Goal: Task Accomplishment & Management: Use online tool/utility

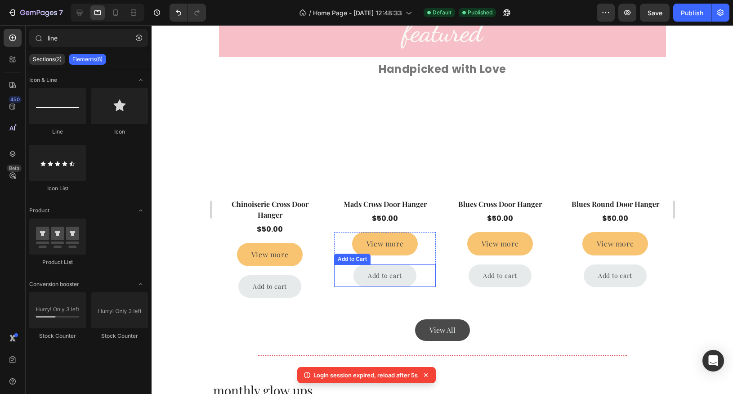
scroll to position [678, 0]
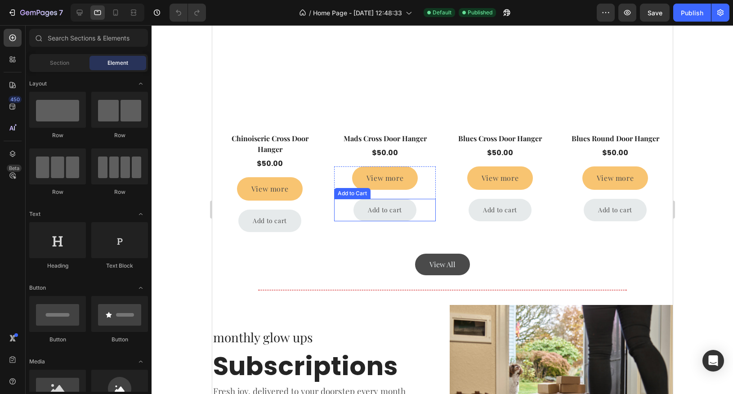
scroll to position [763, 0]
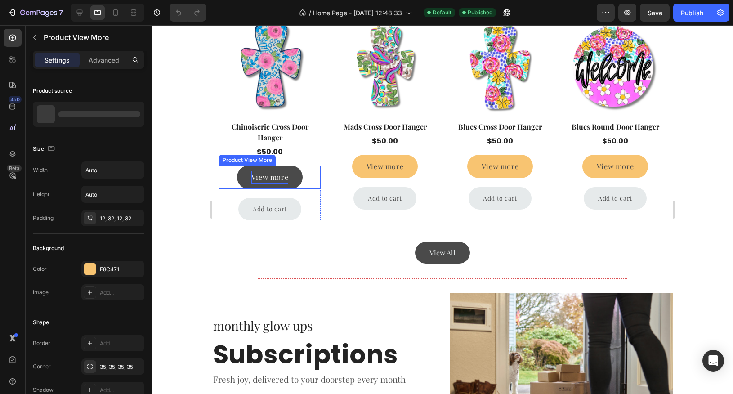
click at [284, 182] on div "View more" at bounding box center [269, 177] width 37 height 13
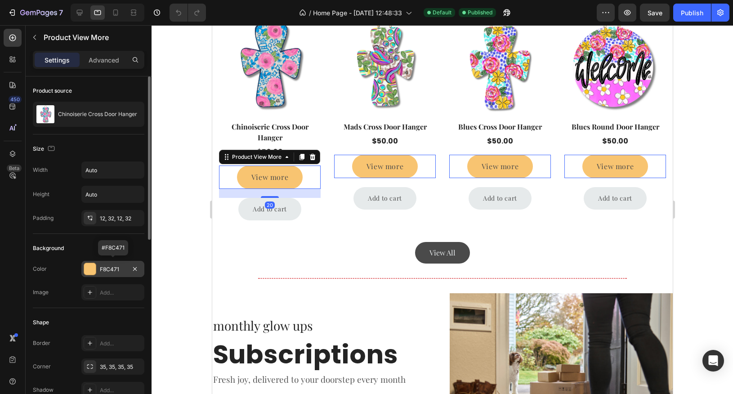
click at [87, 267] on div at bounding box center [90, 269] width 12 height 12
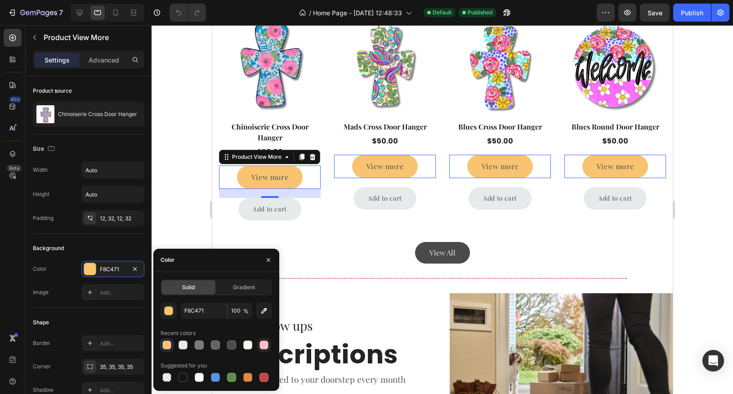
click at [263, 343] on div at bounding box center [263, 344] width 9 height 9
type input "F7BFC7"
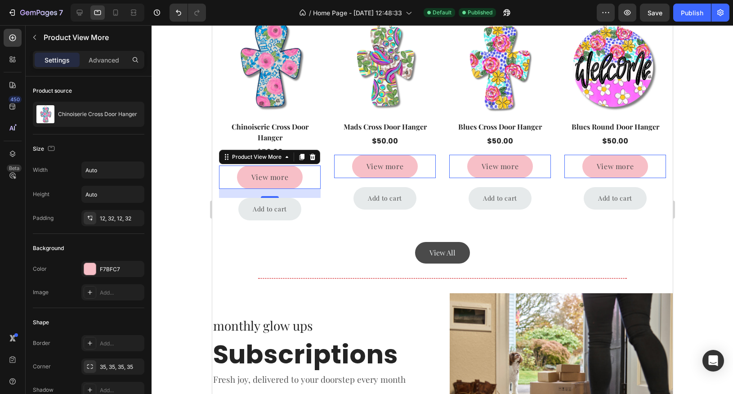
click at [721, 205] on div at bounding box center [442, 209] width 581 height 369
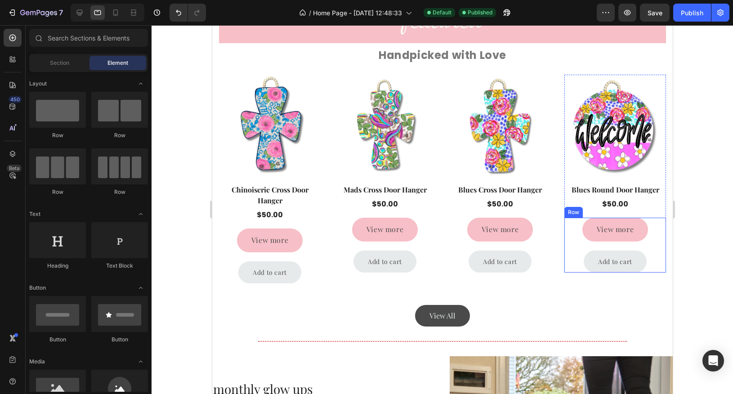
scroll to position [603, 0]
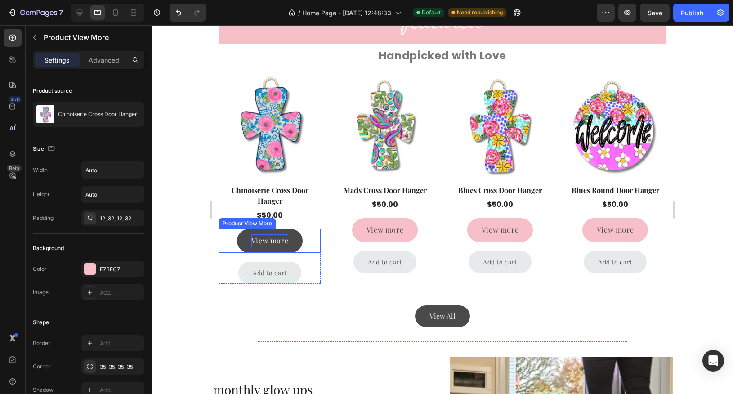
click at [277, 238] on div "View more" at bounding box center [269, 240] width 37 height 13
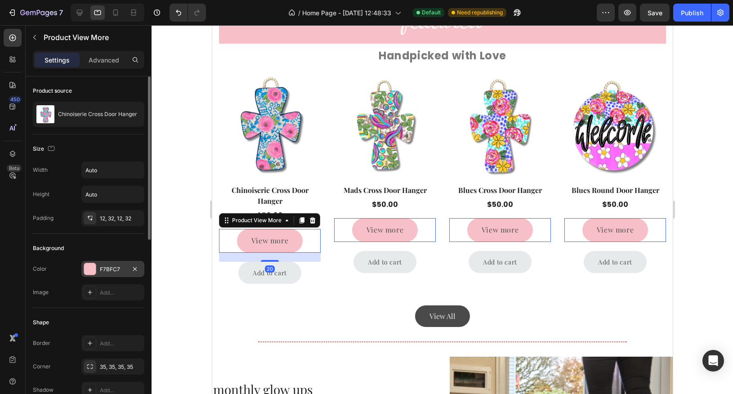
click at [118, 266] on div "F7BFC7" at bounding box center [113, 269] width 26 height 8
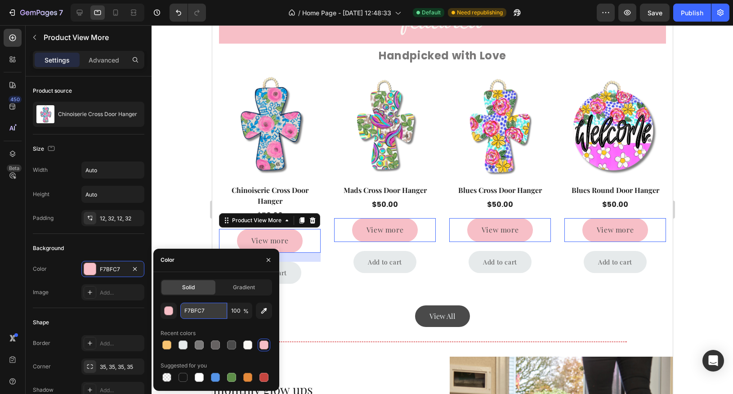
click at [209, 311] on input "F7BFC7" at bounding box center [203, 311] width 47 height 16
paste input "6B6B"
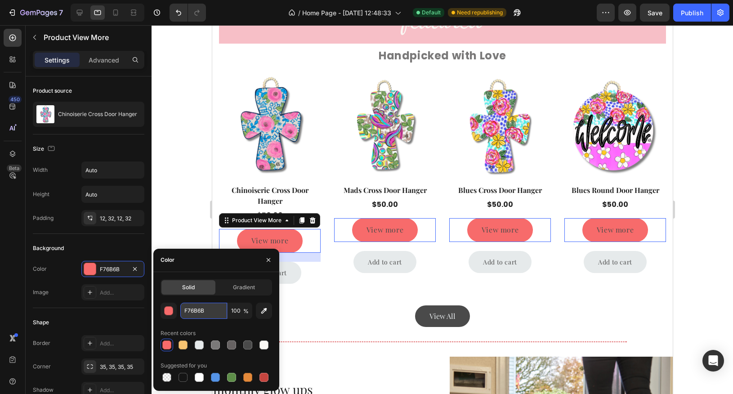
click at [197, 308] on input "F76B6B" at bounding box center [203, 311] width 47 height 16
paste input "2CB6B5"
type input "2CB6B5"
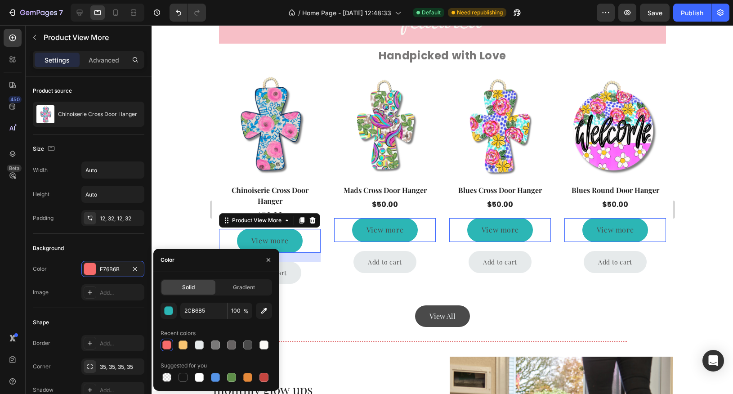
click at [696, 189] on div at bounding box center [442, 209] width 581 height 369
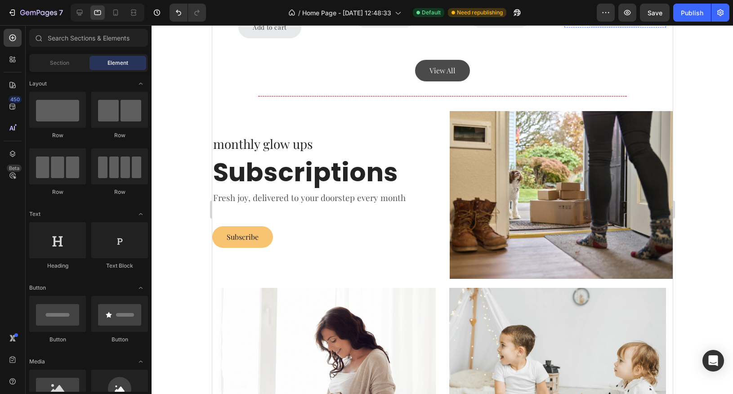
scroll to position [857, 0]
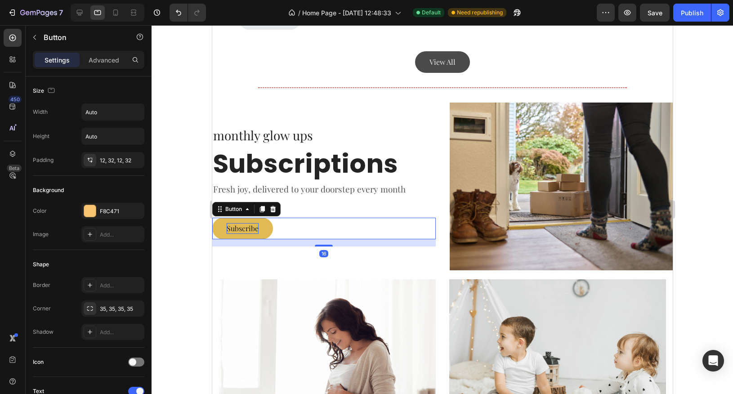
click at [257, 224] on p "Subscribe" at bounding box center [242, 228] width 32 height 11
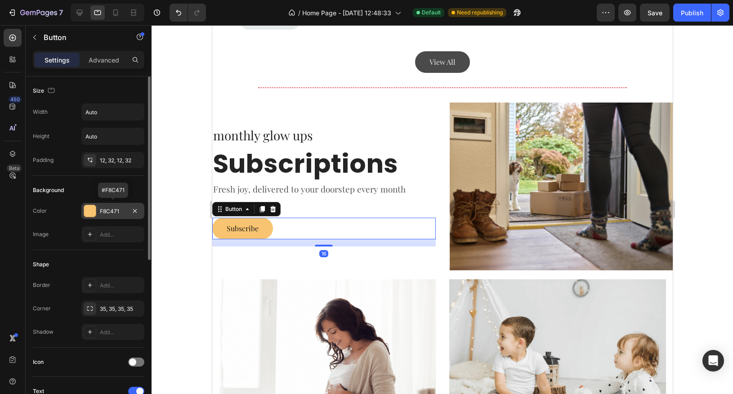
click at [114, 210] on div "F8C471" at bounding box center [113, 211] width 26 height 8
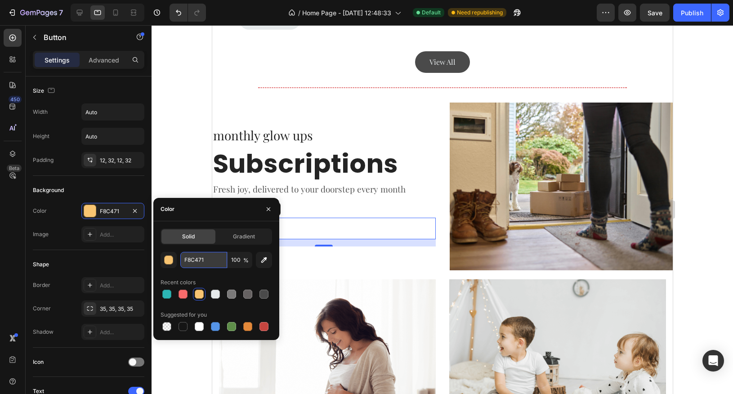
click at [211, 261] on input "F8C471" at bounding box center [203, 260] width 47 height 16
paste input "2CB6B5"
type input "2CB6B5"
click at [179, 95] on div at bounding box center [442, 209] width 581 height 369
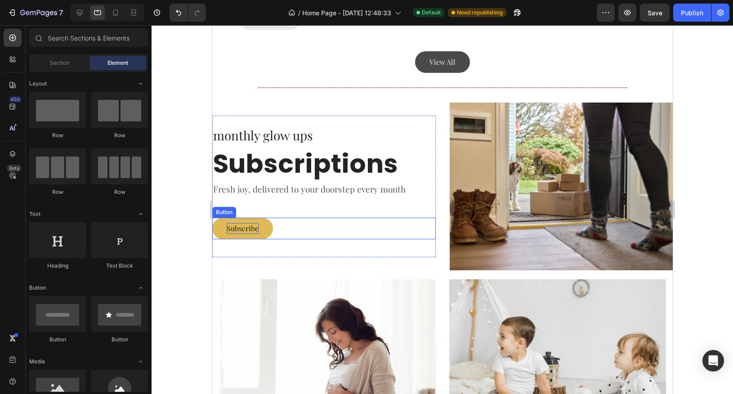
click at [254, 228] on p "Subscribe" at bounding box center [242, 228] width 32 height 11
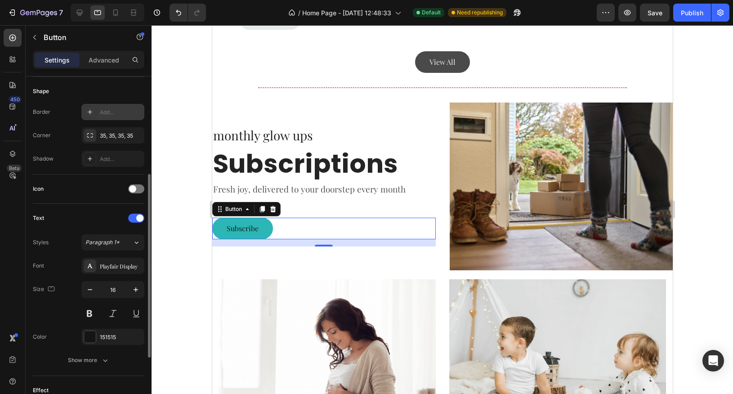
scroll to position [178, 0]
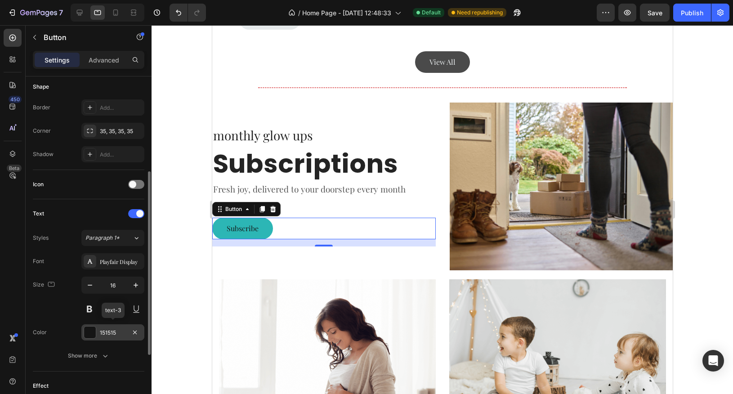
click at [96, 330] on div "151515" at bounding box center [112, 332] width 63 height 16
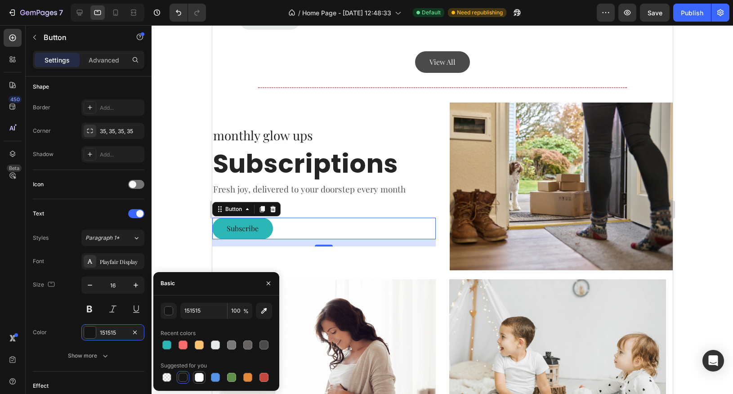
click at [201, 377] on div at bounding box center [199, 377] width 9 height 9
type input "FFFFFF"
click at [177, 211] on div at bounding box center [442, 209] width 581 height 369
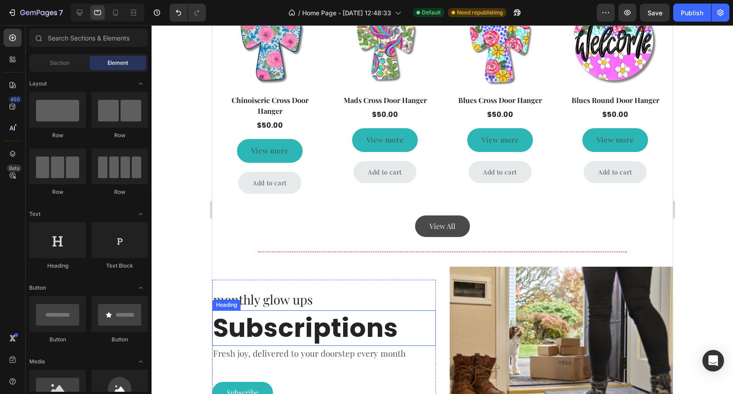
scroll to position [691, 0]
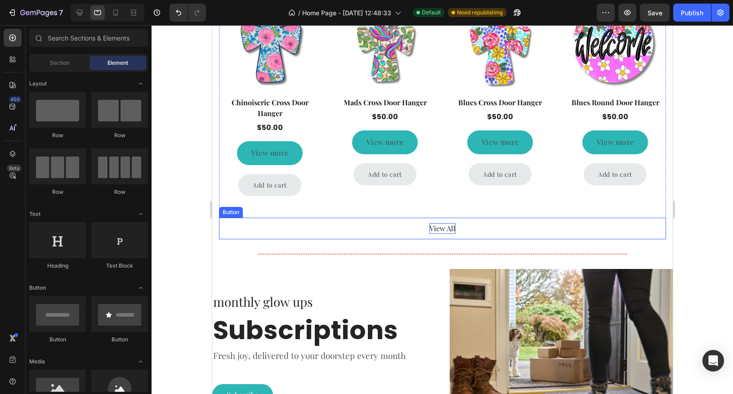
click at [447, 226] on div "View All" at bounding box center [442, 228] width 26 height 11
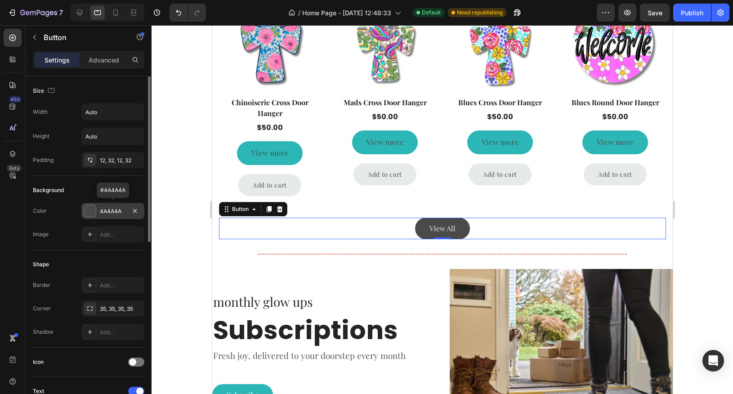
click at [97, 210] on div "4A4A4A" at bounding box center [112, 211] width 63 height 16
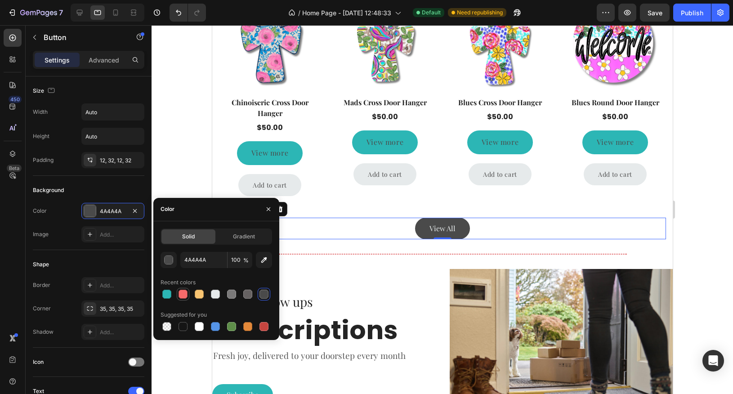
click at [184, 294] on div at bounding box center [182, 294] width 9 height 9
click at [200, 293] on div at bounding box center [199, 294] width 9 height 9
click at [165, 291] on div at bounding box center [166, 294] width 9 height 9
type input "2CB6B5"
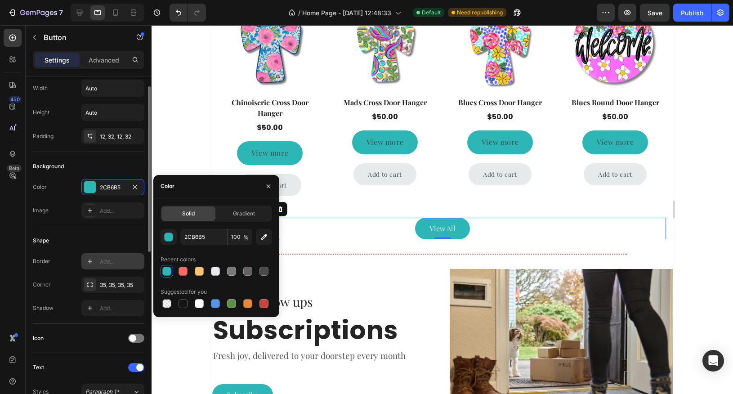
scroll to position [23, 0]
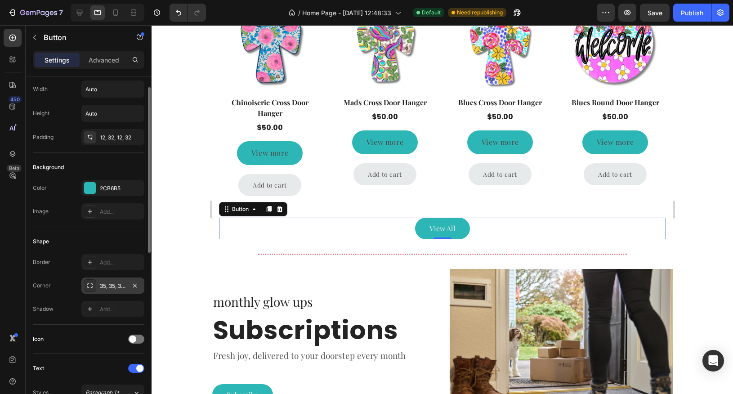
click at [113, 286] on div "35, 35, 35, 35" at bounding box center [113, 286] width 26 height 8
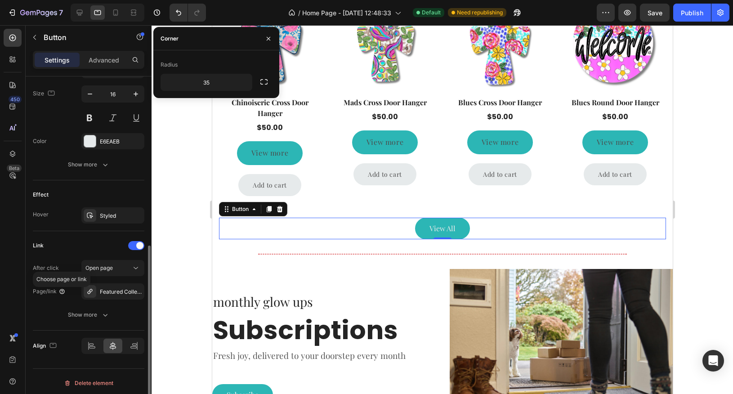
scroll to position [358, 0]
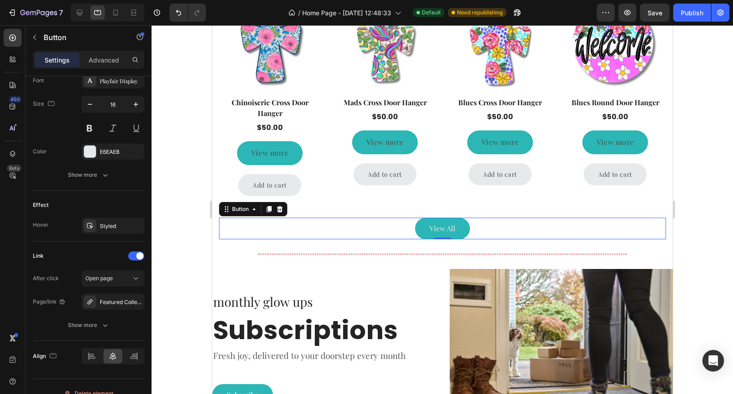
click at [183, 175] on div at bounding box center [442, 209] width 581 height 369
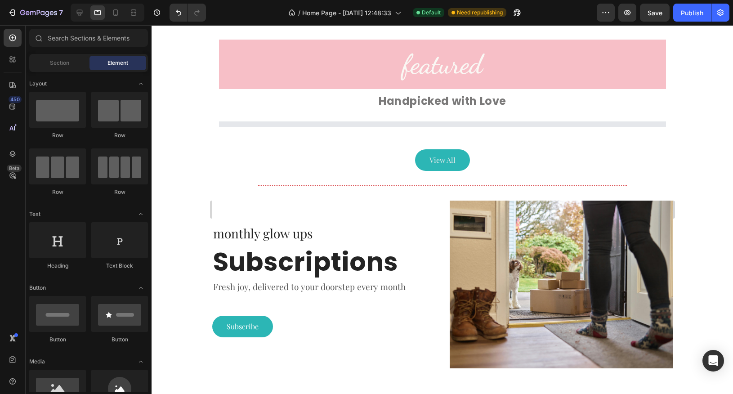
scroll to position [558, 0]
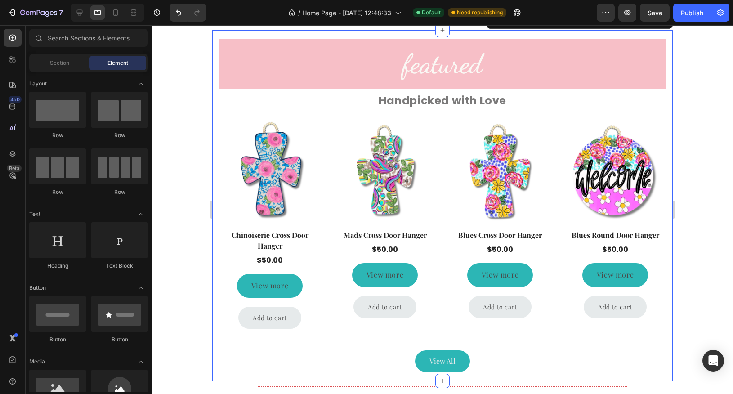
click at [215, 215] on div "featured Heading Handpicked with Love Text Block Product Images Row Chinoiserie…" at bounding box center [442, 205] width 460 height 351
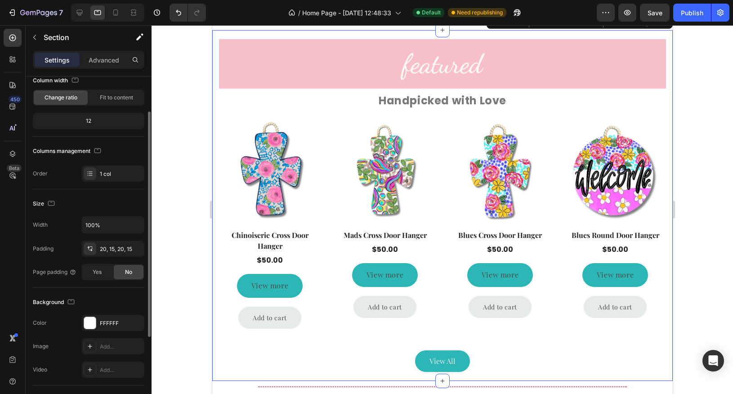
scroll to position [58, 0]
click at [110, 244] on div "20, 15, 20, 15" at bounding box center [113, 248] width 26 height 8
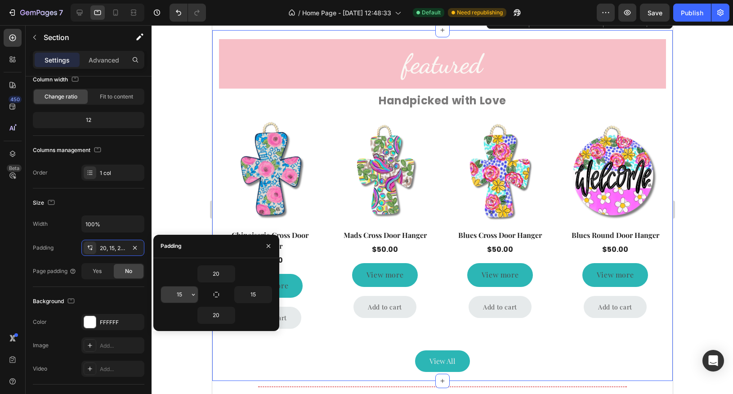
click at [180, 296] on input "15" at bounding box center [179, 294] width 37 height 16
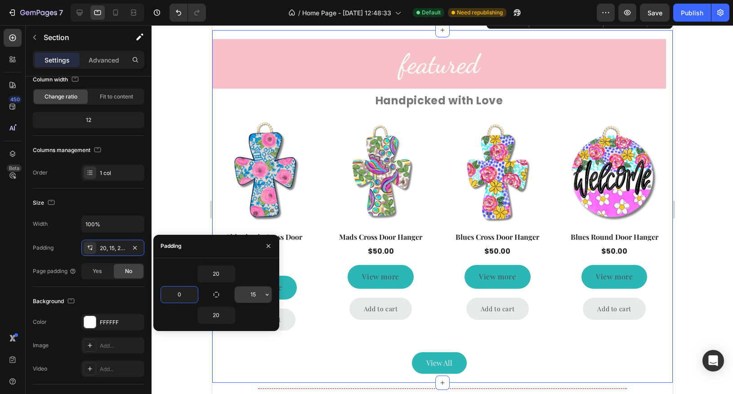
type input "0"
click at [248, 294] on input "15" at bounding box center [253, 294] width 37 height 16
type input "0"
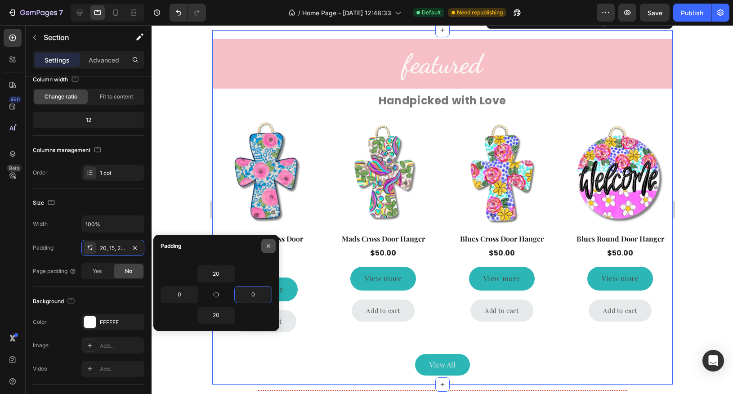
click at [270, 247] on icon "button" at bounding box center [268, 245] width 7 height 7
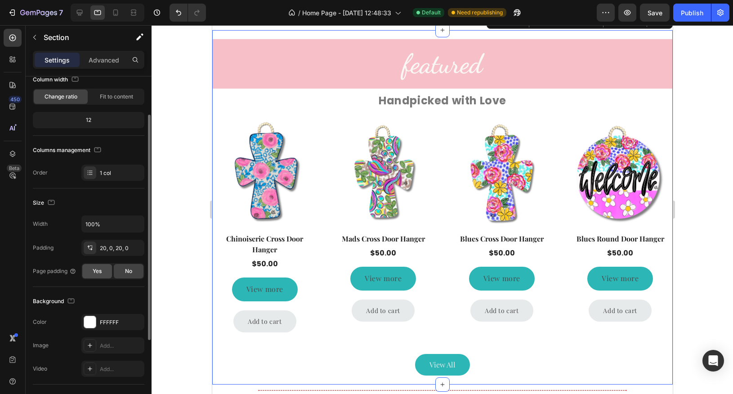
click at [93, 271] on span "Yes" at bounding box center [97, 271] width 9 height 8
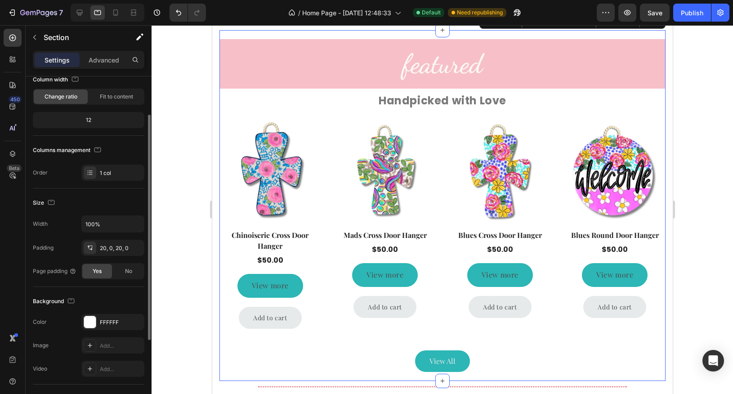
click at [93, 271] on span "Yes" at bounding box center [97, 271] width 9 height 8
click at [122, 268] on div "No" at bounding box center [129, 271] width 30 height 14
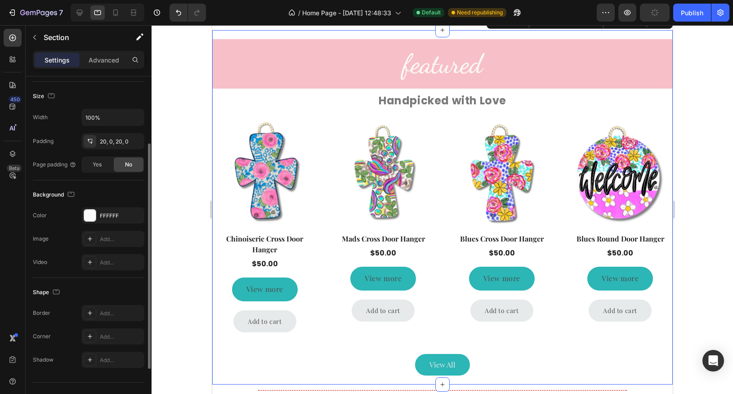
scroll to position [180, 0]
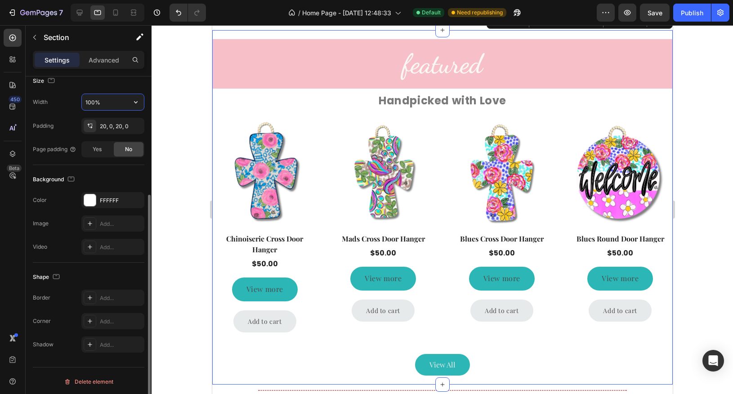
click at [109, 102] on input "100%" at bounding box center [113, 102] width 62 height 16
click at [137, 102] on icon "button" at bounding box center [135, 102] width 9 height 9
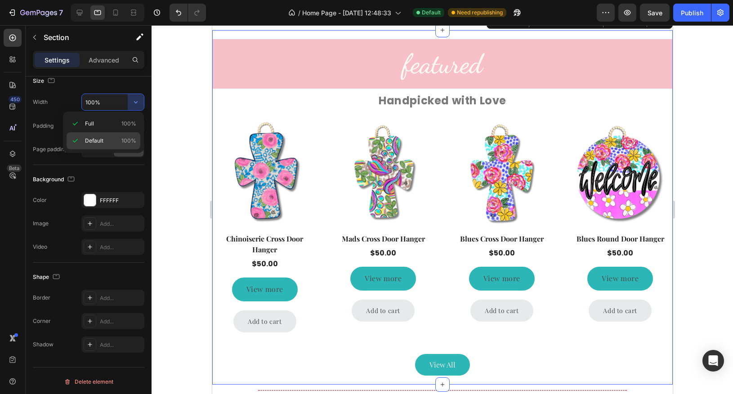
click at [107, 137] on p "Default 100%" at bounding box center [110, 141] width 51 height 8
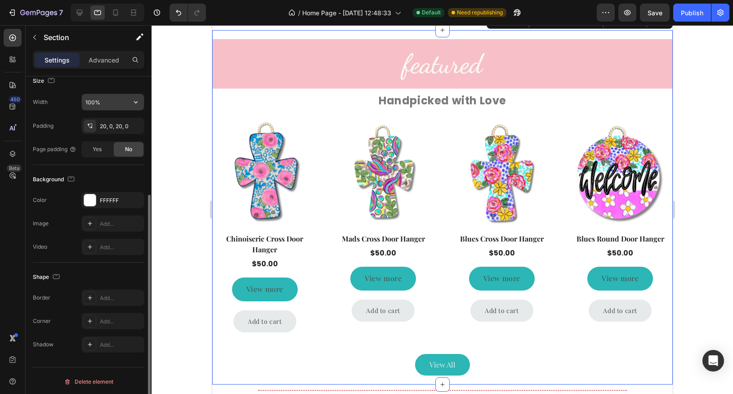
click at [122, 102] on input "100%" at bounding box center [113, 102] width 62 height 16
click at [135, 100] on icon "button" at bounding box center [135, 102] width 9 height 9
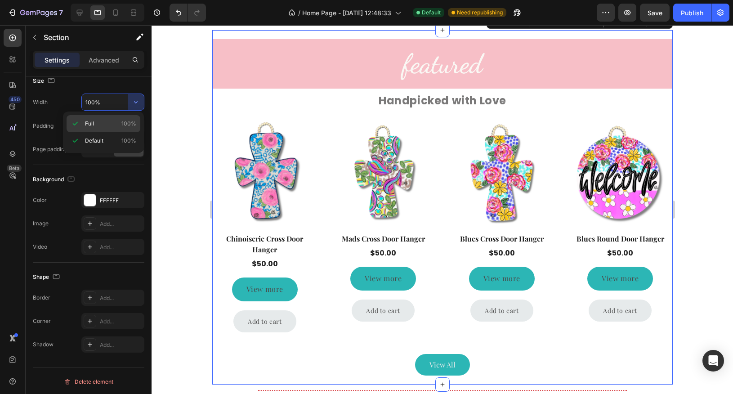
click at [115, 122] on p "Full 100%" at bounding box center [110, 124] width 51 height 8
click at [111, 61] on p "Advanced" at bounding box center [104, 59] width 31 height 9
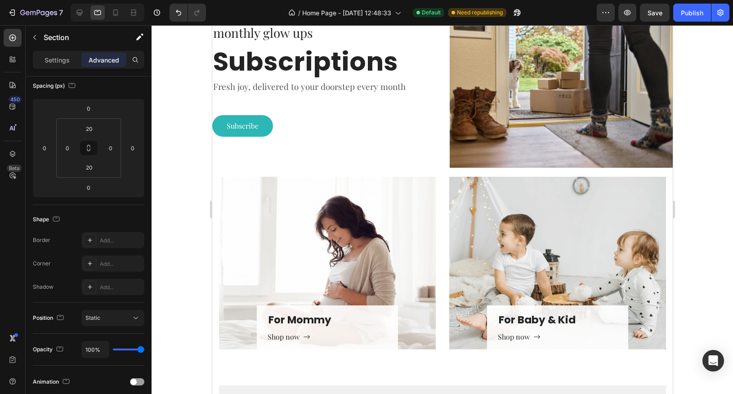
scroll to position [1060, 0]
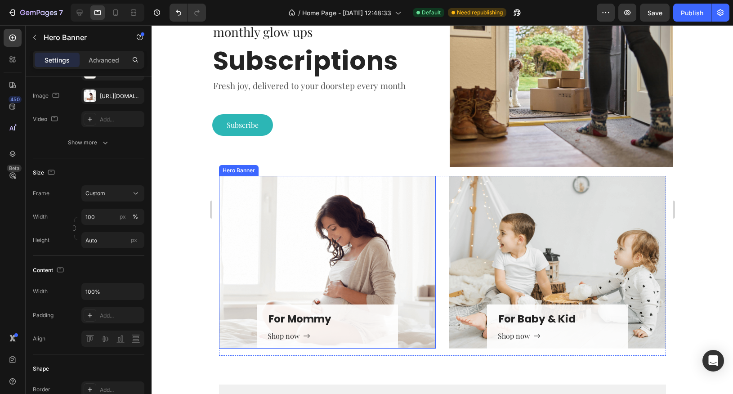
click at [306, 219] on div "For Mommy Heading Shop now Button Row" at bounding box center [327, 262] width 217 height 173
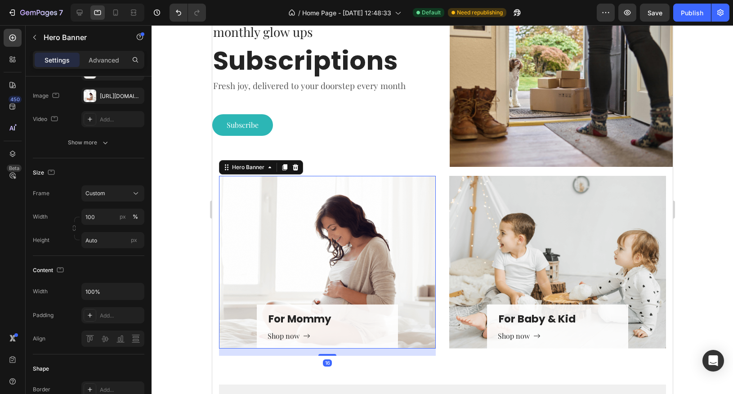
scroll to position [0, 0]
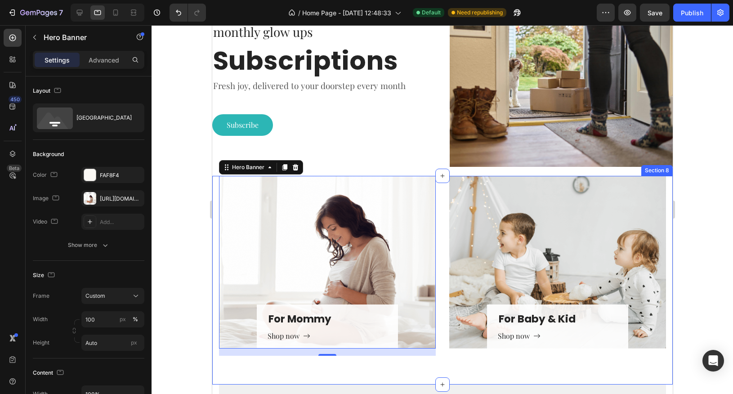
click at [214, 201] on div "For Mommy Heading Shop now Button Row Hero Banner 16 For Baby & Kid Heading Sho…" at bounding box center [442, 280] width 460 height 209
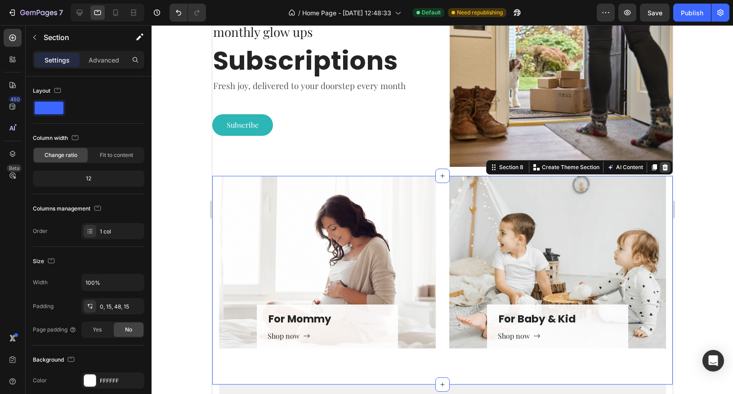
click at [665, 166] on icon at bounding box center [665, 167] width 6 height 6
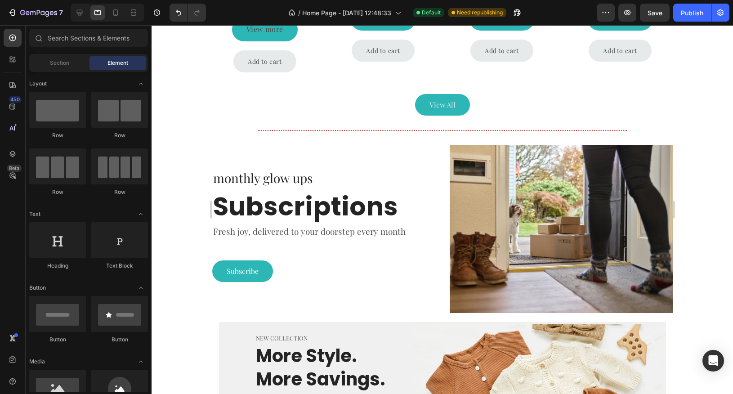
scroll to position [915, 0]
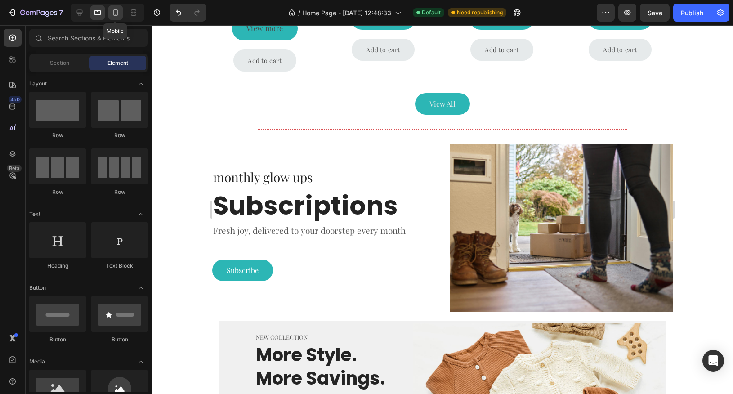
click at [115, 9] on icon at bounding box center [115, 12] width 9 height 9
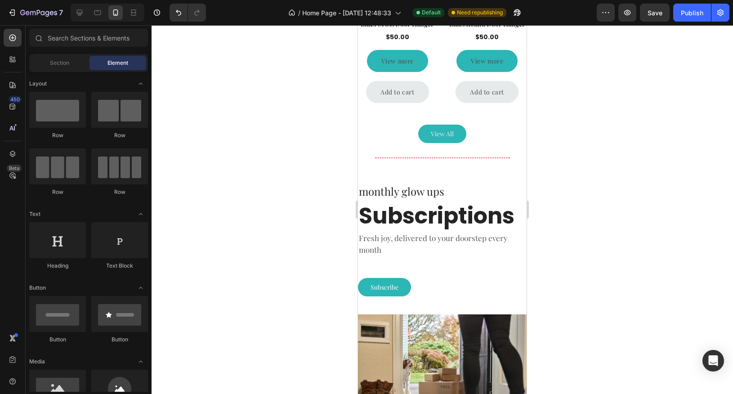
scroll to position [2007, 0]
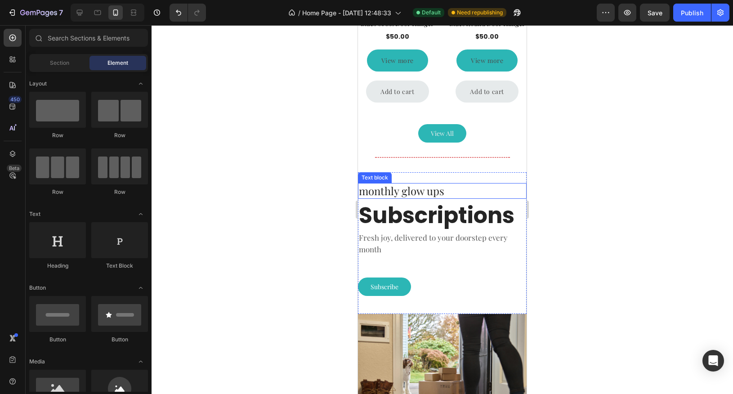
click at [413, 194] on p "monthly glow ups" at bounding box center [442, 191] width 167 height 14
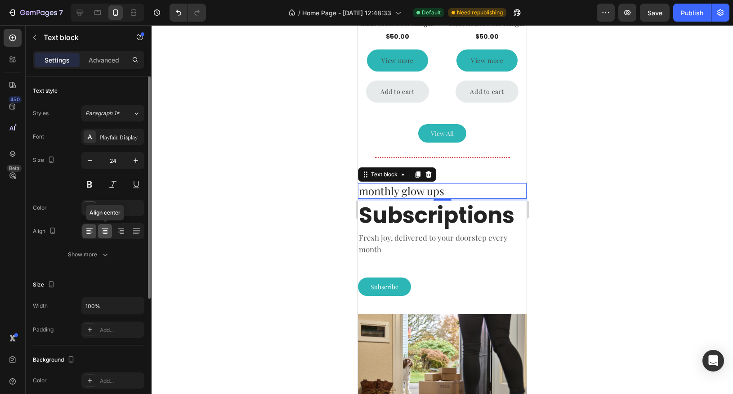
click at [105, 233] on icon at bounding box center [105, 233] width 4 height 1
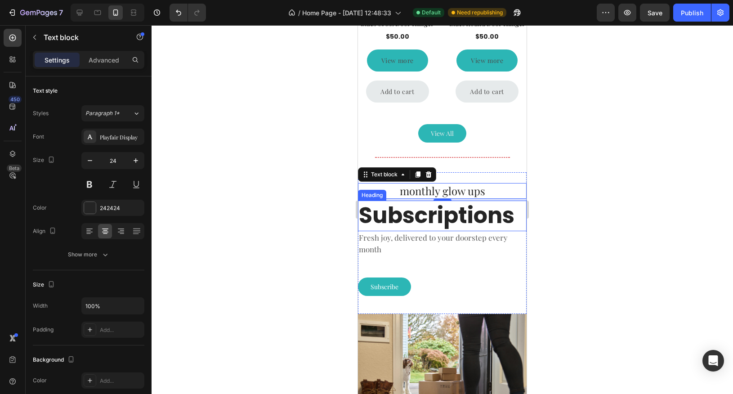
click at [434, 216] on h2 "Subscriptions" at bounding box center [442, 216] width 169 height 31
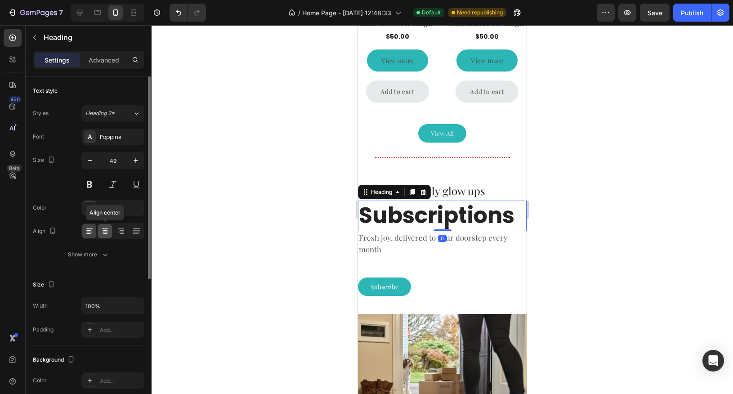
click at [106, 229] on icon at bounding box center [105, 231] width 9 height 9
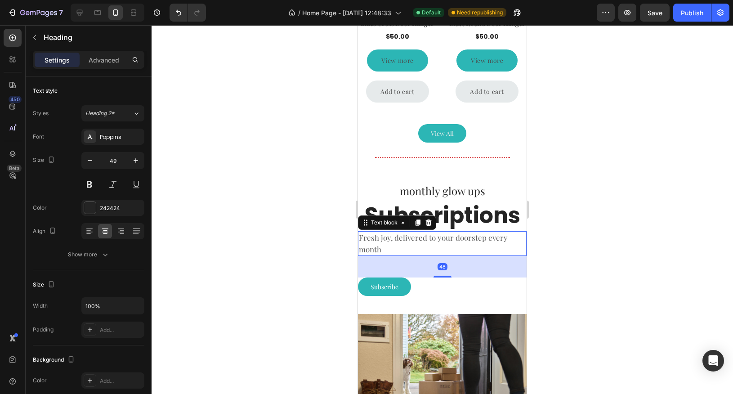
click at [386, 245] on p "Fresh joy, delivered to your doorstep every month" at bounding box center [442, 243] width 167 height 23
click at [413, 238] on p "Fresh joy, delivered to your doorstep every month" at bounding box center [442, 243] width 167 height 23
click at [109, 229] on icon at bounding box center [105, 231] width 9 height 9
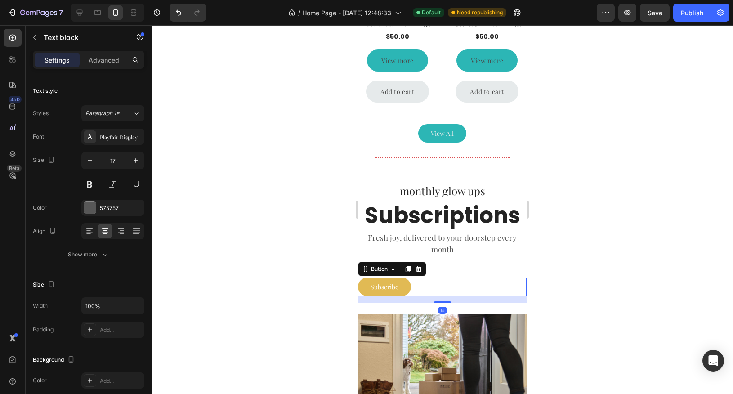
click at [384, 288] on p "Subscribe" at bounding box center [384, 286] width 28 height 9
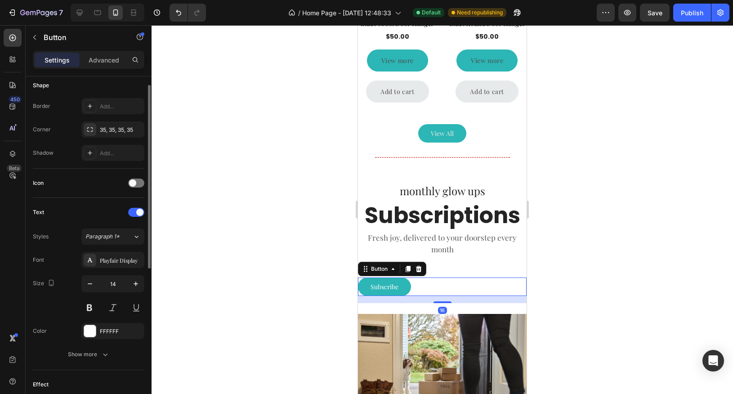
scroll to position [299, 0]
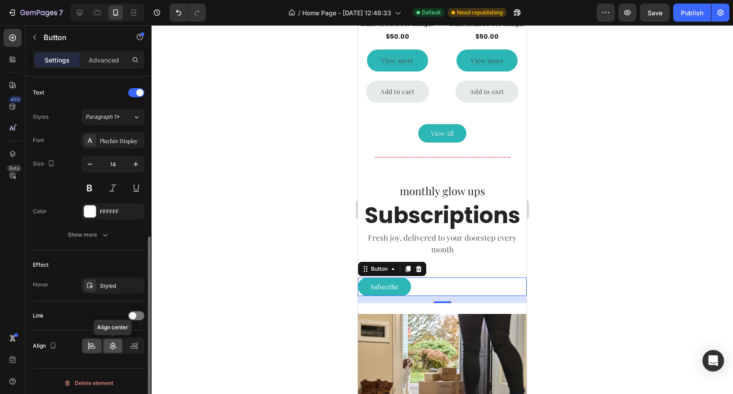
click at [114, 346] on icon at bounding box center [112, 345] width 9 height 9
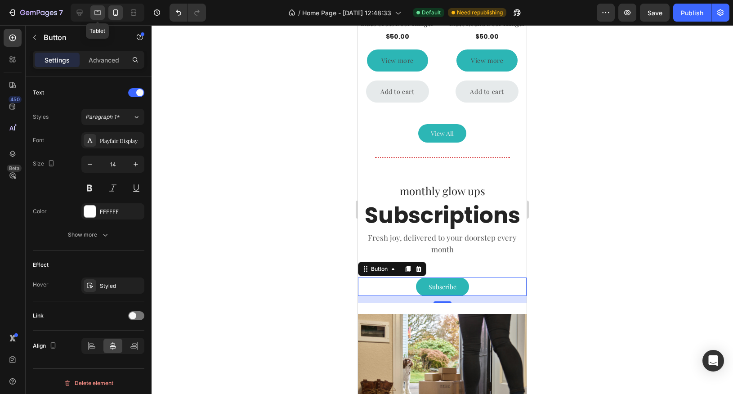
click at [98, 13] on icon at bounding box center [97, 12] width 9 height 9
type input "16"
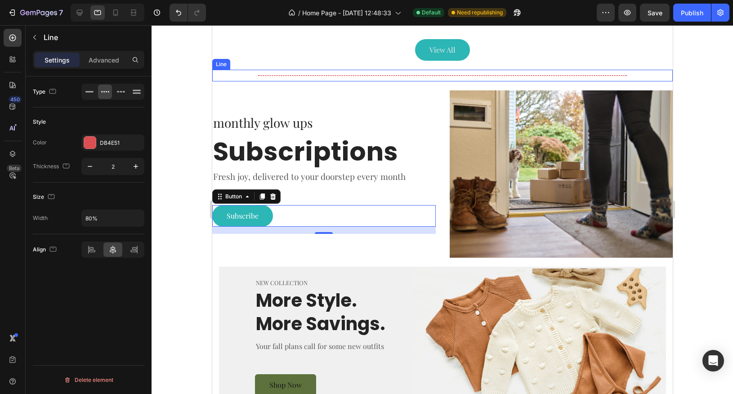
click at [405, 75] on div at bounding box center [442, 75] width 368 height 1
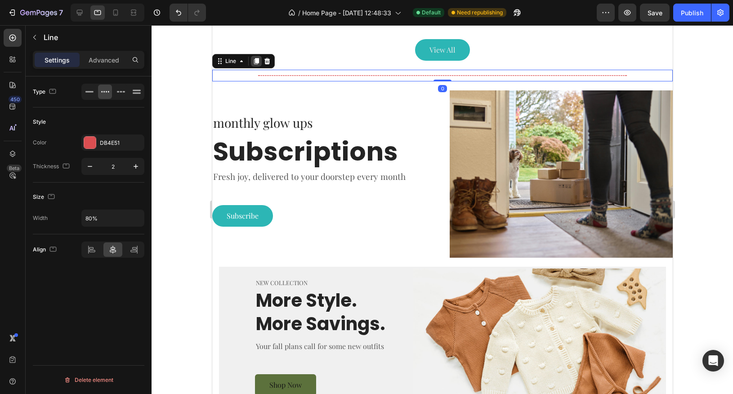
click at [254, 62] on icon at bounding box center [256, 61] width 5 height 6
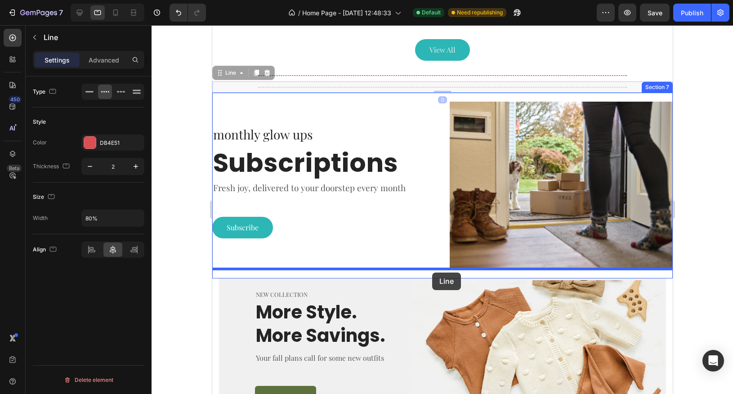
drag, startPoint x: 219, startPoint y: 73, endPoint x: 432, endPoint y: 272, distance: 291.7
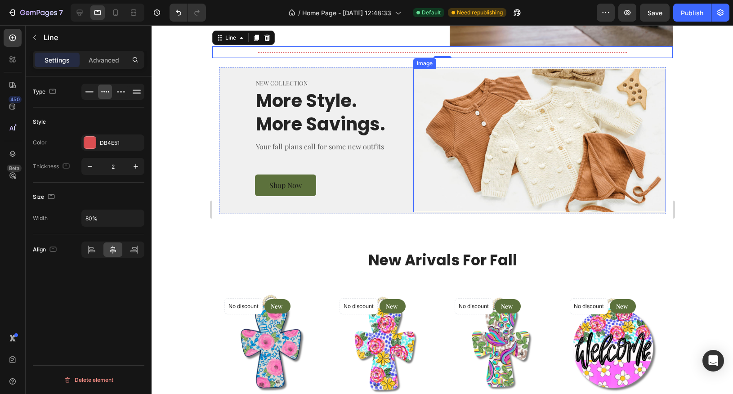
scroll to position [2163, 0]
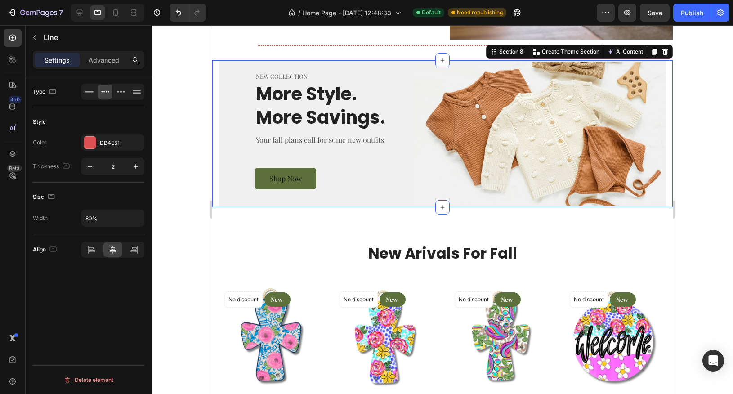
click at [214, 82] on div "NEW COLLECTION Text block More Style. More Savings. Heading Your fall plans cal…" at bounding box center [442, 133] width 460 height 147
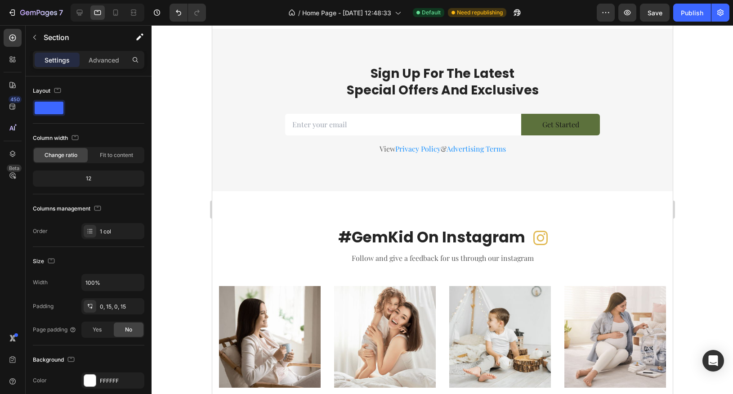
scroll to position [3110, 0]
click at [466, 122] on div "Sign Up For The Latest Special Offers And Exclusives Heading Email Field Get St…" at bounding box center [442, 109] width 460 height 162
click at [396, 135] on input "email" at bounding box center [403, 124] width 236 height 22
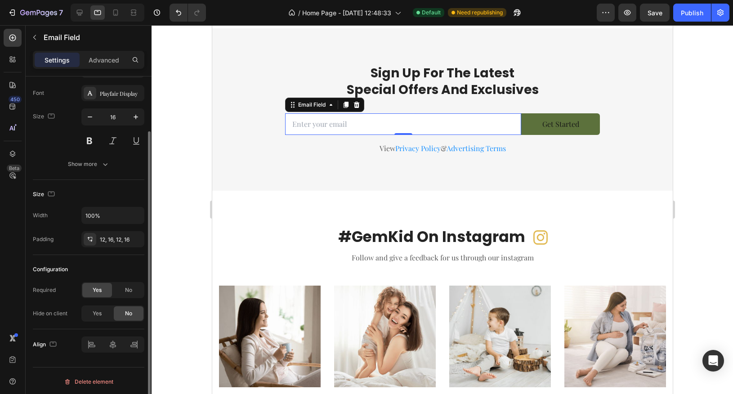
scroll to position [0, 0]
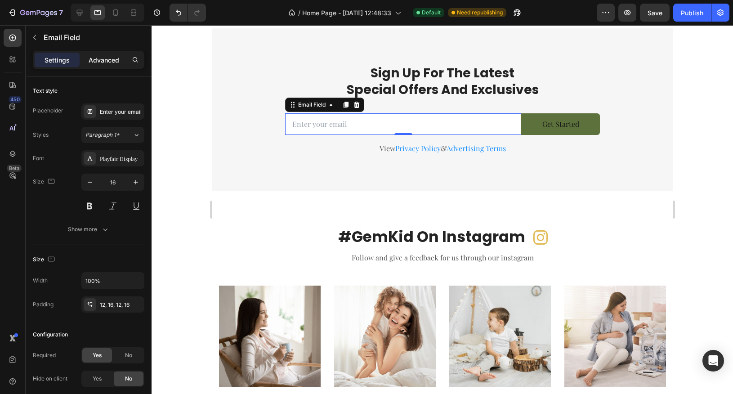
click at [102, 58] on p "Advanced" at bounding box center [104, 59] width 31 height 9
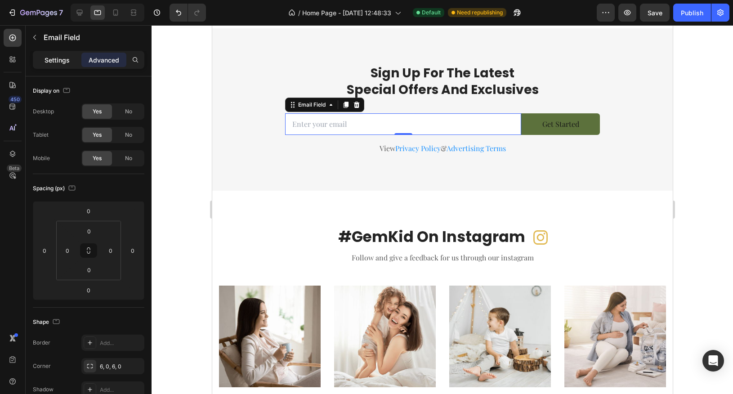
click at [55, 62] on p "Settings" at bounding box center [57, 59] width 25 height 9
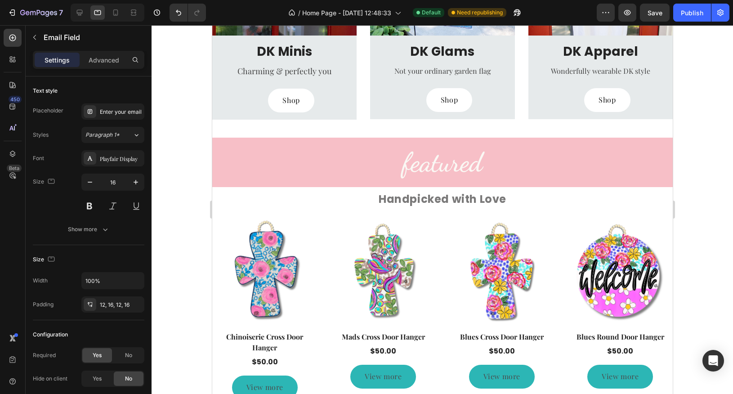
scroll to position [1041, 0]
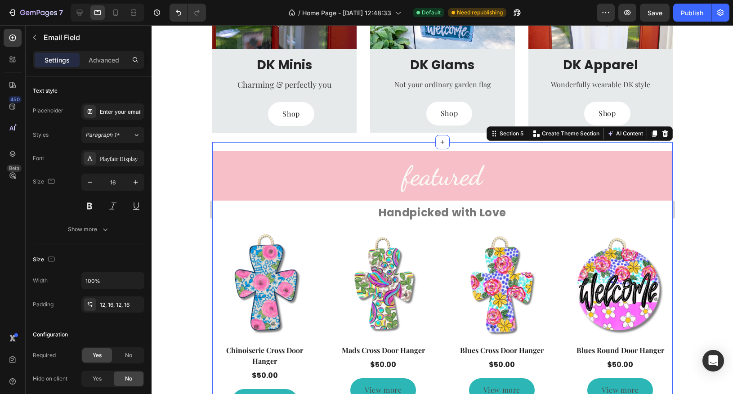
click at [281, 145] on div "featured Heading Handpicked with Love Text Block Product Images Row Chinoiserie…" at bounding box center [442, 319] width 460 height 354
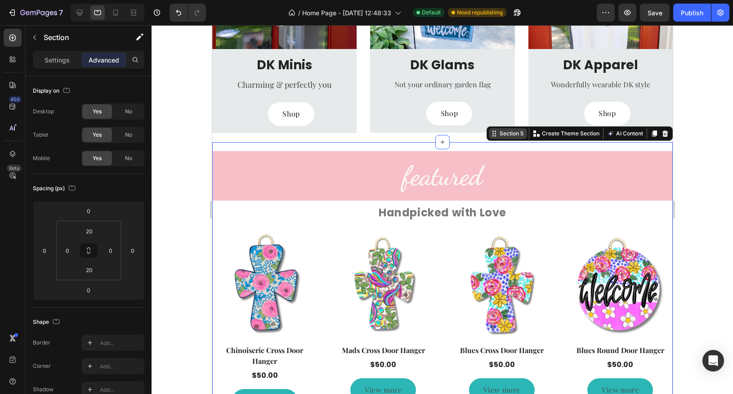
click at [495, 135] on icon at bounding box center [494, 135] width 1 height 1
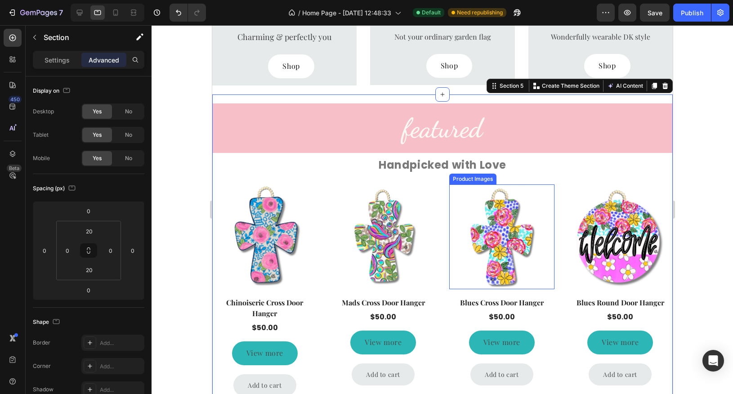
scroll to position [1062, 0]
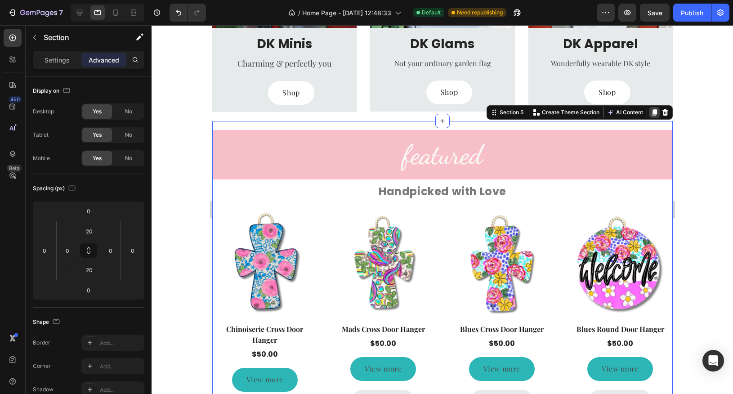
click at [653, 112] on icon at bounding box center [653, 112] width 5 height 6
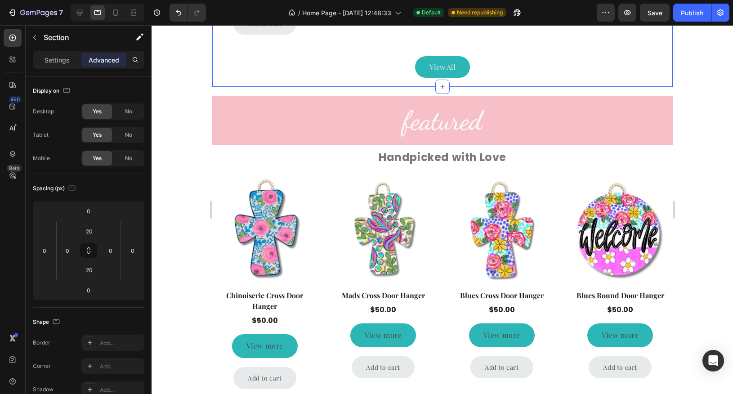
scroll to position [1480, 0]
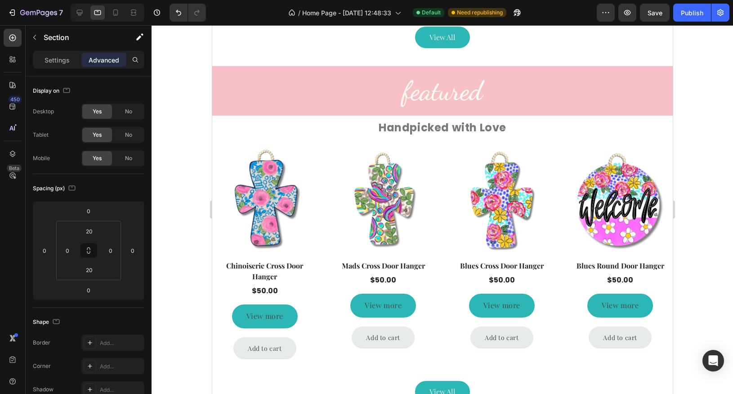
click at [281, 61] on div "featured Heading Handpicked with Love Text Block Product Images Row Chinoiserie…" at bounding box center [442, 234] width 460 height 354
click at [237, 143] on div "Product Images Row Chinoiserie Cross Door Hanger Product Title $50.00 Product P…" at bounding box center [442, 270] width 460 height 264
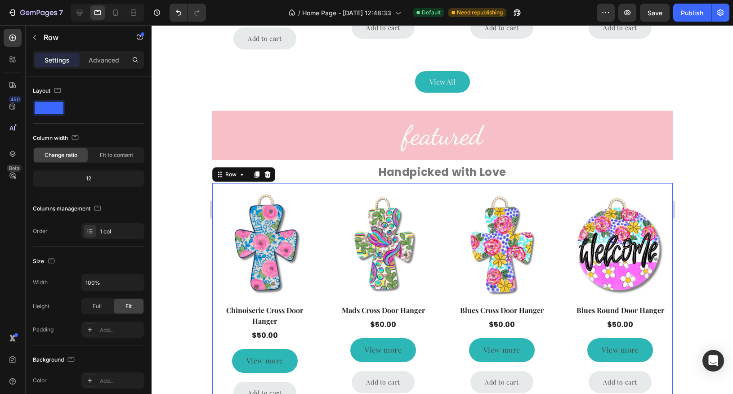
scroll to position [1419, 0]
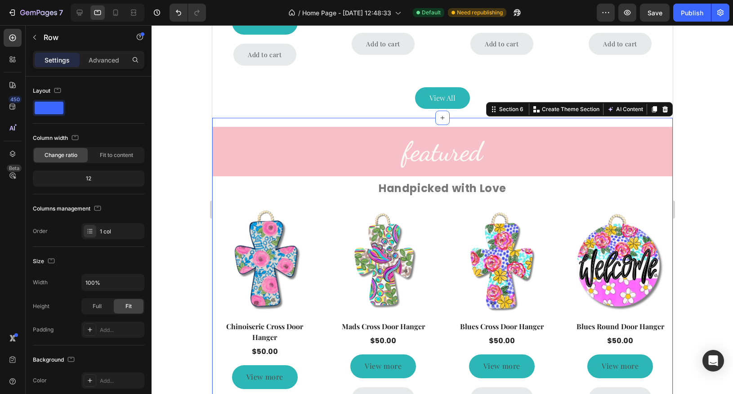
click at [340, 121] on div "featured Heading Handpicked with Love Text Block Product Images Row Chinoiserie…" at bounding box center [442, 295] width 460 height 354
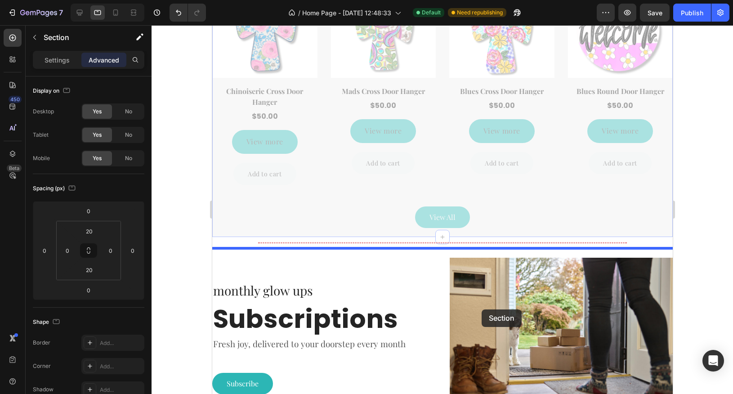
scroll to position [1741, 0]
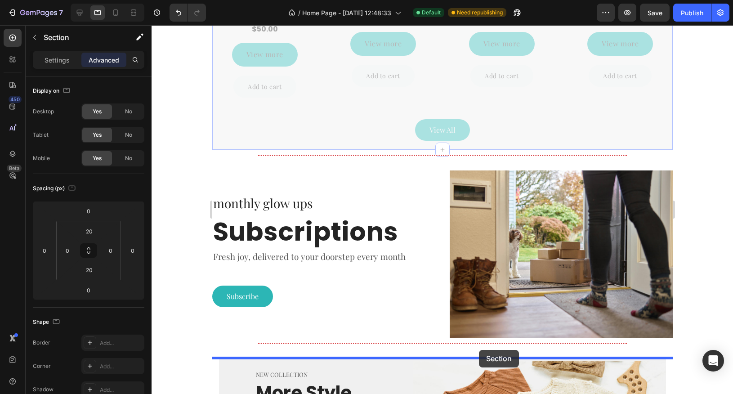
drag, startPoint x: 495, startPoint y: 109, endPoint x: 479, endPoint y: 350, distance: 241.1
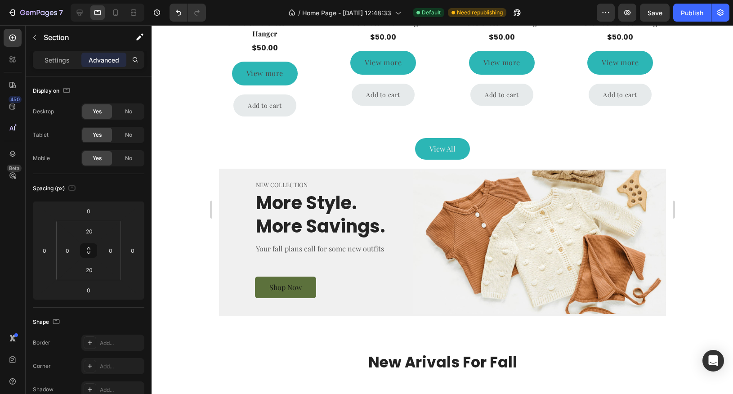
scroll to position [1610, 0]
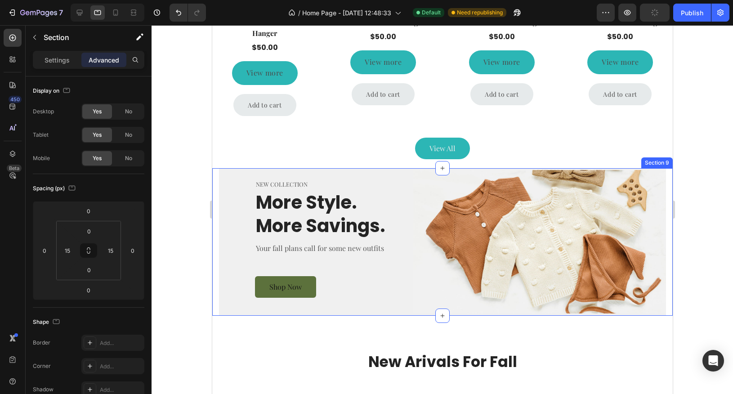
click at [214, 190] on div "NEW COLLECTION Text block More Style. More Savings. Heading Your fall plans cal…" at bounding box center [442, 241] width 460 height 147
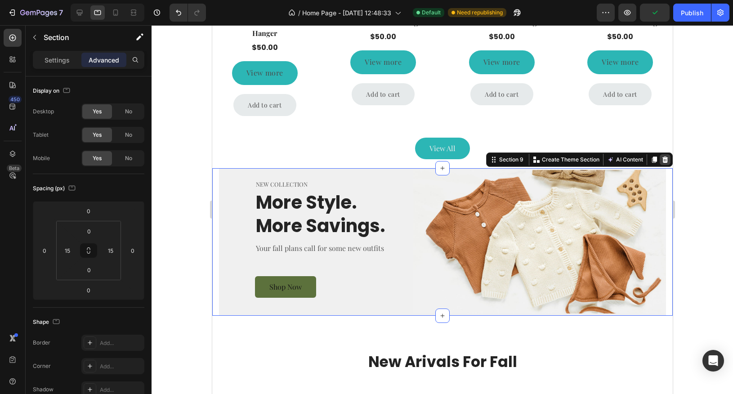
click at [666, 159] on icon at bounding box center [665, 159] width 6 height 6
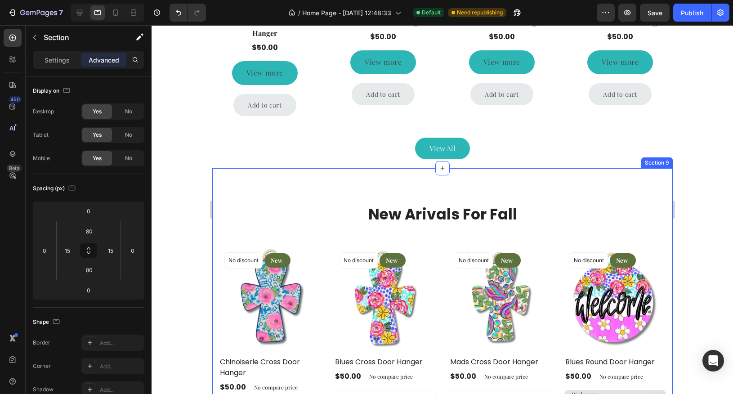
click at [215, 211] on div "New Arivals For Fall Heading No discount Not be displayed when published Produc…" at bounding box center [442, 353] width 460 height 371
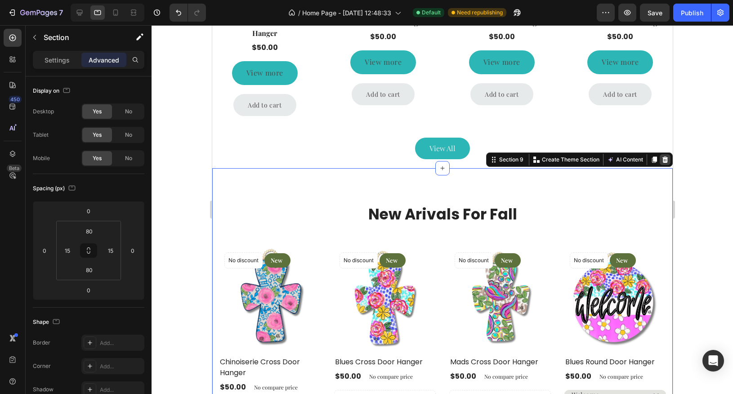
click at [666, 157] on icon at bounding box center [665, 159] width 6 height 6
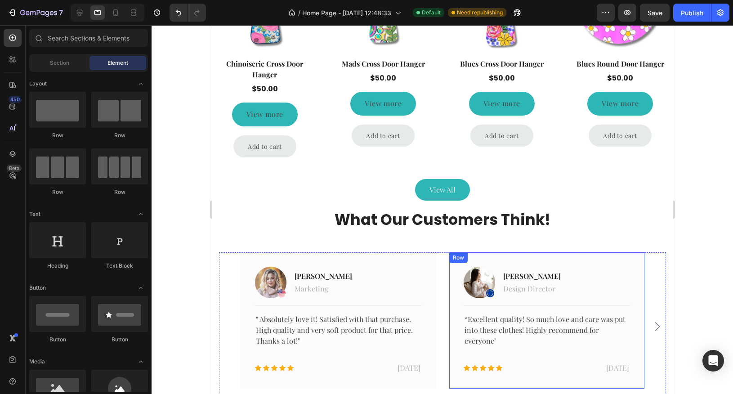
scroll to position [1567, 0]
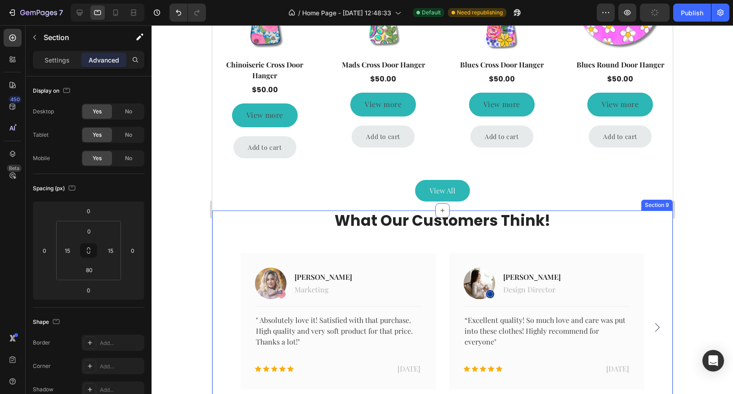
click at [214, 216] on div "What Our Customers Think! Heading Image Jacintha McKinsey Text block Marketing …" at bounding box center [442, 333] width 460 height 246
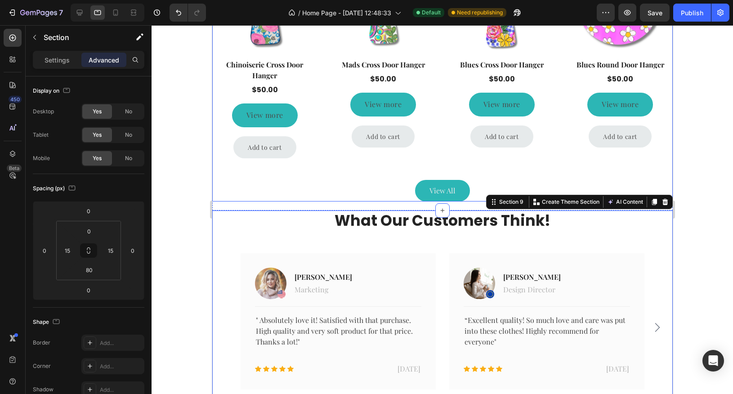
click at [242, 174] on div "Product Images Row Chinoiserie Cross Door Hanger Product Title $50.00 Product P…" at bounding box center [442, 70] width 460 height 264
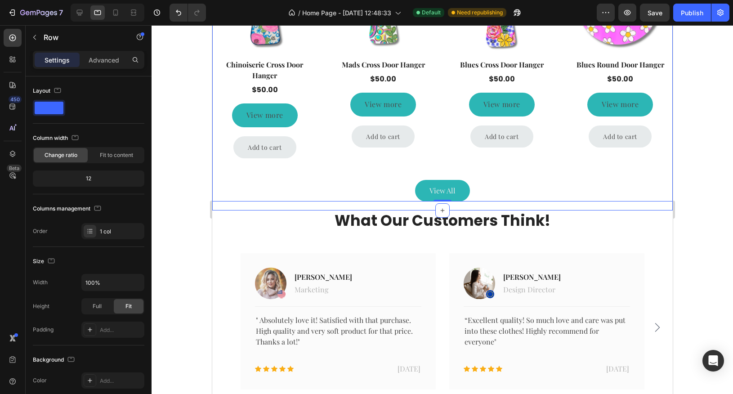
click at [220, 206] on div "featured Heading Handpicked with Love Text Block Product Images Row Chinoiserie…" at bounding box center [442, 33] width 460 height 354
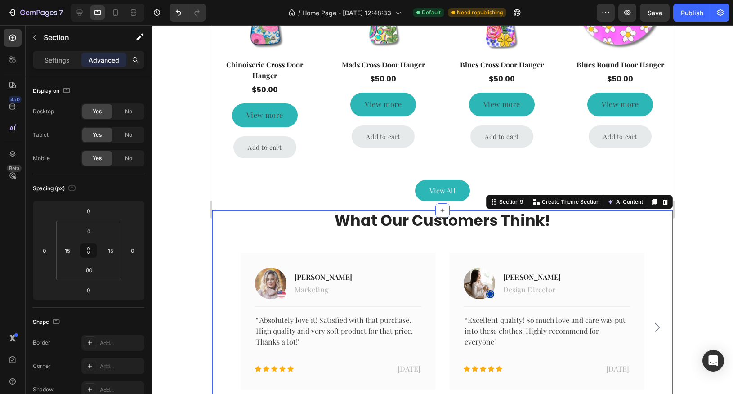
click at [217, 218] on div "What Our Customers Think! Heading Image Jacintha McKinsey Text block Marketing …" at bounding box center [442, 333] width 460 height 246
click at [665, 204] on icon at bounding box center [665, 202] width 6 height 6
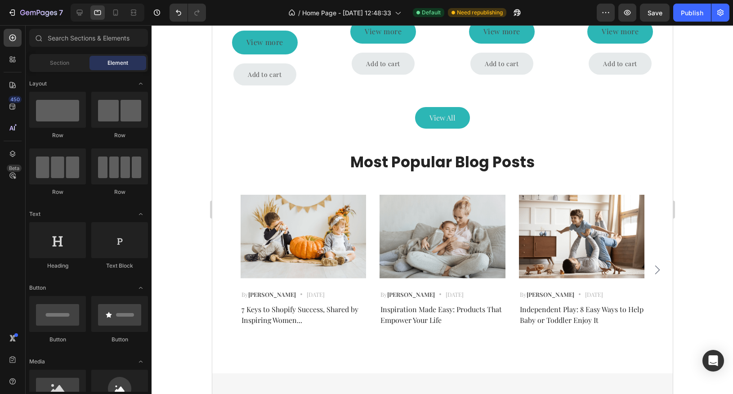
scroll to position [1644, 0]
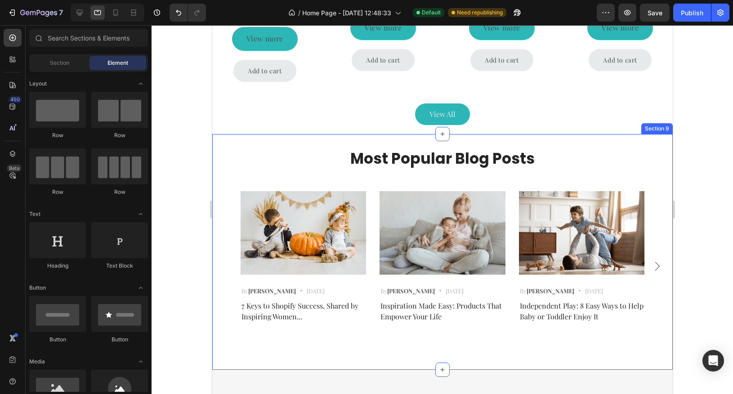
click at [215, 136] on div "Most Popular Blog Posts Heading Image By Robin Text block Icon May 23,2022 Text…" at bounding box center [442, 252] width 460 height 236
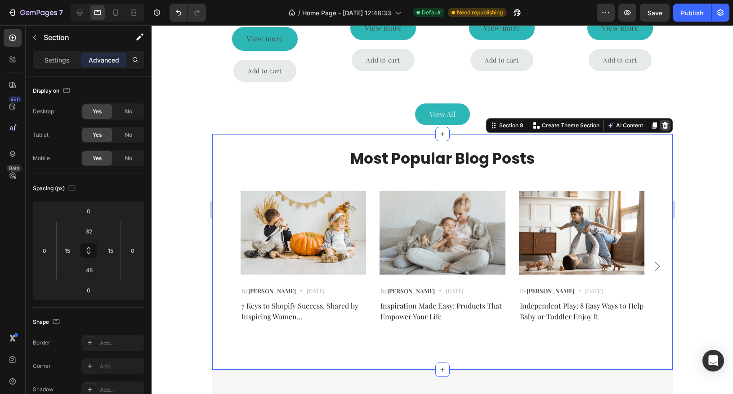
click at [665, 124] on icon at bounding box center [665, 125] width 6 height 6
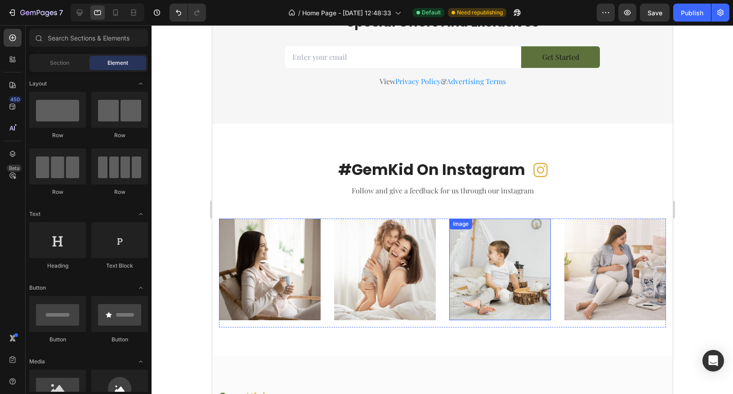
scroll to position [1817, 0]
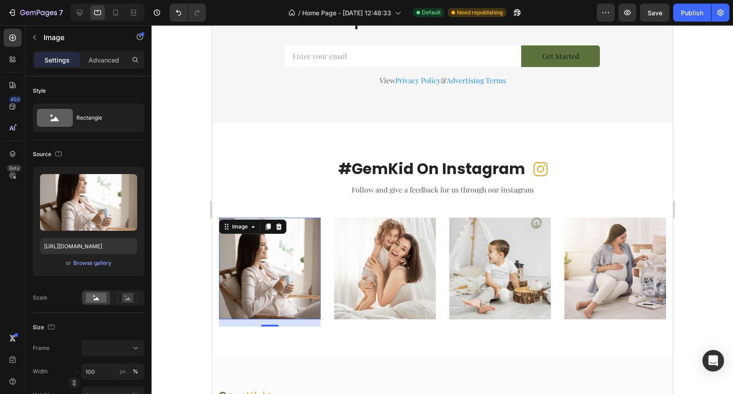
click at [277, 251] on img at bounding box center [270, 269] width 102 height 102
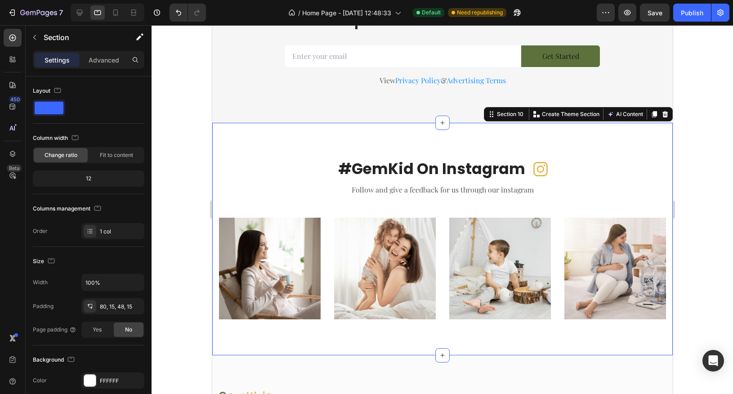
click at [216, 172] on div "#GemKid On Instagram Heading Icon Row Follow and give a feedback for us through…" at bounding box center [442, 239] width 460 height 232
click at [664, 114] on icon at bounding box center [665, 114] width 6 height 6
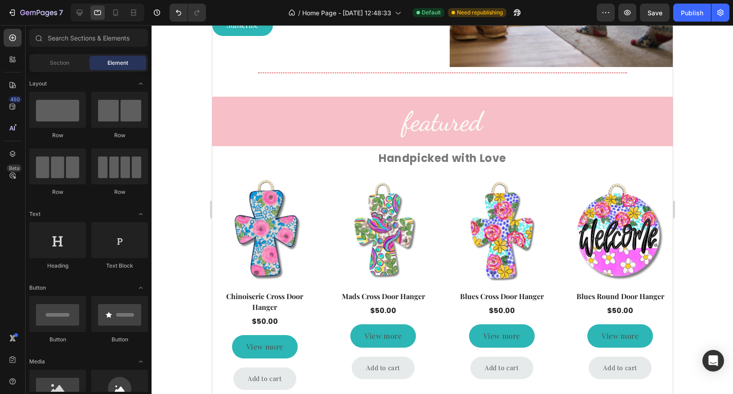
scroll to position [1356, 0]
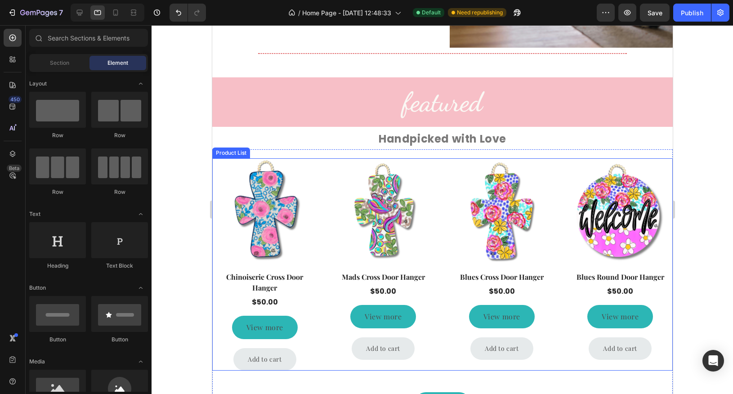
click at [325, 205] on div "Product Images Row Chinoiserie Cross Door Hanger Product Title $50.00 Product P…" at bounding box center [442, 264] width 460 height 212
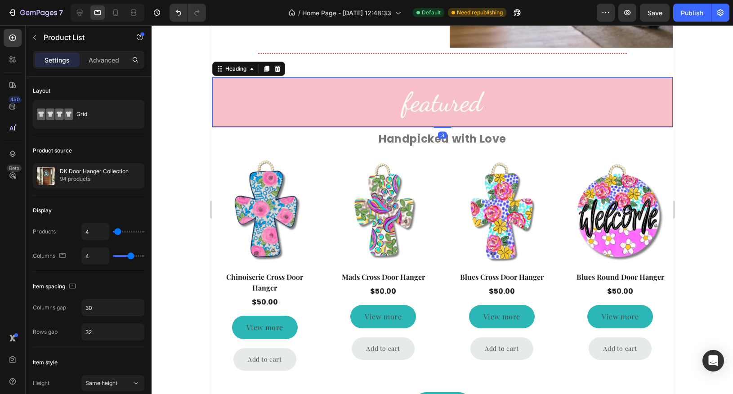
click at [438, 107] on h2 "featured" at bounding box center [442, 101] width 460 height 49
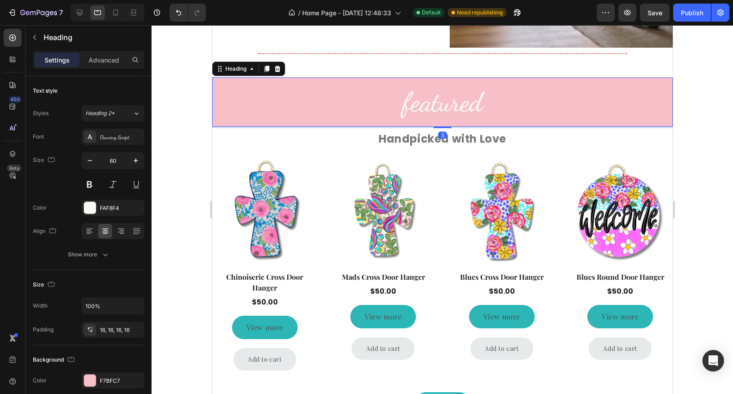
click at [438, 107] on h2 "featured" at bounding box center [442, 101] width 460 height 49
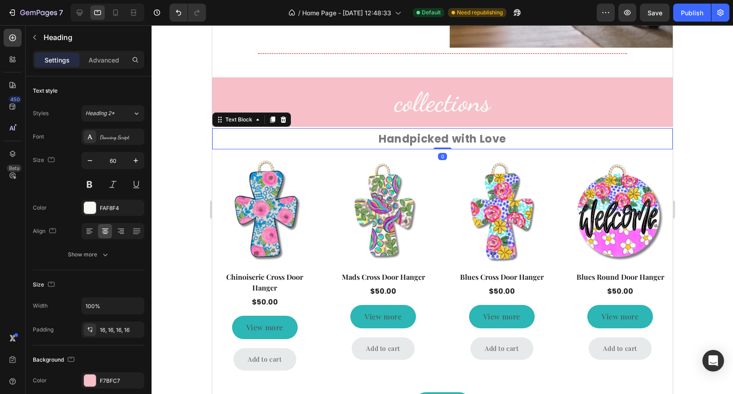
click at [418, 140] on p "Handpicked with Love" at bounding box center [442, 138] width 459 height 19
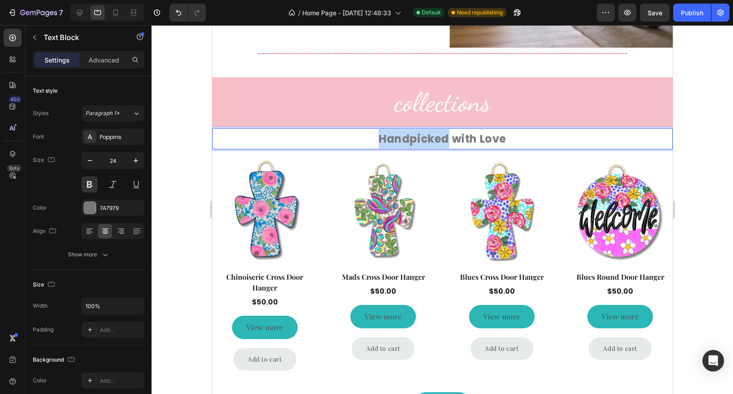
click at [418, 140] on p "Handpicked with Love" at bounding box center [442, 138] width 459 height 19
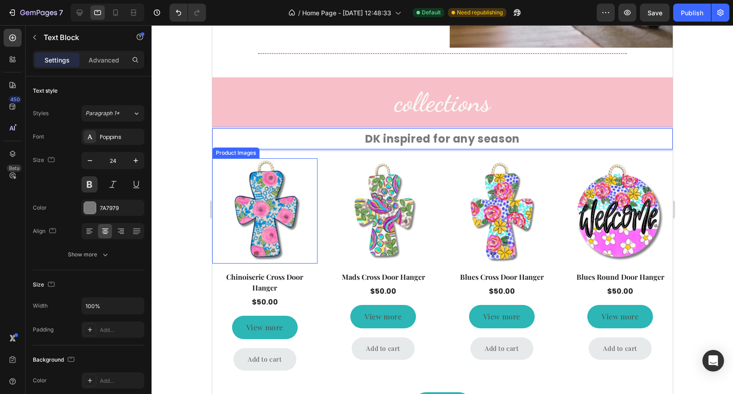
click at [300, 161] on img at bounding box center [264, 210] width 105 height 105
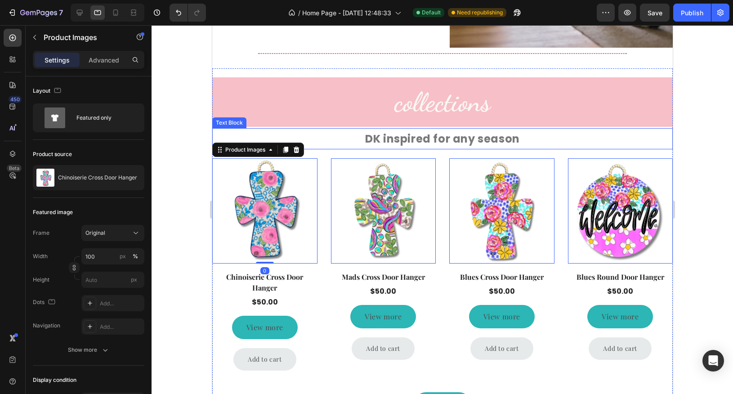
click at [316, 143] on p "DK inspired for any season" at bounding box center [442, 138] width 459 height 19
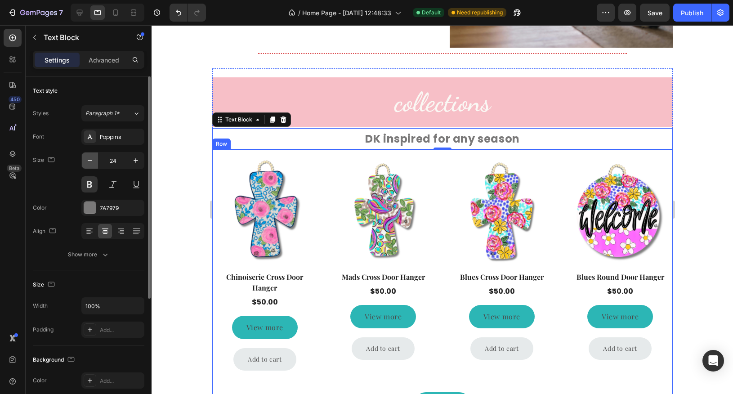
click at [90, 161] on icon "button" at bounding box center [89, 160] width 9 height 9
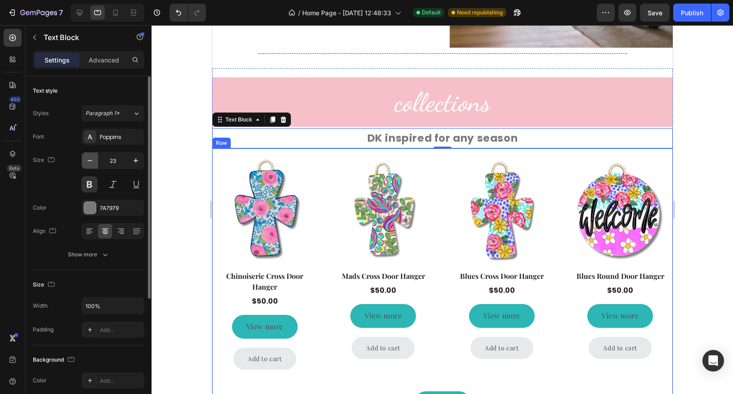
click at [90, 161] on icon "button" at bounding box center [89, 160] width 9 height 9
type input "22"
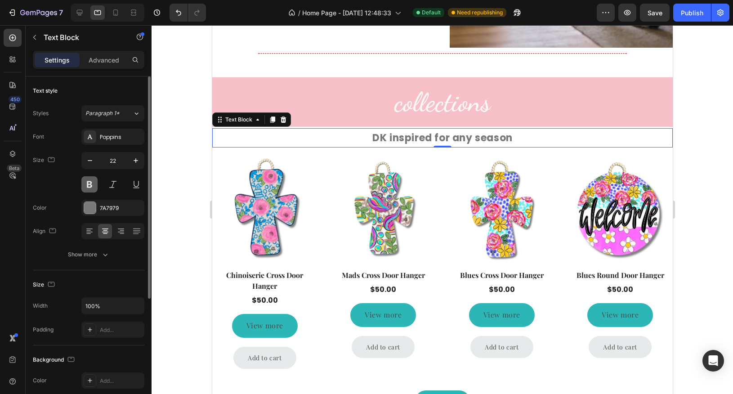
click at [89, 183] on button at bounding box center [89, 184] width 16 height 16
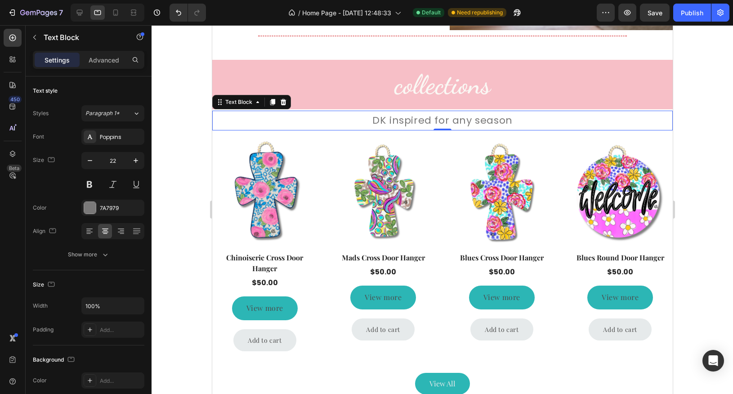
scroll to position [1167, 0]
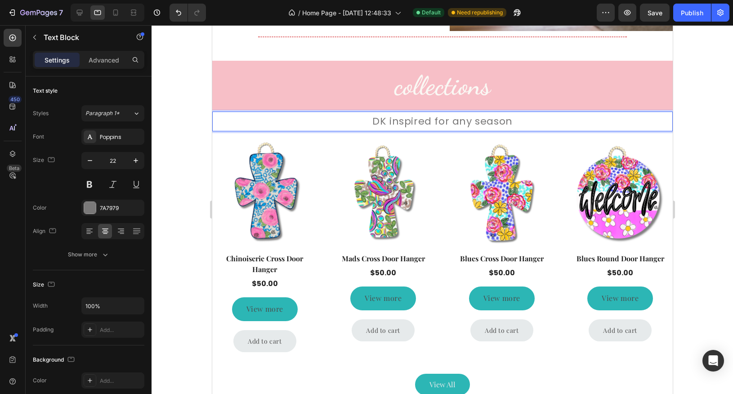
click at [432, 121] on p "DK inspired for any season" at bounding box center [442, 121] width 459 height 18
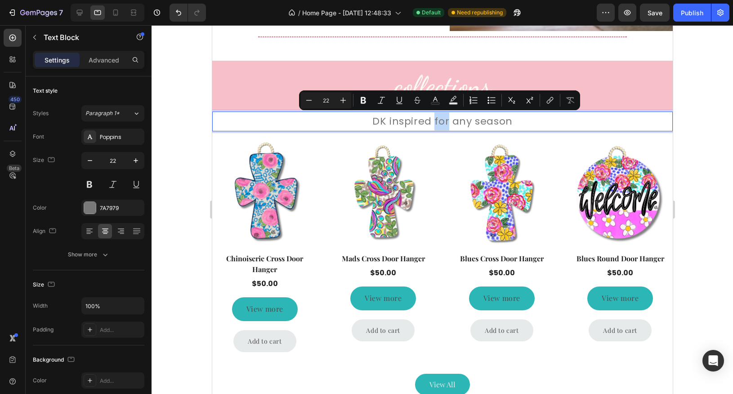
click at [432, 121] on p "DK inspired for any season" at bounding box center [442, 121] width 459 height 18
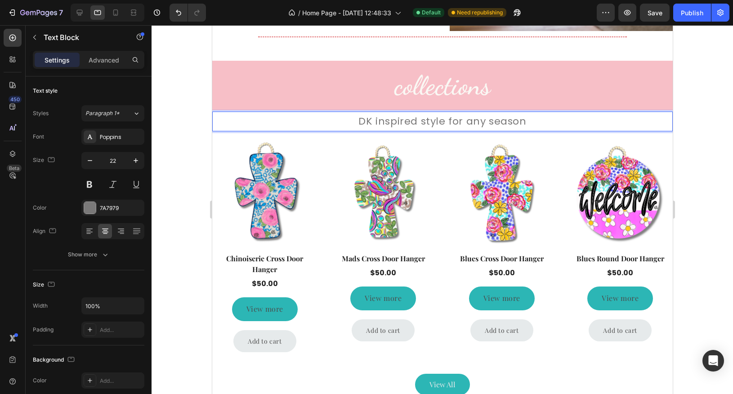
click at [692, 128] on div at bounding box center [442, 209] width 581 height 369
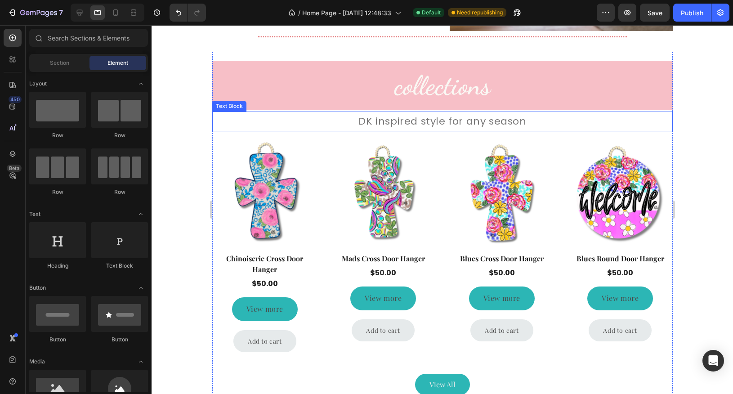
click at [440, 120] on p "DK inspired style for any season" at bounding box center [442, 121] width 459 height 18
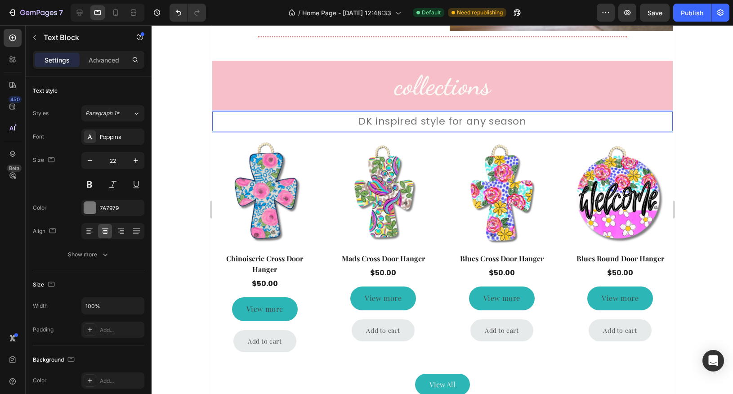
click at [441, 123] on p "DK inspired style for any season" at bounding box center [442, 121] width 459 height 18
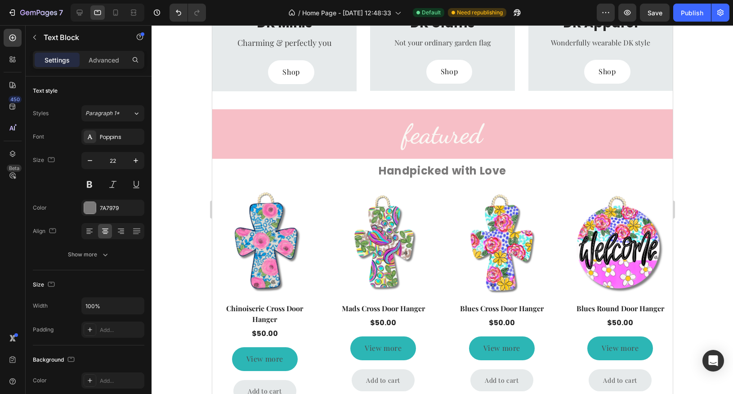
scroll to position [765, 0]
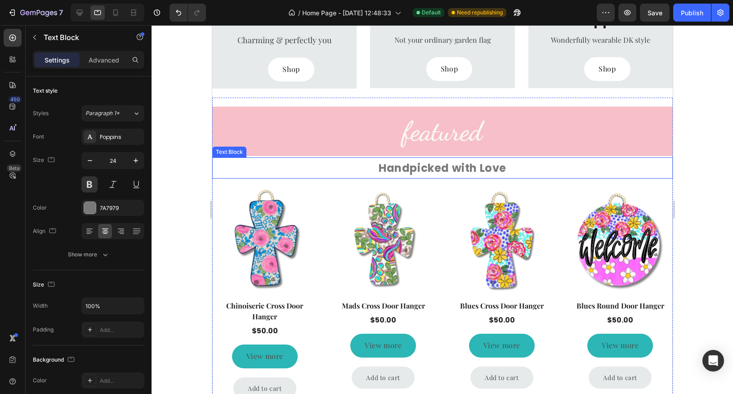
click at [414, 167] on p "Handpicked with Love" at bounding box center [442, 167] width 459 height 19
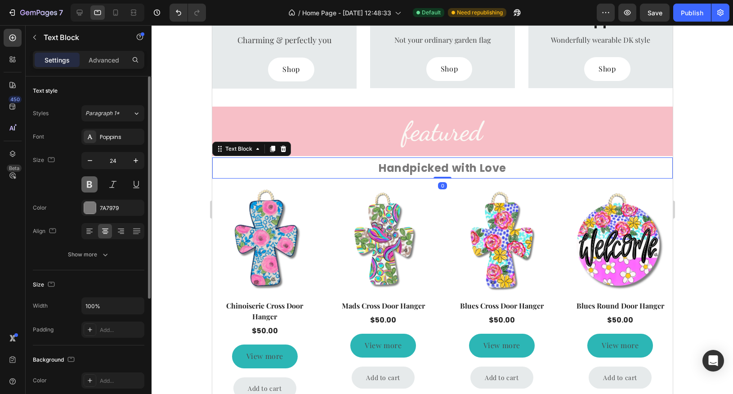
click at [85, 183] on button at bounding box center [89, 184] width 16 height 16
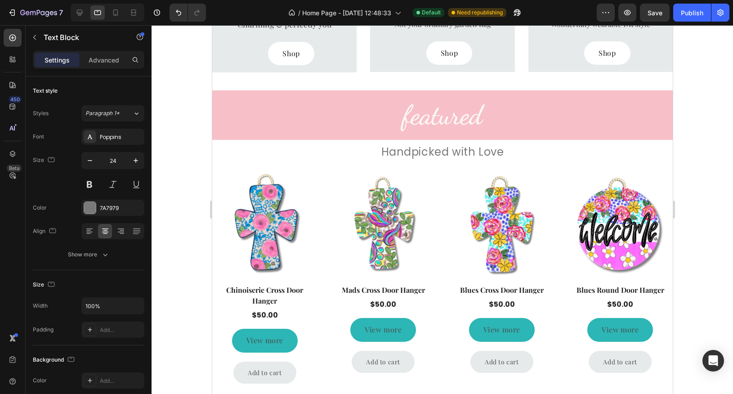
scroll to position [604, 0]
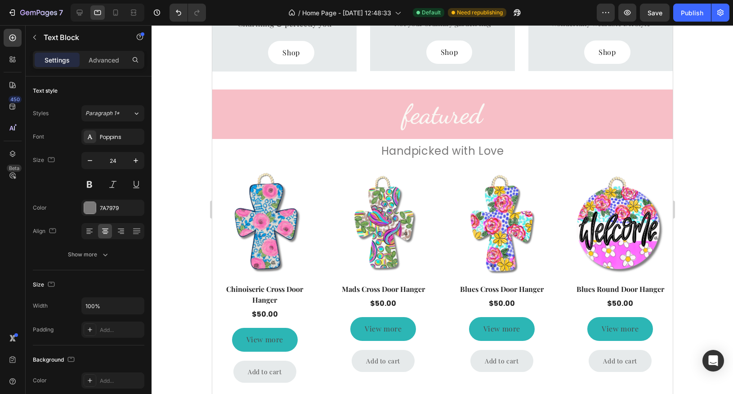
click at [482, 151] on p "Handpicked with Love" at bounding box center [442, 150] width 459 height 19
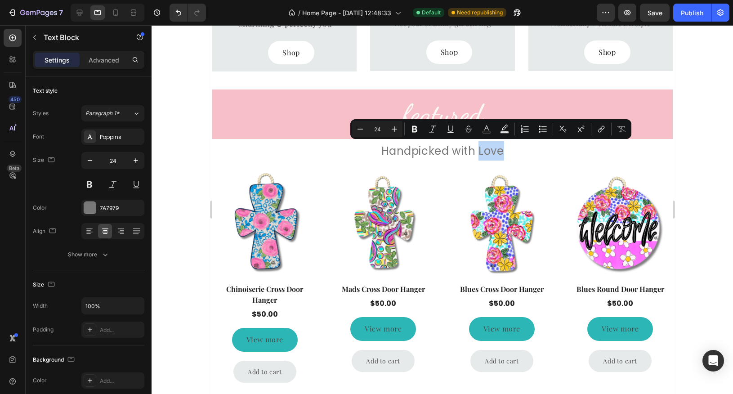
click at [482, 151] on p "Handpicked with Love" at bounding box center [442, 150] width 459 height 19
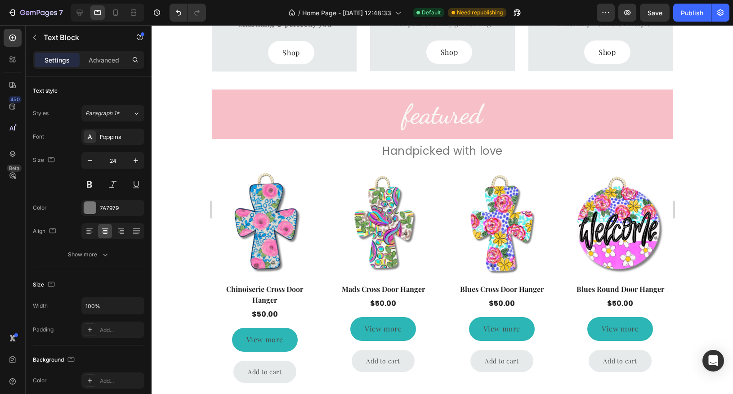
click at [690, 159] on div at bounding box center [442, 209] width 581 height 369
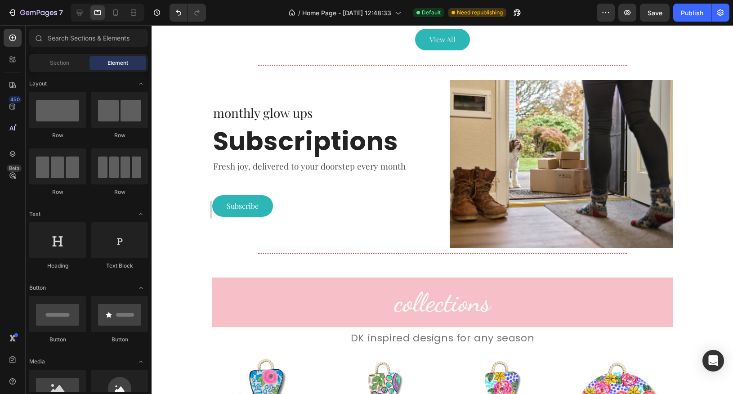
scroll to position [990, 0]
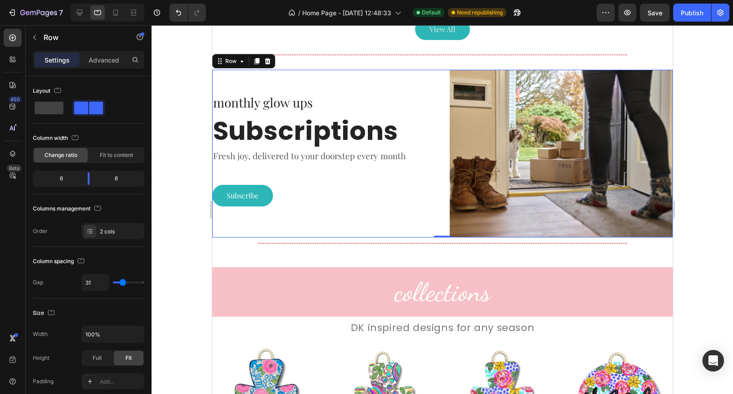
click at [428, 228] on div "monthly glow ups Text block Subscriptions Heading Fresh joy, delivered to your …" at bounding box center [323, 153] width 223 height 167
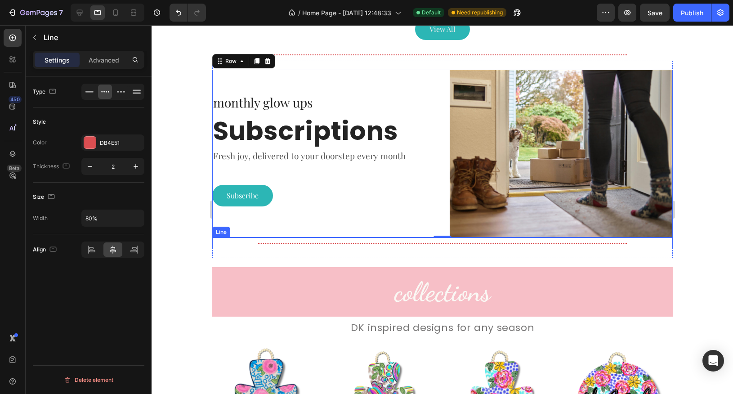
click at [427, 239] on div "Title Line" at bounding box center [442, 243] width 460 height 12
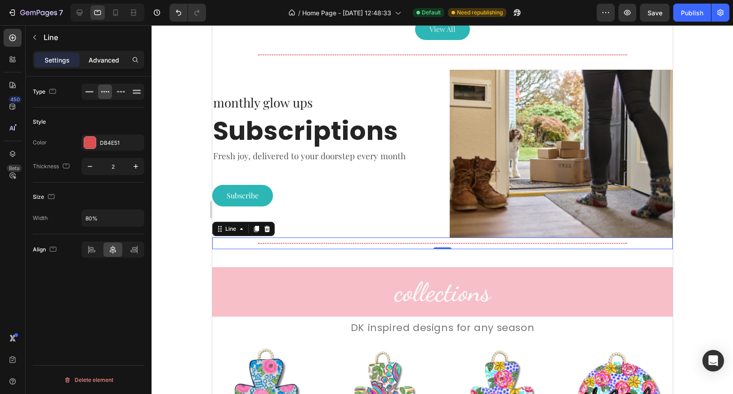
click at [100, 60] on p "Advanced" at bounding box center [104, 59] width 31 height 9
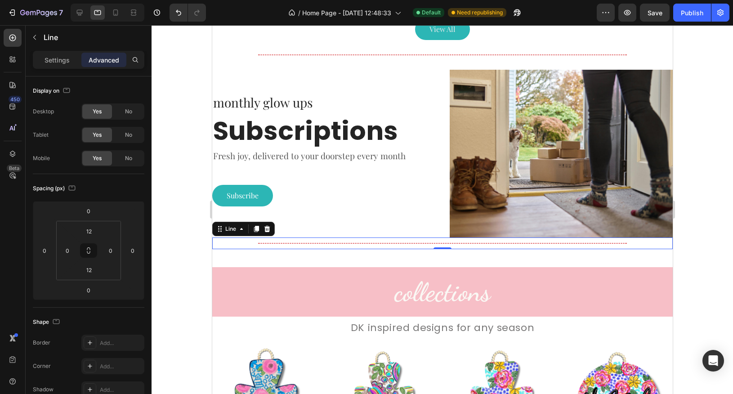
click at [294, 239] on div "Title Line 0" at bounding box center [442, 243] width 460 height 12
click at [94, 211] on input "0" at bounding box center [89, 210] width 18 height 13
type input "20"
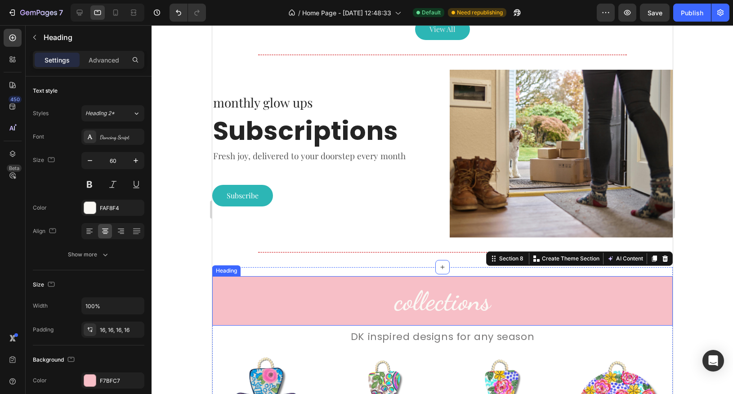
click at [266, 294] on h2 "collections" at bounding box center [442, 300] width 460 height 49
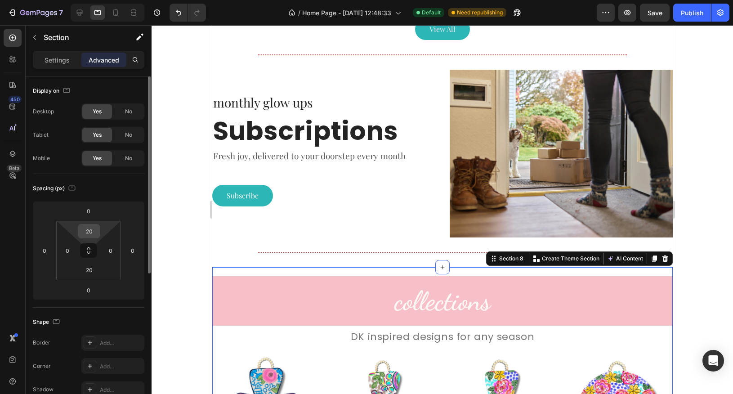
click at [94, 231] on input "20" at bounding box center [89, 230] width 18 height 13
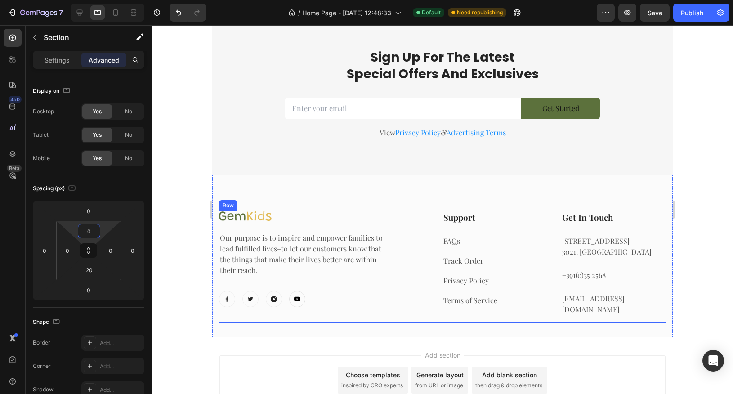
scroll to position [1366, 0]
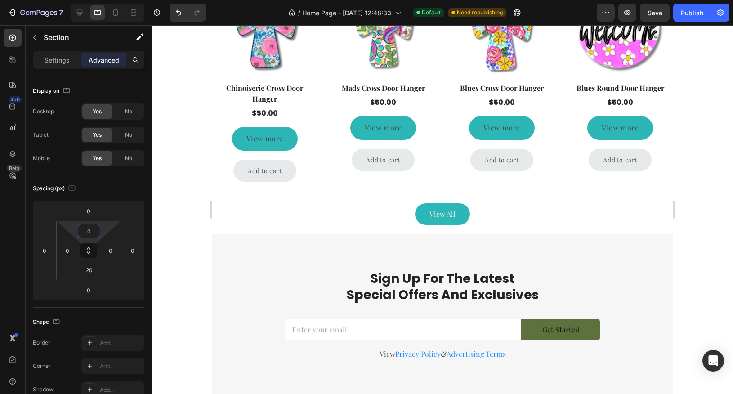
type input "0"
click at [378, 228] on div "collections Heading DK inspired designs for any season Text Block Product Image…" at bounding box center [442, 62] width 460 height 344
click at [223, 228] on div "collections Heading DK inspired designs for any season Text Block Product Image…" at bounding box center [442, 62] width 460 height 344
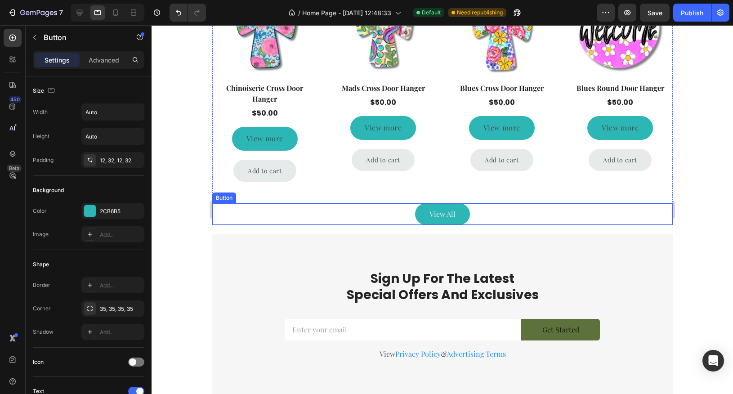
click at [245, 210] on div "View All Button" at bounding box center [442, 214] width 460 height 22
click at [108, 59] on p "Advanced" at bounding box center [104, 59] width 31 height 9
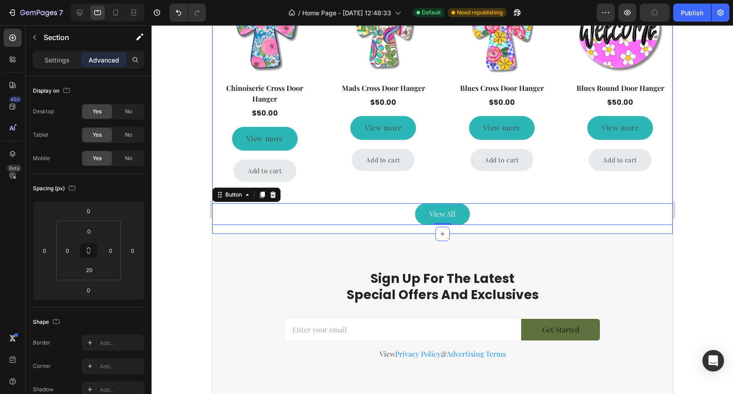
click at [265, 228] on div "collections Heading DK inspired designs for any season Text Block Product Image…" at bounding box center [442, 62] width 460 height 344
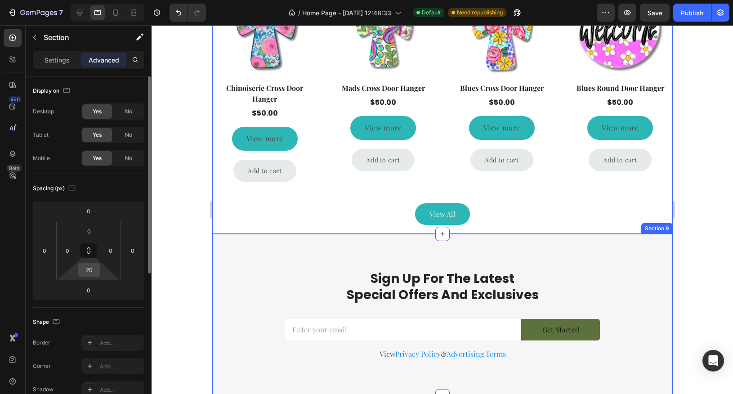
click at [90, 271] on input "20" at bounding box center [89, 269] width 18 height 13
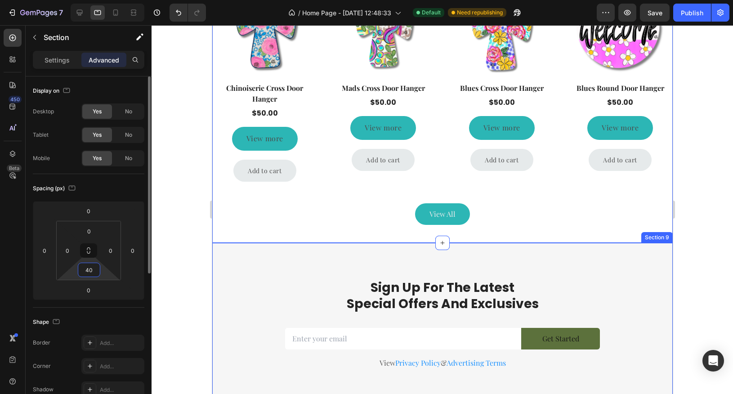
type input "4"
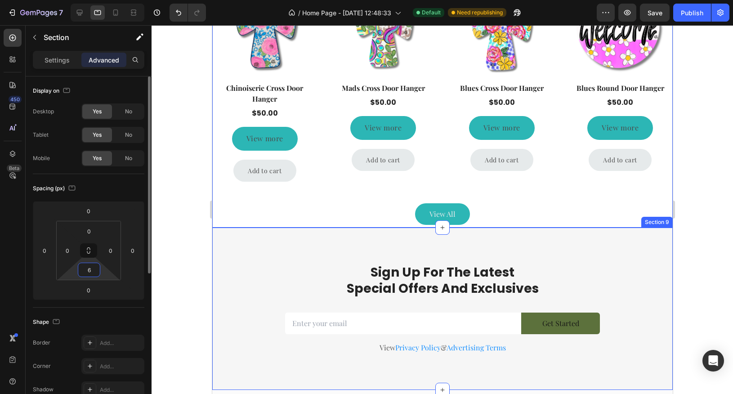
type input "60"
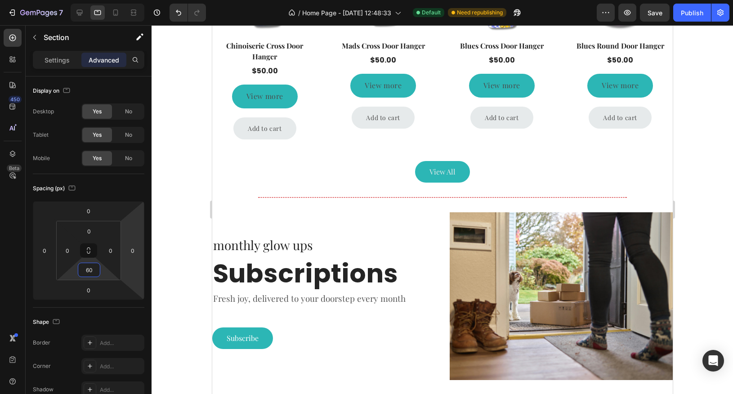
scroll to position [852, 0]
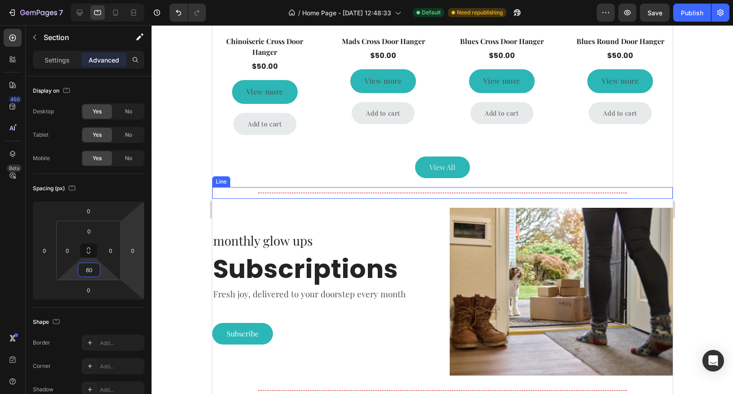
click at [303, 193] on div "Title Line" at bounding box center [442, 193] width 460 height 12
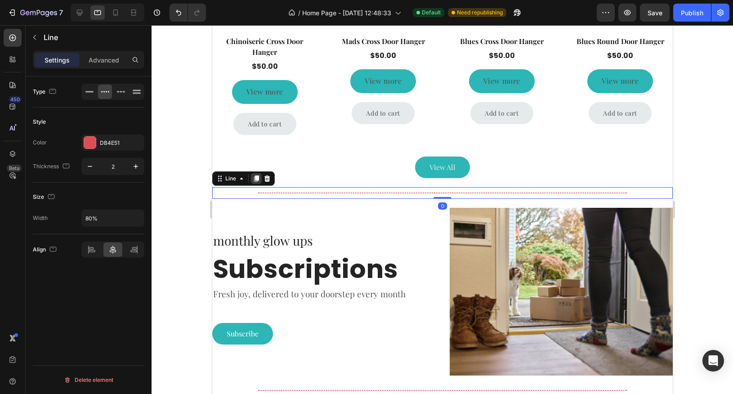
click at [256, 178] on icon at bounding box center [256, 178] width 5 height 6
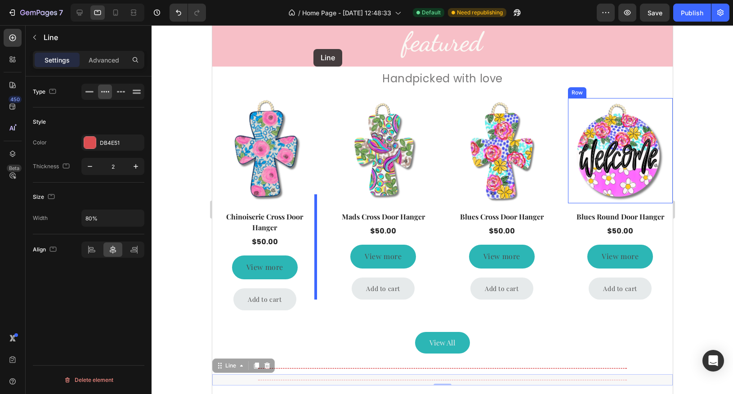
scroll to position [551, 0]
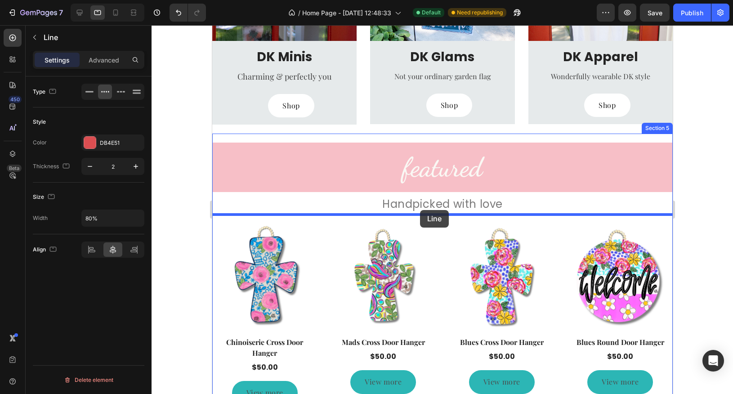
drag, startPoint x: 218, startPoint y: 245, endPoint x: 420, endPoint y: 210, distance: 205.0
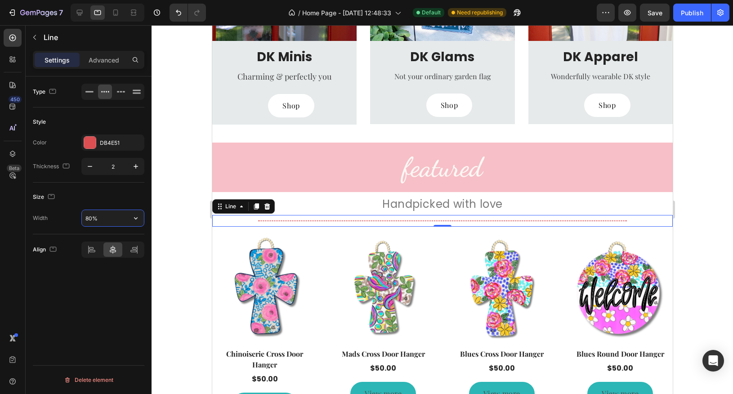
click at [119, 216] on input "80%" at bounding box center [113, 218] width 62 height 16
type input "10%"
click at [255, 205] on icon at bounding box center [256, 206] width 5 height 6
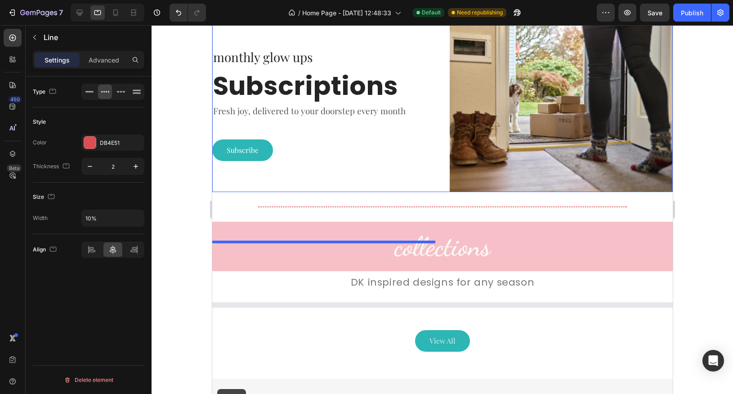
scroll to position [930, 0]
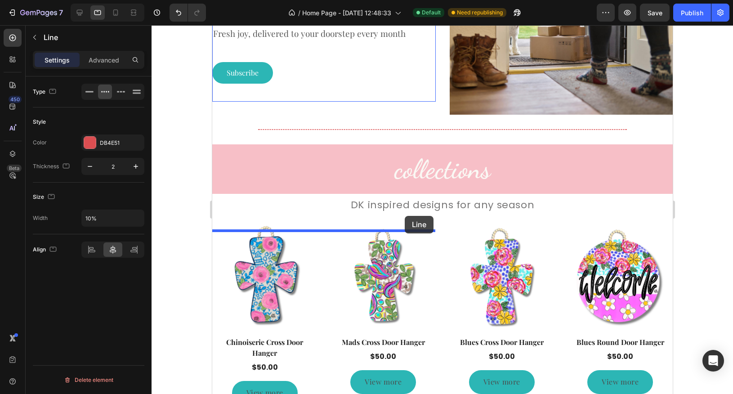
drag, startPoint x: 219, startPoint y: 218, endPoint x: 405, endPoint y: 216, distance: 185.2
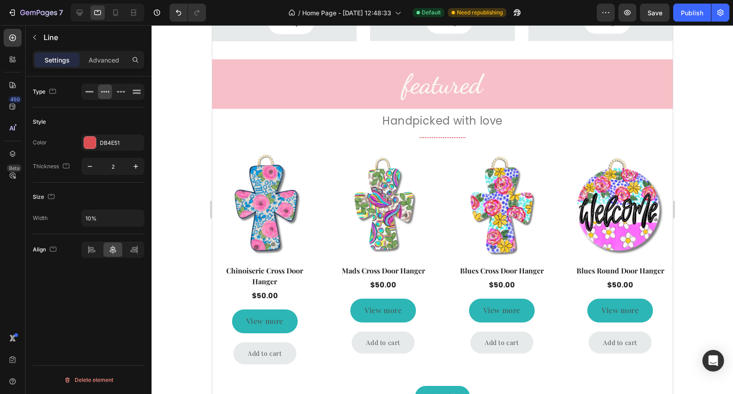
scroll to position [642, 0]
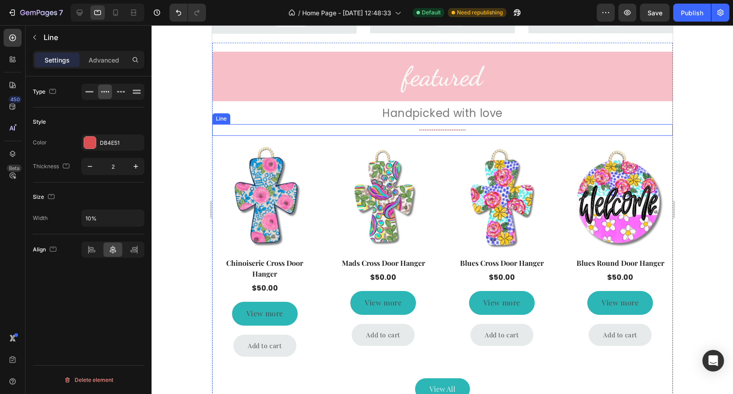
click at [445, 130] on div "Title Line" at bounding box center [442, 130] width 460 height 12
click at [254, 116] on icon at bounding box center [256, 115] width 5 height 6
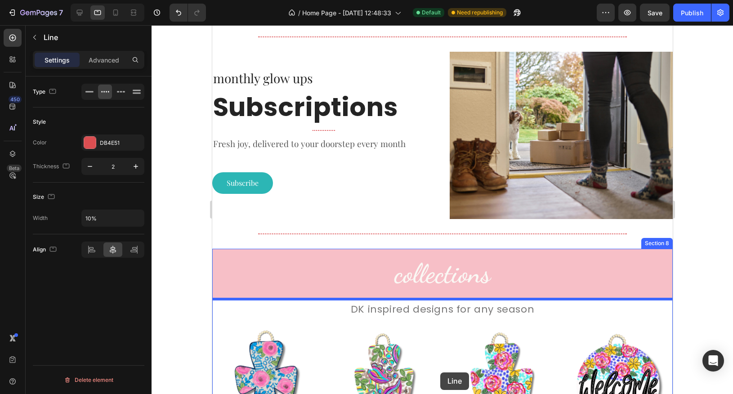
scroll to position [1059, 0]
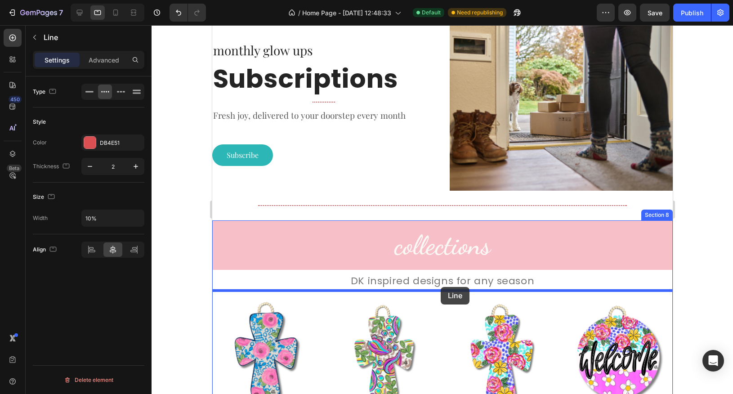
drag, startPoint x: 219, startPoint y: 83, endPoint x: 441, endPoint y: 287, distance: 301.7
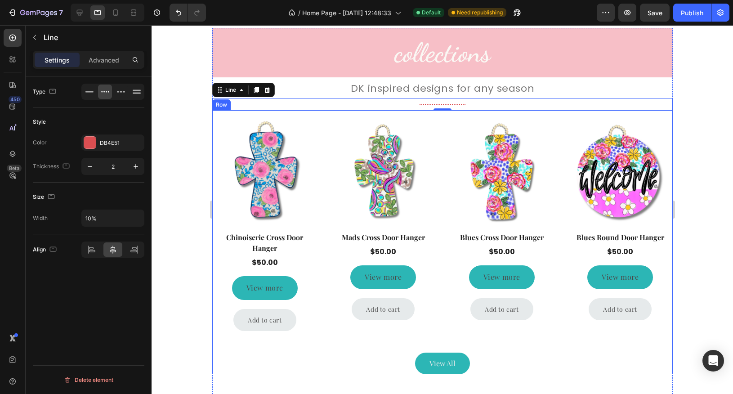
scroll to position [1261, 0]
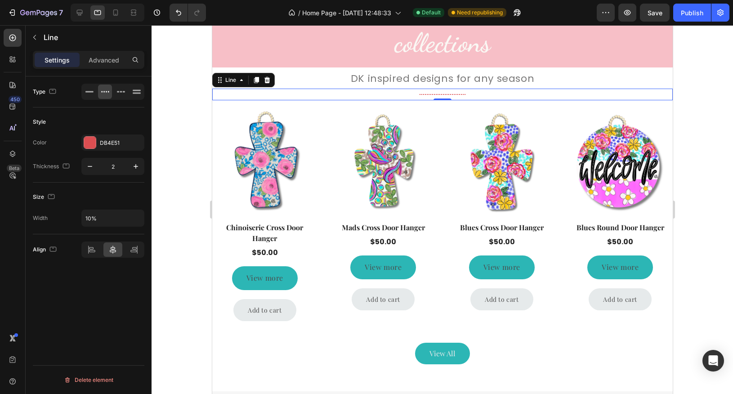
click at [699, 111] on div at bounding box center [442, 209] width 581 height 369
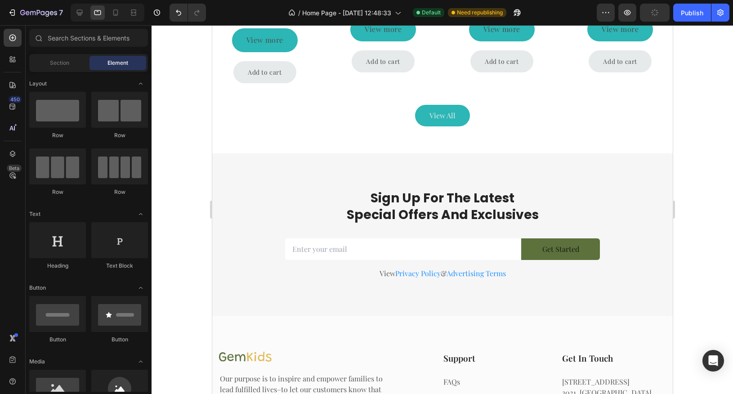
scroll to position [1502, 0]
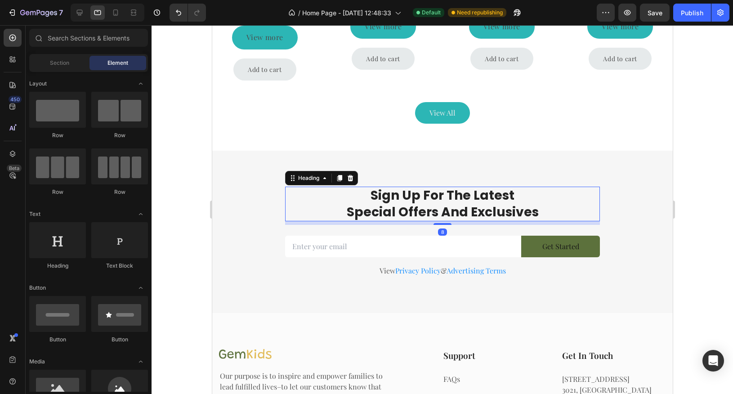
click at [466, 201] on p "Sign Up For The Latest Special Offers And Exclusives" at bounding box center [442, 203] width 313 height 33
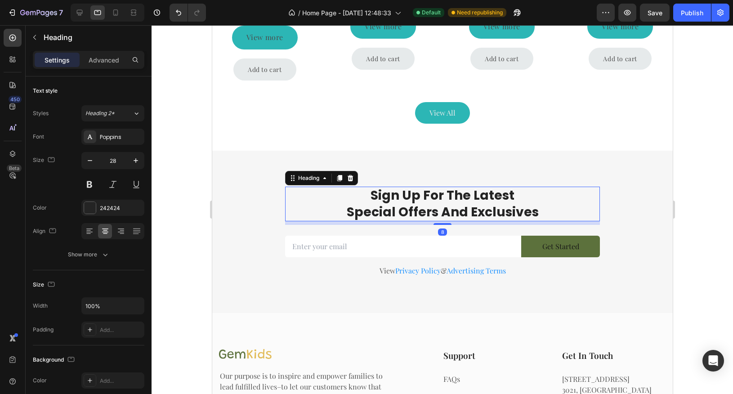
click at [442, 194] on p "Sign Up For The Latest Special Offers And Exclusives" at bounding box center [442, 203] width 313 height 33
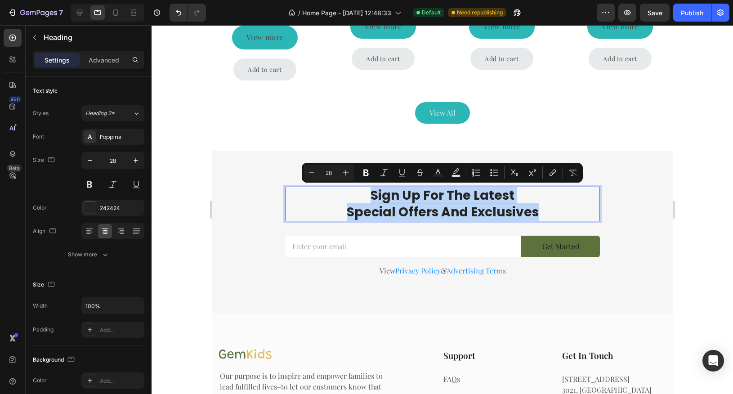
drag, startPoint x: 536, startPoint y: 211, endPoint x: 372, endPoint y: 198, distance: 164.7
click at [372, 198] on p "Sign Up For The Latest Special Offers And Exclusives" at bounding box center [442, 203] width 313 height 33
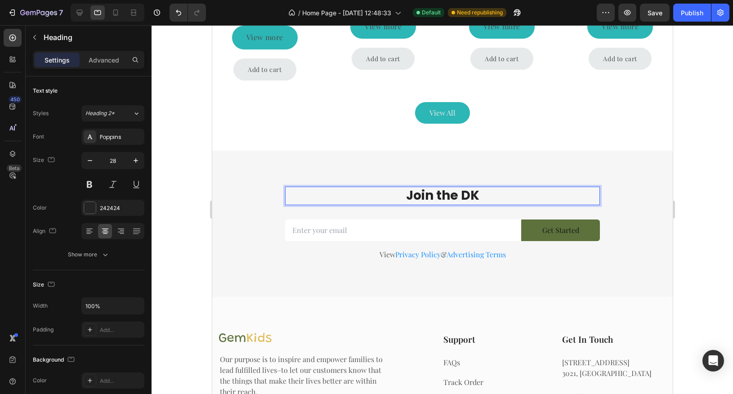
click at [440, 195] on p "Join the DK" at bounding box center [442, 195] width 313 height 16
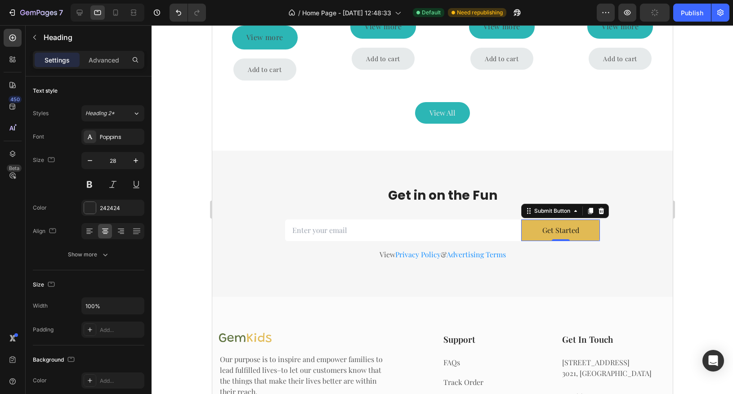
click at [554, 236] on button "Get Started" at bounding box center [560, 230] width 79 height 22
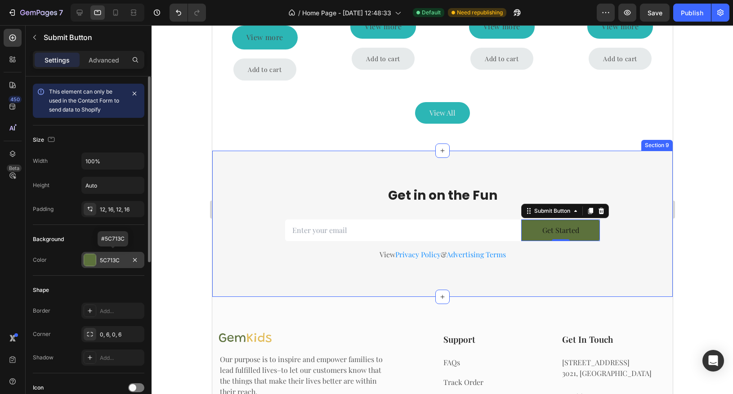
click at [92, 258] on div at bounding box center [90, 260] width 12 height 12
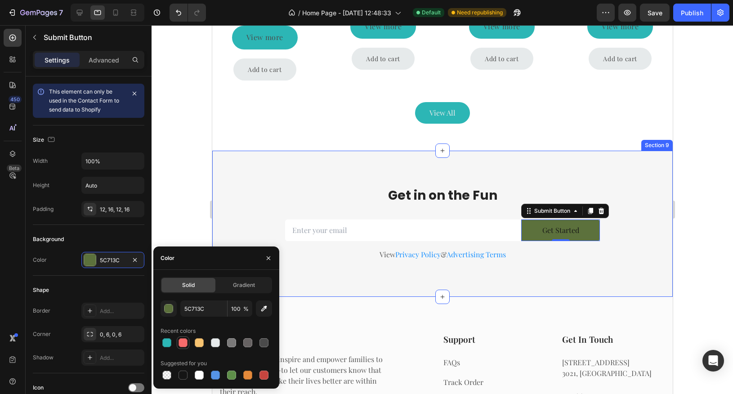
click at [184, 343] on div at bounding box center [182, 342] width 9 height 9
type input "F76B6B"
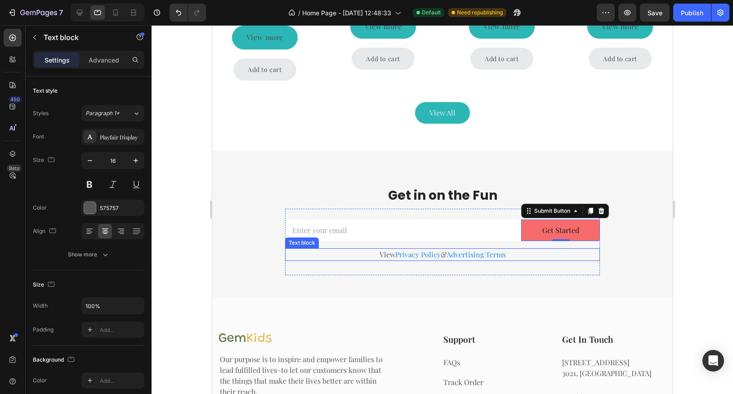
click at [364, 254] on p "View Privacy Policy & Advertising Terms" at bounding box center [442, 254] width 313 height 11
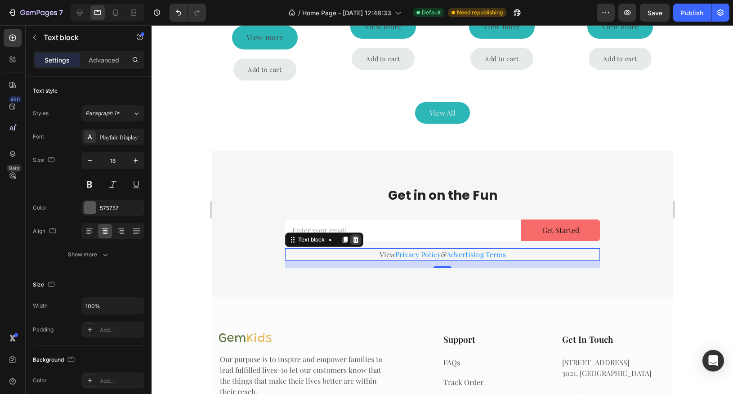
click at [354, 240] on icon at bounding box center [355, 239] width 7 height 7
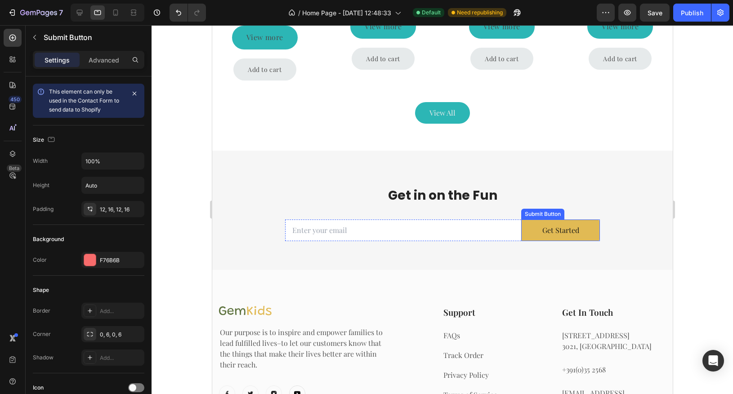
click at [535, 235] on button "Get Started" at bounding box center [560, 230] width 79 height 22
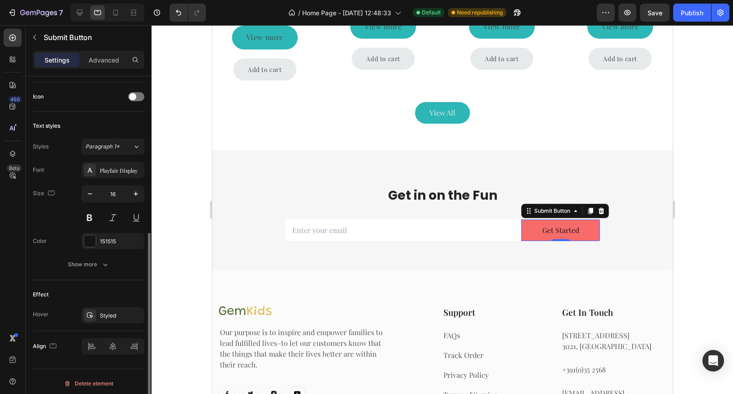
scroll to position [291, 0]
click at [90, 311] on icon at bounding box center [89, 314] width 7 height 7
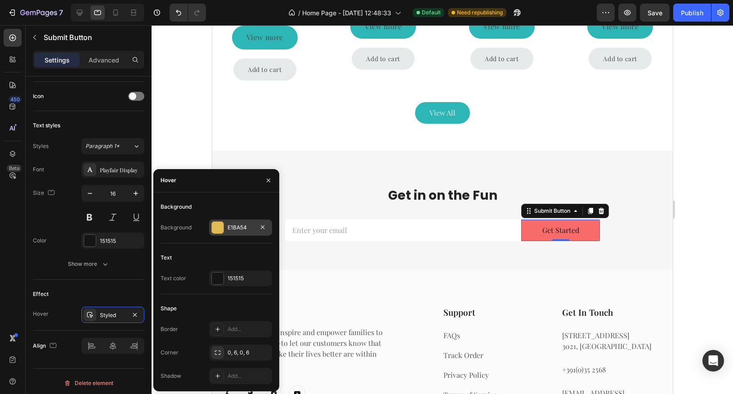
click at [219, 232] on div at bounding box center [218, 228] width 12 height 12
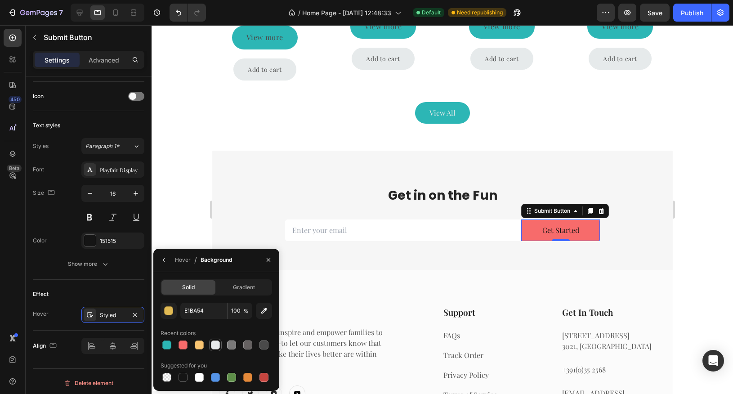
click at [215, 348] on div at bounding box center [215, 344] width 9 height 9
type input "E6EAEB"
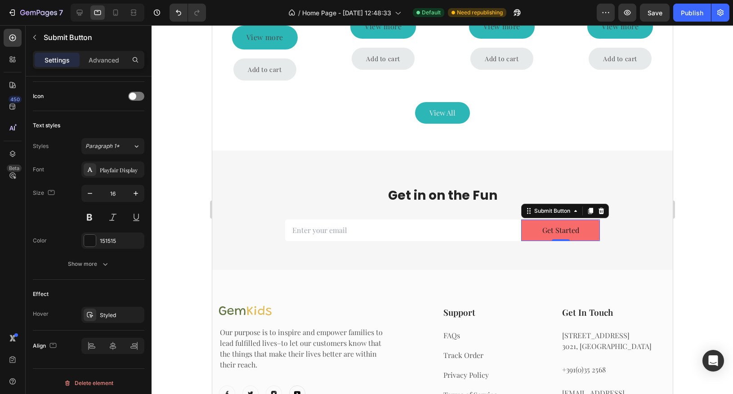
click at [694, 231] on div at bounding box center [442, 209] width 581 height 369
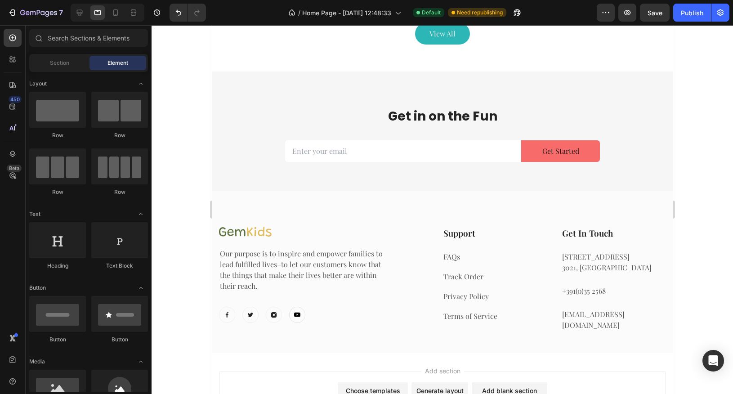
scroll to position [1577, 0]
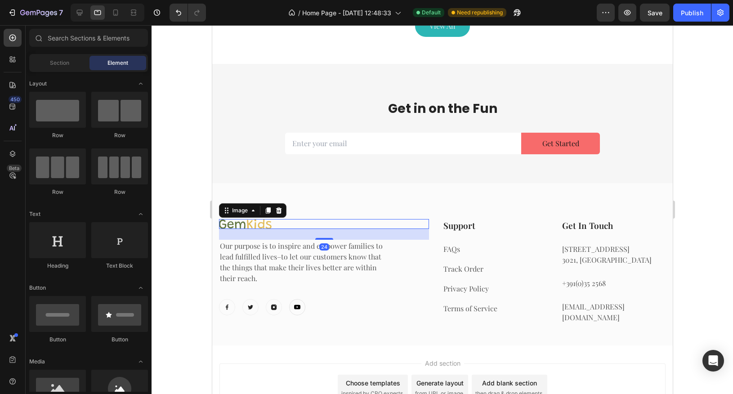
click at [262, 226] on img at bounding box center [245, 224] width 53 height 10
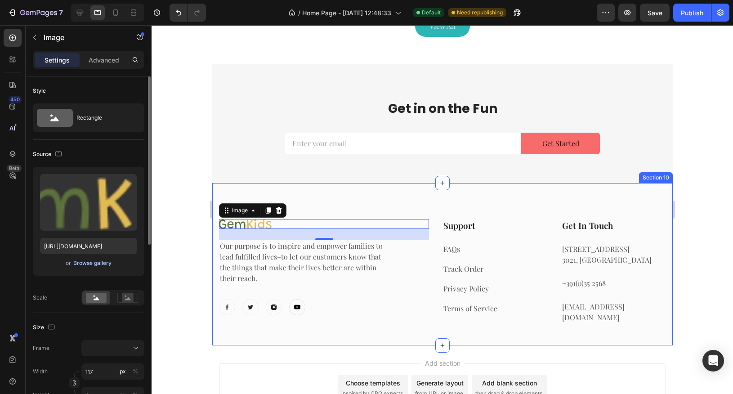
click at [92, 262] on div "Browse gallery" at bounding box center [92, 263] width 38 height 8
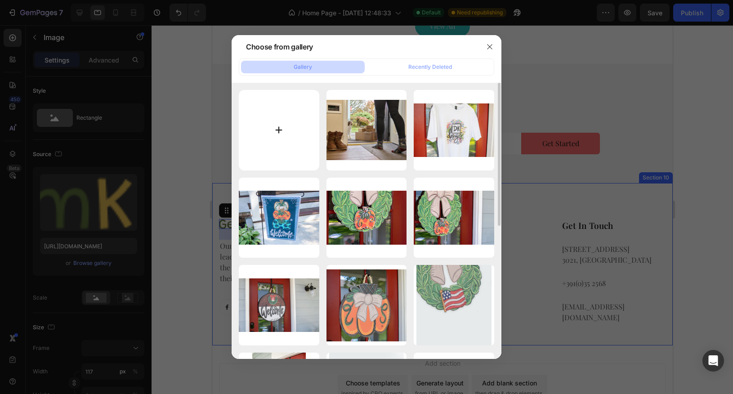
click at [299, 125] on input "file" at bounding box center [279, 130] width 80 height 80
type input "C:\fakepath\DKlogo.png"
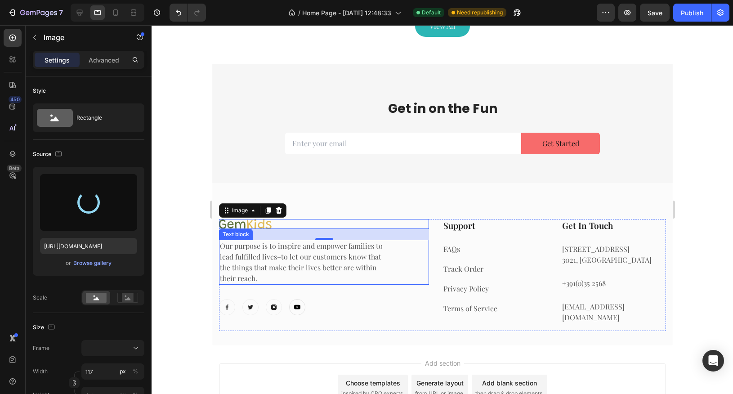
type input "https://cdn.shopify.com/s/files/1/0682/2835/0150/files/gempages_581678687787680…"
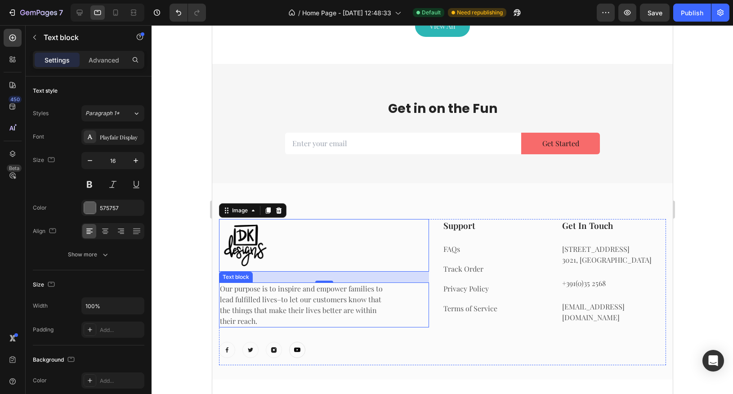
click at [344, 298] on p "Our purpose is to inspire and empower families to lead fulfilled lives–to let o…" at bounding box center [300, 304] width 163 height 43
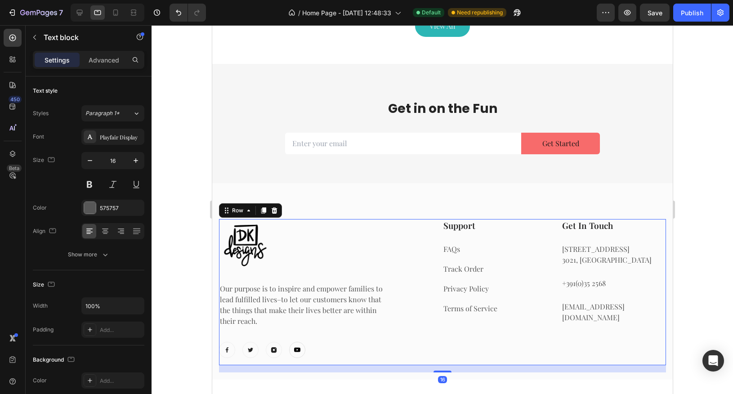
click at [352, 276] on div "Image Our purpose is to inspire and empower families to lead fulfilled lives–to…" at bounding box center [324, 292] width 210 height 146
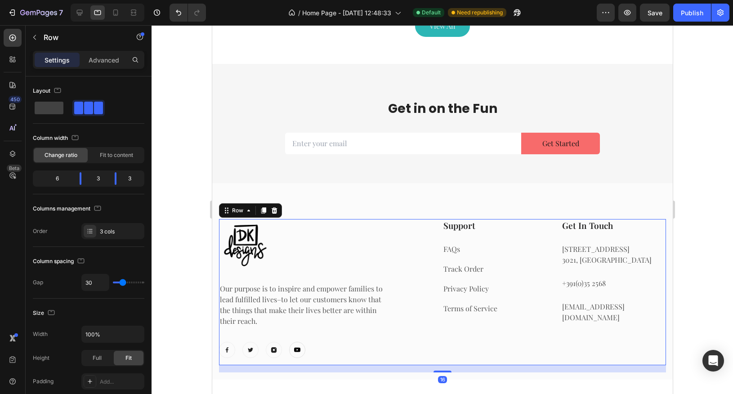
click at [331, 280] on div "Image Our purpose is to inspire and empower families to lead fulfilled lives–to…" at bounding box center [324, 292] width 210 height 146
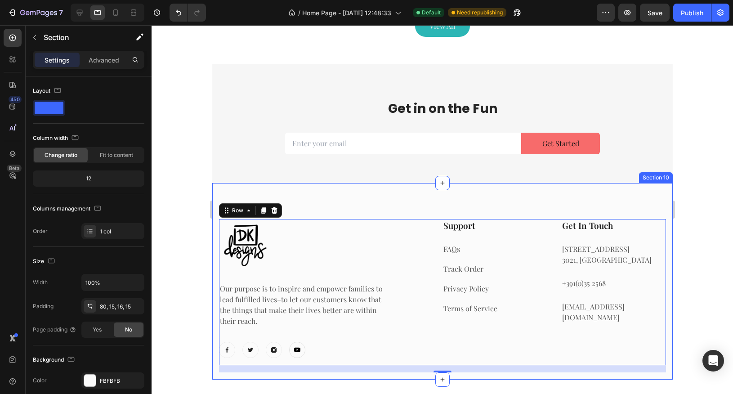
click at [331, 199] on div "Image Our purpose is to inspire and empower families to lead fulfilled lives–to…" at bounding box center [442, 281] width 460 height 196
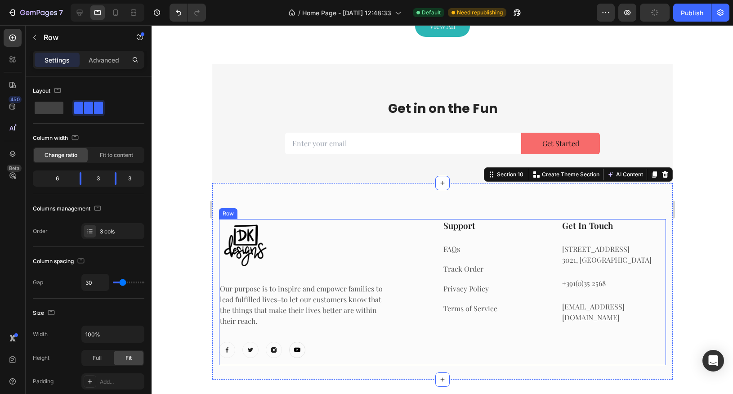
click at [299, 277] on div "Image Our purpose is to inspire and empower families to lead fulfilled lives–to…" at bounding box center [324, 292] width 210 height 146
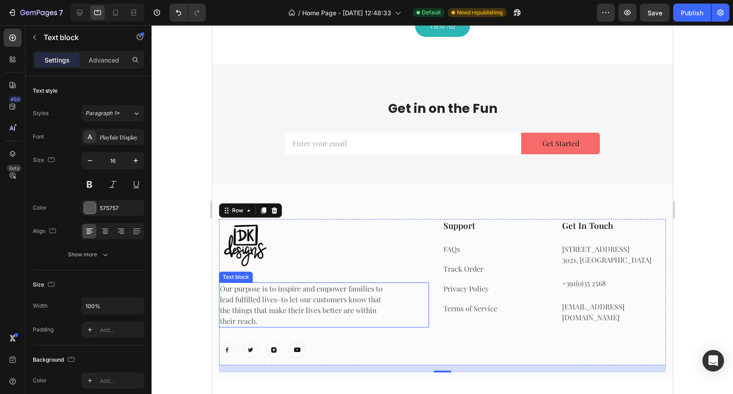
click at [269, 289] on p "Our purpose is to inspire and empower families to lead fulfilled lives–to let o…" at bounding box center [300, 304] width 163 height 43
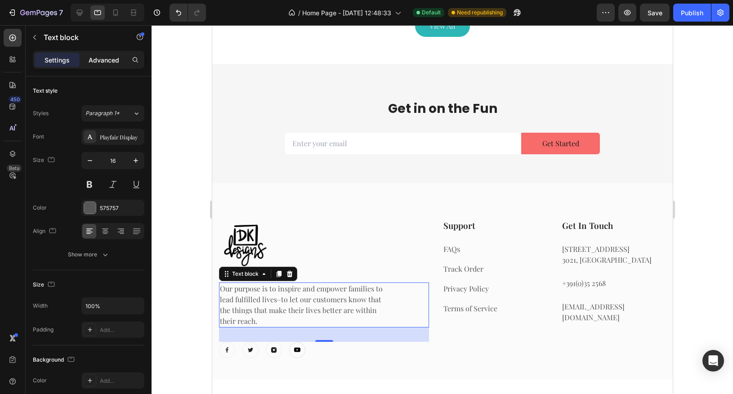
click at [100, 58] on p "Advanced" at bounding box center [104, 59] width 31 height 9
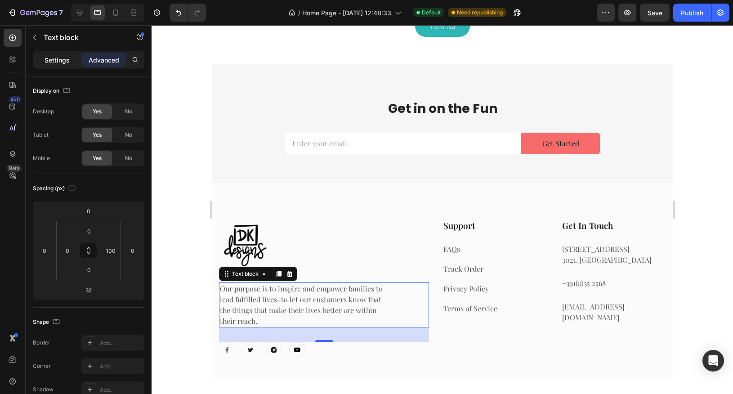
click at [63, 58] on p "Settings" at bounding box center [57, 59] width 25 height 9
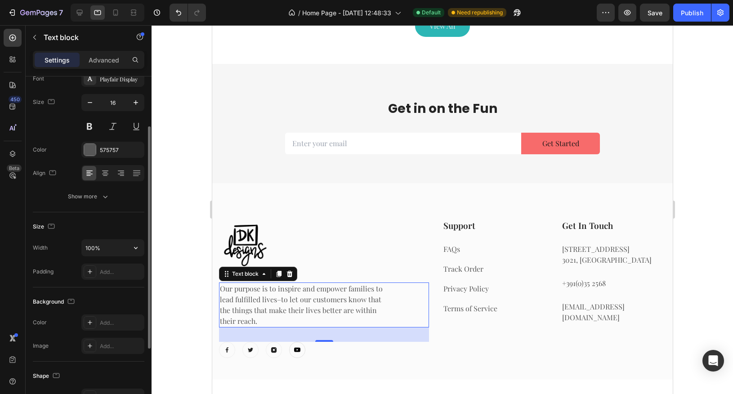
scroll to position [46, 0]
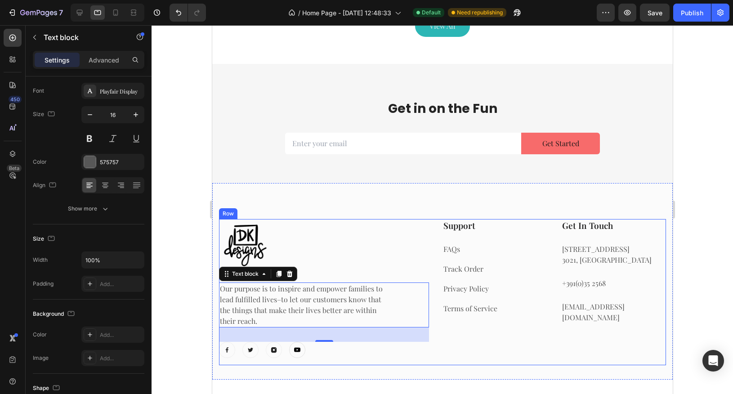
click at [330, 277] on div "Image Our purpose is to inspire and empower families to lead fulfilled lives–to…" at bounding box center [324, 292] width 210 height 146
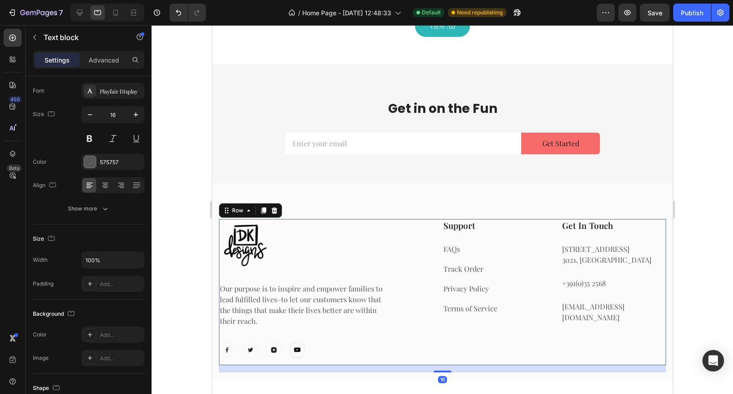
scroll to position [0, 0]
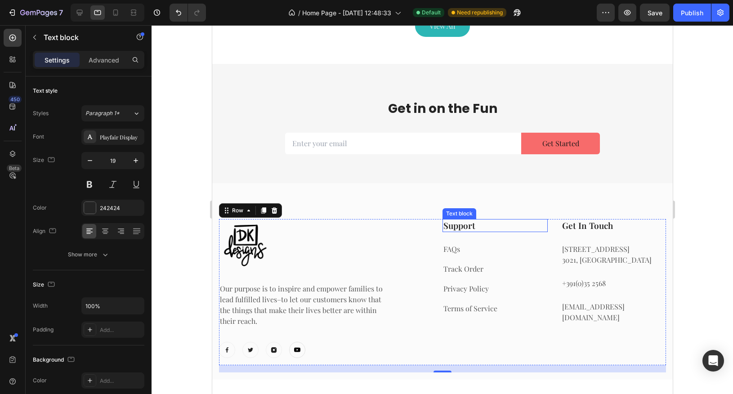
click at [461, 227] on p "Support" at bounding box center [494, 225] width 103 height 11
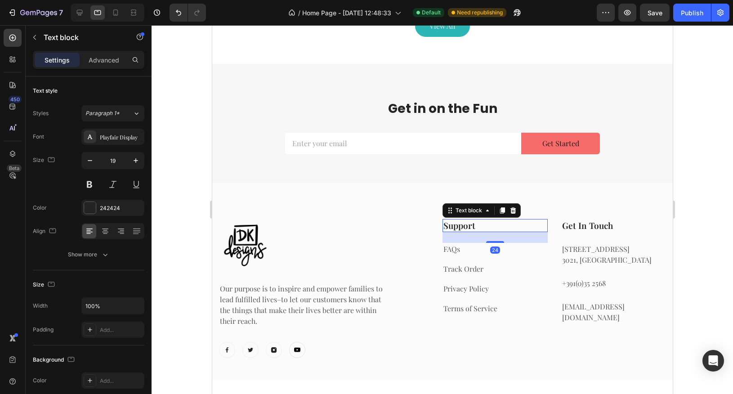
click at [461, 227] on p "Support" at bounding box center [494, 225] width 103 height 11
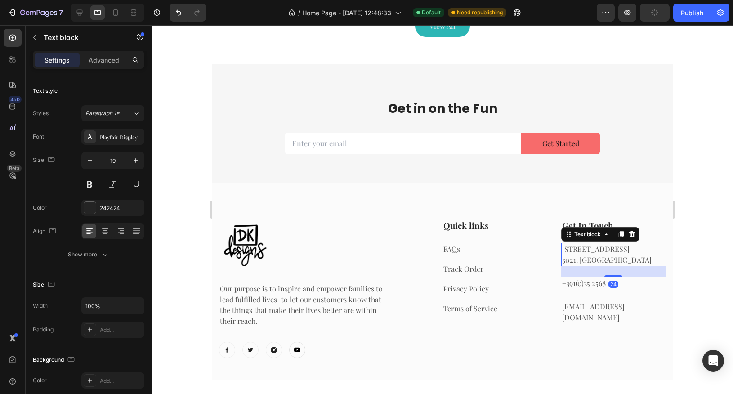
click at [594, 255] on p "[STREET_ADDRESS]" at bounding box center [613, 255] width 103 height 22
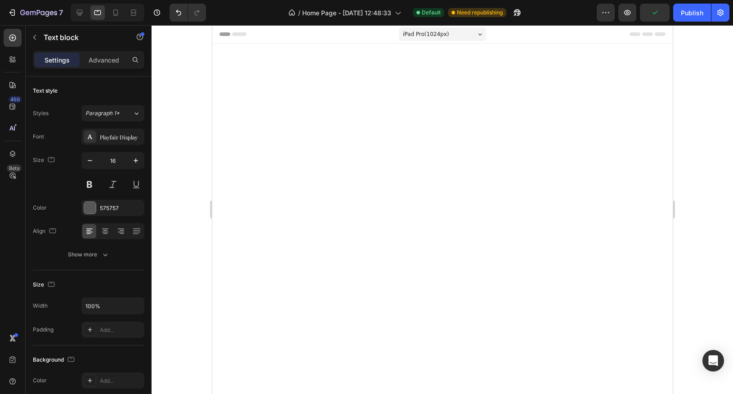
scroll to position [1577, 0]
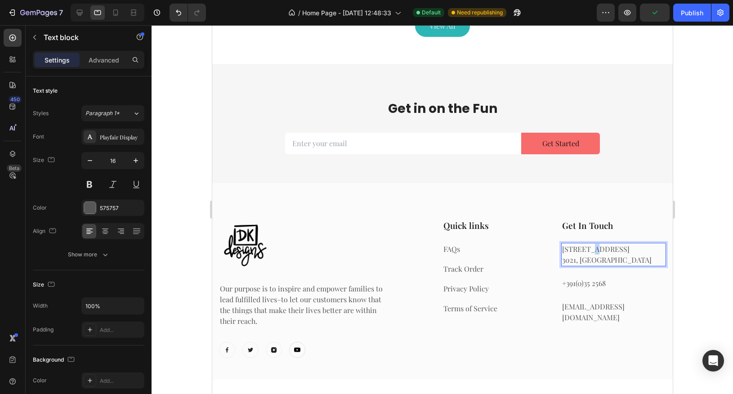
click at [587, 246] on p "[STREET_ADDRESS]" at bounding box center [613, 255] width 103 height 22
drag, startPoint x: 607, startPoint y: 259, endPoint x: 561, endPoint y: 248, distance: 47.2
click at [562, 248] on p "[STREET_ADDRESS]" at bounding box center [613, 255] width 103 height 22
click at [587, 285] on p "+391(0)35 2568" at bounding box center [613, 283] width 103 height 11
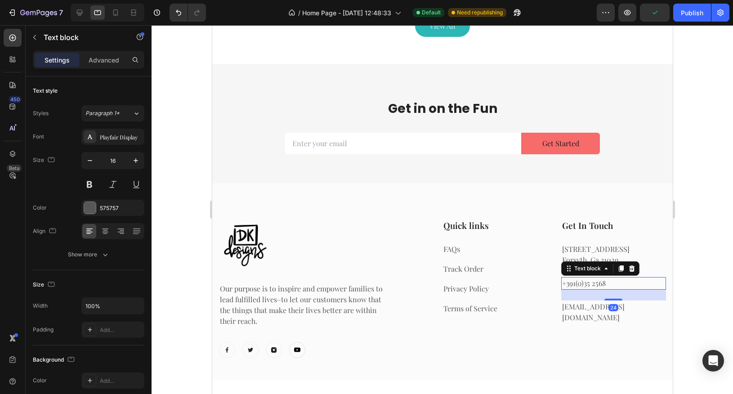
click at [587, 285] on p "+391(0)35 2568" at bounding box center [613, 283] width 103 height 11
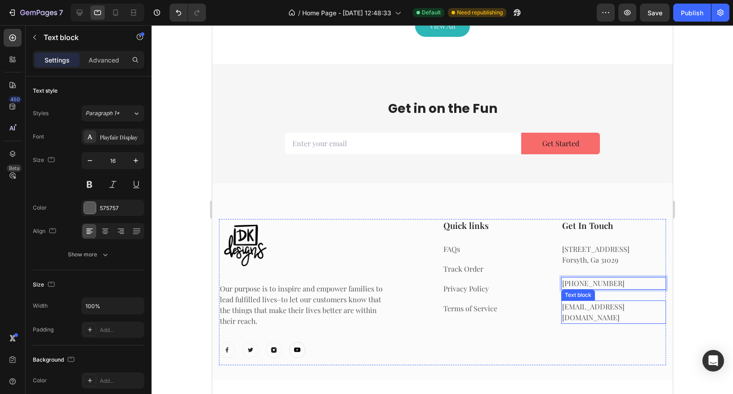
click at [589, 307] on p "[EMAIL_ADDRESS][DOMAIN_NAME]" at bounding box center [613, 312] width 103 height 22
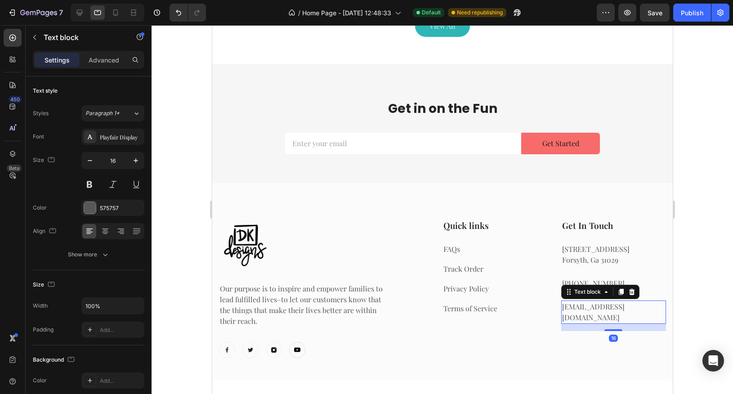
click at [589, 307] on p "[EMAIL_ADDRESS][DOMAIN_NAME]" at bounding box center [613, 312] width 103 height 22
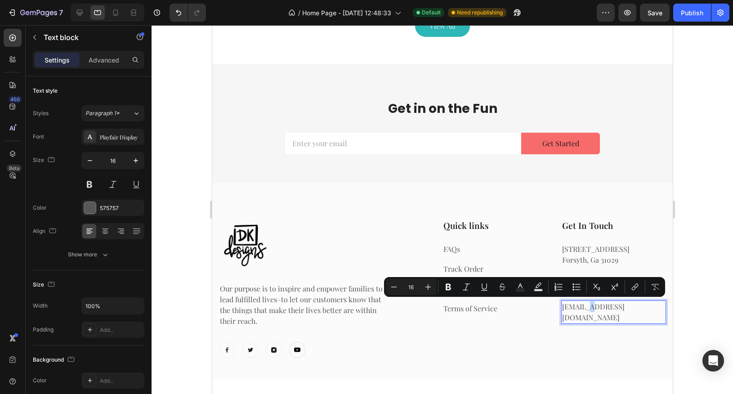
click at [589, 307] on p "[EMAIL_ADDRESS][DOMAIN_NAME]" at bounding box center [613, 312] width 103 height 22
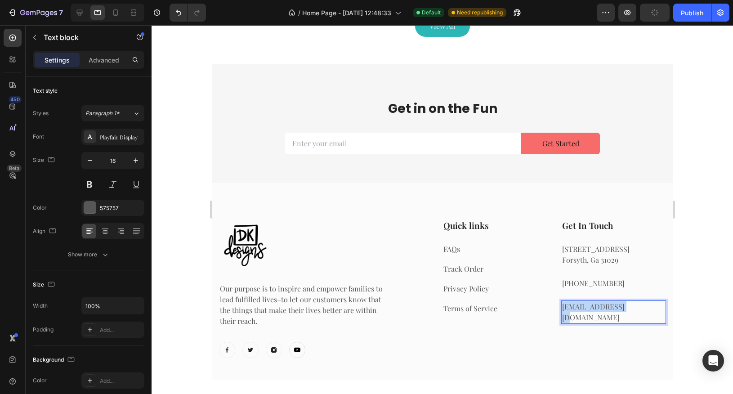
click at [589, 307] on p "[EMAIL_ADDRESS][DOMAIN_NAME]" at bounding box center [613, 312] width 103 height 22
click at [695, 305] on div at bounding box center [442, 209] width 581 height 369
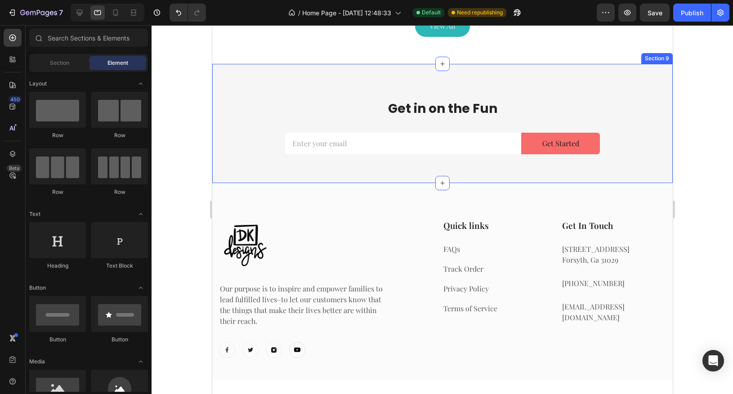
click at [518, 174] on div "Get in on the Fun Heading Email Field Get Started Submit Button Row Newsletter …" at bounding box center [442, 123] width 460 height 119
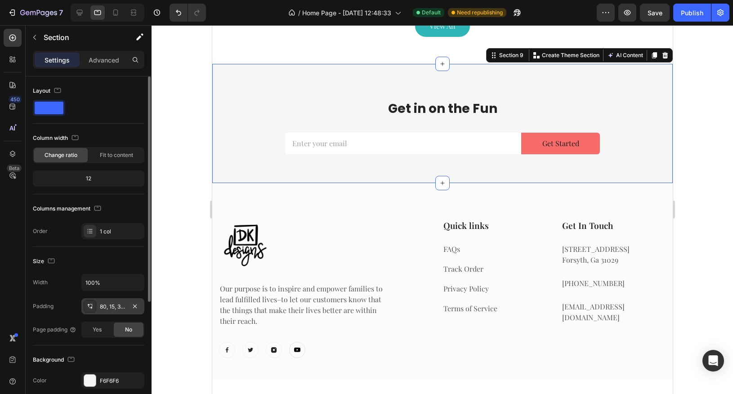
click at [121, 307] on div "80, 15, 32, 15" at bounding box center [113, 307] width 26 height 8
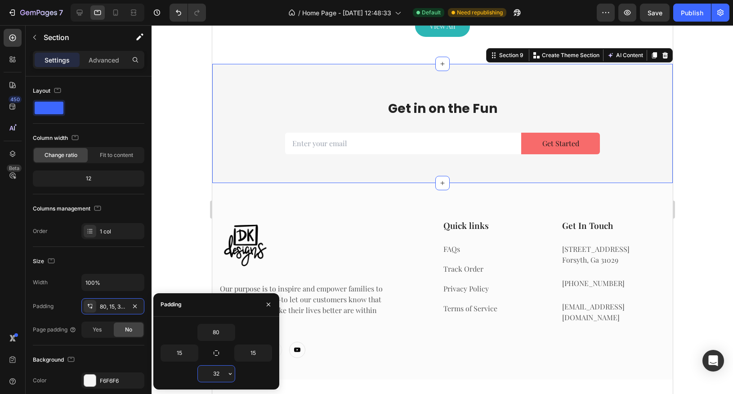
click at [217, 375] on input "32" at bounding box center [216, 374] width 37 height 16
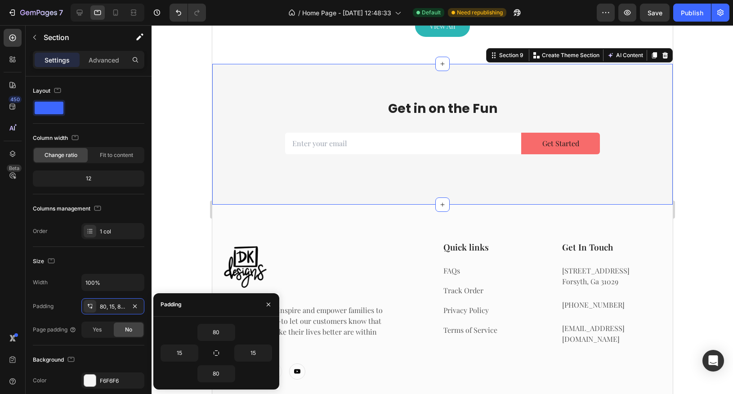
click at [357, 174] on div "Get in on the Fun Heading Email Field Get Started Submit Button Row Newsletter …" at bounding box center [442, 134] width 460 height 140
click at [247, 373] on div "80" at bounding box center [217, 373] width 112 height 17
click at [221, 373] on input "80" at bounding box center [216, 374] width 37 height 16
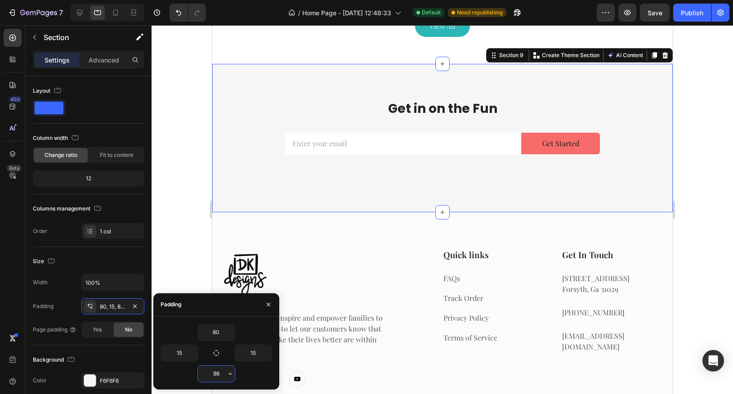
type input "99"
click at [696, 216] on div at bounding box center [442, 209] width 581 height 369
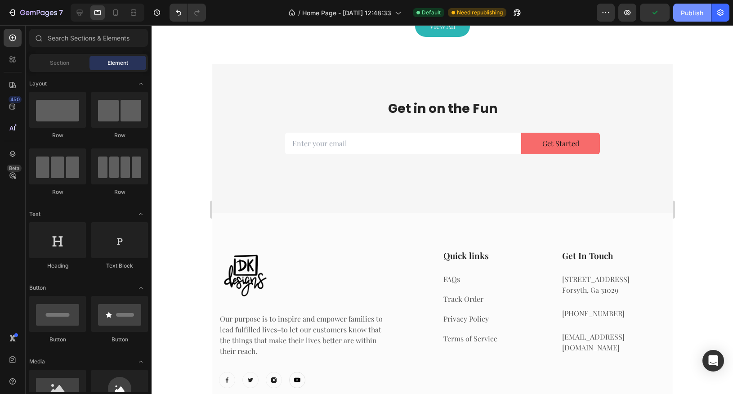
click at [686, 14] on div "Publish" at bounding box center [692, 12] width 22 height 9
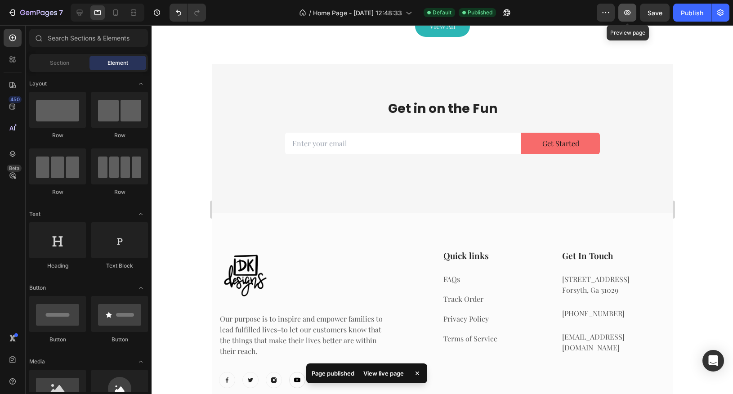
click at [623, 9] on icon "button" at bounding box center [627, 12] width 9 height 9
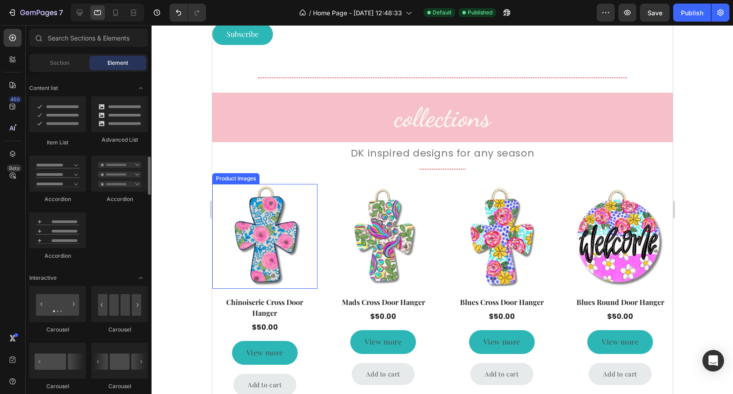
scroll to position [693, 0]
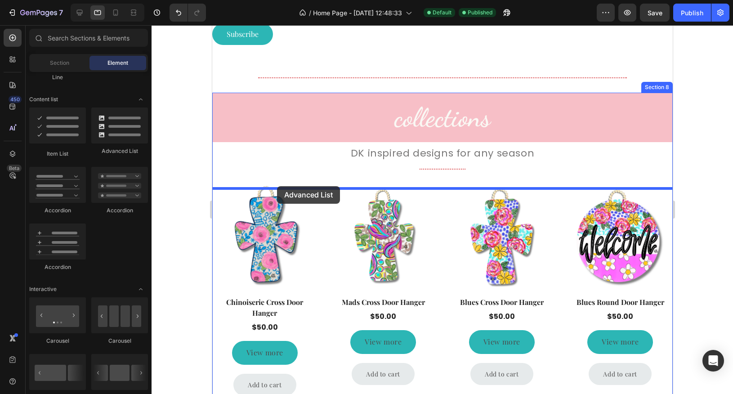
drag, startPoint x: 323, startPoint y: 157, endPoint x: 277, endPoint y: 186, distance: 54.5
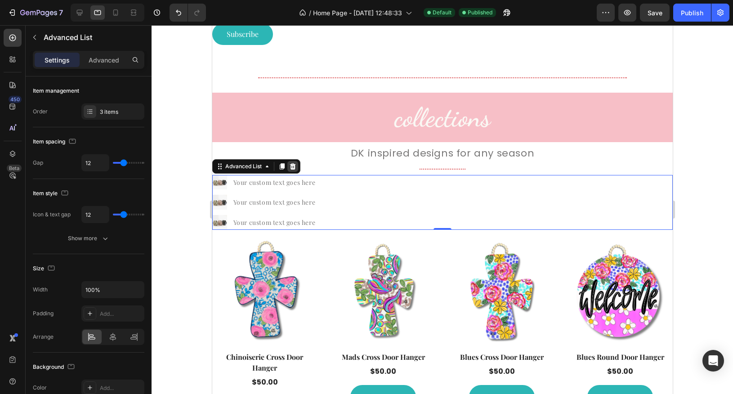
click at [293, 170] on icon at bounding box center [293, 166] width 6 height 6
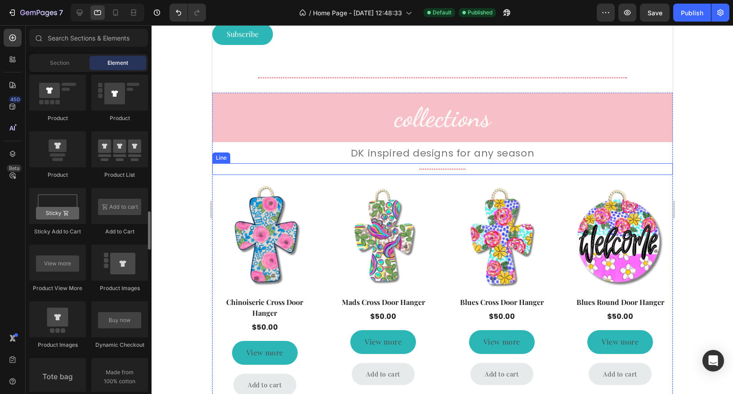
scroll to position [1171, 0]
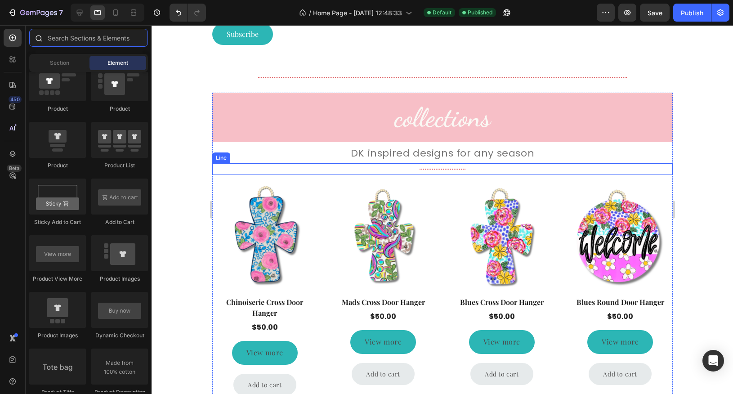
click at [98, 36] on input "text" at bounding box center [88, 38] width 119 height 18
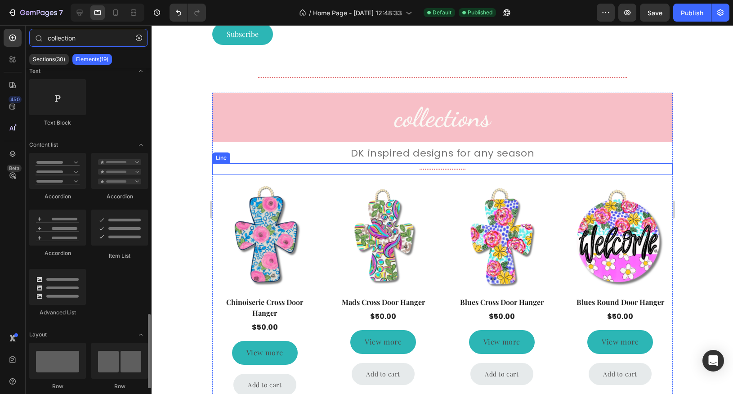
scroll to position [0, 0]
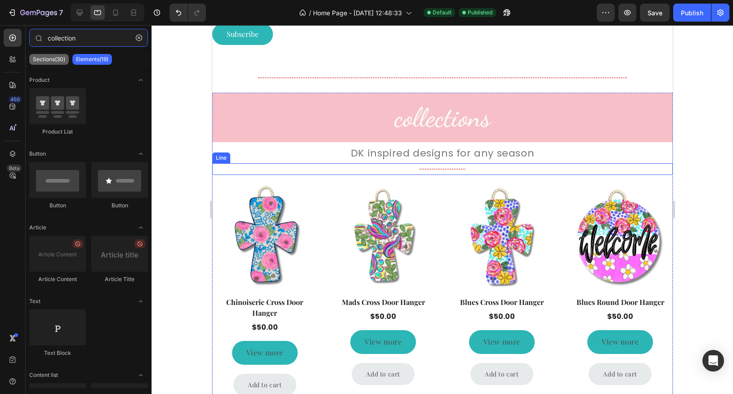
type input "collection"
click at [50, 58] on p "Sections(30)" at bounding box center [49, 59] width 32 height 7
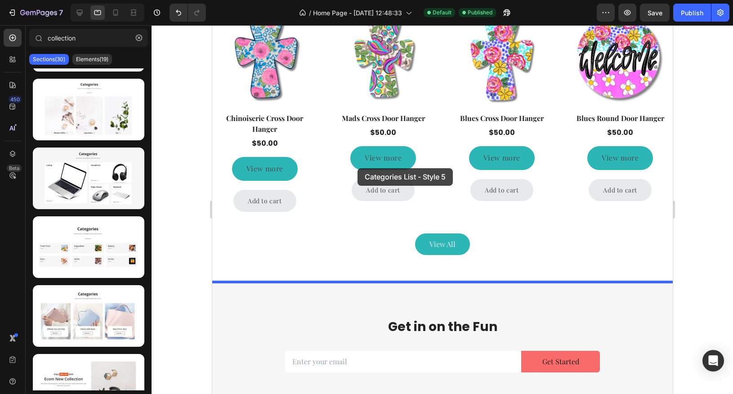
scroll to position [1330, 0]
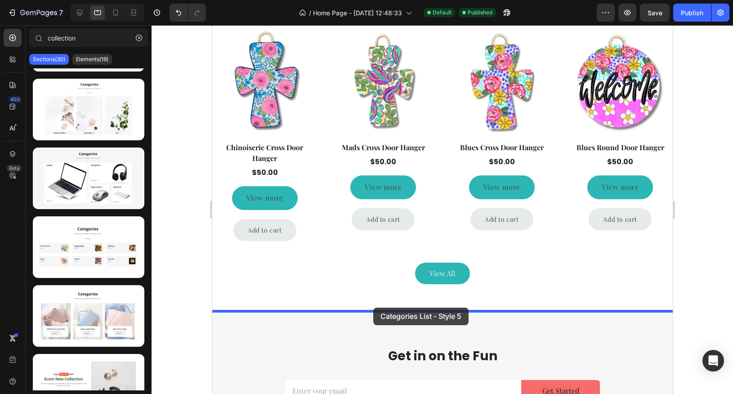
drag, startPoint x: 294, startPoint y: 263, endPoint x: 373, endPoint y: 308, distance: 90.4
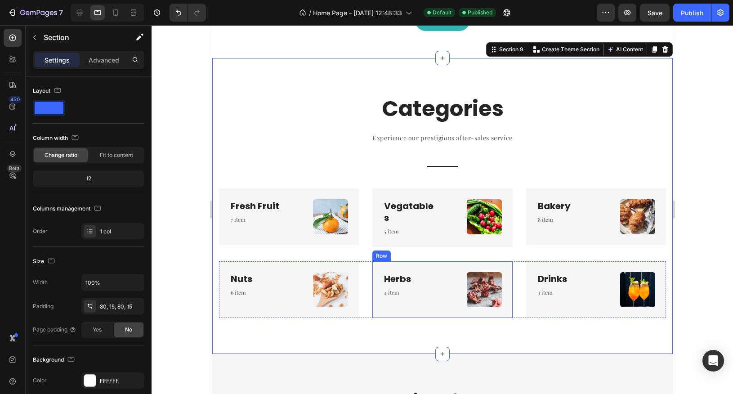
scroll to position [1584, 0]
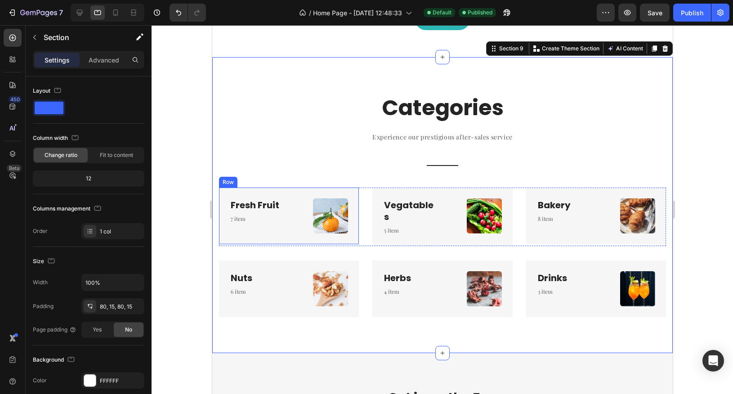
click at [285, 237] on div "Fresh Fruit Heading 7 item Text block Image Row" at bounding box center [289, 215] width 140 height 57
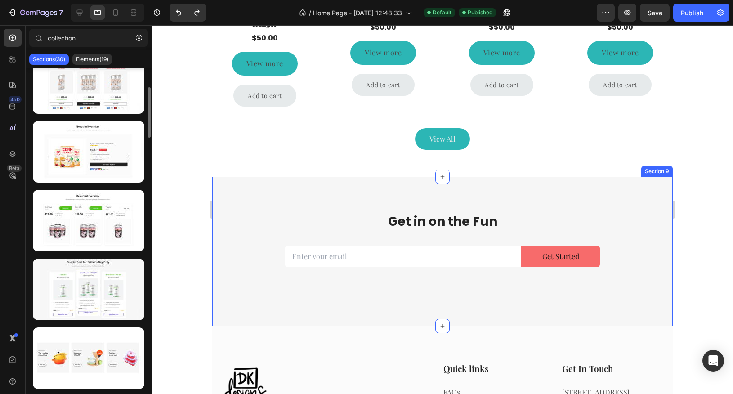
scroll to position [0, 0]
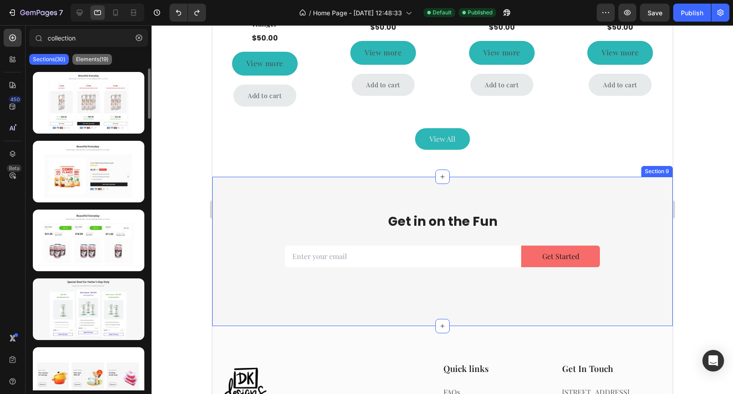
click at [96, 59] on p "Elements(19)" at bounding box center [92, 59] width 32 height 7
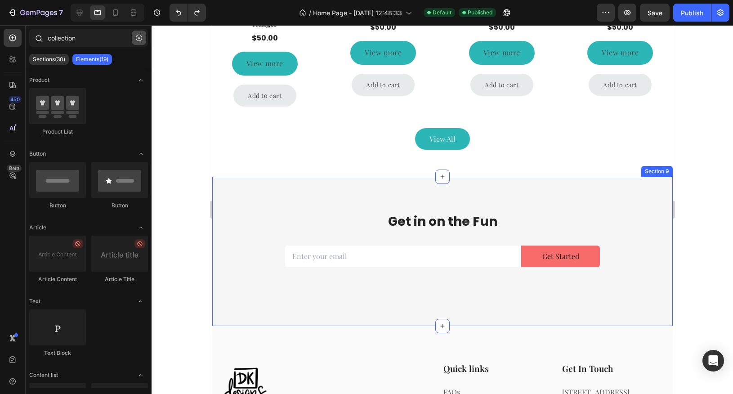
click at [138, 40] on icon "button" at bounding box center [139, 38] width 6 height 6
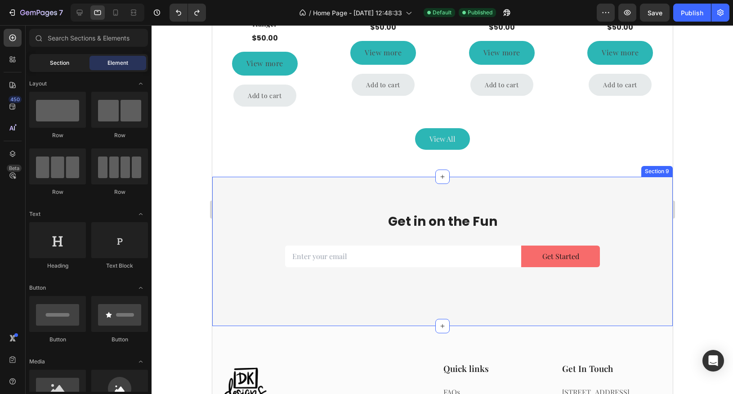
click at [80, 64] on div "Section" at bounding box center [59, 63] width 57 height 14
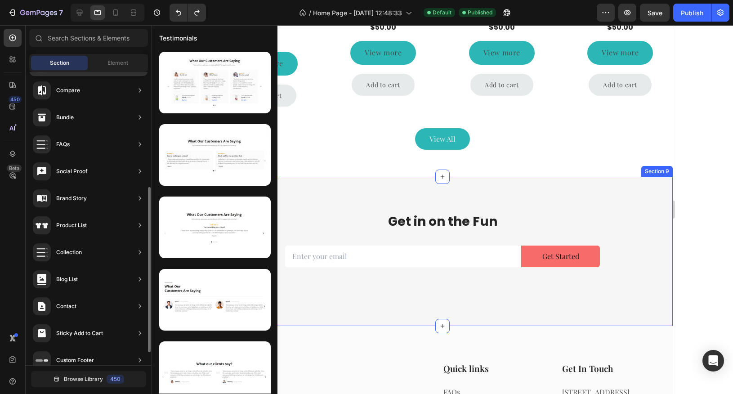
scroll to position [223, 0]
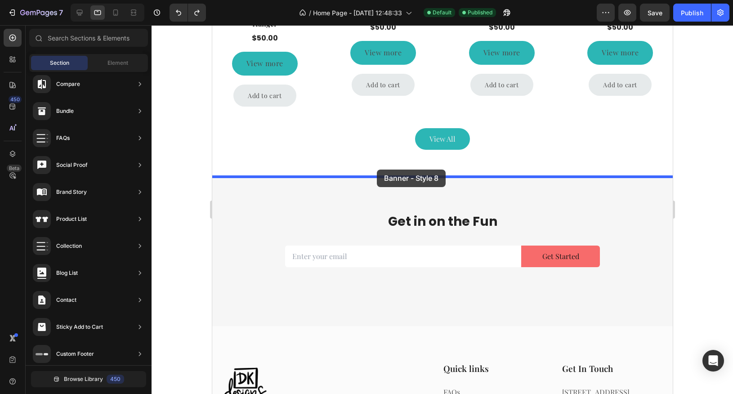
drag, startPoint x: 428, startPoint y: 125, endPoint x: 377, endPoint y: 171, distance: 69.1
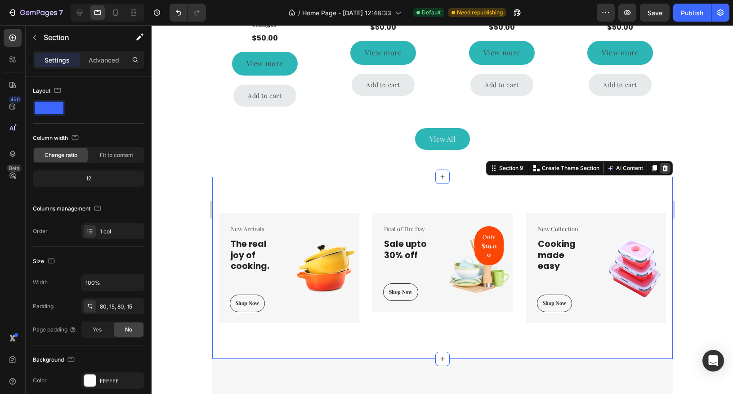
click at [667, 168] on icon at bounding box center [665, 168] width 6 height 6
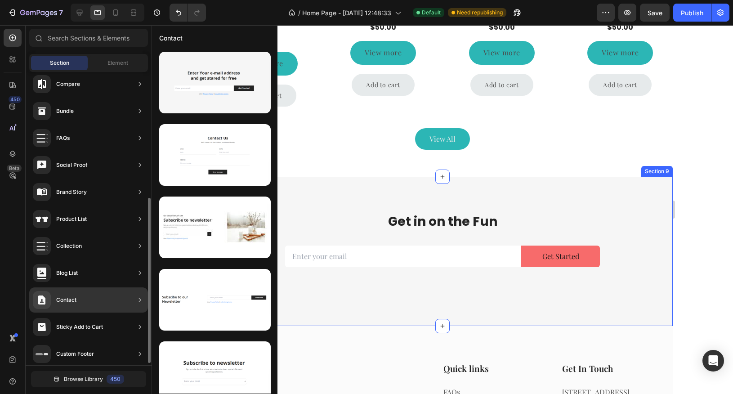
scroll to position [228, 0]
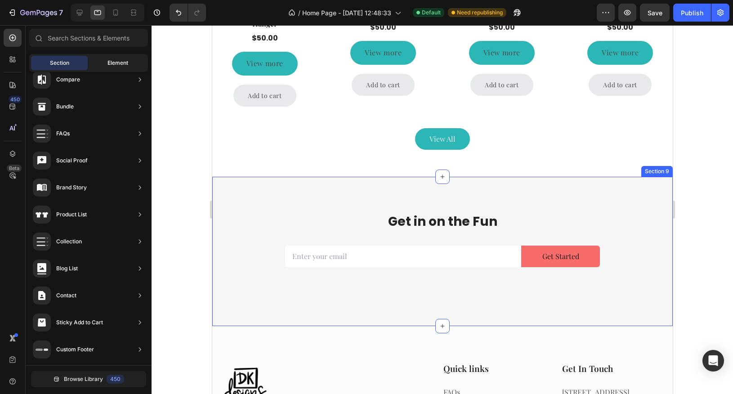
click at [112, 64] on span "Element" at bounding box center [117, 63] width 21 height 8
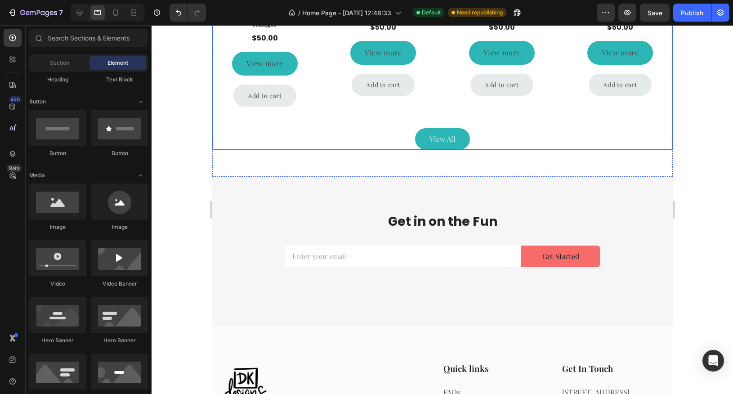
scroll to position [0, 0]
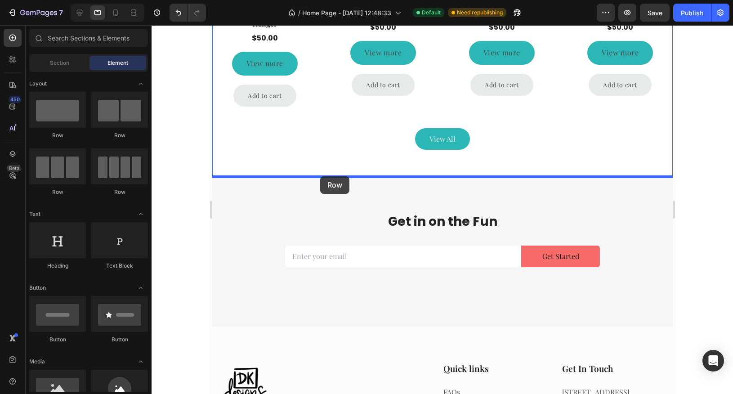
drag, startPoint x: 277, startPoint y: 136, endPoint x: 320, endPoint y: 176, distance: 59.5
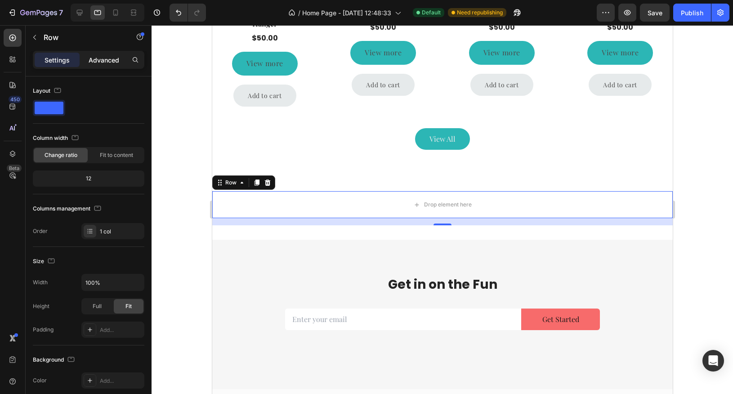
click at [94, 63] on p "Advanced" at bounding box center [104, 59] width 31 height 9
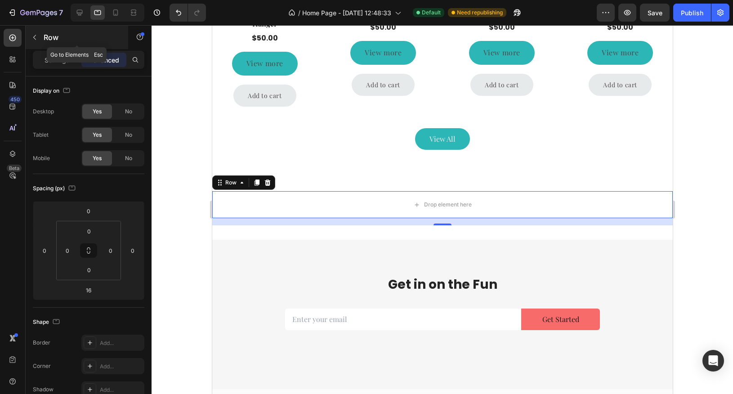
click at [33, 37] on icon "button" at bounding box center [34, 37] width 7 height 7
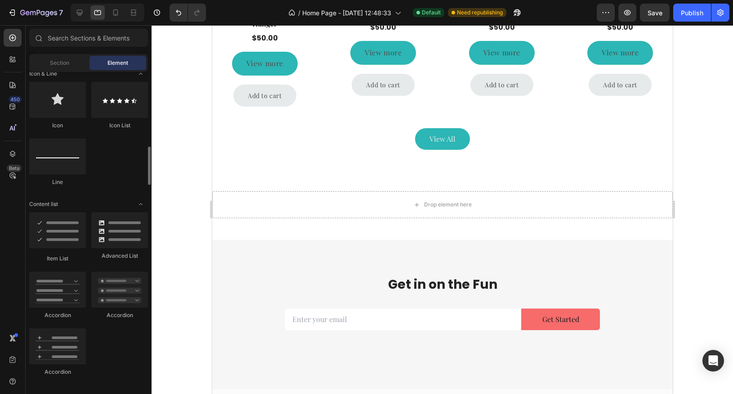
scroll to position [594, 0]
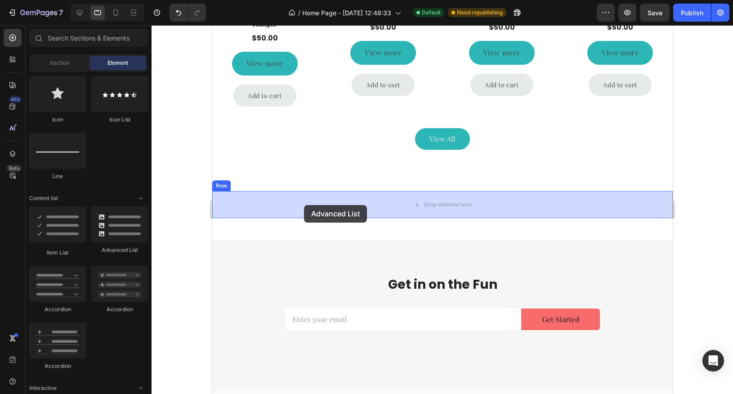
drag, startPoint x: 330, startPoint y: 253, endPoint x: 304, endPoint y: 205, distance: 54.9
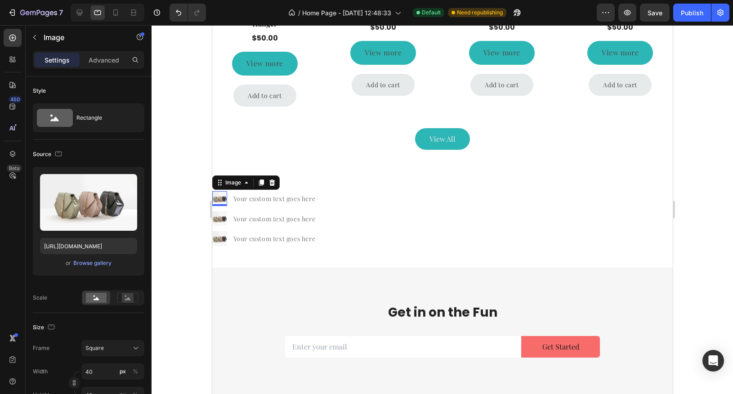
click at [220, 199] on img at bounding box center [219, 198] width 15 height 15
click at [129, 294] on rect at bounding box center [128, 297] width 12 height 9
click at [98, 295] on rect at bounding box center [96, 298] width 21 height 10
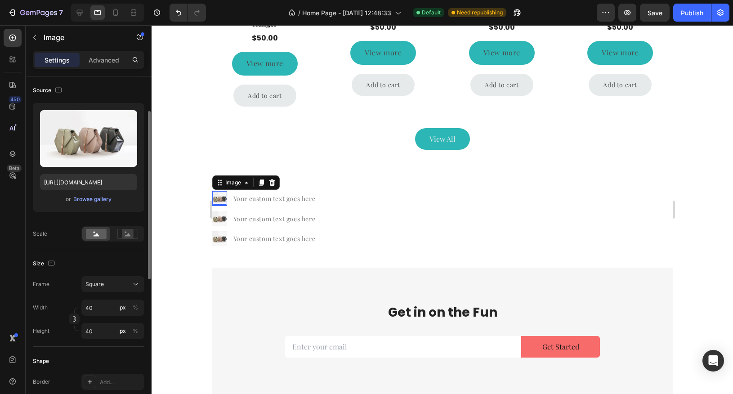
scroll to position [76, 0]
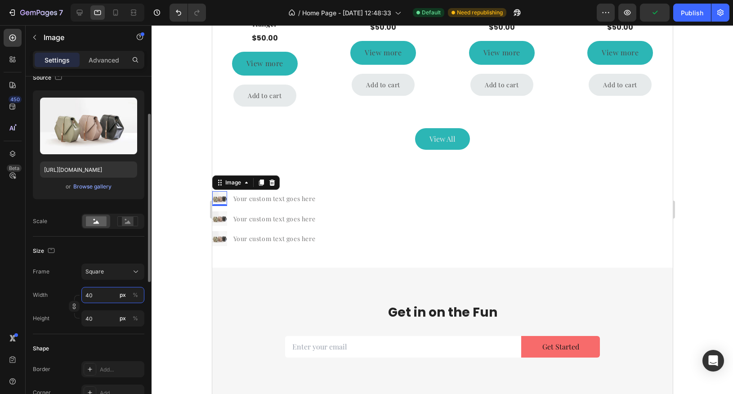
click at [109, 296] on input "40" at bounding box center [112, 295] width 63 height 16
click at [97, 319] on input "px %" at bounding box center [112, 318] width 63 height 16
click at [92, 340] on span "Full" at bounding box center [89, 339] width 9 height 8
type input "100"
click at [272, 182] on icon at bounding box center [272, 182] width 6 height 6
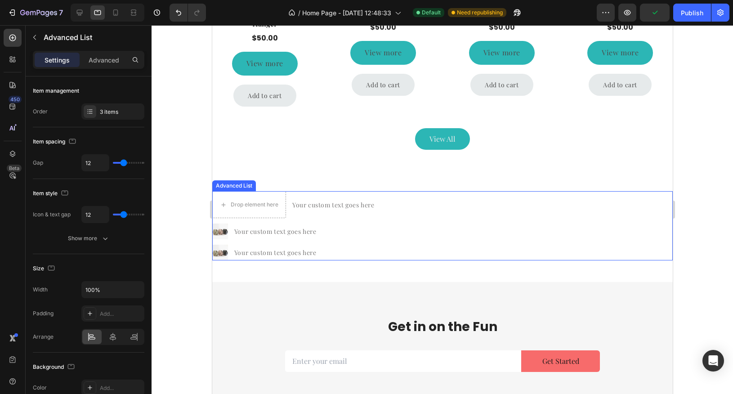
click at [486, 219] on div "Drop element here Your custom text goes here Text Block Image Your custom text …" at bounding box center [442, 225] width 460 height 69
click at [294, 184] on icon at bounding box center [293, 182] width 6 height 6
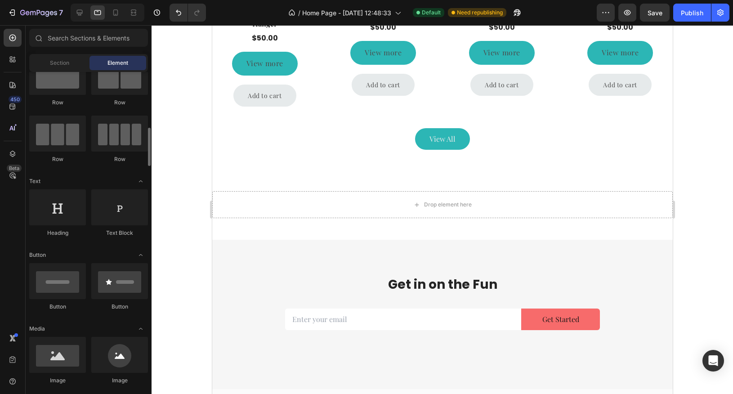
scroll to position [0, 0]
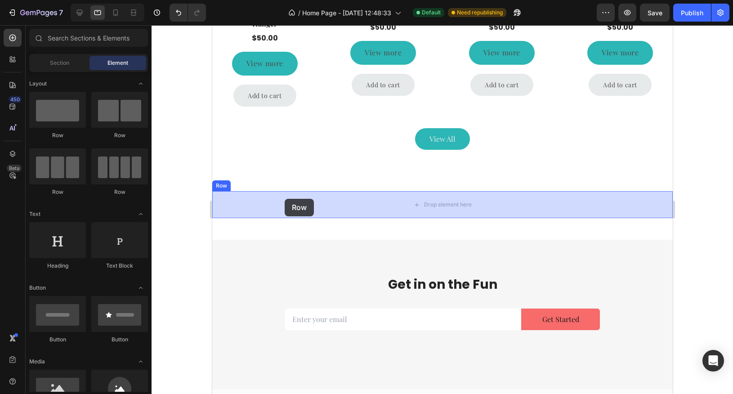
drag, startPoint x: 339, startPoint y: 193, endPoint x: 285, endPoint y: 199, distance: 54.2
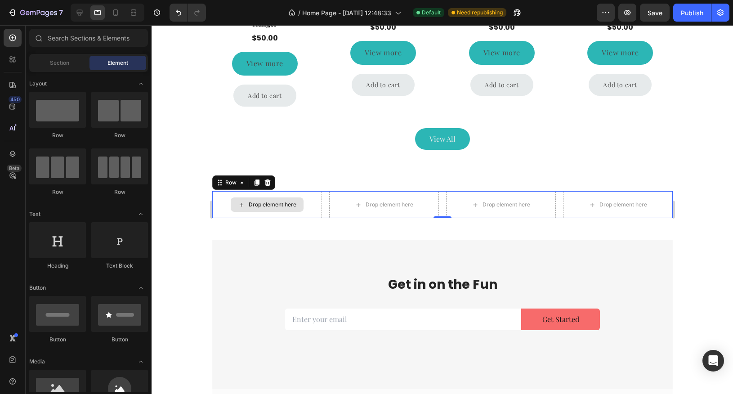
click at [249, 201] on div "Drop element here" at bounding box center [272, 204] width 48 height 7
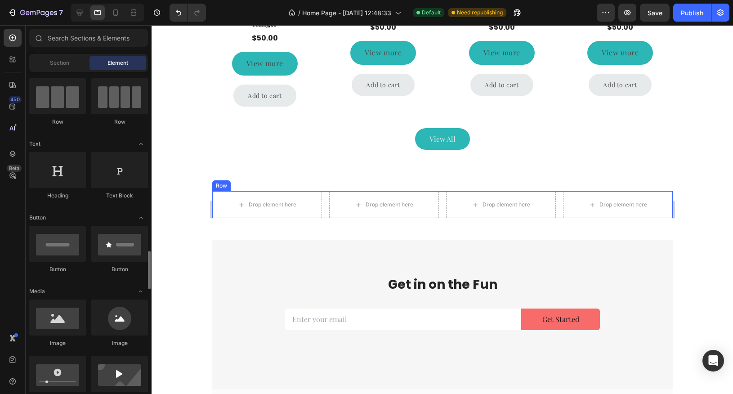
scroll to position [29, 0]
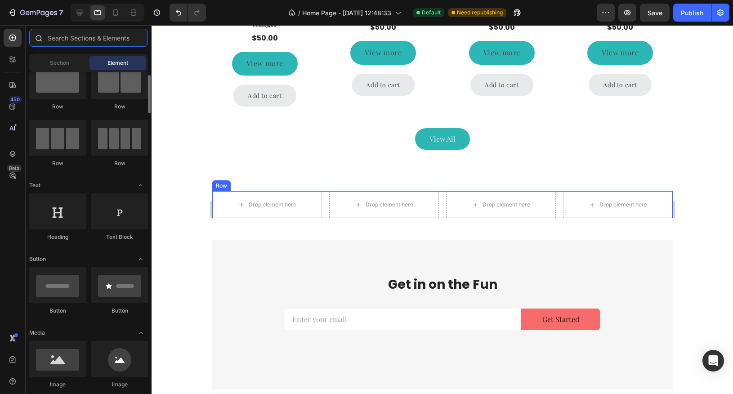
click at [76, 38] on input "text" at bounding box center [88, 38] width 119 height 18
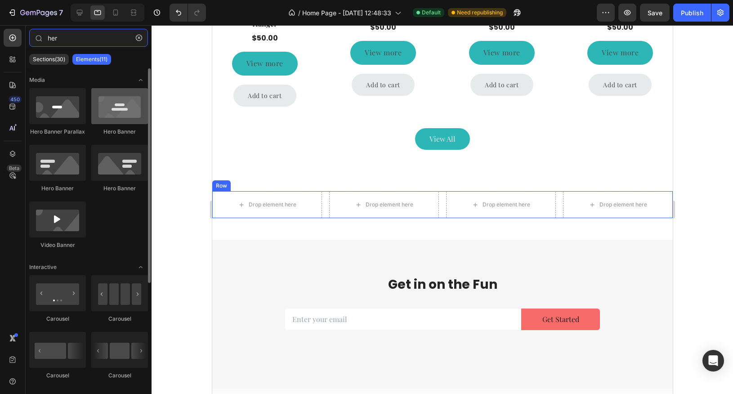
type input "her"
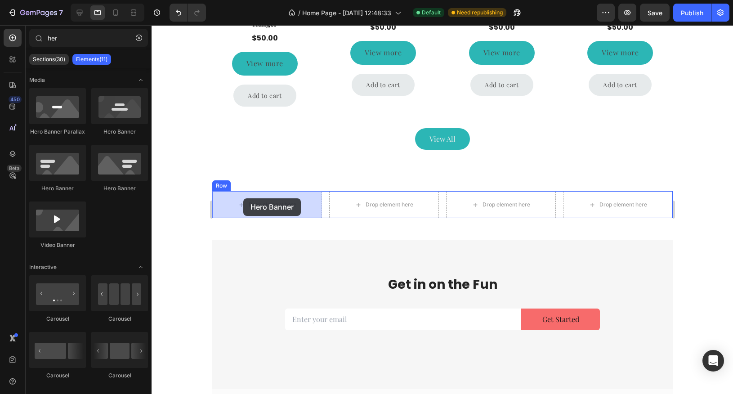
drag, startPoint x: 335, startPoint y: 142, endPoint x: 243, endPoint y: 199, distance: 108.0
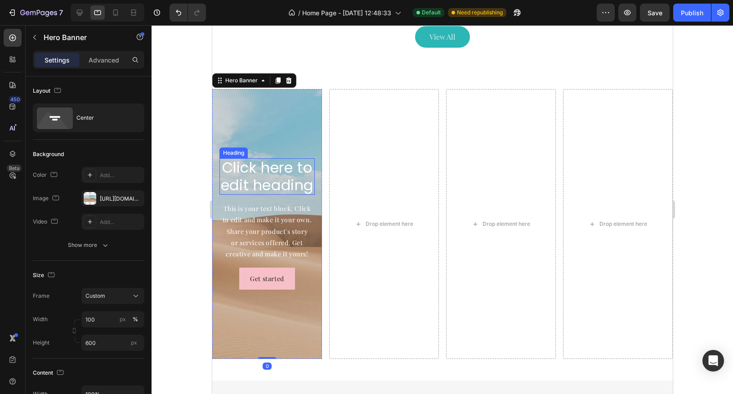
scroll to position [1567, 0]
click at [263, 100] on div "Background Image" at bounding box center [267, 223] width 110 height 270
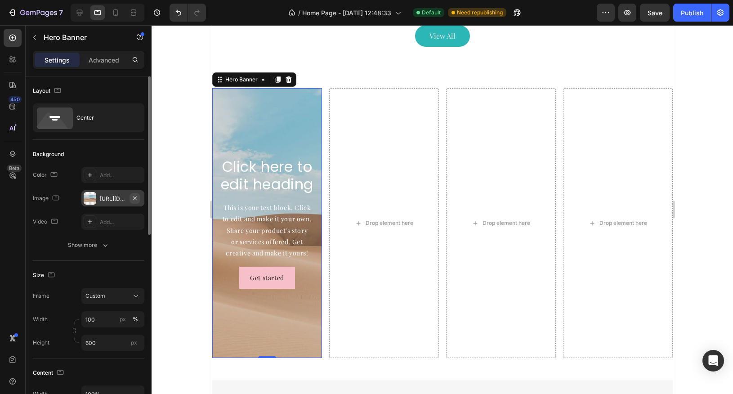
click at [136, 196] on icon "button" at bounding box center [134, 198] width 7 height 7
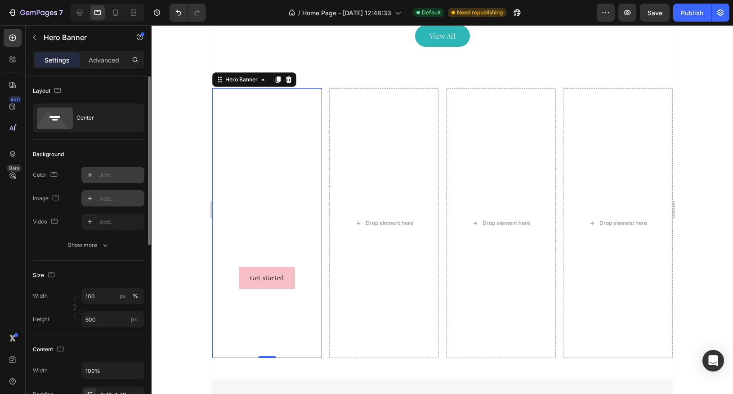
click at [96, 175] on div "Add..." at bounding box center [112, 175] width 63 height 16
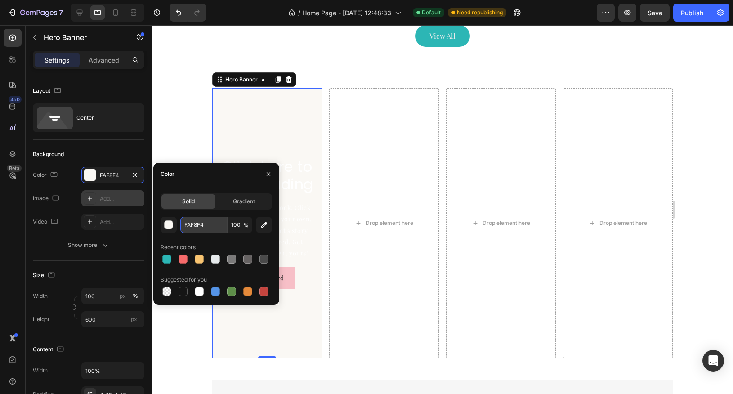
click at [198, 228] on input "FAF8F4" at bounding box center [203, 225] width 47 height 16
paste input "A66F2E"
type input "A66F2E"
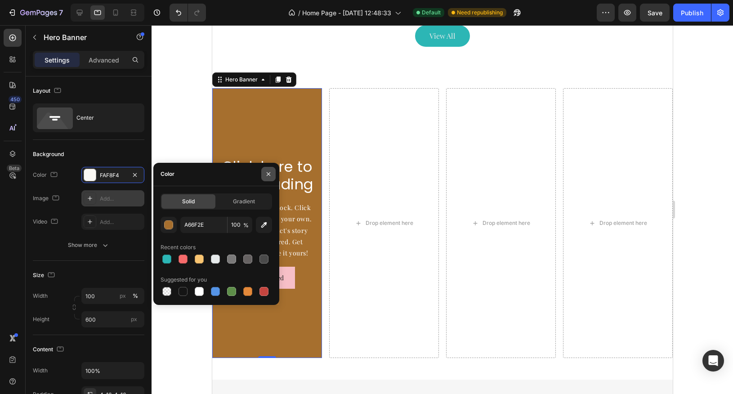
click at [268, 174] on icon "button" at bounding box center [269, 174] width 4 height 4
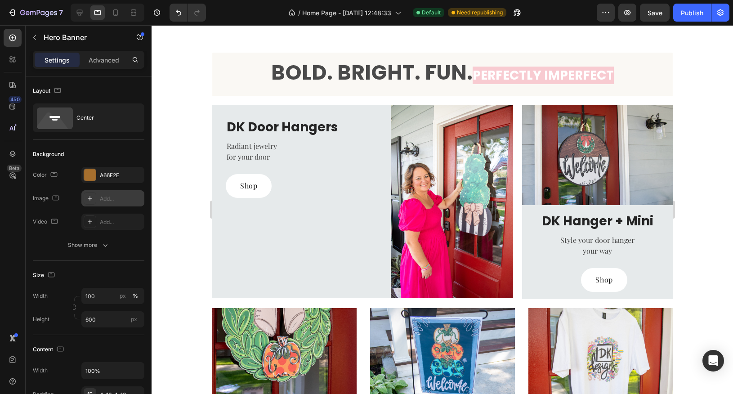
scroll to position [95, 0]
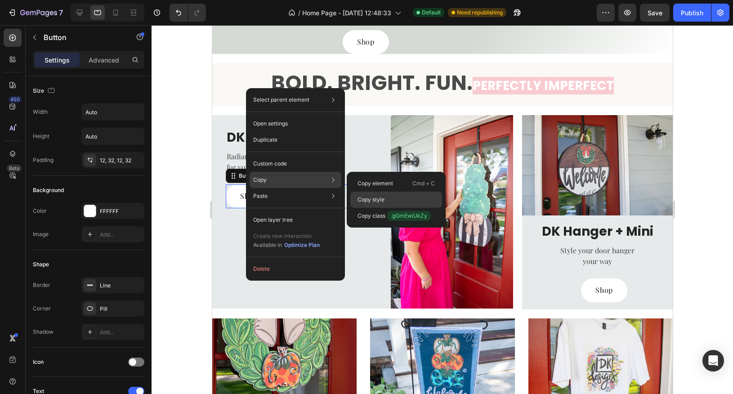
click at [370, 198] on p "Copy style" at bounding box center [370, 200] width 27 height 8
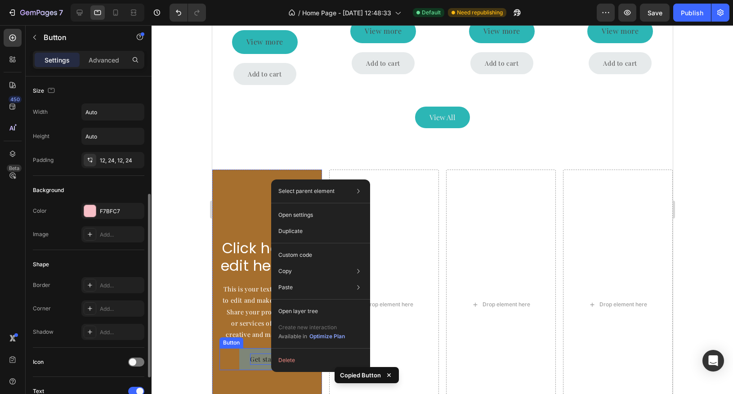
scroll to position [76, 0]
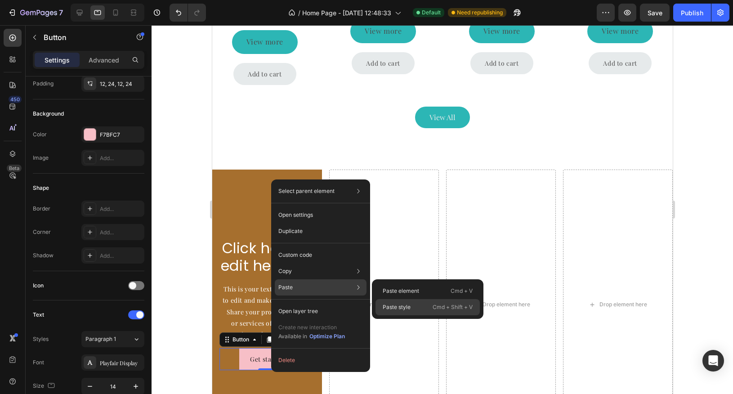
click at [408, 306] on p "Paste style" at bounding box center [397, 307] width 28 height 8
type input "16"
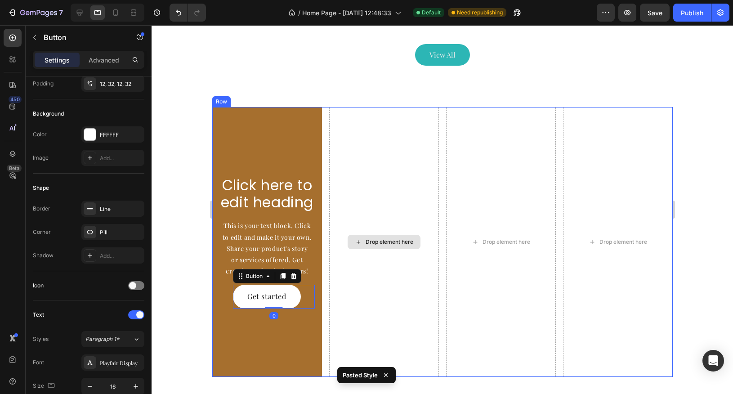
scroll to position [1562, 0]
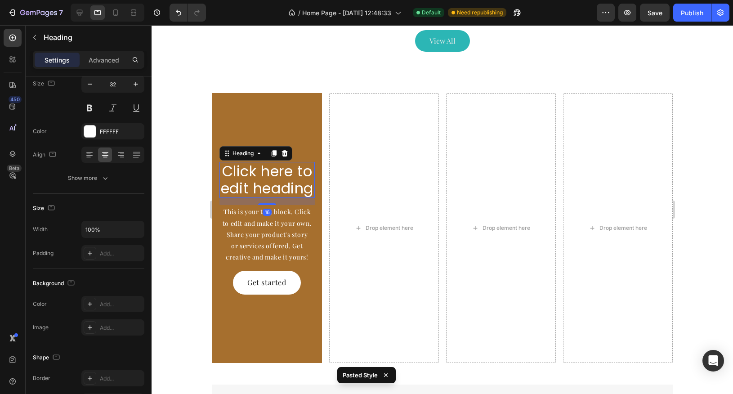
click at [260, 191] on h2 "Click here to edit heading" at bounding box center [266, 180] width 95 height 36
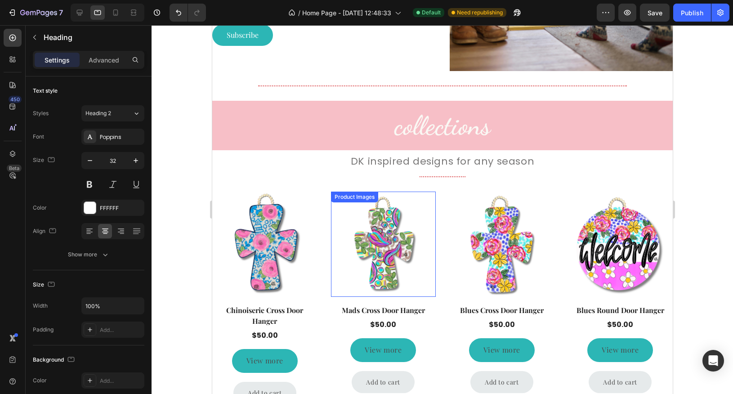
scroll to position [1178, 0]
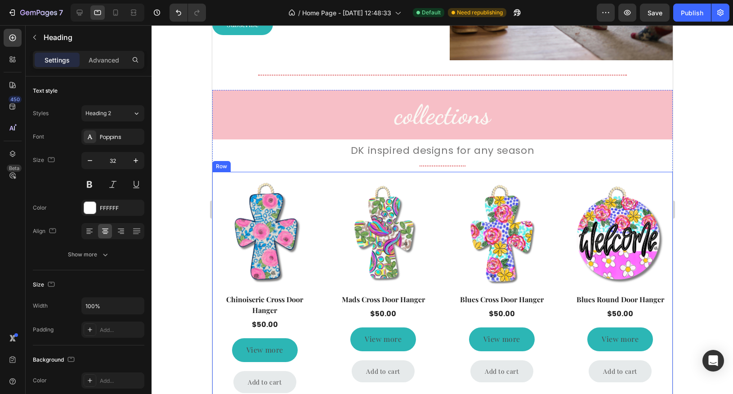
click at [318, 176] on div "Product Images Row Chinoiserie Cross Door Hanger Product Title $50.00 Product P…" at bounding box center [442, 304] width 460 height 264
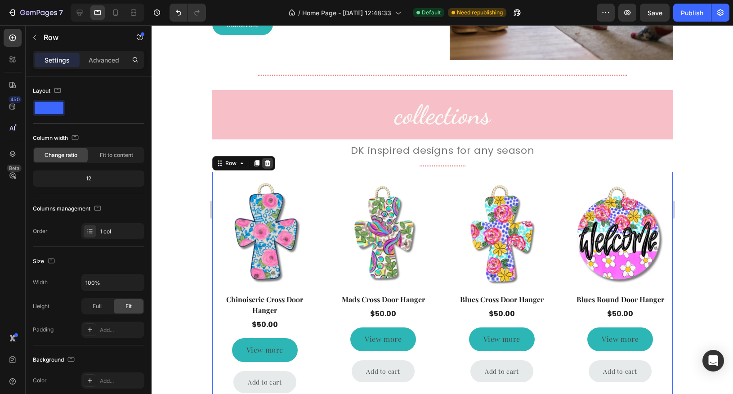
click at [266, 163] on icon at bounding box center [267, 163] width 6 height 6
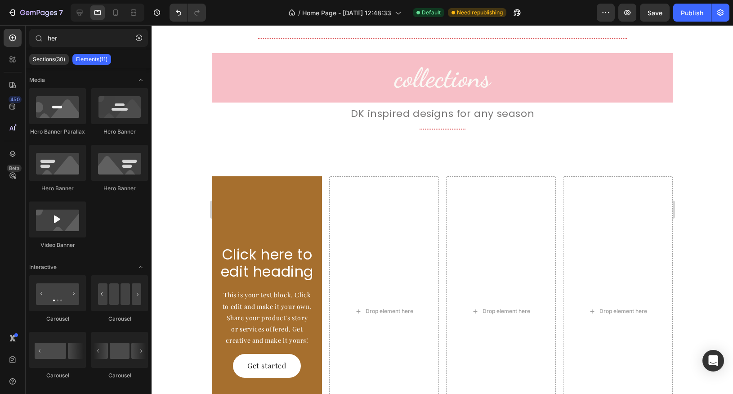
scroll to position [1210, 0]
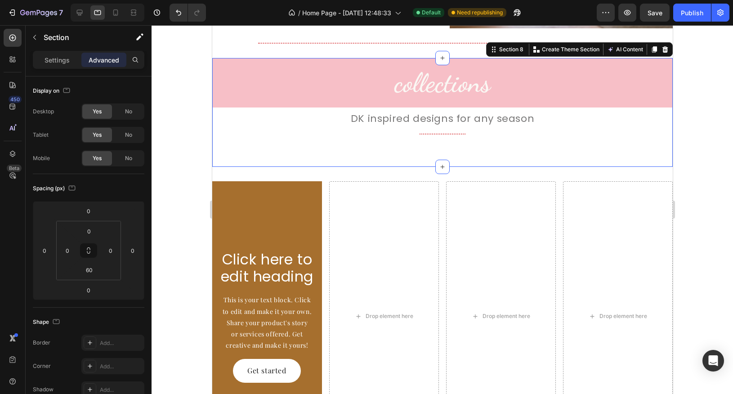
click at [465, 151] on div "collections Heading DK inspired designs for any season Text Block Title Line Se…" at bounding box center [442, 112] width 460 height 109
click at [93, 271] on input "60" at bounding box center [89, 269] width 18 height 13
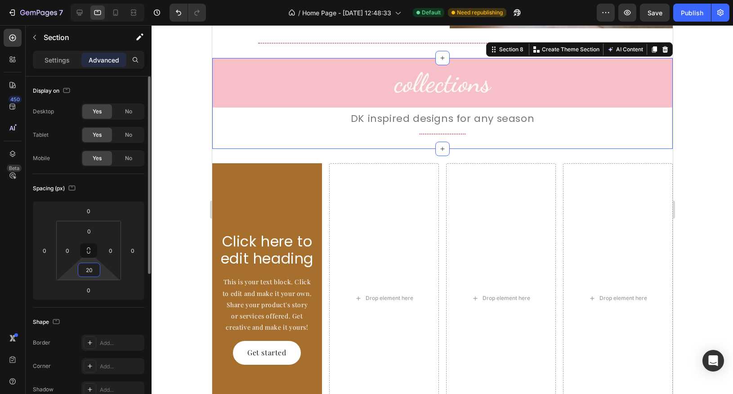
type input "2"
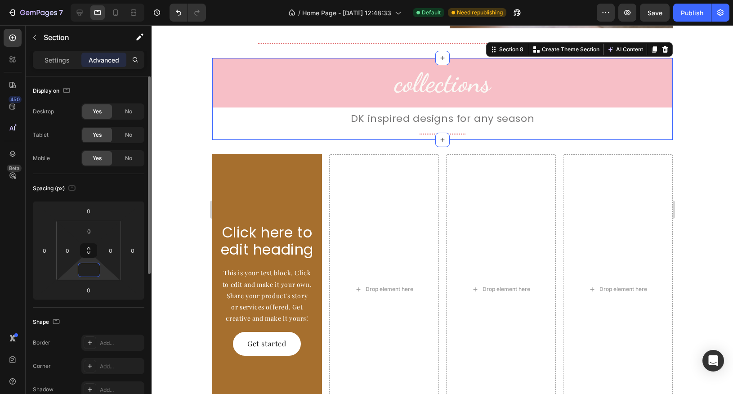
type input "0"
click at [258, 293] on div "This is your text block. Click to edit and make it your own. Share your product…" at bounding box center [266, 295] width 95 height 58
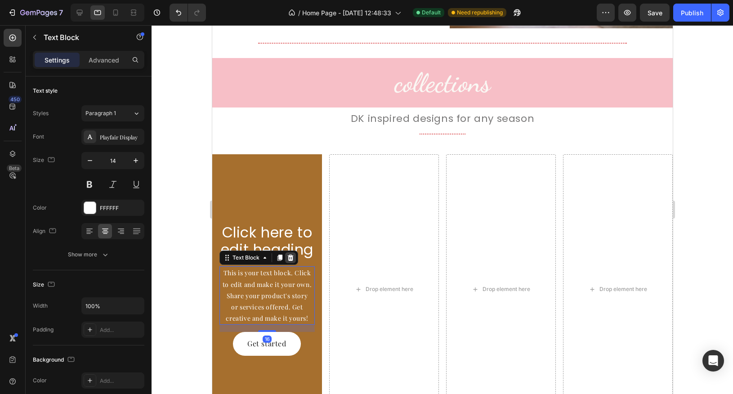
click at [289, 261] on icon at bounding box center [289, 257] width 7 height 7
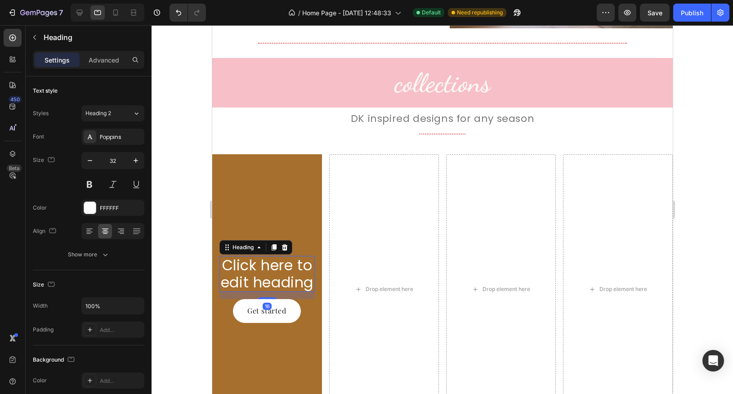
click at [269, 268] on h2 "Click here to edit heading" at bounding box center [266, 274] width 95 height 36
click at [269, 268] on p "Click here to edit heading" at bounding box center [267, 274] width 94 height 35
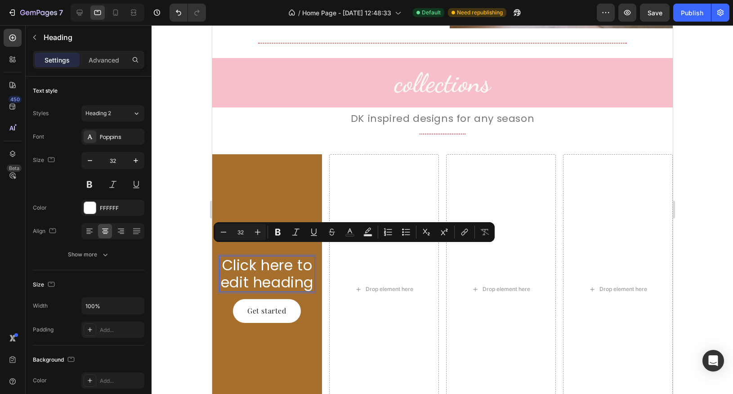
scroll to position [1227, 0]
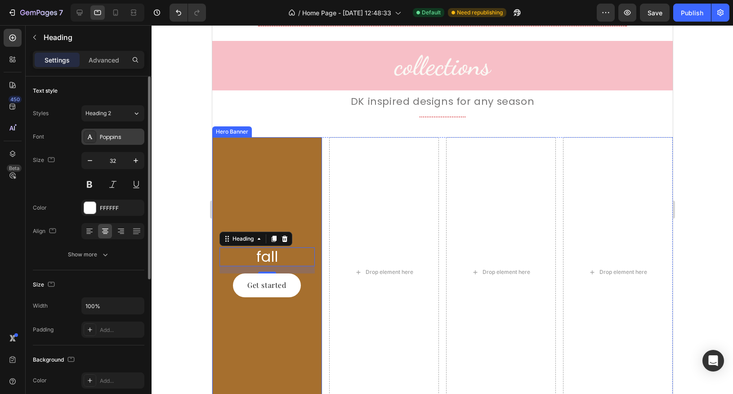
click at [123, 139] on div "Poppins" at bounding box center [121, 137] width 42 height 8
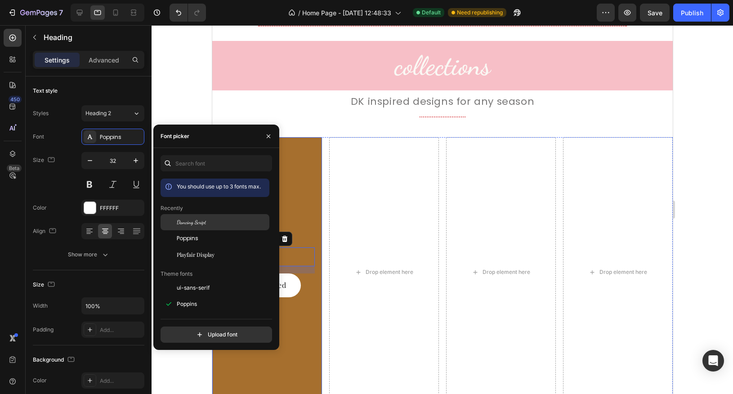
click at [192, 222] on span "Dancing Script" at bounding box center [191, 222] width 29 height 8
click at [268, 139] on icon "button" at bounding box center [268, 136] width 7 height 7
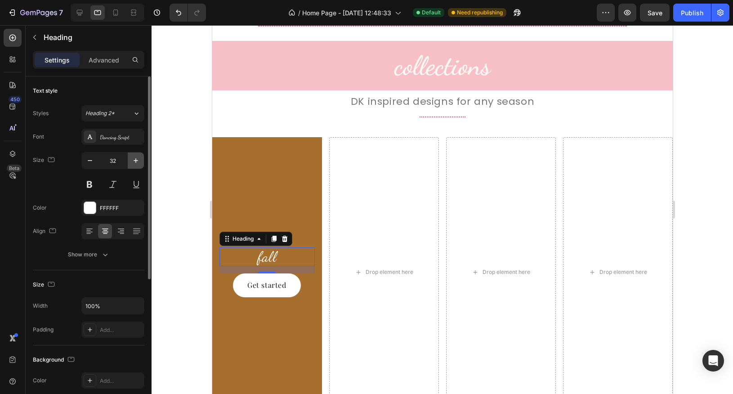
click at [137, 162] on icon "button" at bounding box center [135, 160] width 9 height 9
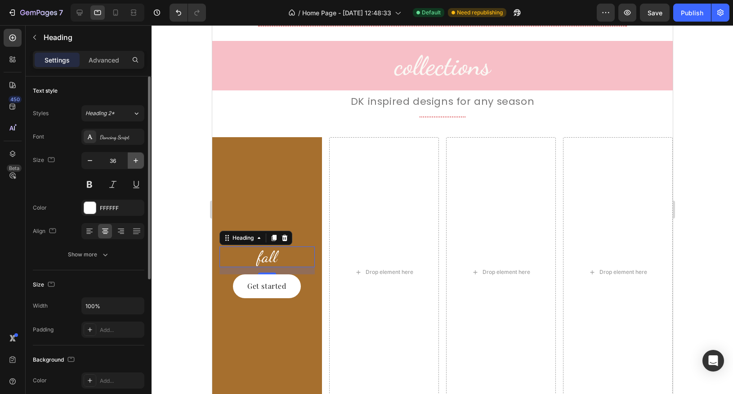
click at [139, 162] on icon "button" at bounding box center [135, 160] width 9 height 9
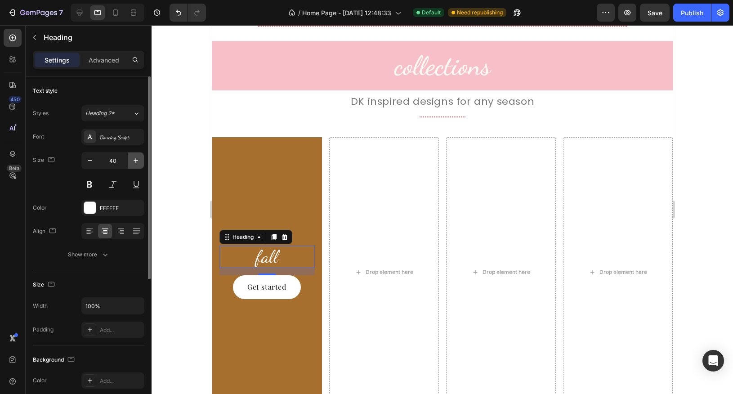
click at [139, 162] on icon "button" at bounding box center [135, 160] width 9 height 9
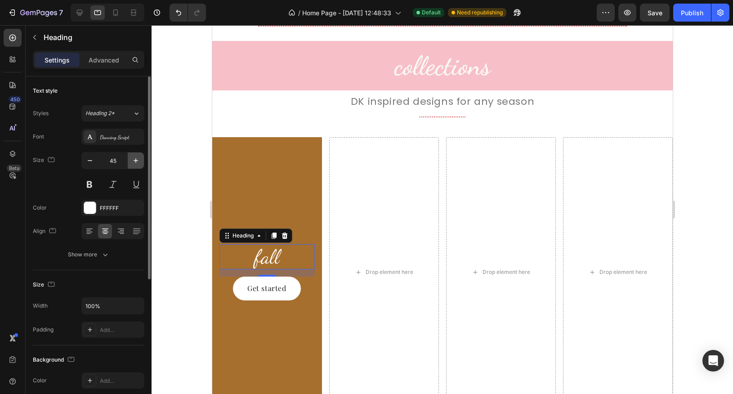
click at [139, 162] on icon "button" at bounding box center [135, 160] width 9 height 9
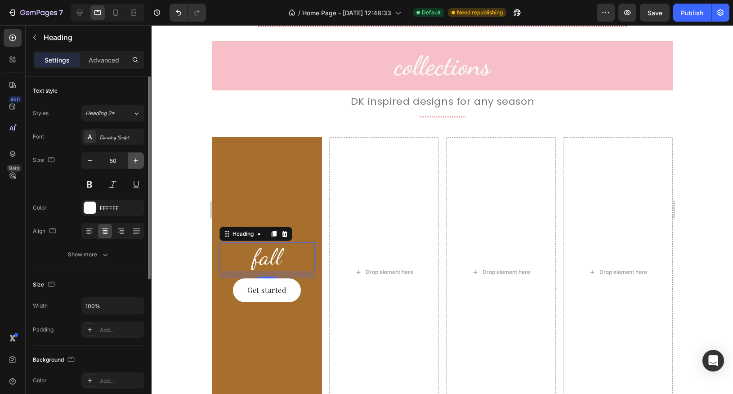
click at [139, 162] on icon "button" at bounding box center [135, 160] width 9 height 9
click at [138, 162] on icon "button" at bounding box center [135, 160] width 9 height 9
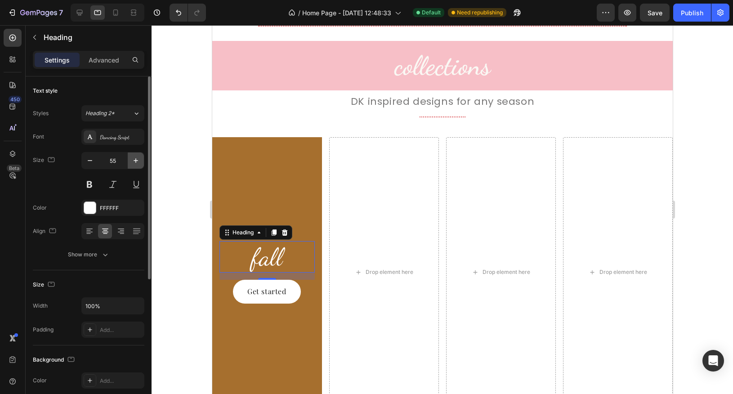
click at [138, 162] on icon "button" at bounding box center [135, 160] width 9 height 9
type input "60"
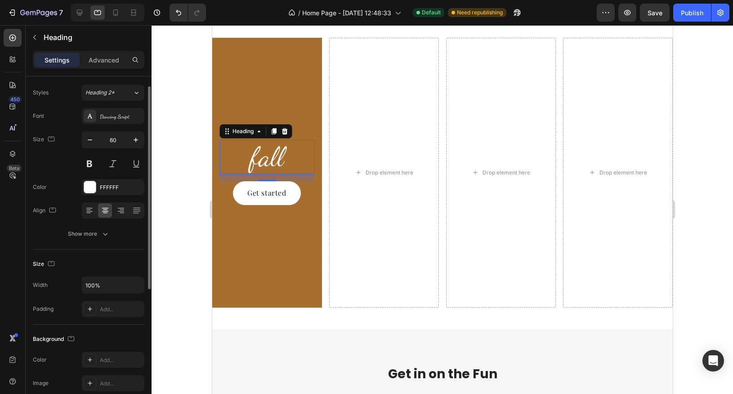
scroll to position [21, 0]
click at [82, 229] on div "Show more" at bounding box center [89, 233] width 42 height 9
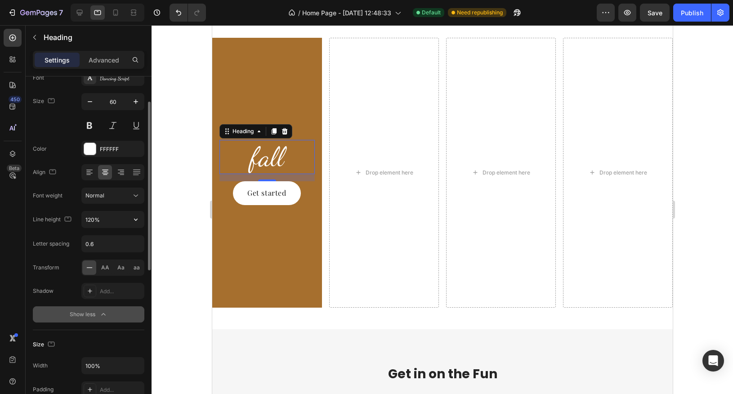
scroll to position [61, 0]
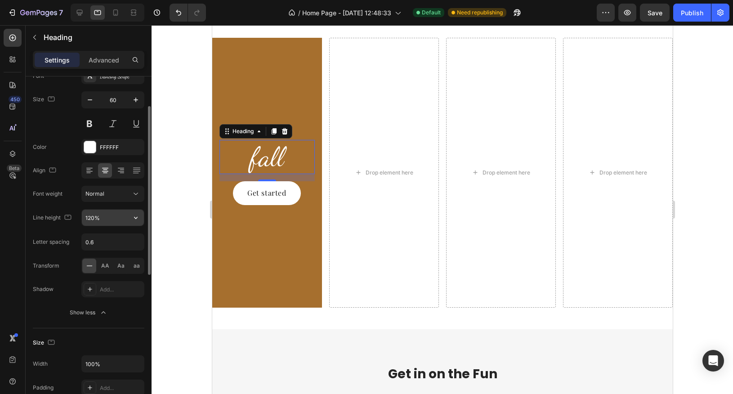
click at [98, 218] on input "120%" at bounding box center [113, 218] width 62 height 16
click at [139, 218] on icon "button" at bounding box center [135, 217] width 9 height 9
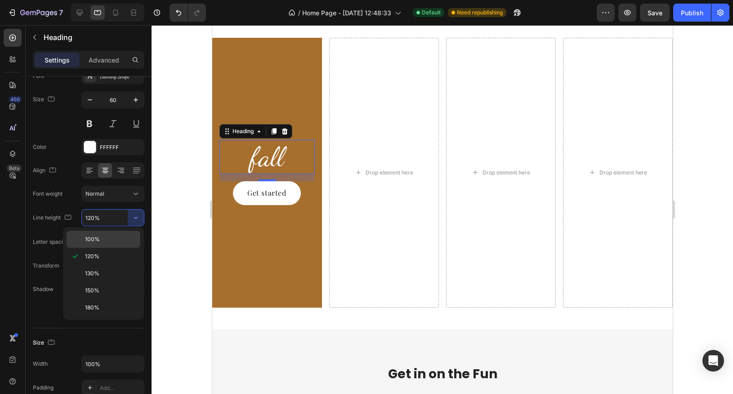
click at [115, 236] on p "100%" at bounding box center [110, 239] width 51 height 8
type input "100%"
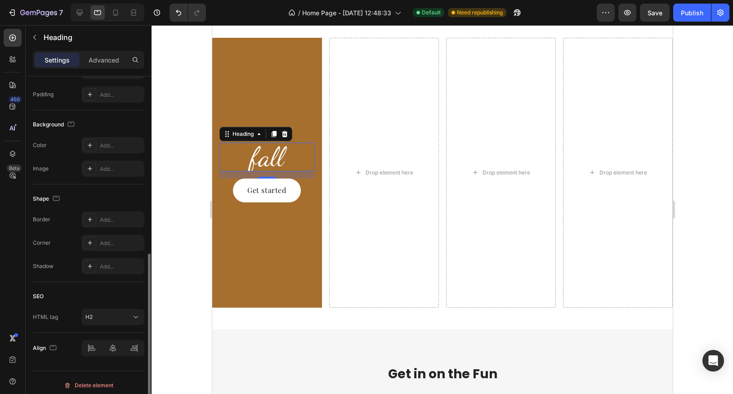
scroll to position [356, 0]
click at [108, 62] on p "Advanced" at bounding box center [104, 59] width 31 height 9
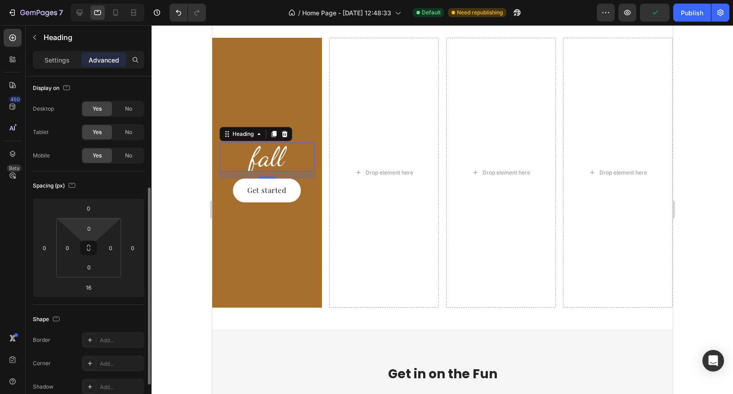
scroll to position [0, 0]
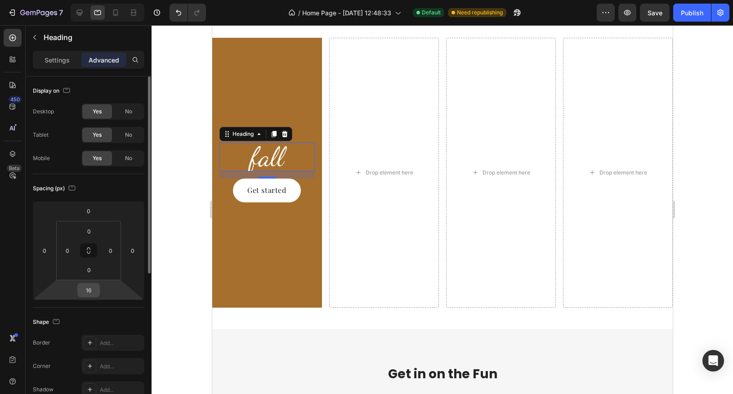
click at [89, 289] on input "16" at bounding box center [89, 289] width 18 height 13
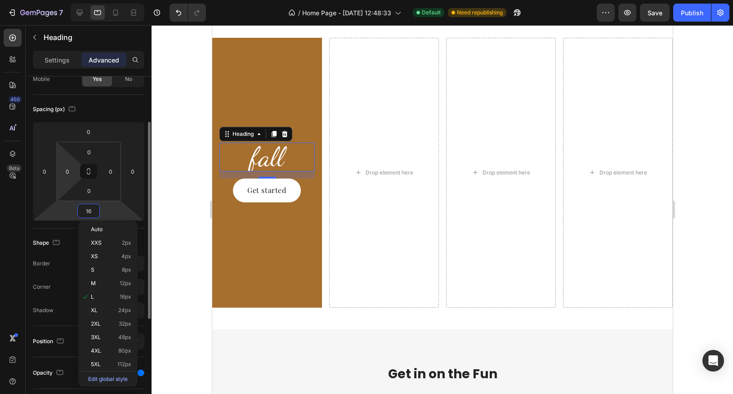
scroll to position [83, 0]
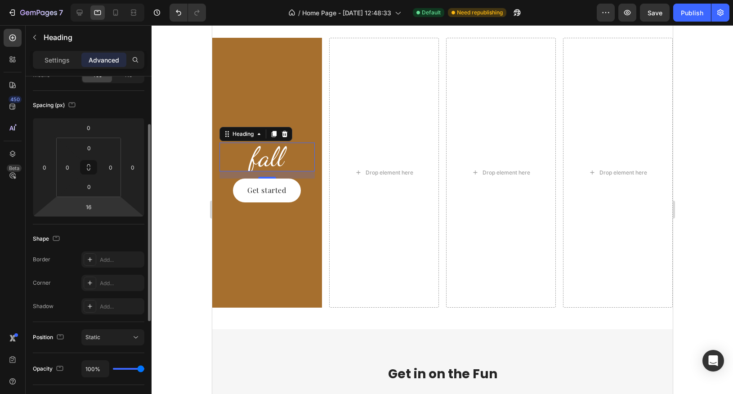
click at [63, 0] on html "7 Version history / Home Page - [DATE] 12:48:33 Default Need republishing Previ…" at bounding box center [366, 0] width 733 height 0
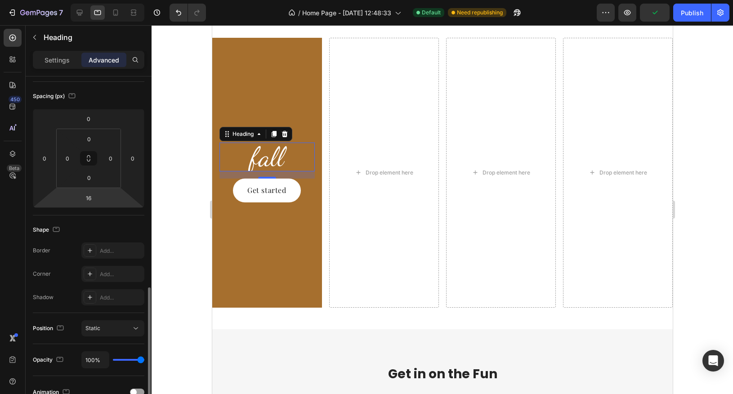
scroll to position [0, 0]
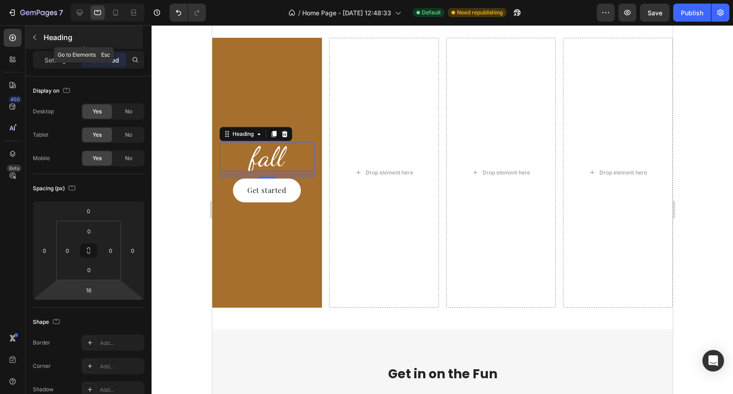
click at [37, 39] on icon "button" at bounding box center [34, 37] width 7 height 7
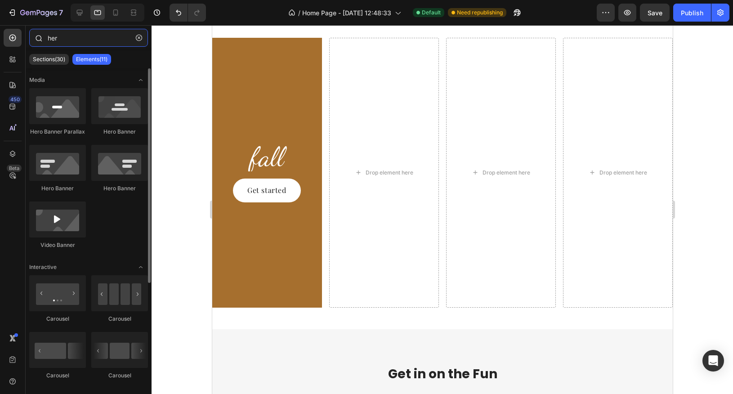
click at [65, 40] on input "her" at bounding box center [88, 38] width 119 height 18
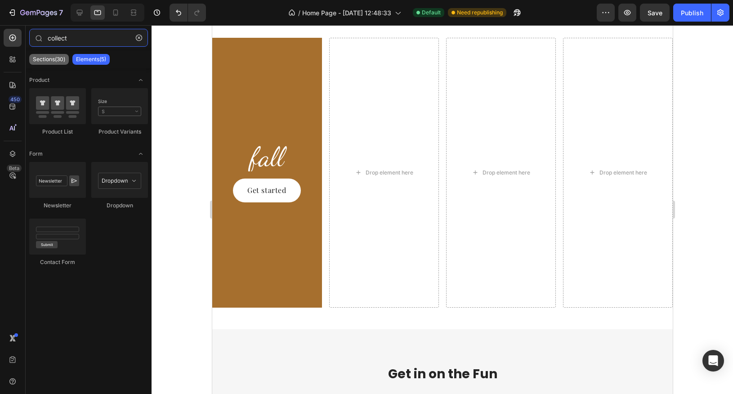
type input "collect"
click at [55, 59] on p "Sections(30)" at bounding box center [49, 59] width 32 height 7
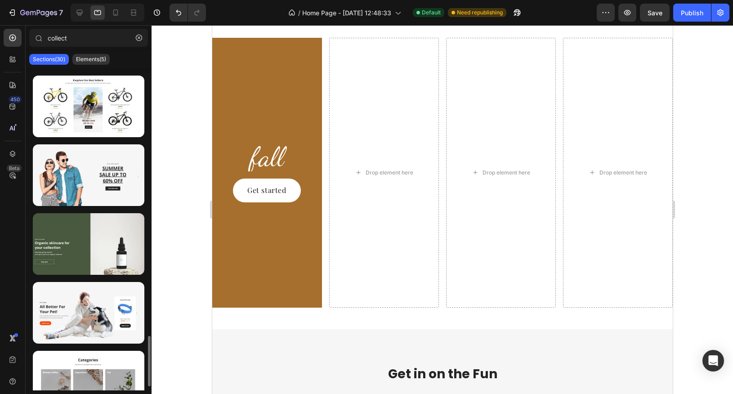
scroll to position [1719, 0]
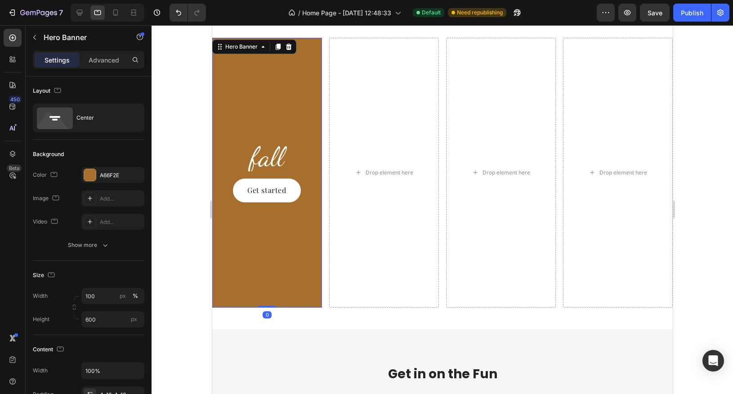
click at [244, 283] on div "Background Image" at bounding box center [267, 173] width 110 height 270
click at [272, 227] on div "Background Image" at bounding box center [267, 173] width 110 height 270
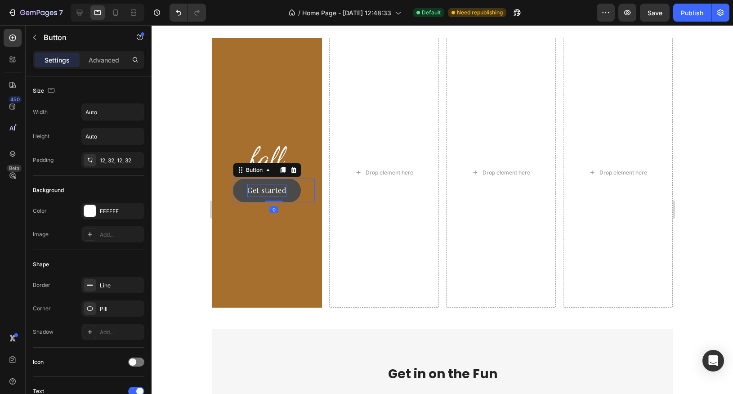
click at [265, 195] on div "Get started" at bounding box center [266, 190] width 39 height 13
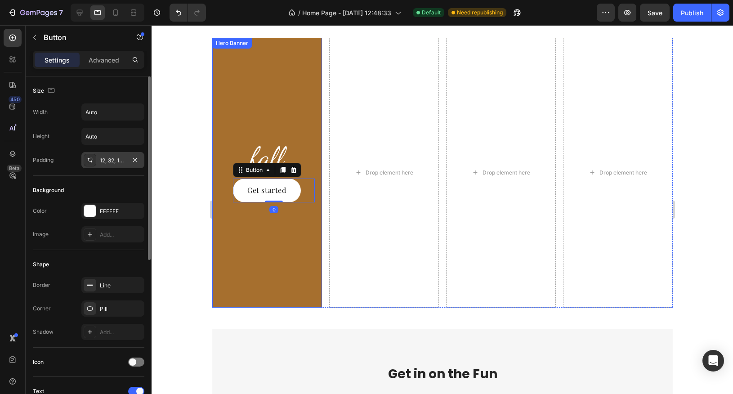
click at [108, 156] on div "12, 32, 12, 32" at bounding box center [113, 160] width 26 height 8
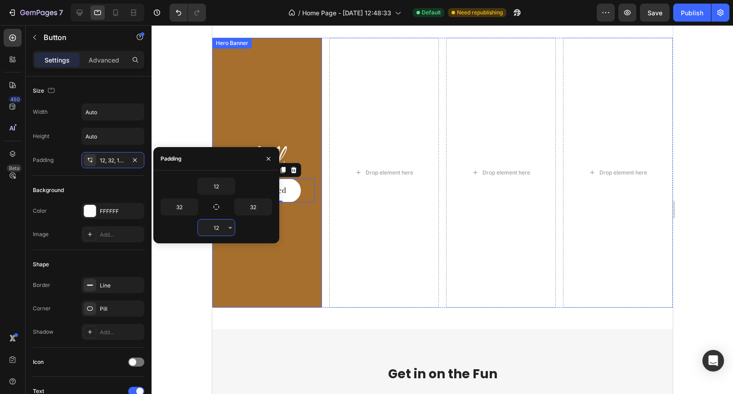
click at [222, 229] on input "12" at bounding box center [216, 227] width 37 height 16
type input "0"
type input "12"
click at [192, 271] on div at bounding box center [442, 209] width 581 height 369
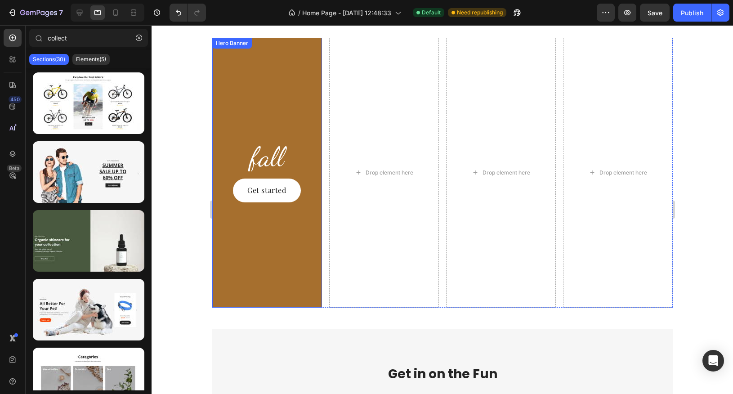
click at [245, 240] on div "Background Image" at bounding box center [267, 173] width 110 height 270
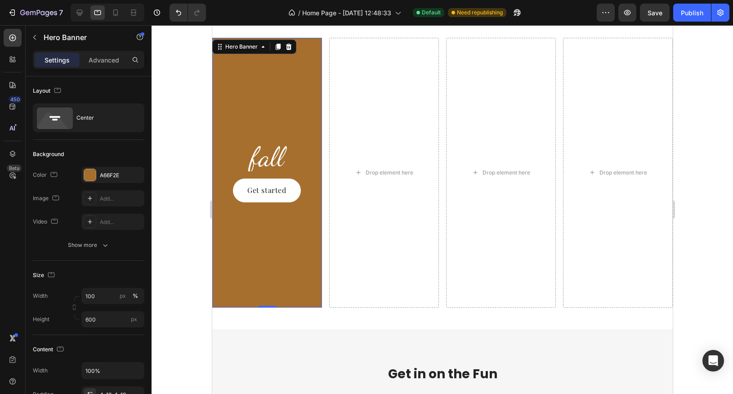
click at [271, 101] on div "Background Image" at bounding box center [267, 173] width 110 height 270
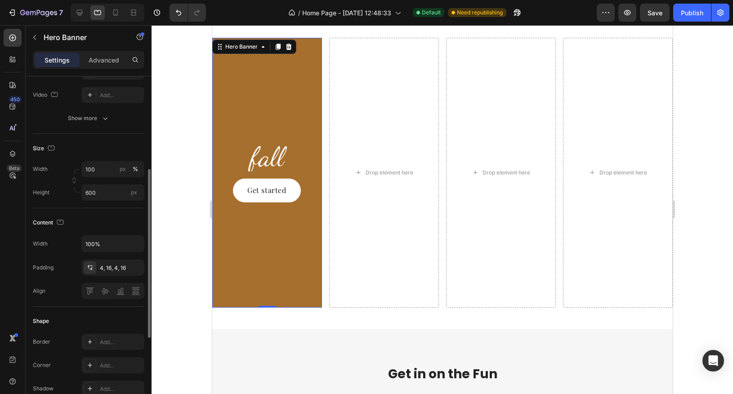
scroll to position [82, 0]
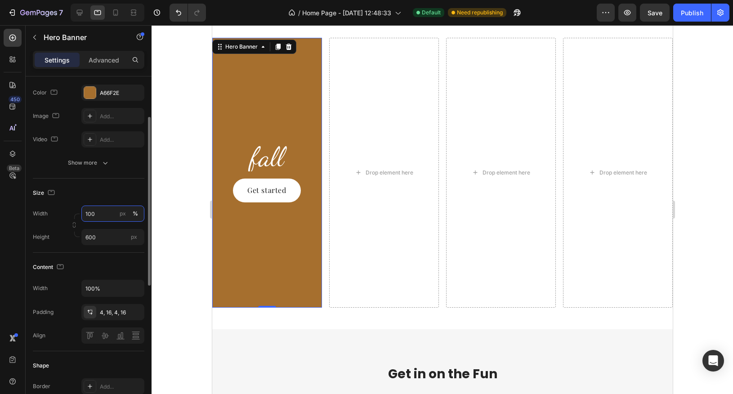
click at [99, 212] on input "100" at bounding box center [112, 213] width 63 height 16
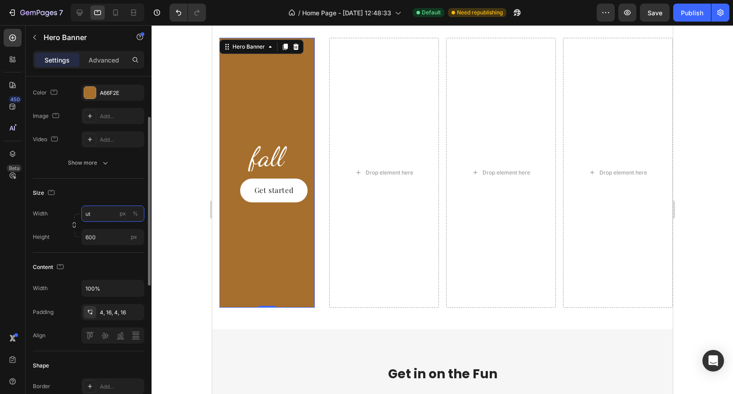
type input "u"
click at [105, 239] on input "600" at bounding box center [112, 237] width 63 height 16
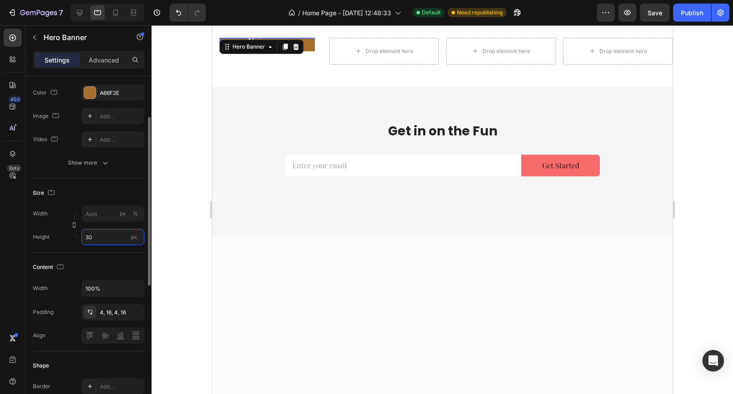
type input "300"
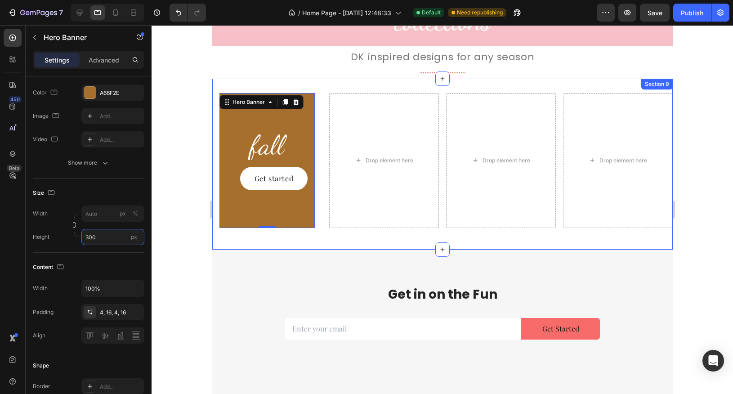
scroll to position [1270, 0]
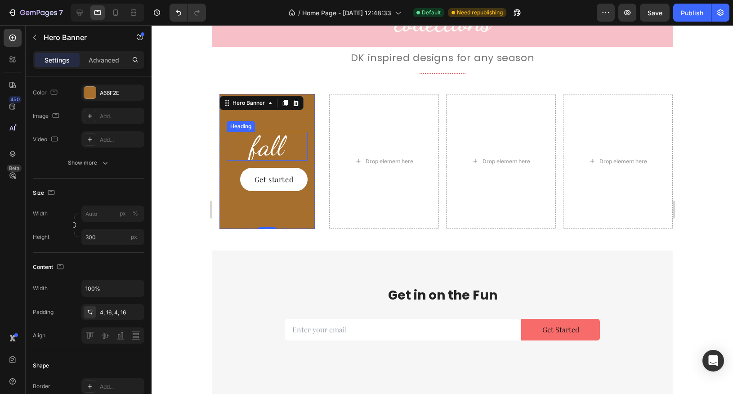
click at [270, 148] on p "fall" at bounding box center [267, 146] width 80 height 27
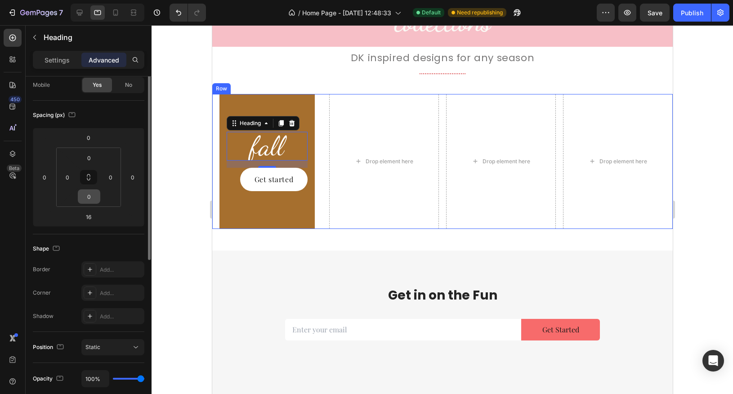
scroll to position [0, 0]
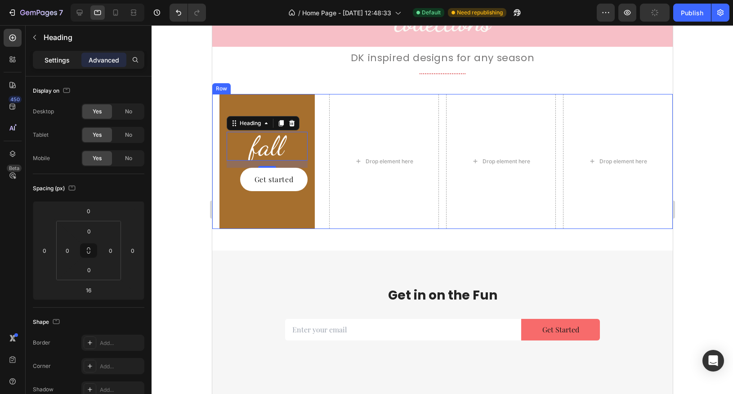
click at [62, 58] on p "Settings" at bounding box center [57, 59] width 25 height 9
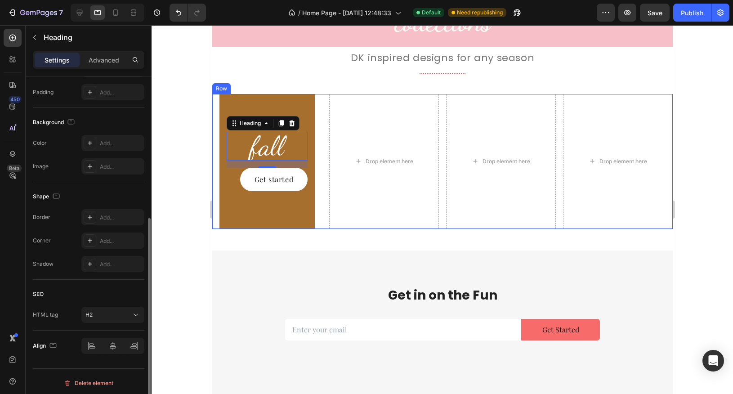
scroll to position [238, 0]
click at [107, 340] on div at bounding box center [112, 345] width 63 height 16
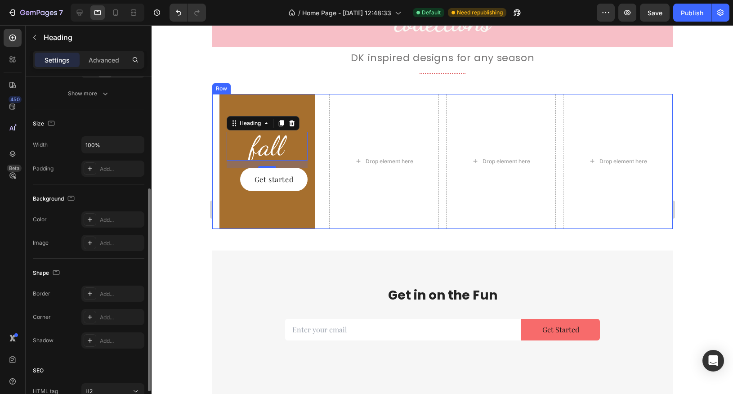
scroll to position [0, 0]
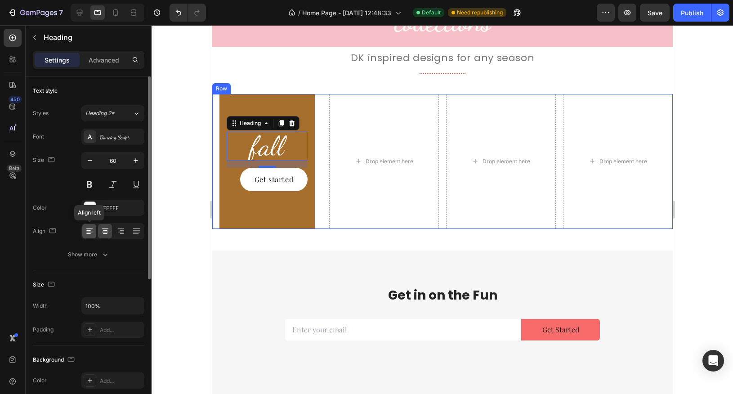
click at [89, 233] on icon at bounding box center [88, 233] width 4 height 1
click at [103, 233] on icon at bounding box center [105, 233] width 4 height 1
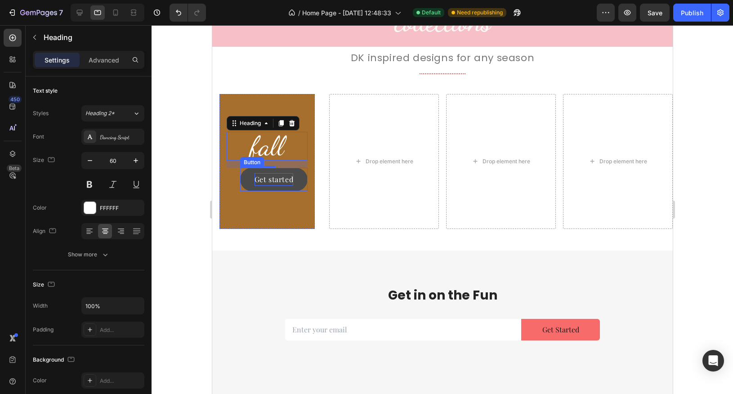
click at [285, 185] on div "Get started" at bounding box center [273, 179] width 39 height 13
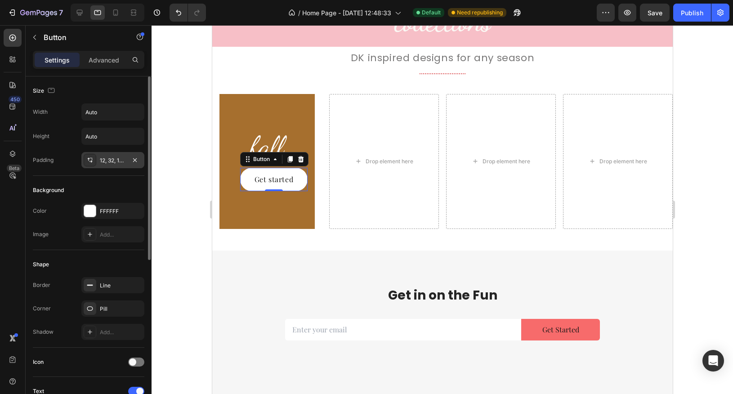
click at [120, 161] on div "12, 32, 12, 32" at bounding box center [113, 160] width 26 height 8
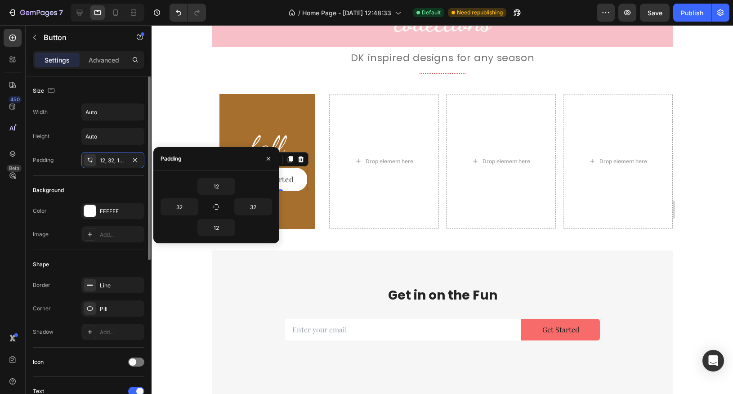
click at [67, 250] on div "Size Width Auto Height Auto Padding 12, 32, 12, 32" at bounding box center [89, 299] width 112 height 98
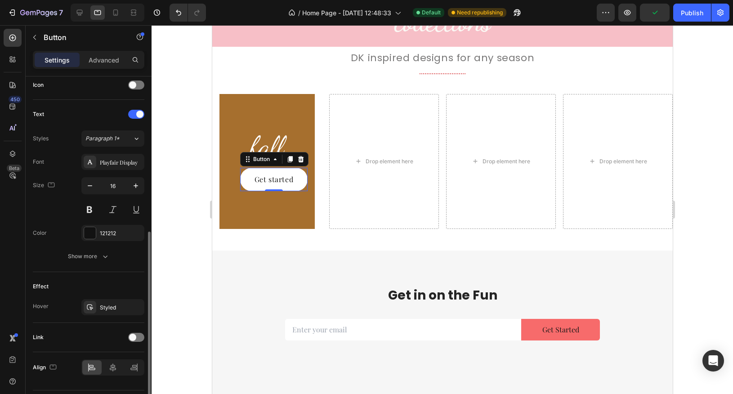
scroll to position [299, 0]
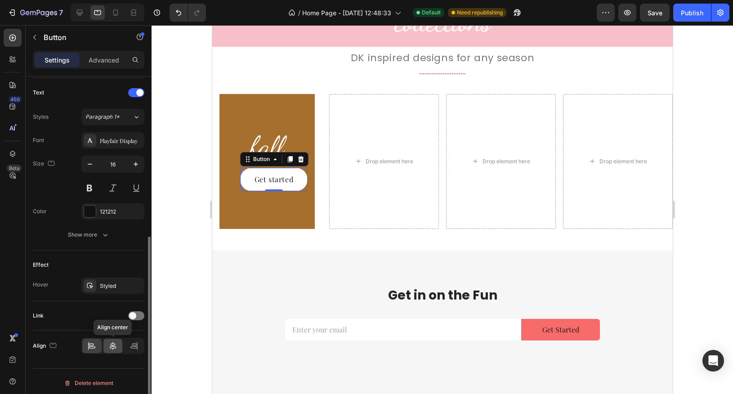
click at [112, 343] on icon at bounding box center [112, 345] width 9 height 9
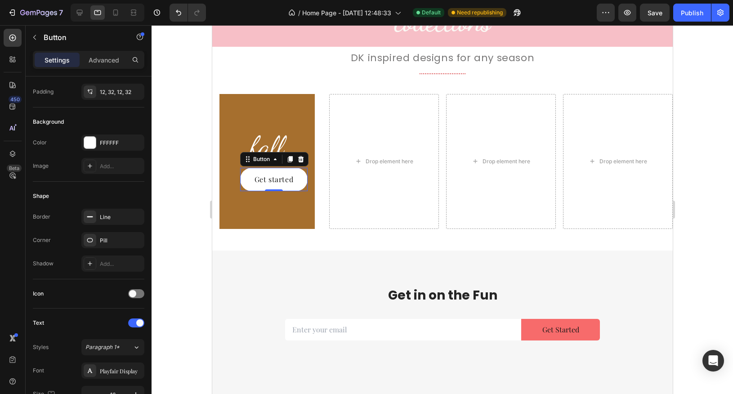
scroll to position [0, 0]
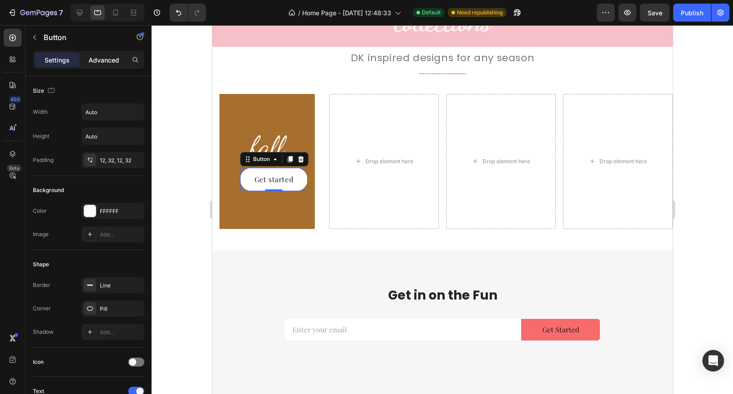
click at [101, 58] on p "Advanced" at bounding box center [104, 59] width 31 height 9
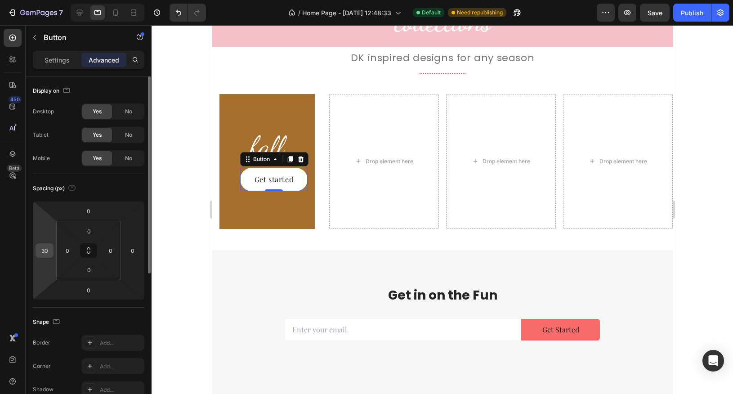
click at [41, 252] on input "30" at bounding box center [44, 250] width 13 height 13
type input "0"
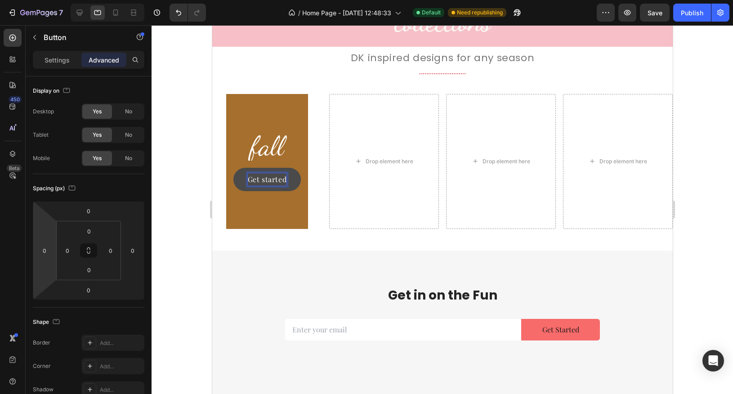
click at [286, 182] on button "Get started" at bounding box center [267, 180] width 68 height 24
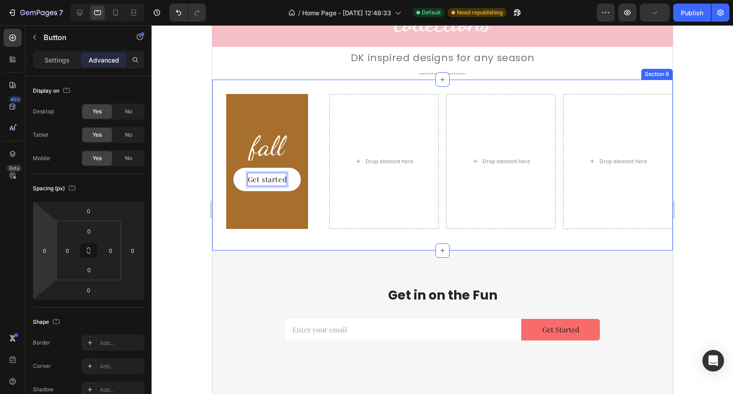
click at [326, 237] on div "fall Heading Get started Button 0 Hero Banner Drop element here Drop element he…" at bounding box center [442, 165] width 460 height 171
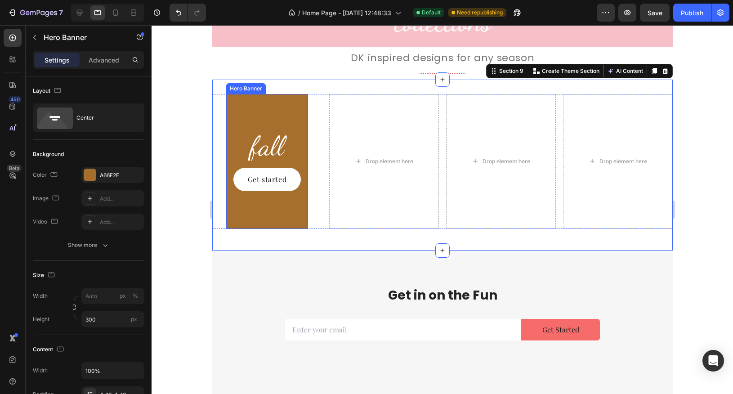
click at [302, 163] on div "fall Heading Get started Button" at bounding box center [267, 161] width 82 height 63
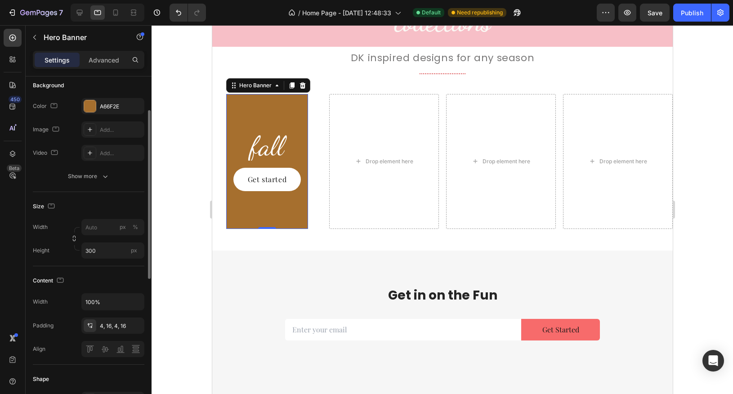
scroll to position [73, 0]
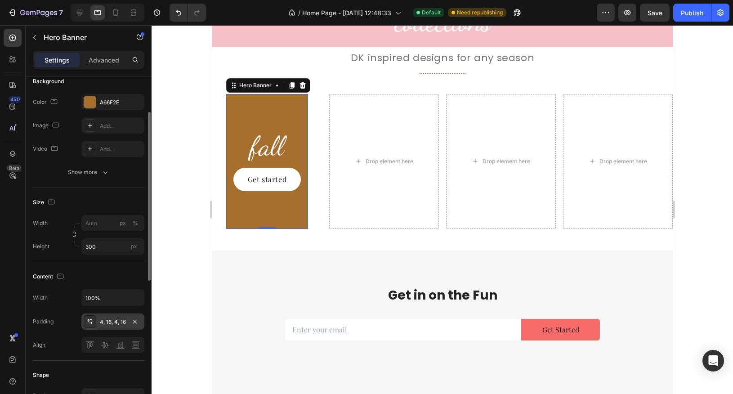
click at [118, 324] on div "4, 16, 4, 16" at bounding box center [113, 322] width 26 height 8
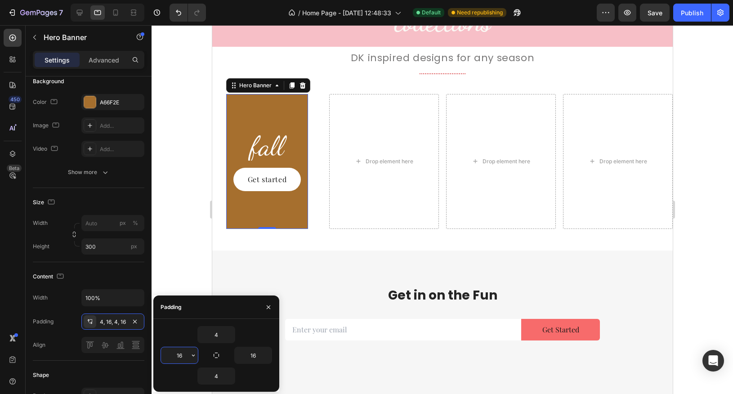
click at [179, 358] on input "16" at bounding box center [179, 355] width 37 height 16
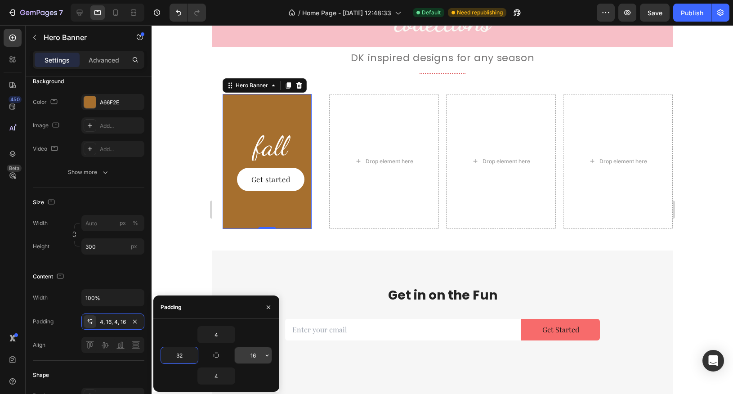
type input "32"
click at [260, 359] on input "16" at bounding box center [253, 355] width 37 height 16
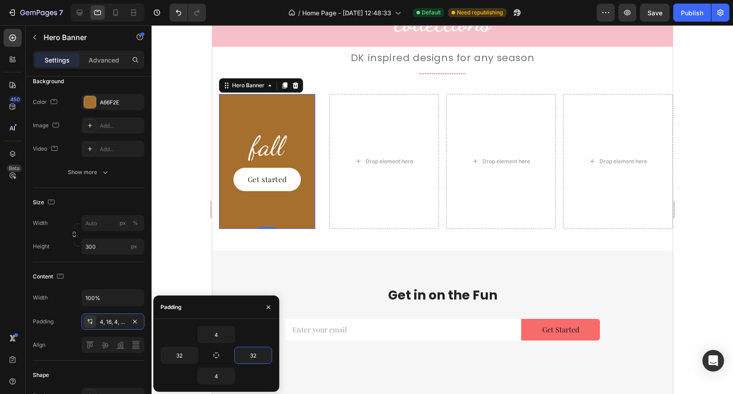
type input "32"
click at [281, 113] on div "Background Image" at bounding box center [267, 161] width 97 height 135
click at [267, 307] on icon "button" at bounding box center [268, 306] width 7 height 7
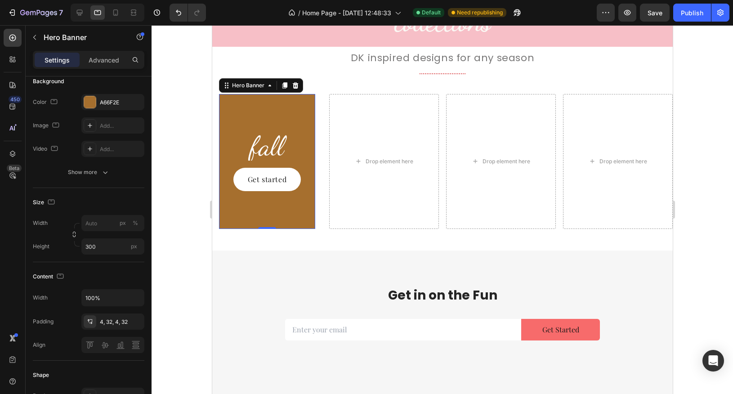
click at [263, 216] on div "Background Image" at bounding box center [267, 161] width 97 height 135
click at [122, 324] on div "4, 32, 4, 32" at bounding box center [113, 322] width 26 height 8
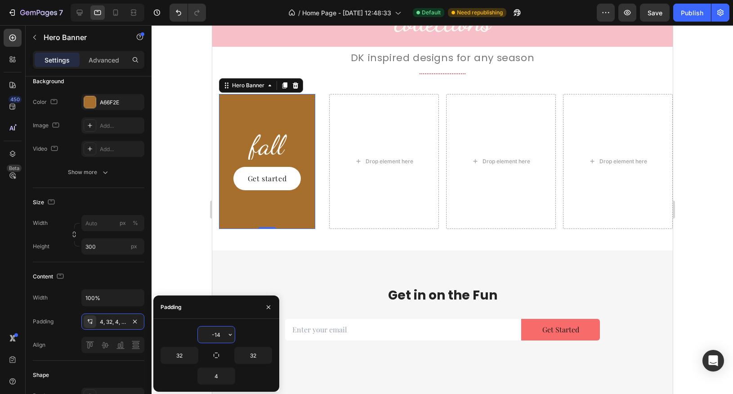
click at [217, 333] on input "-14" at bounding box center [216, 334] width 37 height 16
type input "-"
type input "0"
click at [220, 378] on input "4" at bounding box center [216, 376] width 37 height 16
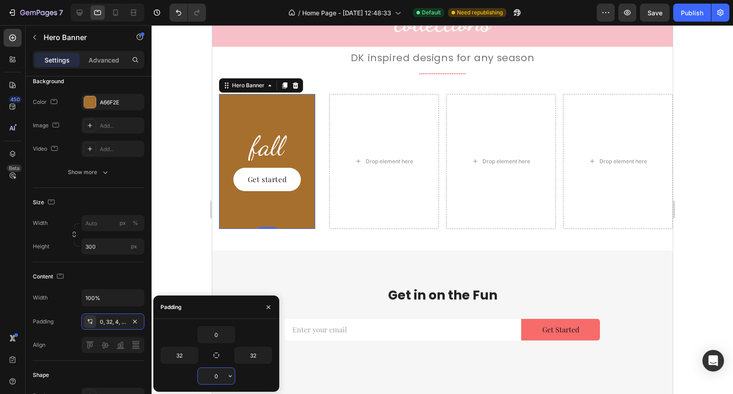
type input "0"
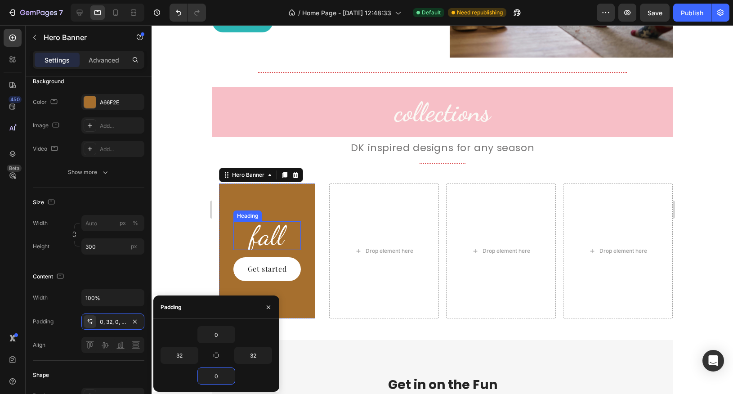
scroll to position [1186, 0]
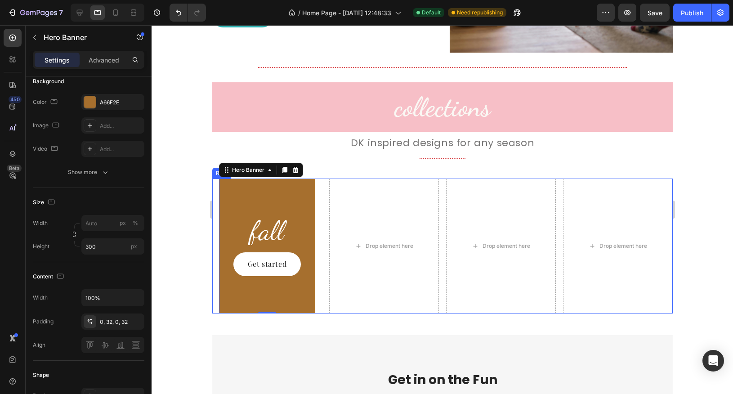
click at [704, 183] on div at bounding box center [442, 209] width 581 height 369
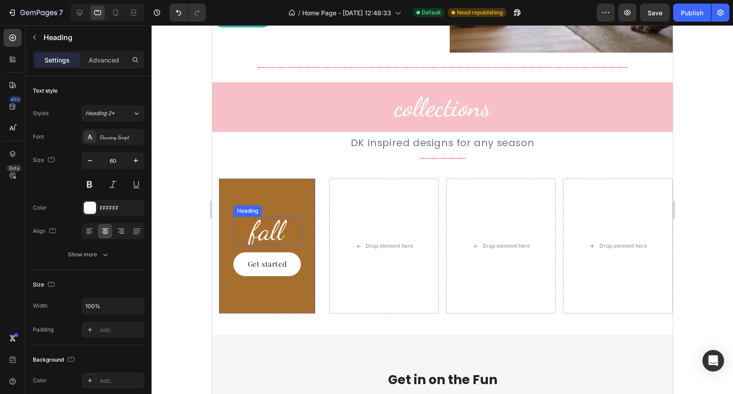
click at [262, 236] on p "fall" at bounding box center [267, 230] width 66 height 27
click at [263, 251] on div at bounding box center [267, 251] width 18 height 3
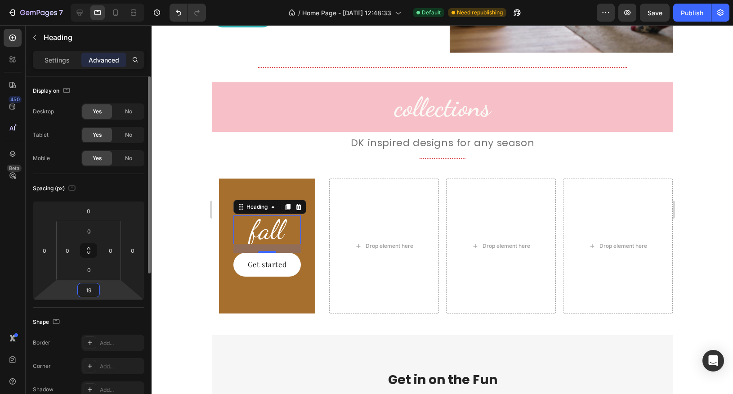
click at [91, 289] on input "19" at bounding box center [89, 289] width 18 height 13
type input "20"
click at [173, 255] on div at bounding box center [442, 209] width 581 height 369
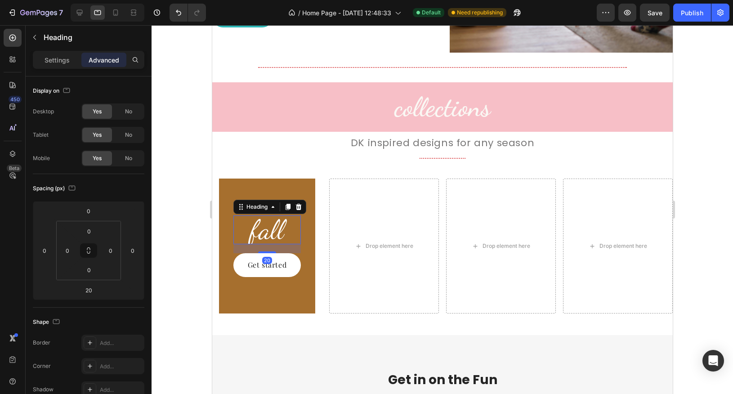
click at [286, 231] on p "fall" at bounding box center [267, 229] width 66 height 27
click at [63, 60] on p "Settings" at bounding box center [57, 59] width 25 height 9
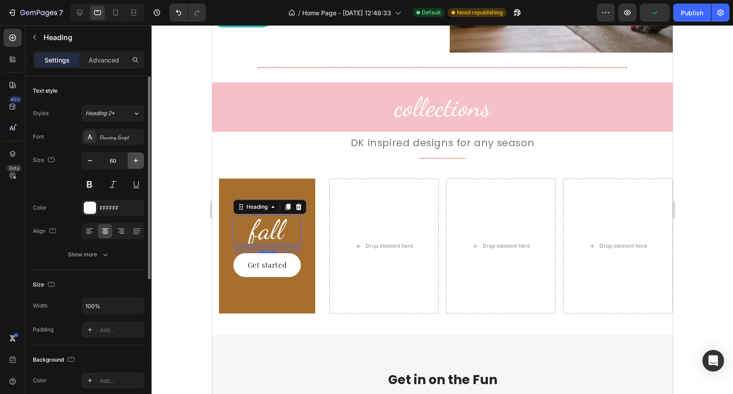
click at [138, 161] on icon "button" at bounding box center [135, 160] width 9 height 9
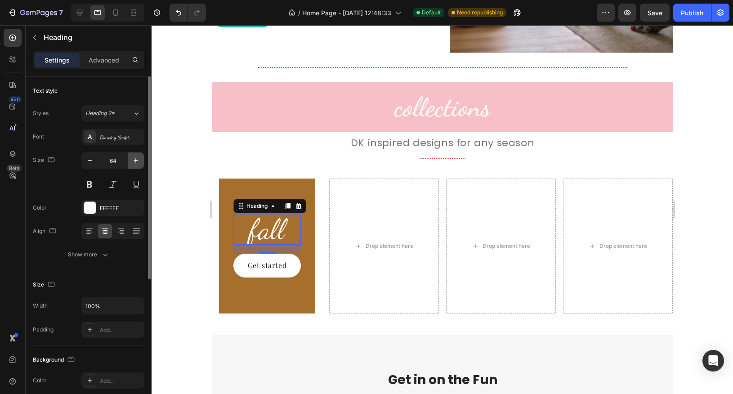
click at [138, 161] on icon "button" at bounding box center [135, 160] width 9 height 9
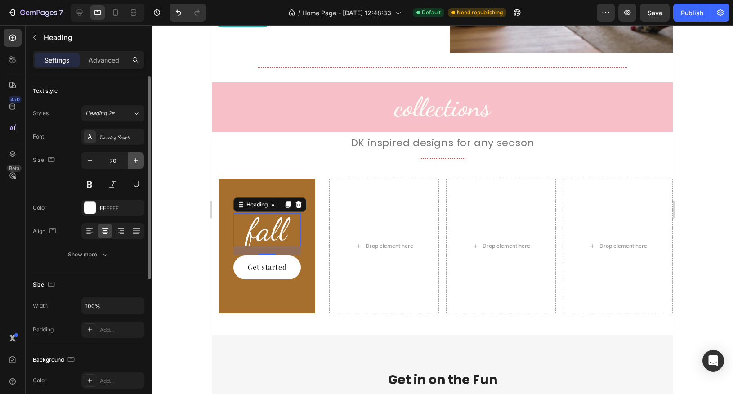
click at [138, 161] on icon "button" at bounding box center [135, 160] width 9 height 9
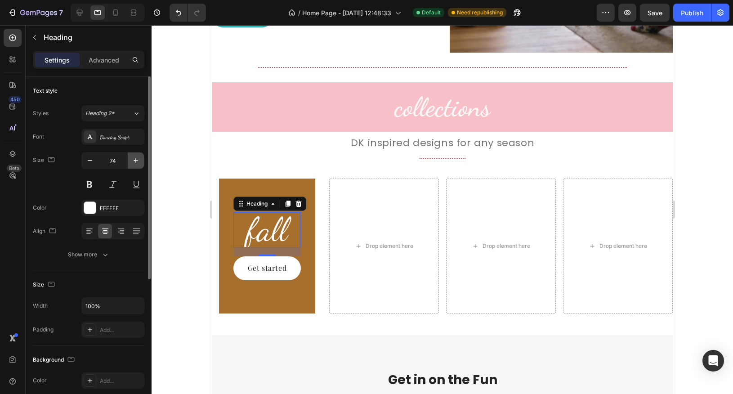
click at [138, 161] on icon "button" at bounding box center [135, 160] width 9 height 9
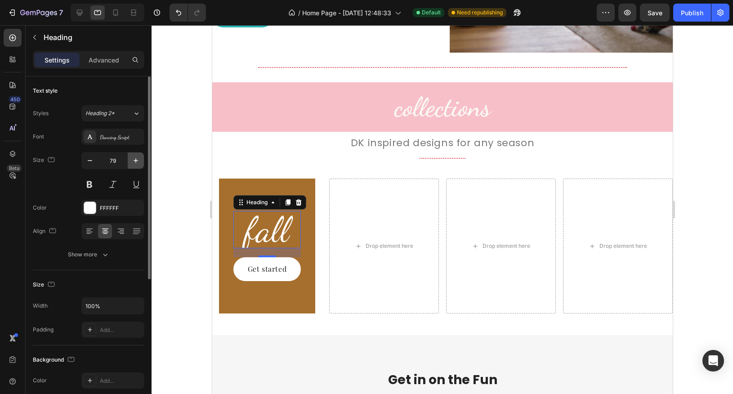
type input "80"
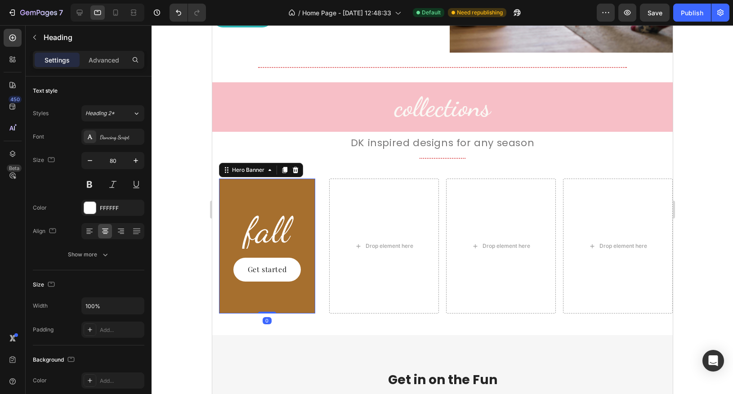
click at [223, 191] on div "Background Image" at bounding box center [267, 245] width 97 height 135
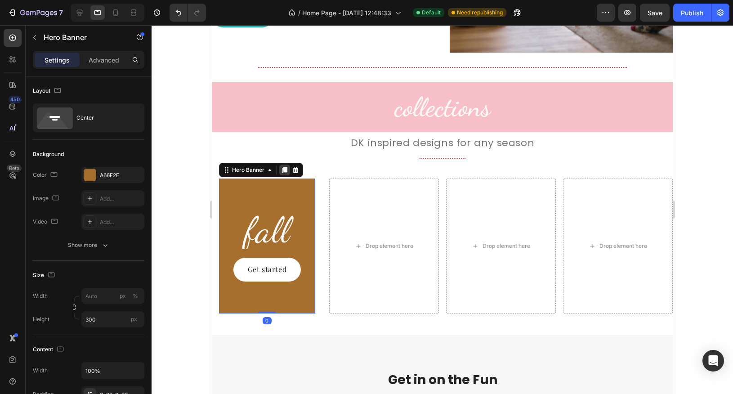
click at [283, 170] on icon at bounding box center [283, 170] width 5 height 6
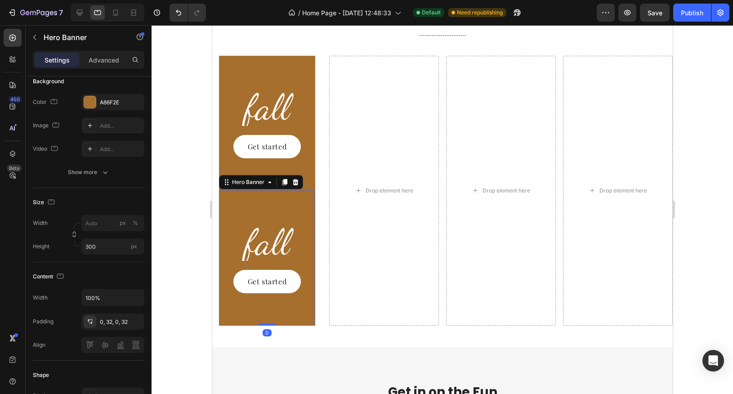
scroll to position [1272, 0]
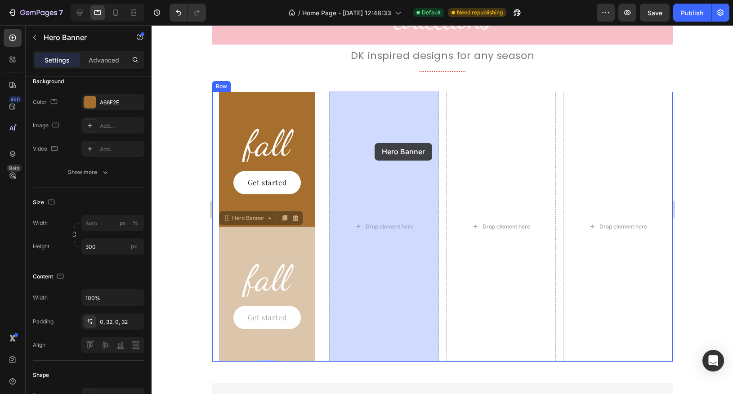
drag, startPoint x: 227, startPoint y: 219, endPoint x: 375, endPoint y: 143, distance: 165.9
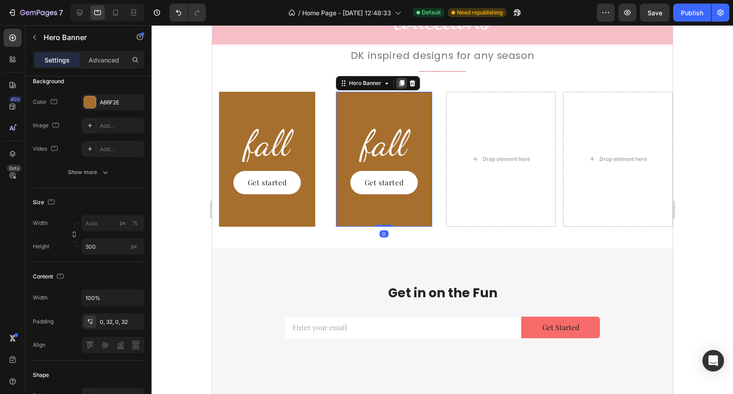
click at [402, 82] on icon at bounding box center [400, 83] width 5 height 6
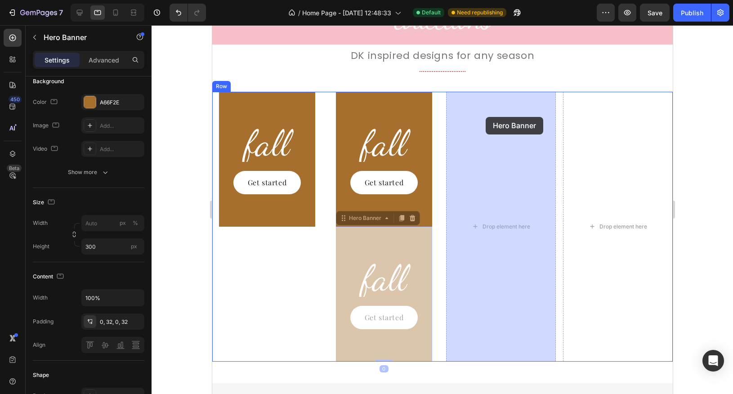
drag, startPoint x: 344, startPoint y: 219, endPoint x: 486, endPoint y: 117, distance: 174.9
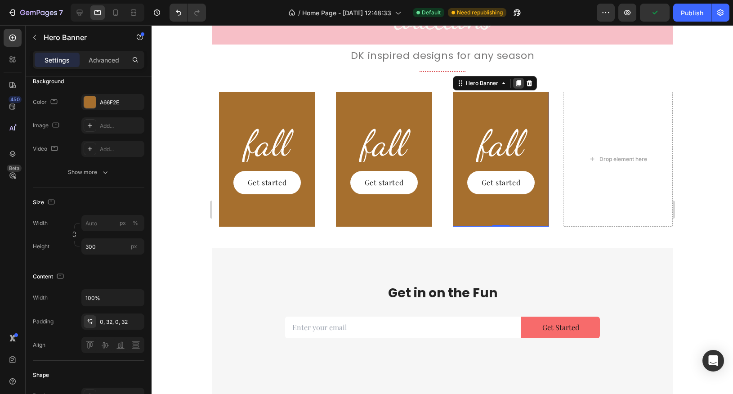
click at [517, 83] on icon at bounding box center [517, 83] width 5 height 6
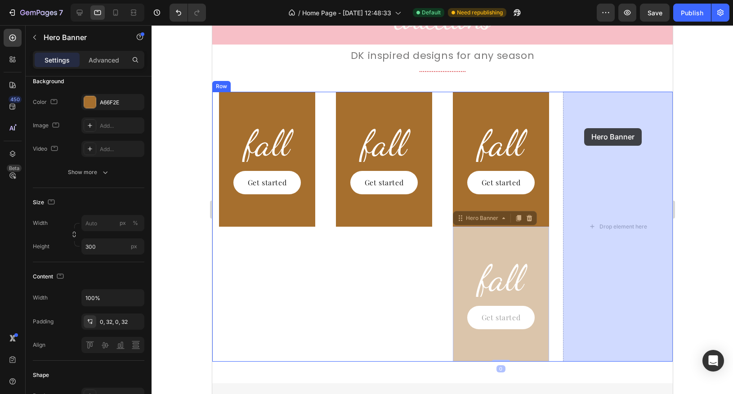
drag, startPoint x: 461, startPoint y: 218, endPoint x: 584, endPoint y: 128, distance: 152.4
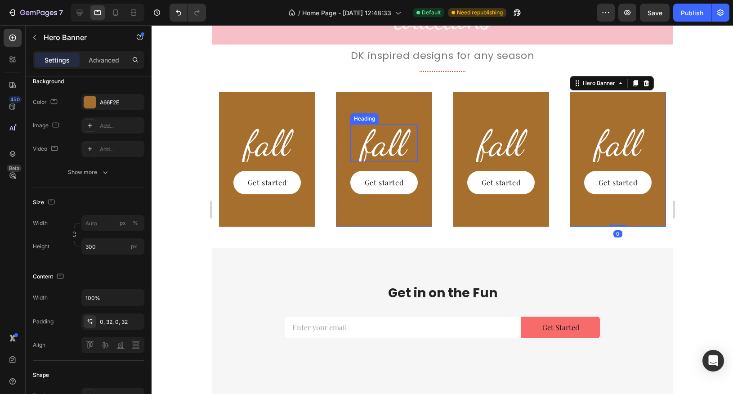
click at [386, 144] on h2 "fall" at bounding box center [384, 143] width 68 height 38
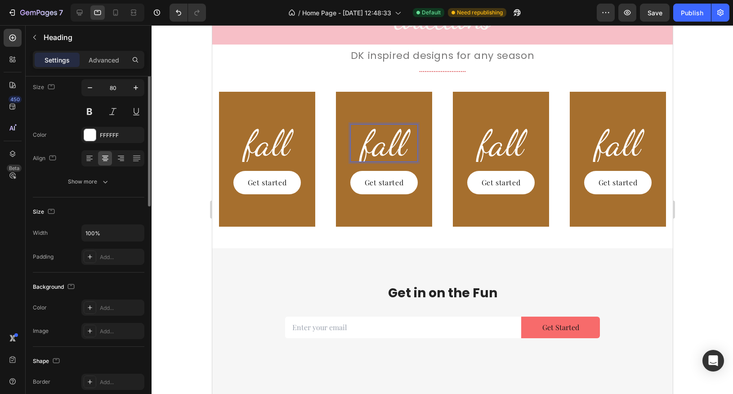
scroll to position [0, 0]
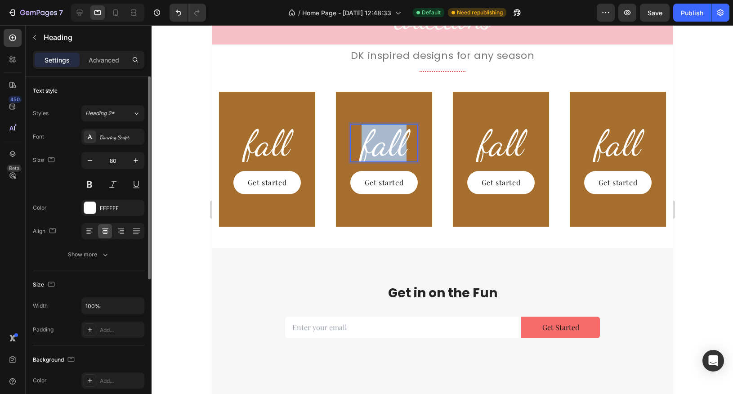
click at [386, 144] on h2 "fall" at bounding box center [384, 143] width 68 height 38
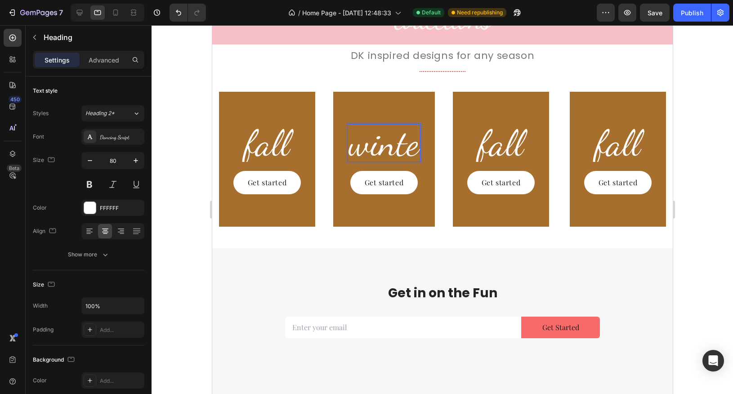
scroll to position [1254, 0]
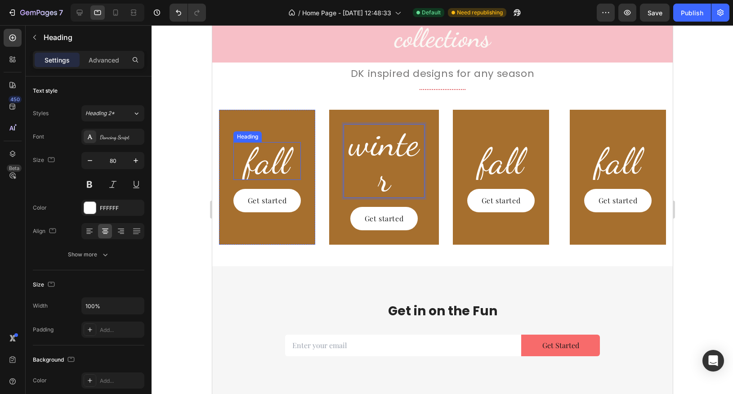
click at [278, 159] on p "fall" at bounding box center [267, 161] width 66 height 36
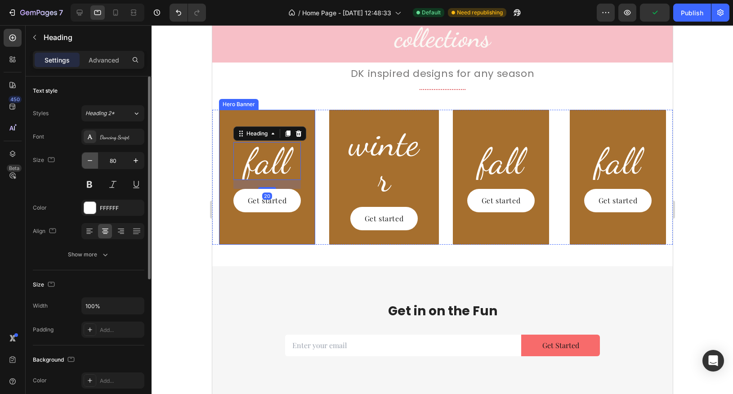
click at [94, 163] on button "button" at bounding box center [90, 160] width 16 height 16
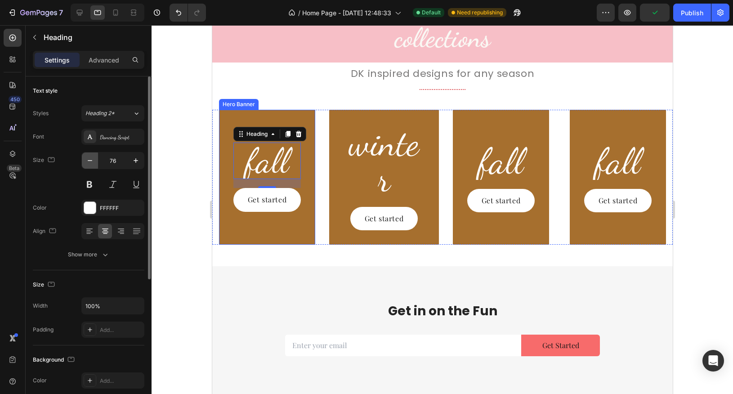
click at [94, 163] on button "button" at bounding box center [90, 160] width 16 height 16
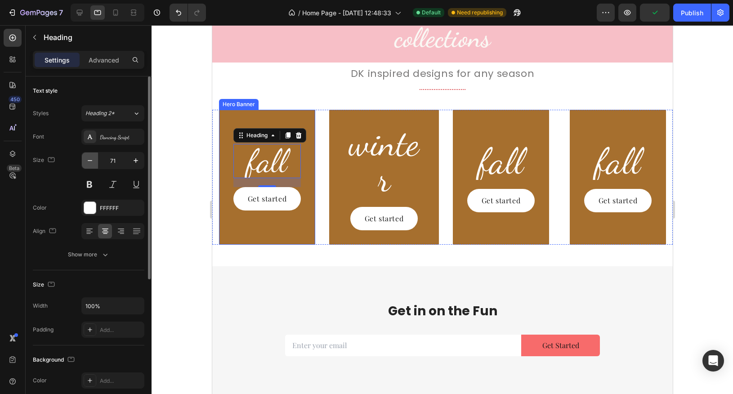
click at [94, 163] on button "button" at bounding box center [90, 160] width 16 height 16
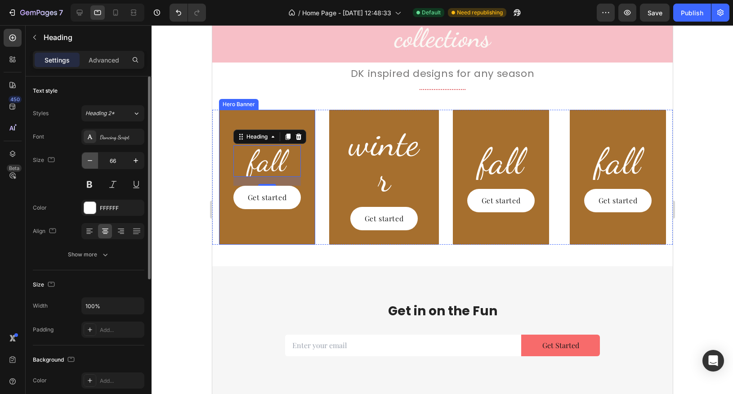
click at [94, 163] on button "button" at bounding box center [90, 160] width 16 height 16
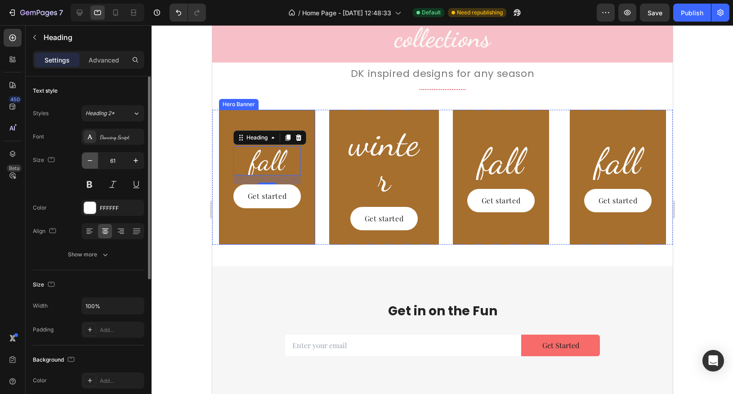
click at [94, 163] on button "button" at bounding box center [90, 160] width 16 height 16
type input "60"
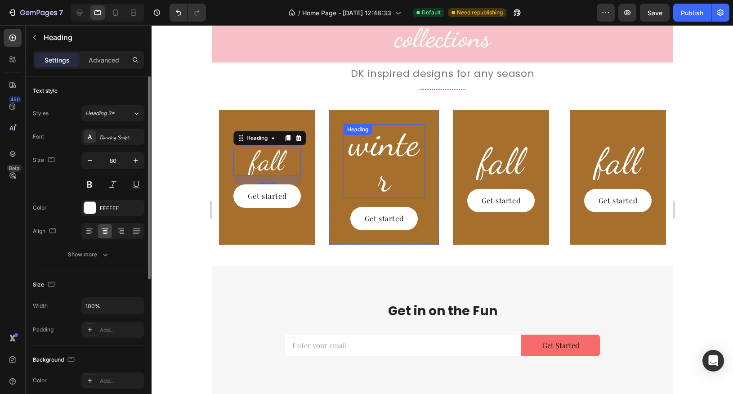
click at [393, 158] on p "winter" at bounding box center [383, 161] width 79 height 72
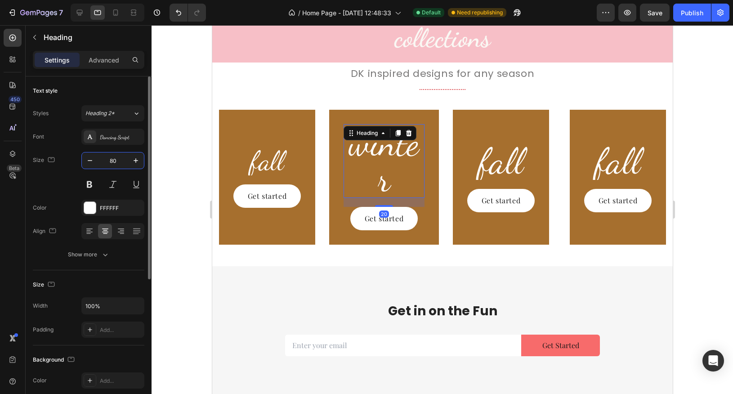
click at [116, 161] on input "80" at bounding box center [113, 160] width 30 height 16
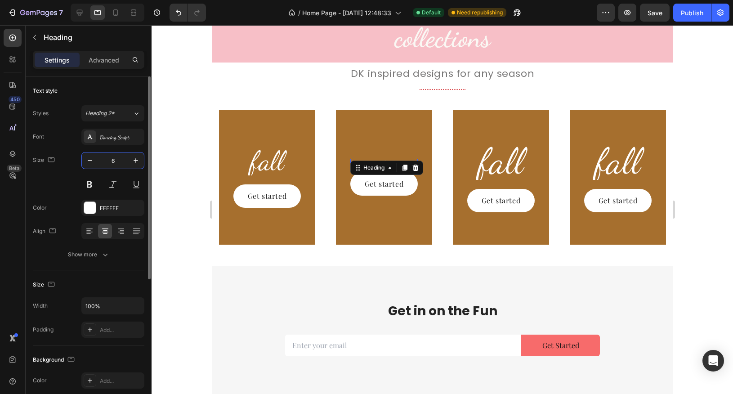
type input "60"
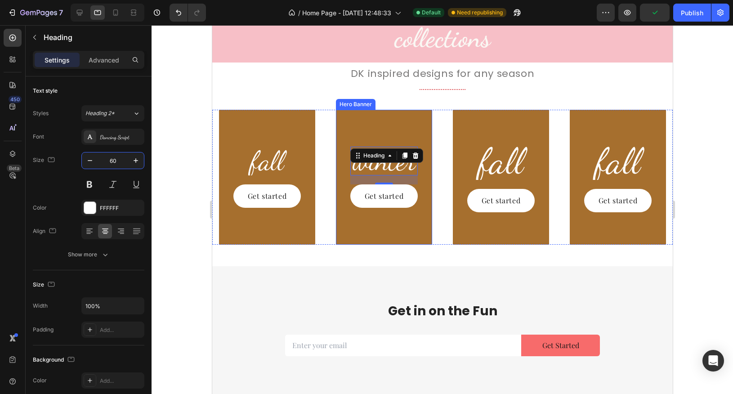
click at [364, 236] on div "Background Image" at bounding box center [383, 177] width 97 height 135
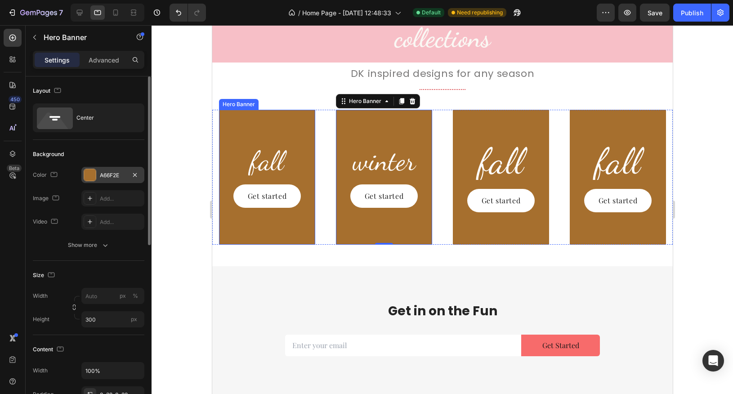
click at [94, 173] on div at bounding box center [90, 175] width 12 height 12
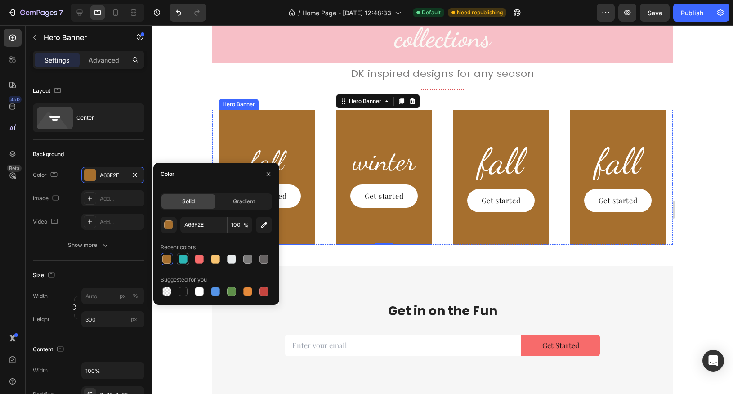
click at [187, 260] on div at bounding box center [182, 258] width 9 height 9
type input "100"
type input "2CB6B5"
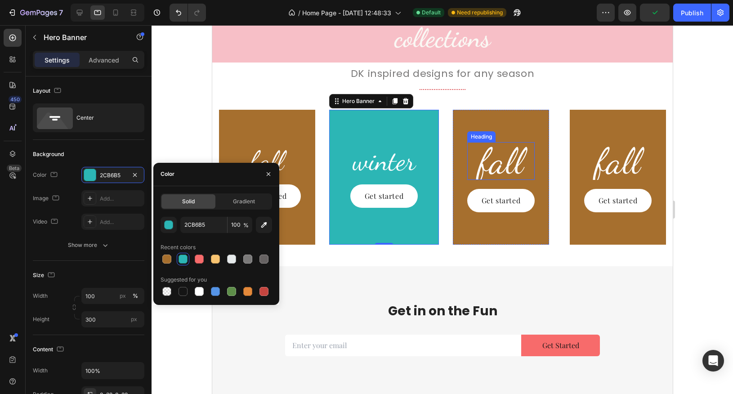
click at [507, 165] on h2 "fall" at bounding box center [501, 161] width 68 height 38
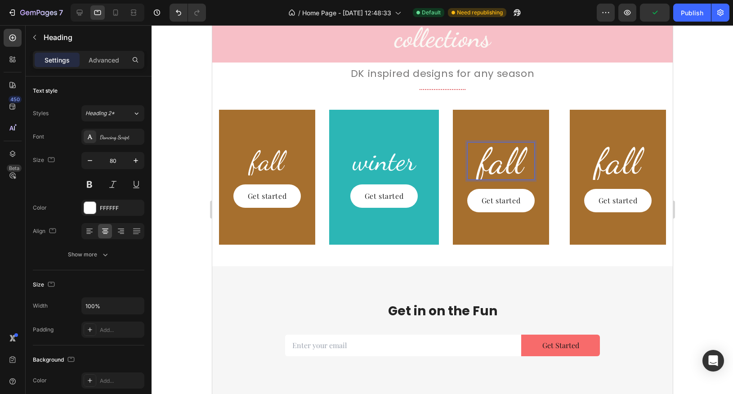
click at [507, 165] on h2 "fall" at bounding box center [501, 161] width 68 height 38
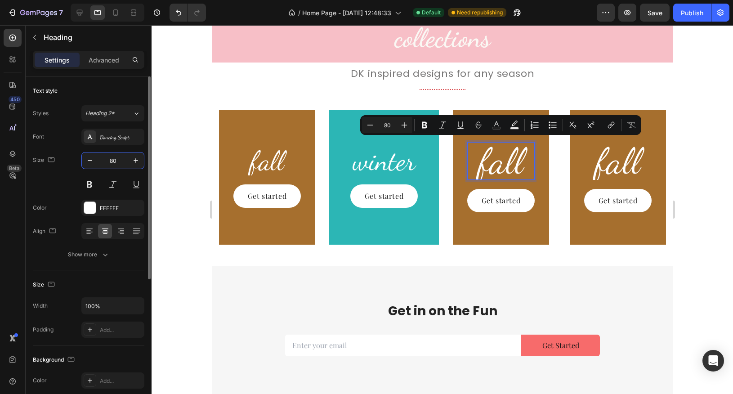
click at [115, 163] on input "80" at bounding box center [113, 160] width 30 height 16
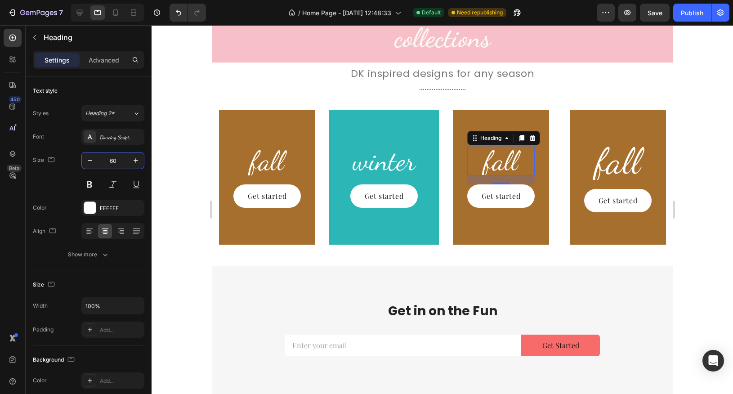
type input "60"
click at [499, 161] on p "fall" at bounding box center [501, 160] width 66 height 27
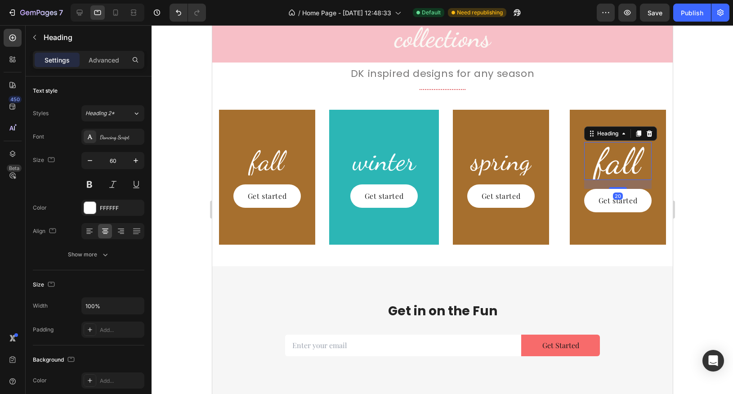
click at [630, 164] on h2 "fall" at bounding box center [618, 161] width 68 height 38
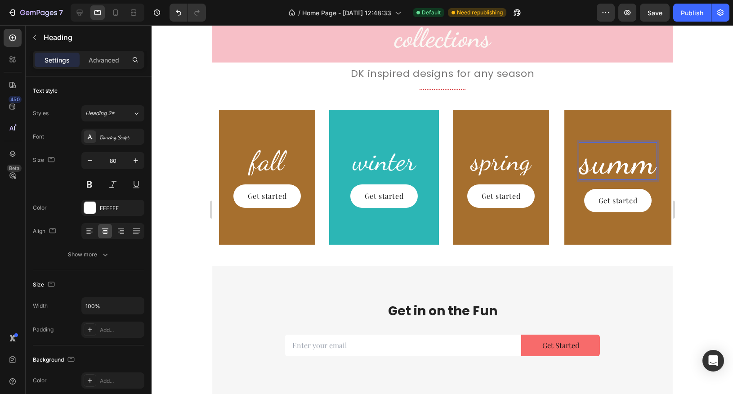
scroll to position [1236, 0]
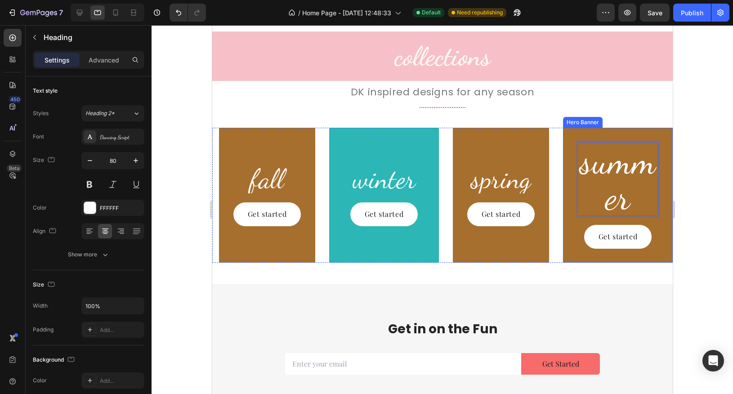
click at [707, 181] on div at bounding box center [442, 209] width 581 height 369
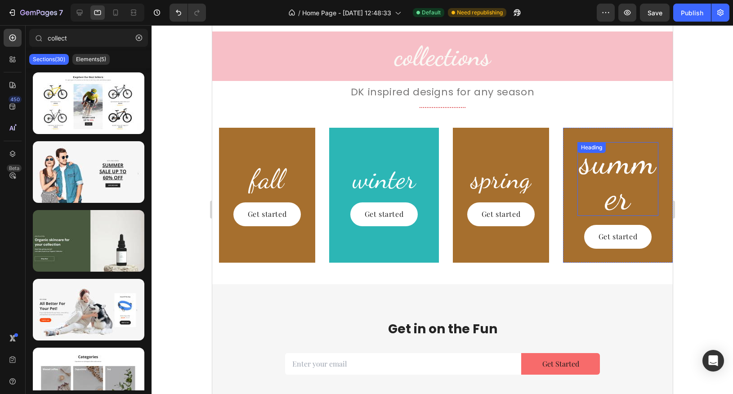
click at [629, 177] on p "summer" at bounding box center [617, 179] width 79 height 72
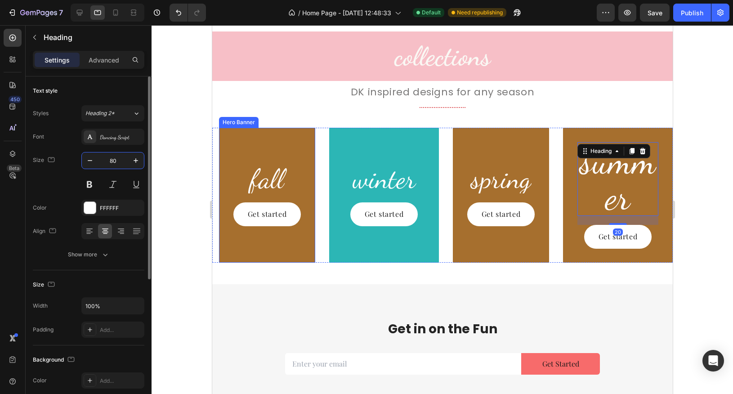
click at [116, 159] on input "80" at bounding box center [113, 160] width 30 height 16
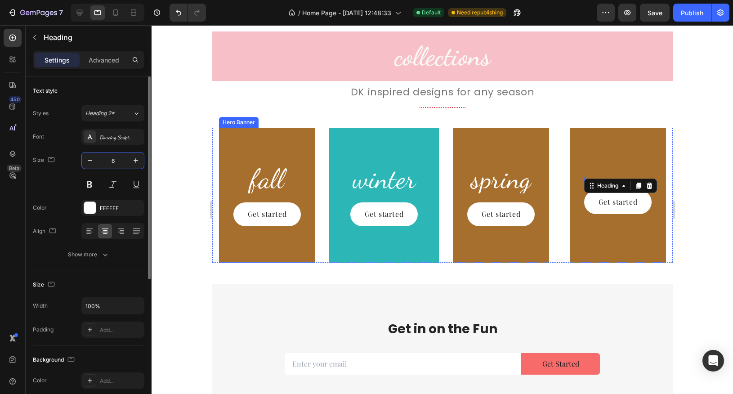
type input "60"
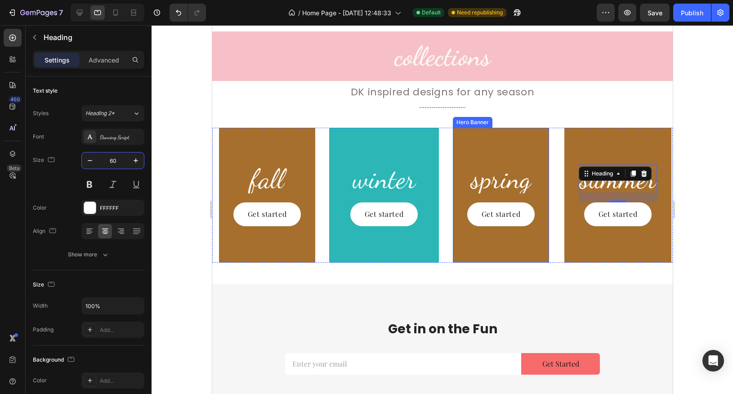
click at [527, 140] on div "Background Image" at bounding box center [500, 195] width 97 height 135
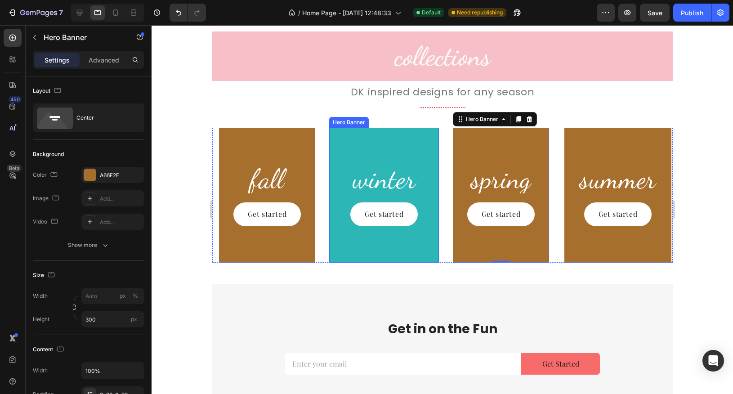
click at [415, 138] on div "Background Image" at bounding box center [384, 195] width 110 height 135
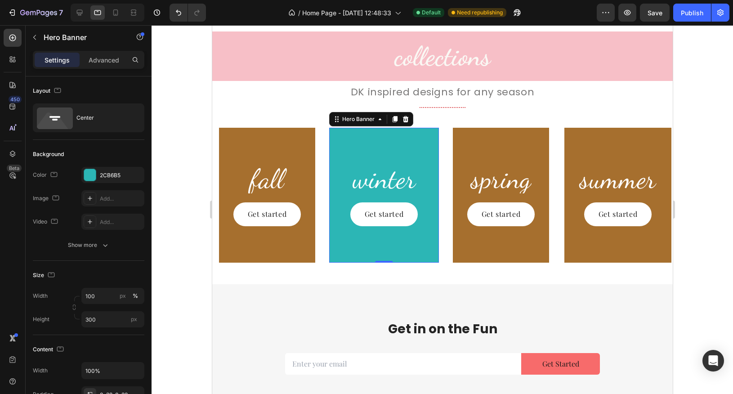
click at [429, 256] on div "Background Image" at bounding box center [384, 195] width 110 height 135
click at [95, 174] on div at bounding box center [90, 175] width 12 height 12
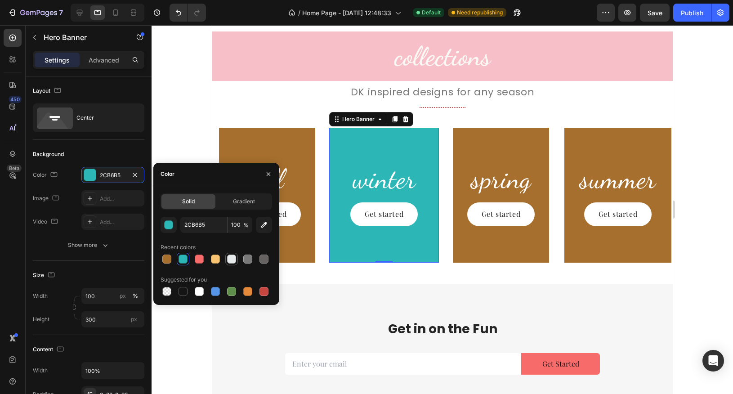
click at [230, 261] on div at bounding box center [231, 258] width 9 height 9
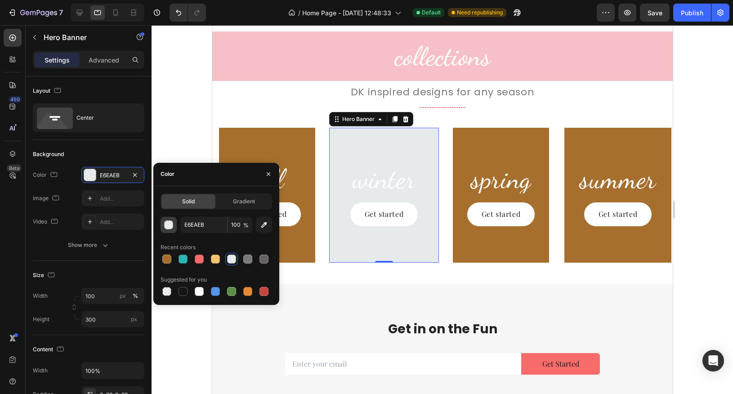
click at [167, 226] on div "button" at bounding box center [169, 225] width 9 height 9
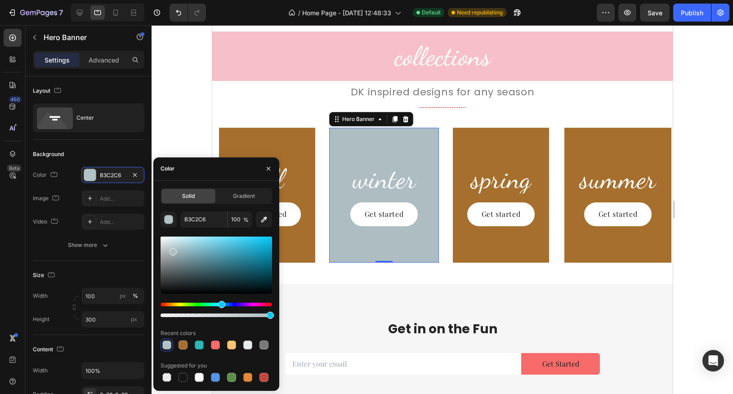
drag, startPoint x: 166, startPoint y: 243, endPoint x: 172, endPoint y: 250, distance: 8.6
click at [172, 250] on div at bounding box center [173, 251] width 7 height 7
type input "AEBDC1"
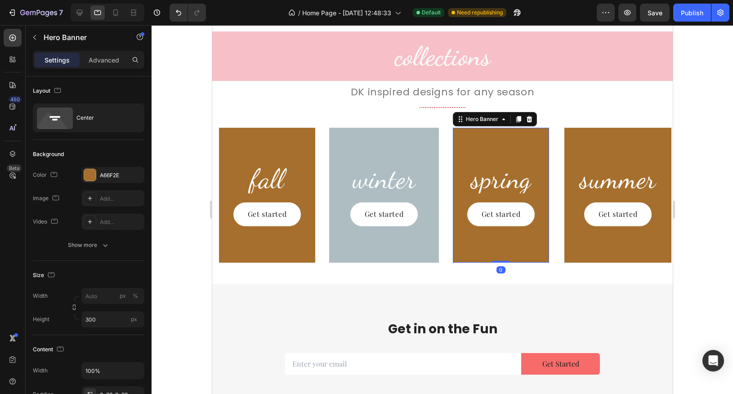
click at [464, 139] on div "Background Image" at bounding box center [500, 195] width 97 height 135
click at [94, 173] on div at bounding box center [90, 175] width 12 height 12
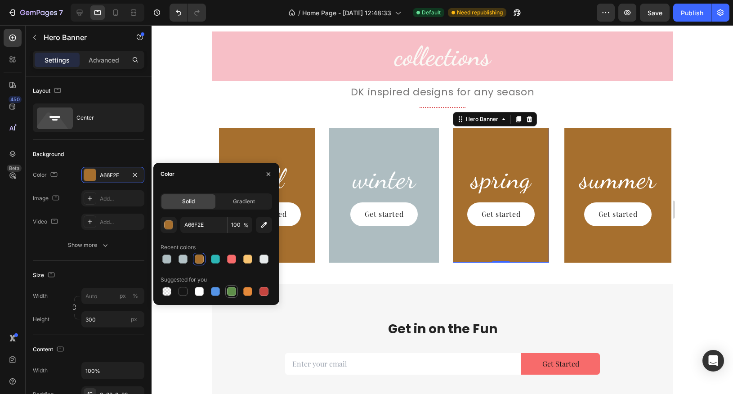
click at [231, 290] on div at bounding box center [231, 291] width 9 height 9
type input "100"
type input "5E8E49"
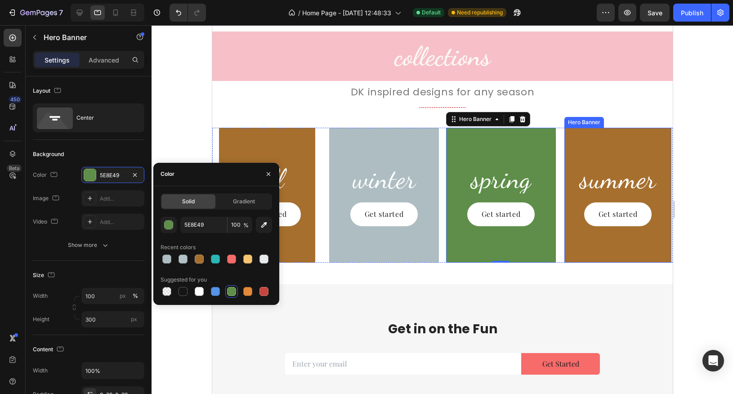
click at [584, 137] on div "Background Image" at bounding box center [617, 195] width 107 height 135
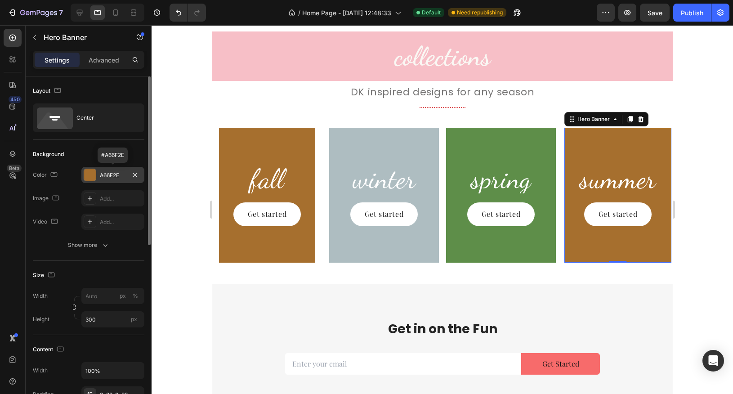
click at [93, 172] on div at bounding box center [90, 175] width 12 height 12
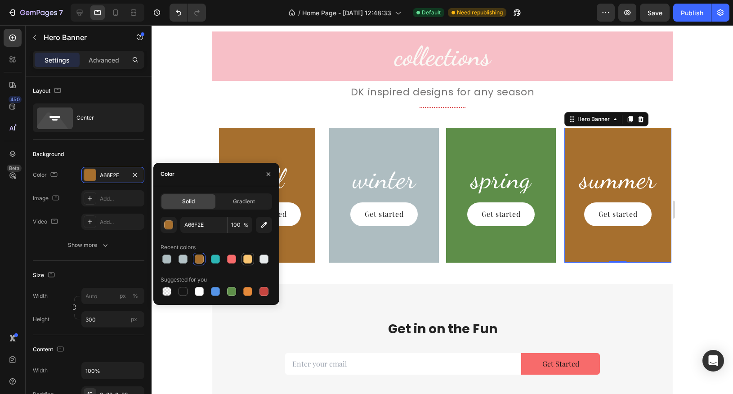
click at [250, 259] on div at bounding box center [247, 258] width 9 height 9
type input "100"
type input "F8C471"
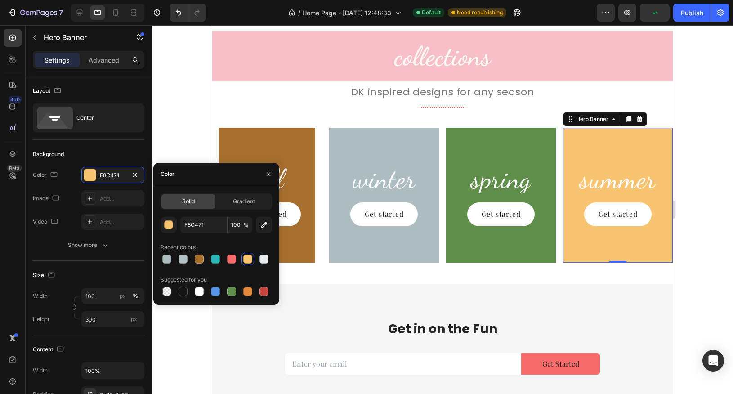
click at [715, 152] on div at bounding box center [442, 209] width 581 height 369
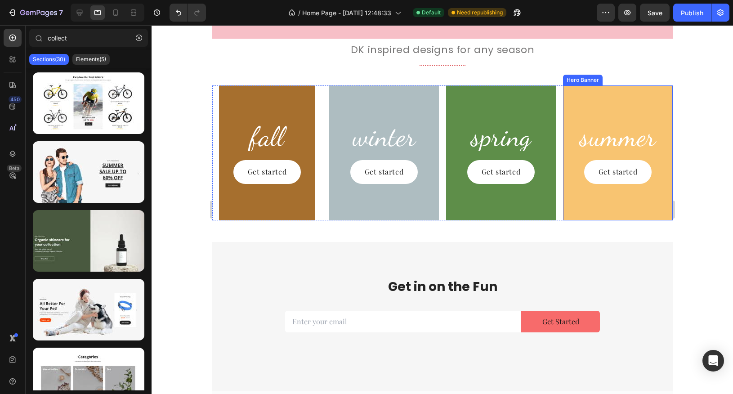
scroll to position [1077, 0]
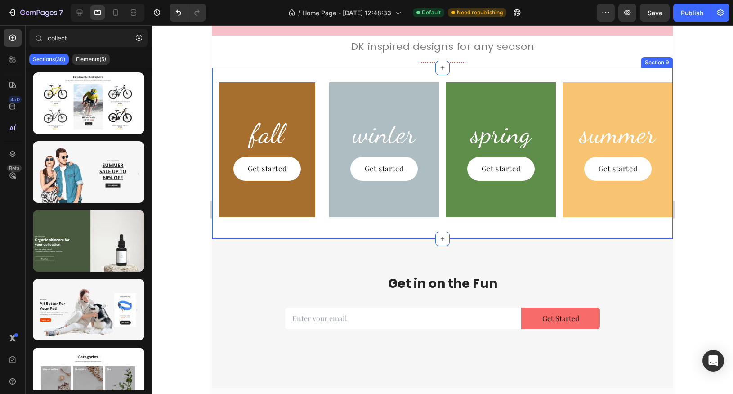
click at [419, 228] on div "fall Heading Get started Button Hero Banner winter Heading Get started Button H…" at bounding box center [442, 153] width 460 height 171
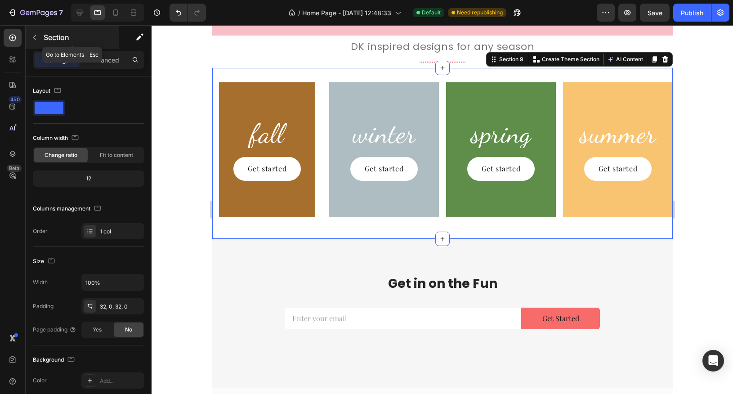
click at [34, 34] on icon "button" at bounding box center [34, 37] width 7 height 7
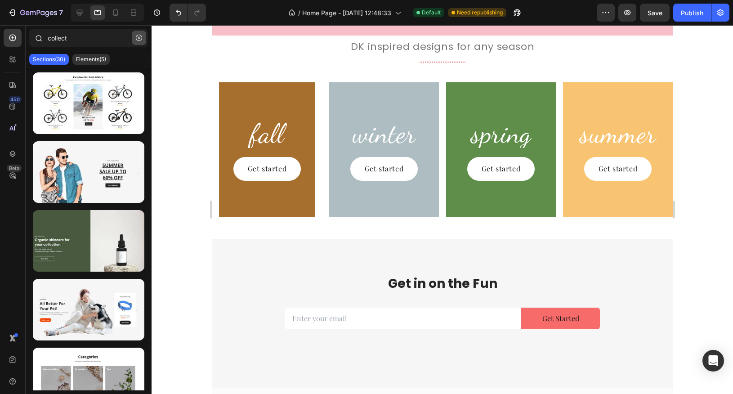
click at [141, 36] on icon "button" at bounding box center [139, 38] width 6 height 6
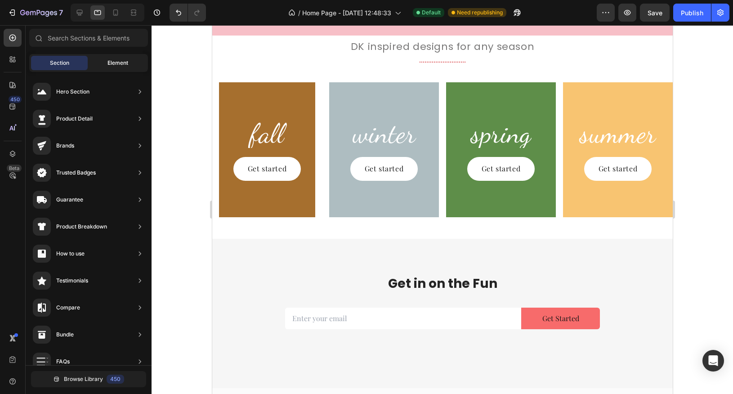
click at [125, 62] on span "Element" at bounding box center [117, 63] width 21 height 8
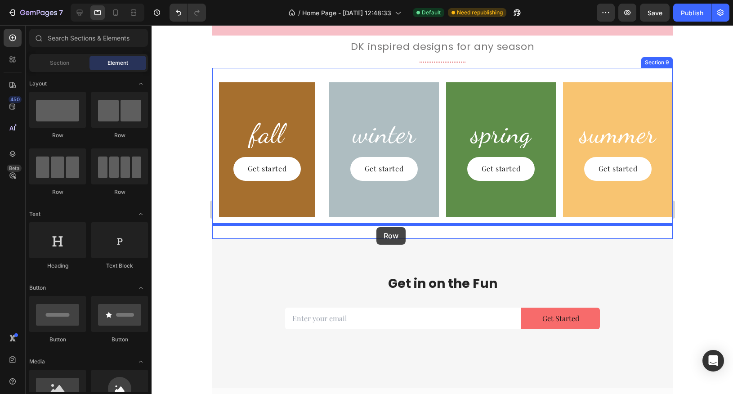
drag, startPoint x: 274, startPoint y: 192, endPoint x: 376, endPoint y: 227, distance: 108.5
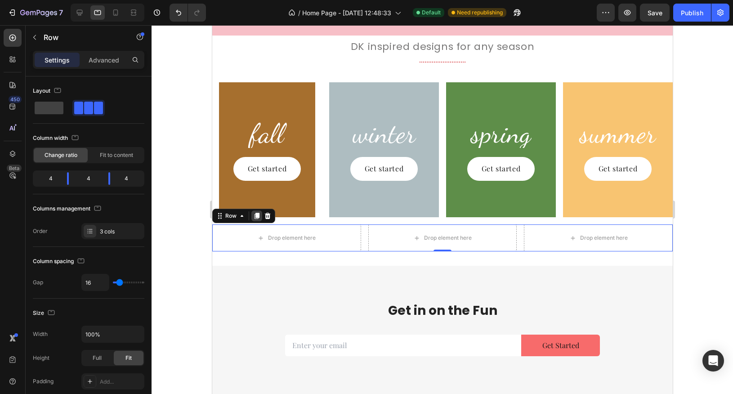
click at [257, 217] on icon at bounding box center [256, 216] width 5 height 6
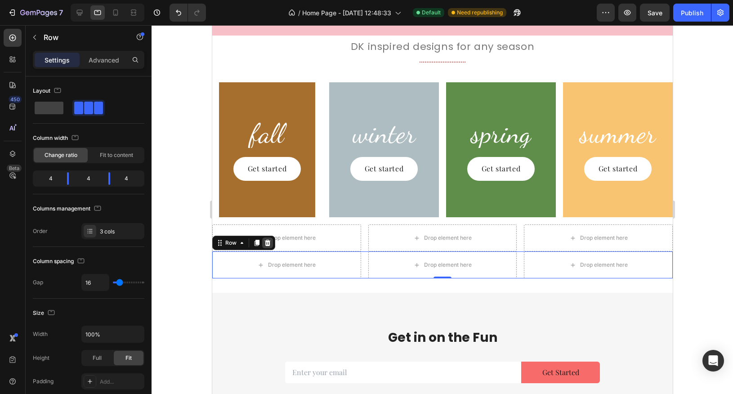
click at [266, 243] on icon at bounding box center [266, 242] width 7 height 7
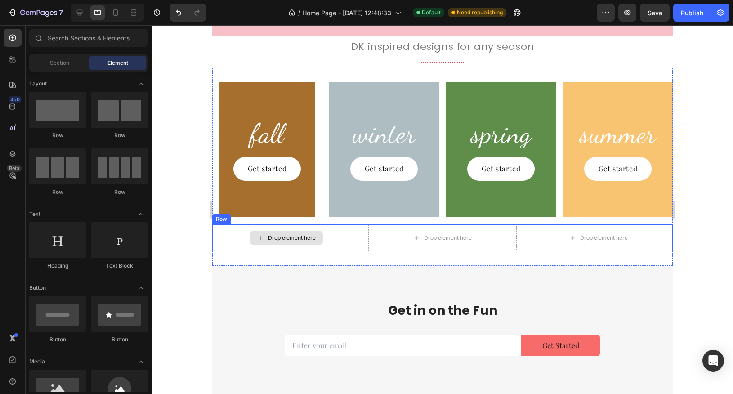
click at [233, 227] on div "Drop element here" at bounding box center [286, 237] width 149 height 27
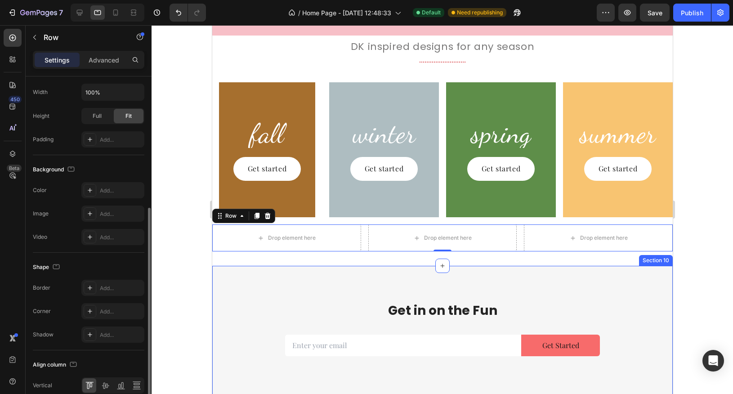
scroll to position [231, 0]
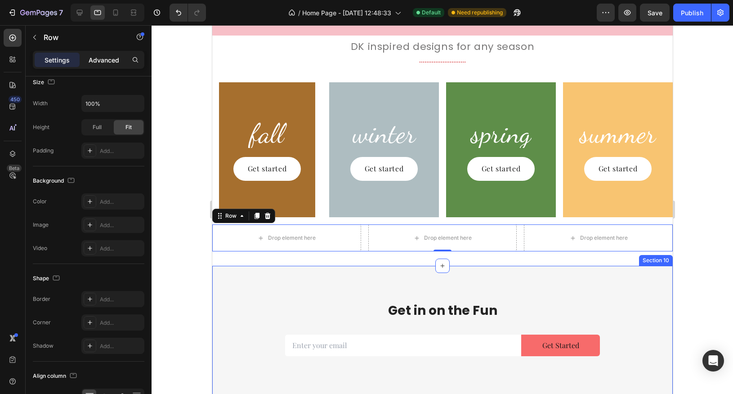
click at [101, 54] on div "Advanced" at bounding box center [103, 60] width 45 height 14
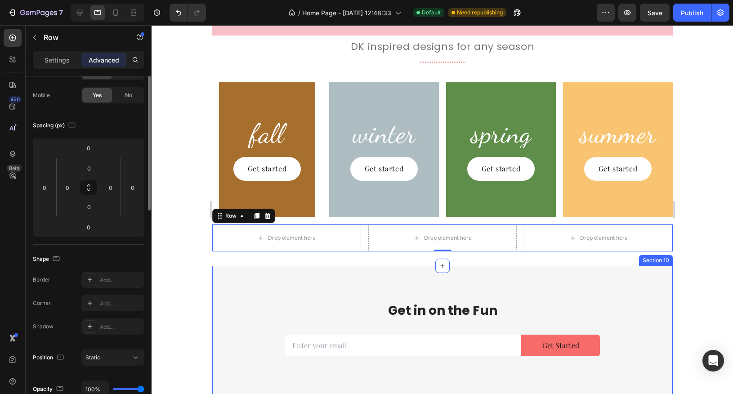
scroll to position [0, 0]
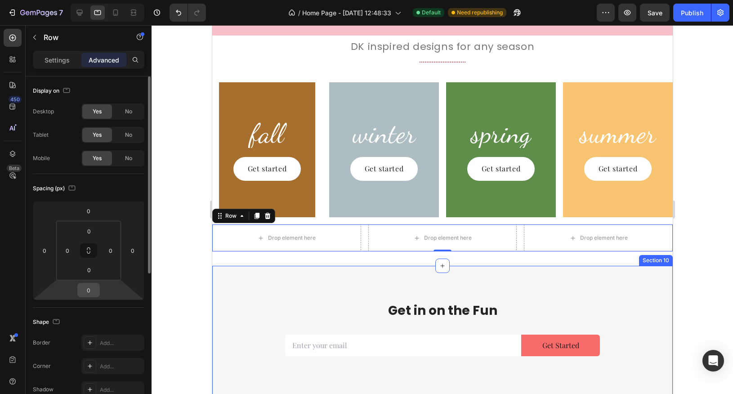
click at [93, 291] on input "0" at bounding box center [89, 289] width 18 height 13
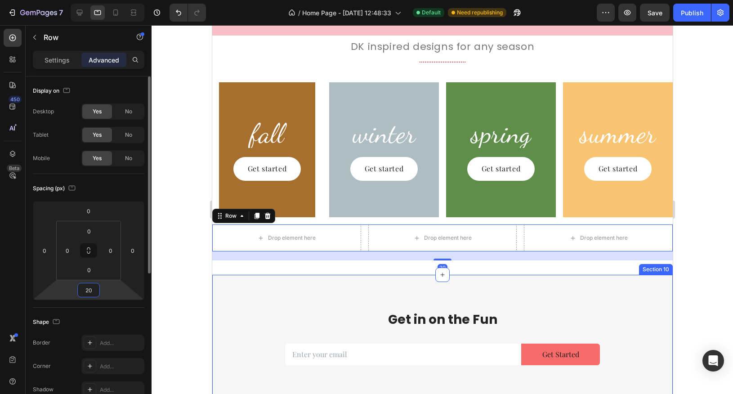
type input "20"
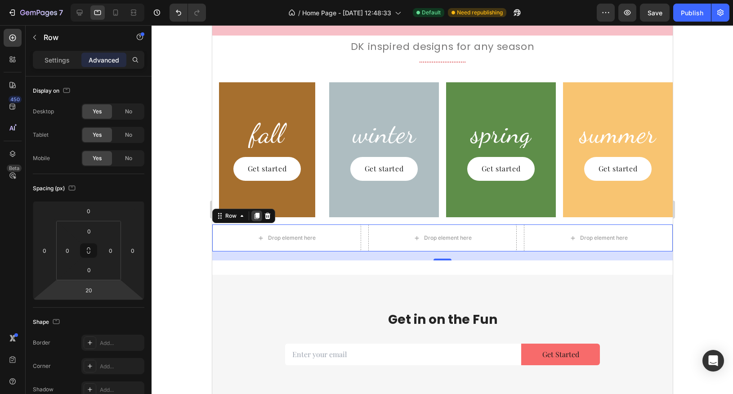
click at [259, 214] on icon at bounding box center [256, 215] width 7 height 7
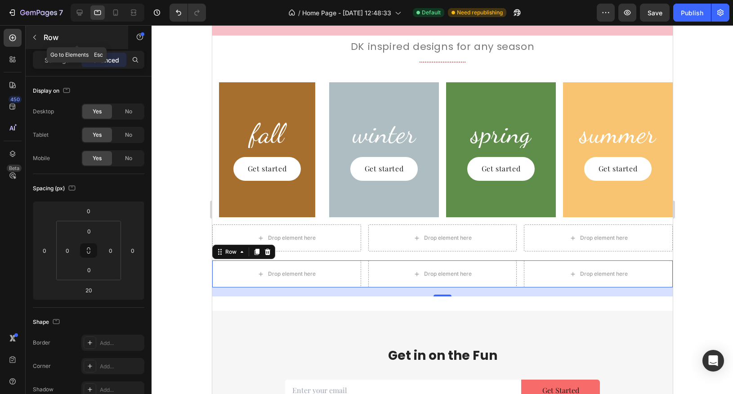
click at [35, 37] on icon "button" at bounding box center [34, 37] width 7 height 7
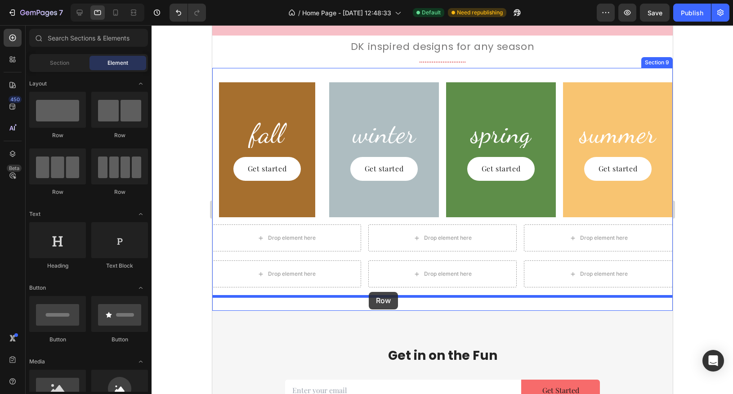
drag, startPoint x: 263, startPoint y: 130, endPoint x: 369, endPoint y: 292, distance: 193.2
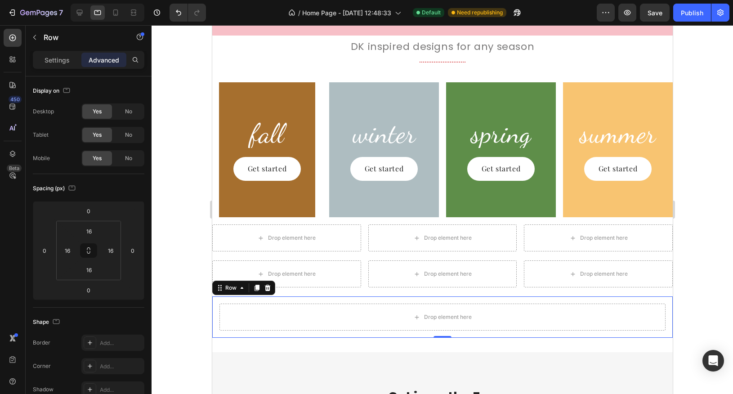
click at [689, 281] on div at bounding box center [442, 209] width 581 height 369
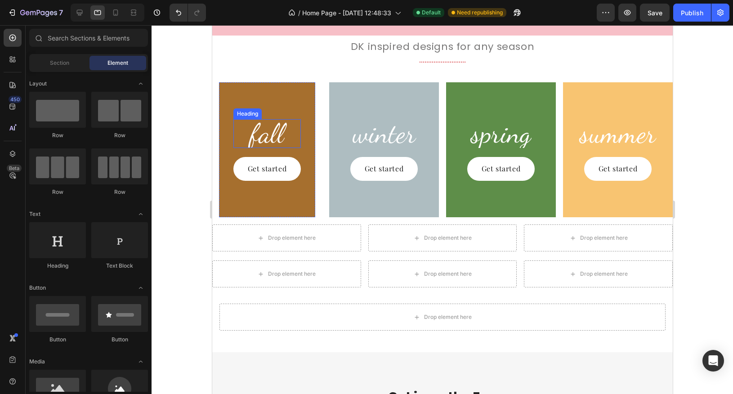
click at [261, 133] on p "fall" at bounding box center [267, 133] width 66 height 27
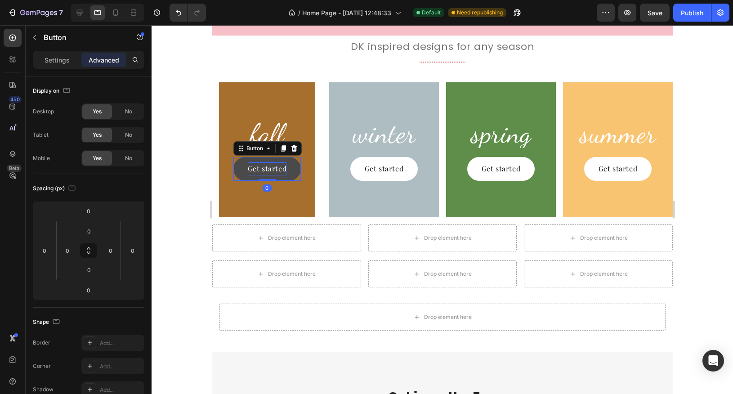
click at [276, 170] on p "Get started" at bounding box center [266, 168] width 39 height 13
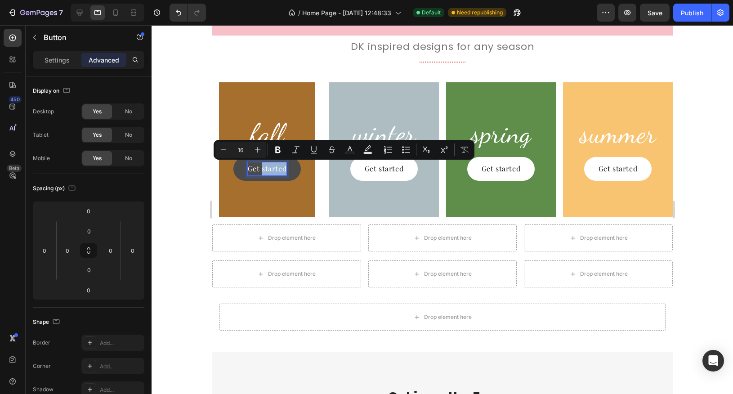
click at [276, 170] on p "Get started" at bounding box center [266, 168] width 39 height 13
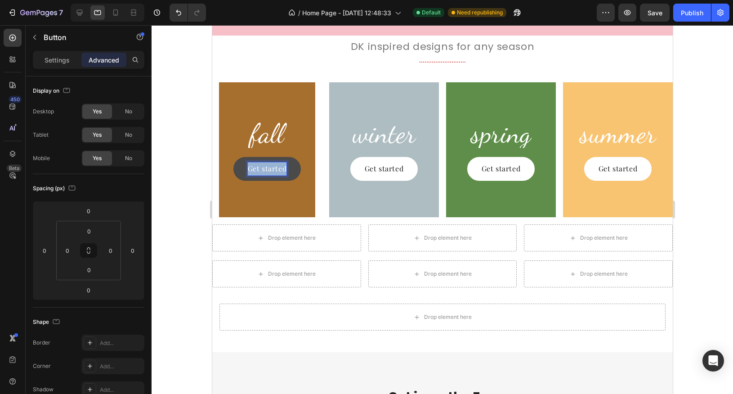
click at [276, 170] on p "Get started" at bounding box center [266, 168] width 39 height 13
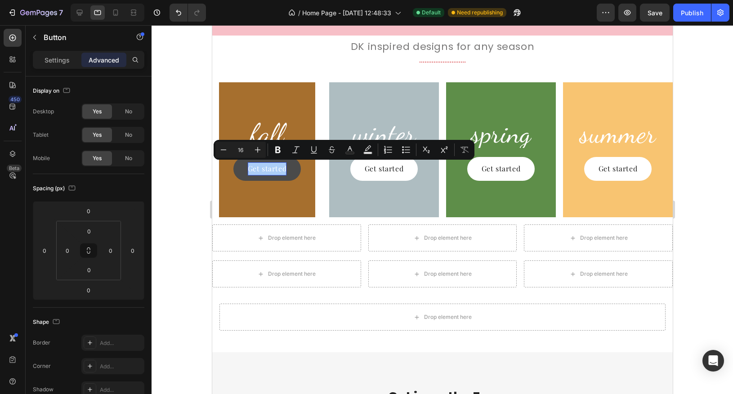
click at [190, 123] on div at bounding box center [442, 209] width 581 height 369
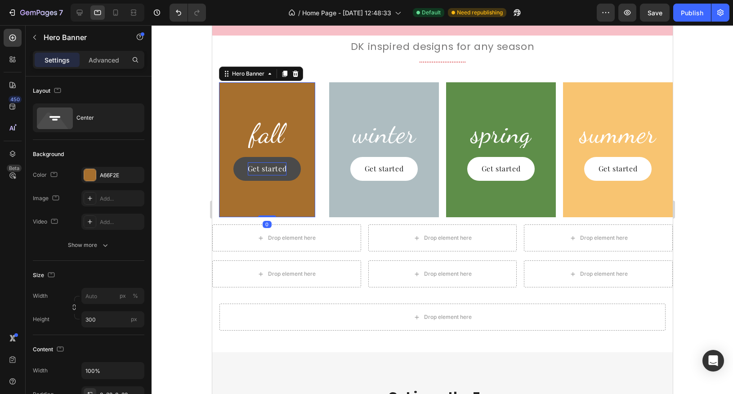
click at [229, 131] on div "fall Heading Get started Button" at bounding box center [267, 150] width 97 height 62
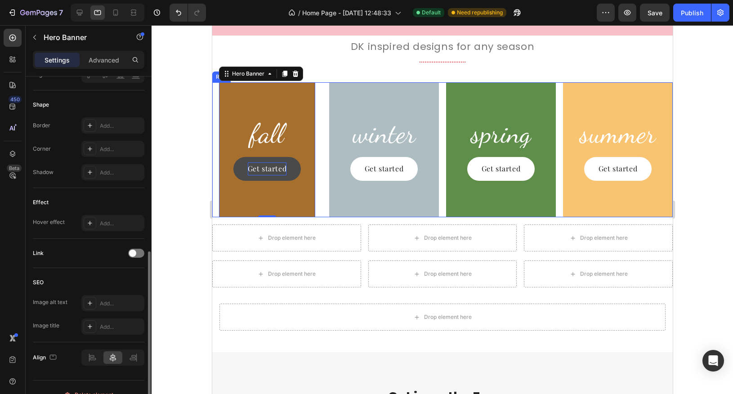
scroll to position [355, 0]
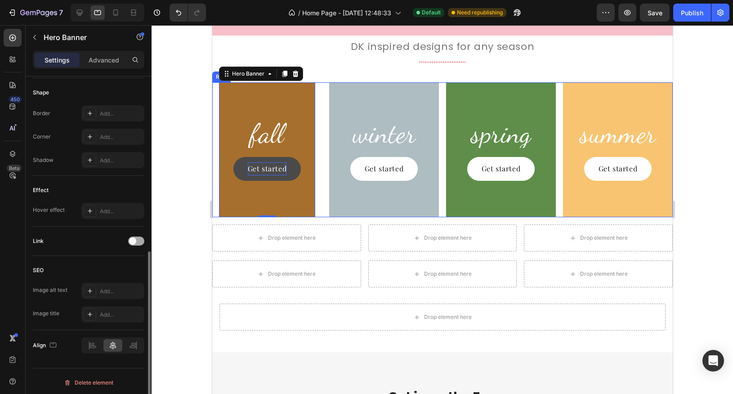
click at [137, 242] on div at bounding box center [136, 240] width 16 height 9
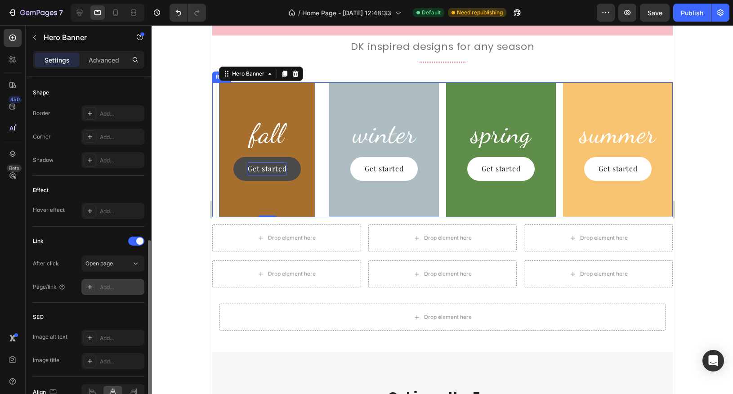
click at [113, 283] on div "Add..." at bounding box center [121, 287] width 42 height 8
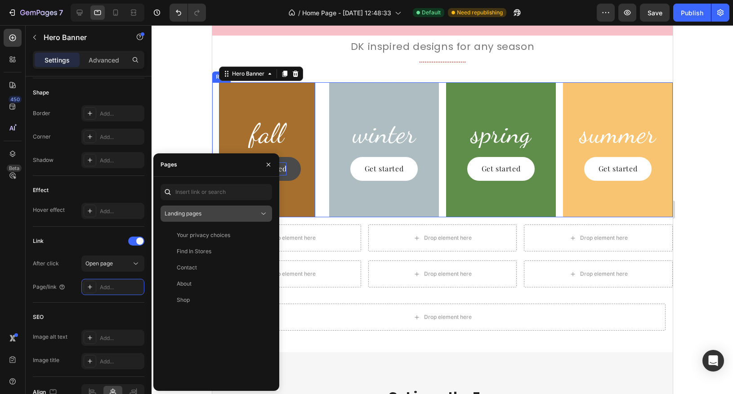
click at [208, 210] on div "Landing pages" at bounding box center [212, 214] width 94 height 8
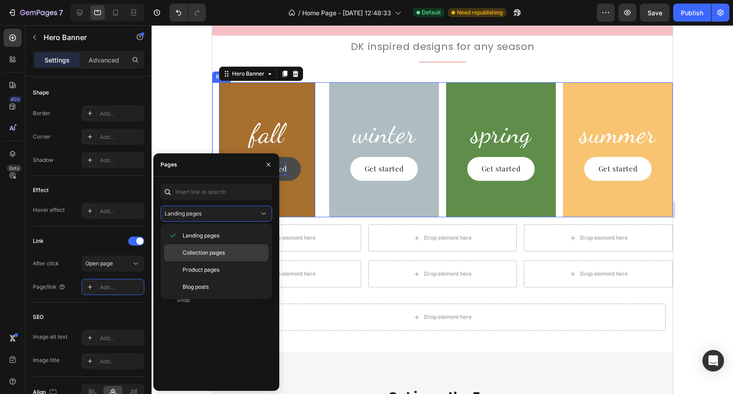
click at [209, 249] on span "Collection pages" at bounding box center [204, 253] width 42 height 8
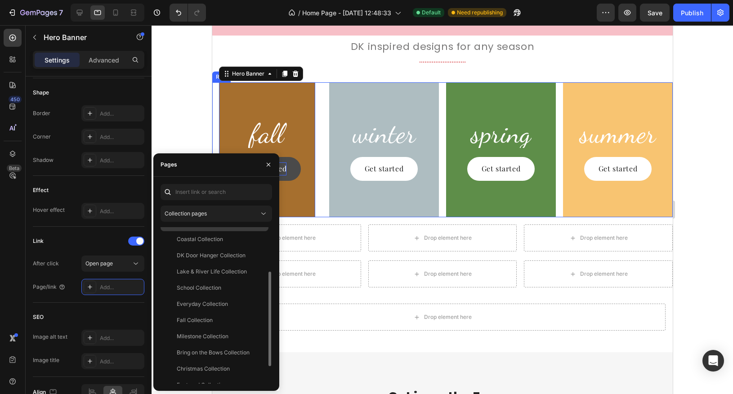
scroll to position [106, 0]
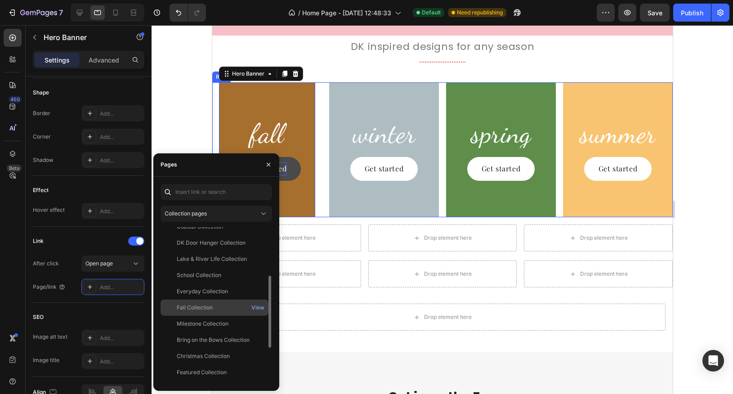
click at [198, 307] on div "Fall Collection" at bounding box center [195, 307] width 36 height 8
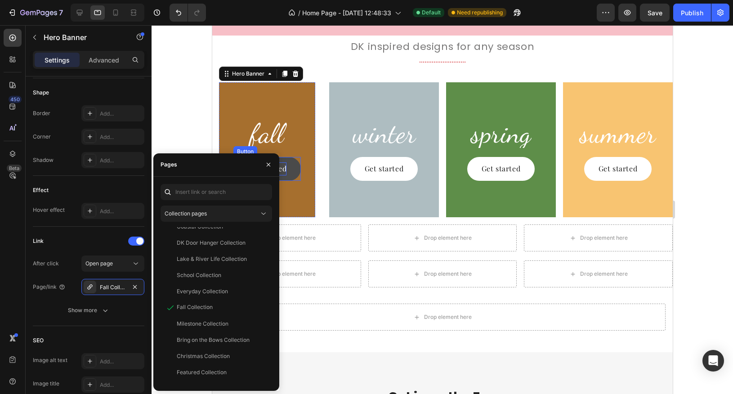
click at [286, 173] on p "Get started" at bounding box center [266, 168] width 39 height 13
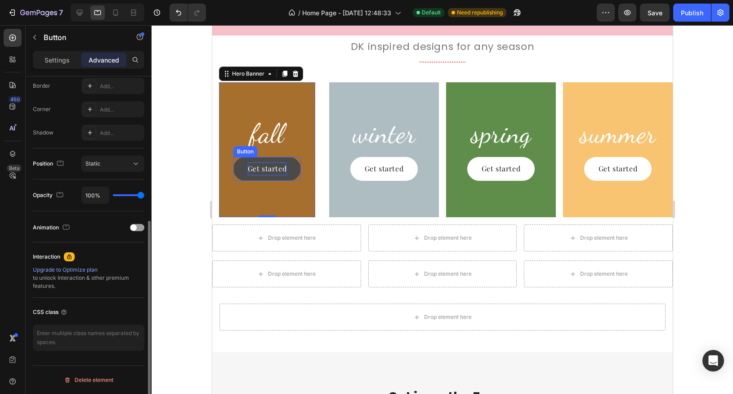
scroll to position [0, 0]
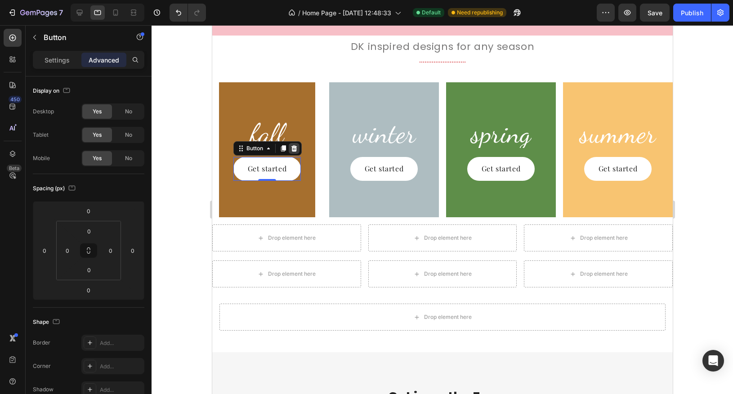
click at [294, 147] on icon at bounding box center [293, 148] width 6 height 6
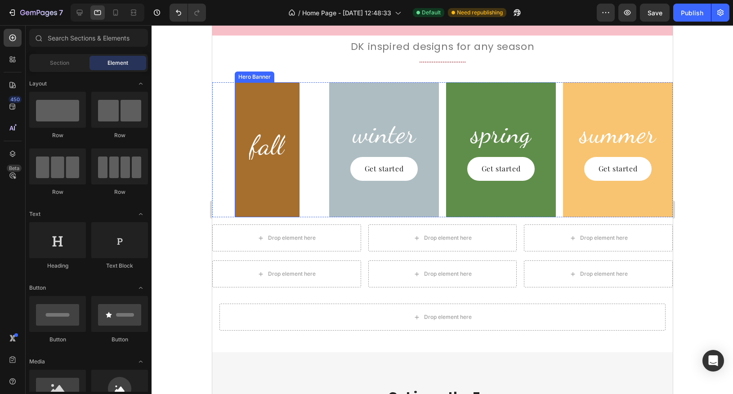
click at [285, 121] on div "Background Image" at bounding box center [266, 149] width 64 height 135
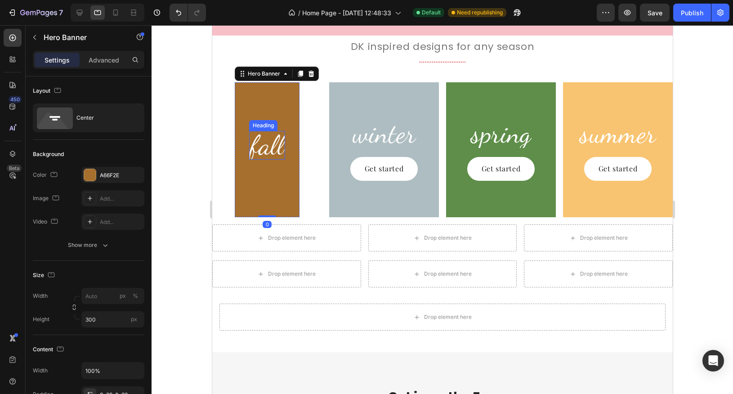
click at [277, 142] on p "fall" at bounding box center [267, 145] width 34 height 27
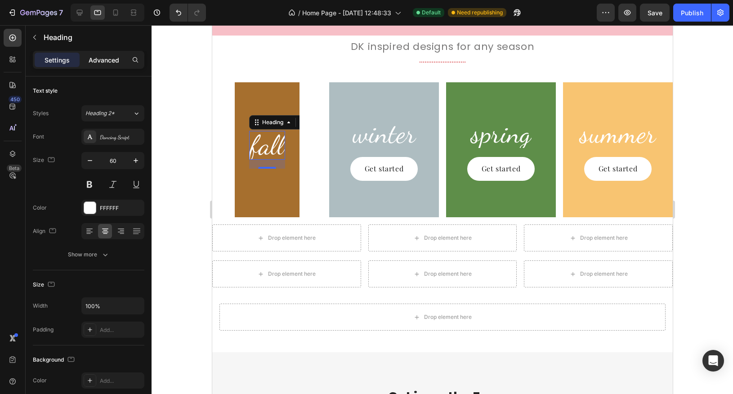
click at [107, 63] on p "Advanced" at bounding box center [104, 59] width 31 height 9
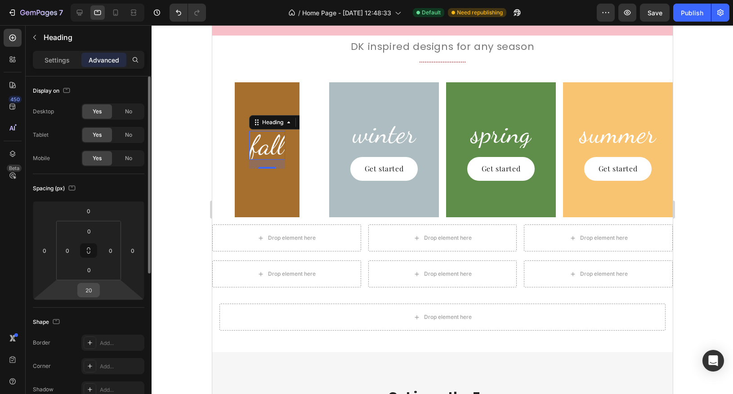
click at [93, 290] on input "20" at bounding box center [89, 289] width 18 height 13
type input "0"
click at [108, 254] on input "0" at bounding box center [110, 250] width 13 height 13
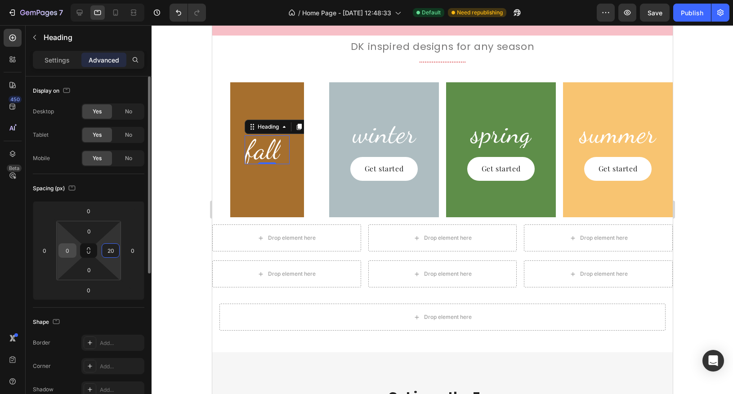
type input "20"
click at [67, 247] on input "0" at bounding box center [67, 250] width 13 height 13
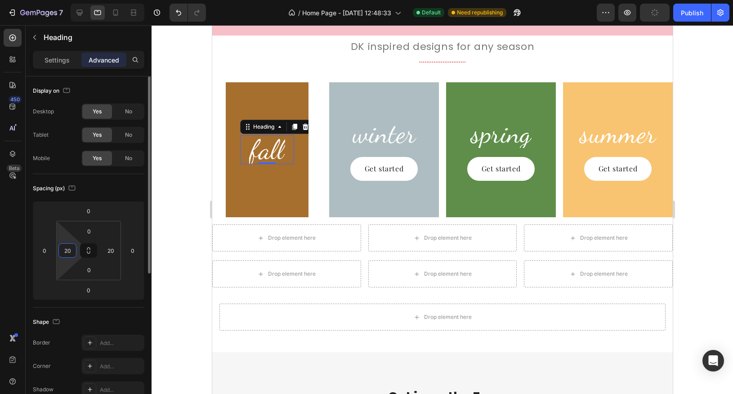
click at [70, 249] on input "20" at bounding box center [67, 250] width 13 height 13
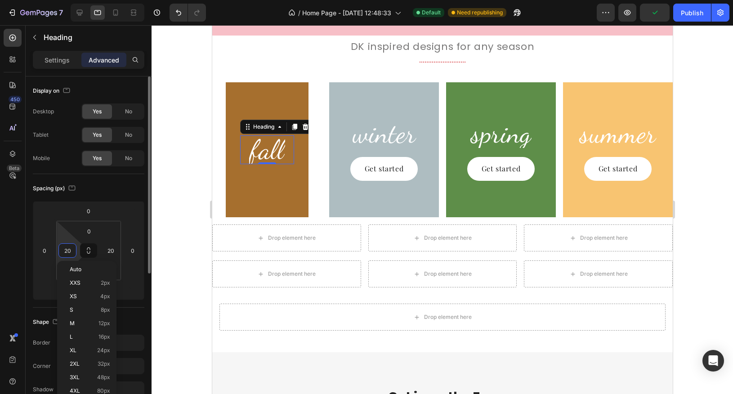
click at [70, 249] on input "20" at bounding box center [67, 250] width 13 height 13
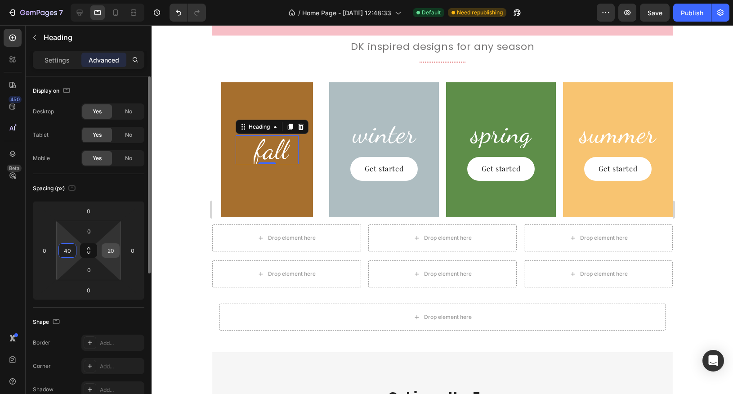
type input "40"
click at [109, 253] on input "20" at bounding box center [110, 250] width 13 height 13
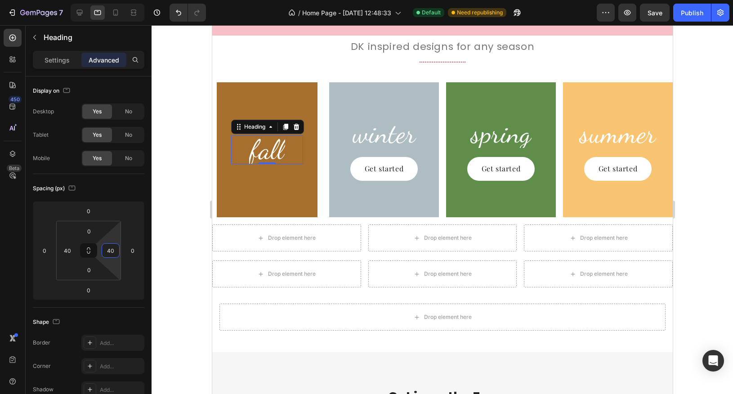
type input "40"
click at [177, 182] on div at bounding box center [442, 209] width 581 height 369
click at [269, 152] on p "fall" at bounding box center [267, 149] width 34 height 27
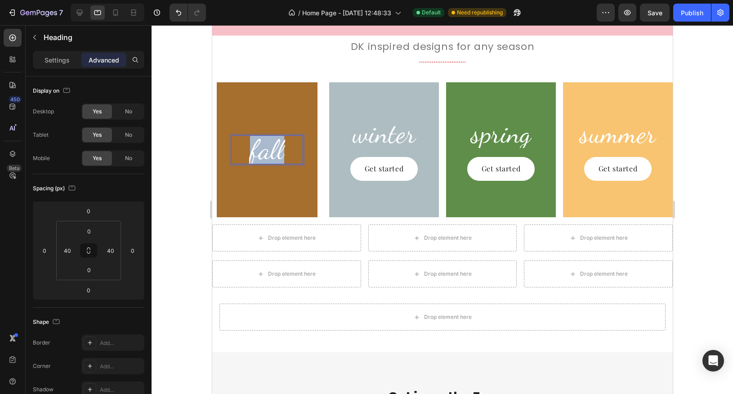
click at [269, 152] on p "fall" at bounding box center [267, 149] width 34 height 27
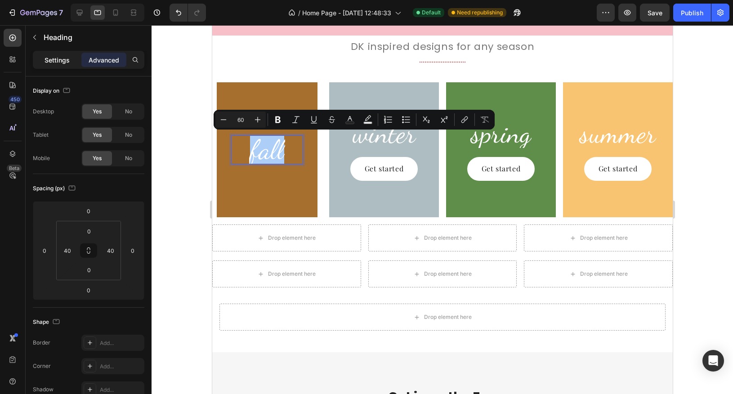
click at [55, 58] on p "Settings" at bounding box center [57, 59] width 25 height 9
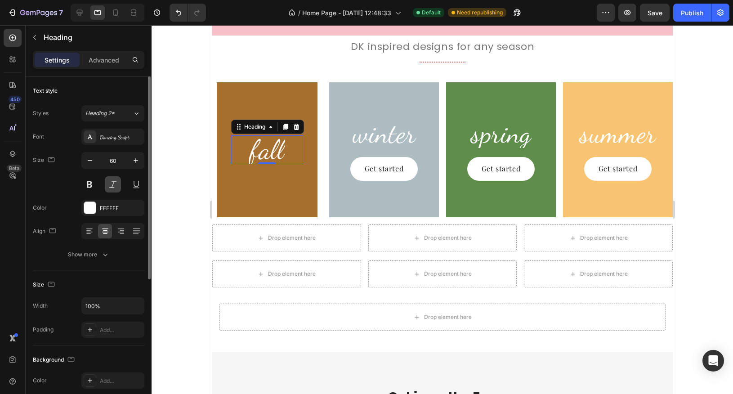
click at [116, 187] on button at bounding box center [113, 184] width 16 height 16
click at [138, 116] on icon at bounding box center [137, 113] width 8 height 9
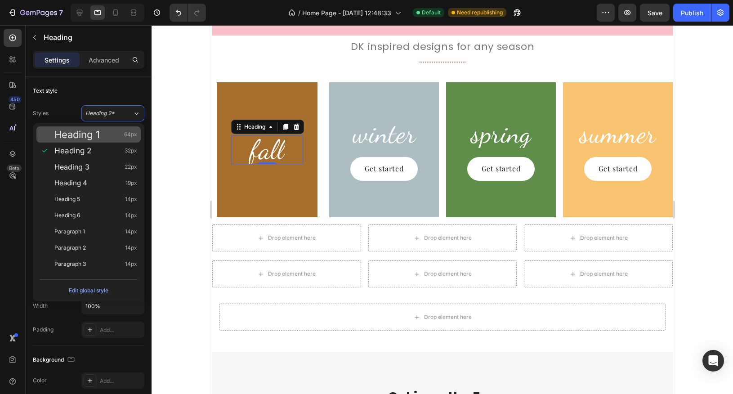
click at [117, 133] on div "Heading 1 64px" at bounding box center [95, 134] width 83 height 9
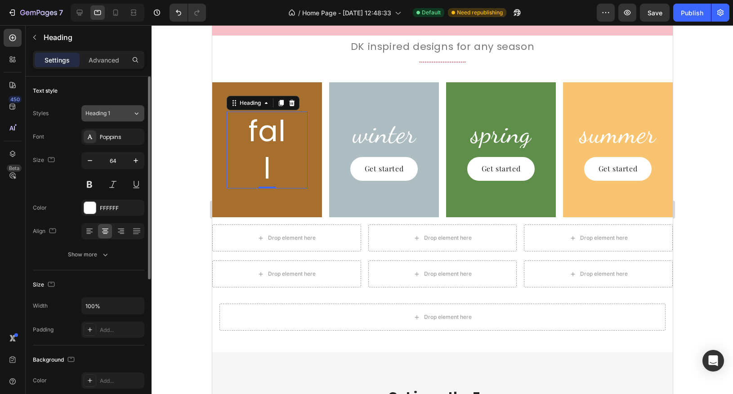
click at [130, 112] on div "Heading 1" at bounding box center [108, 113] width 47 height 8
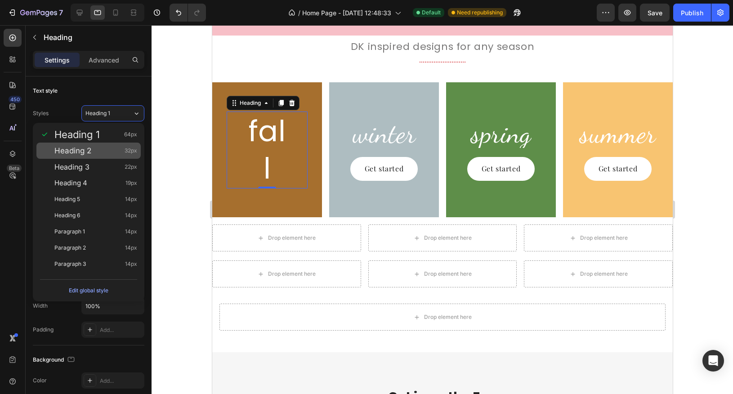
click at [114, 150] on div "Heading 2 32px" at bounding box center [95, 150] width 83 height 9
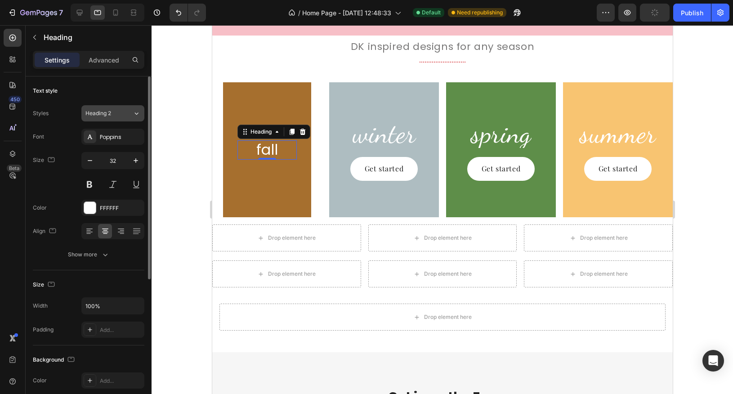
click at [137, 116] on icon at bounding box center [137, 113] width 8 height 9
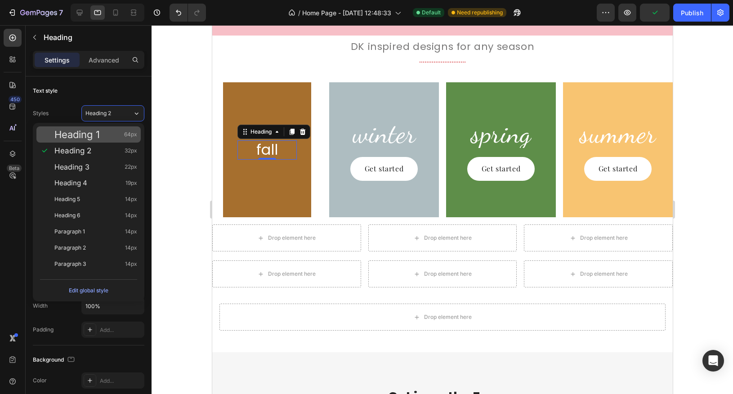
click at [124, 133] on span "64px" at bounding box center [130, 134] width 13 height 9
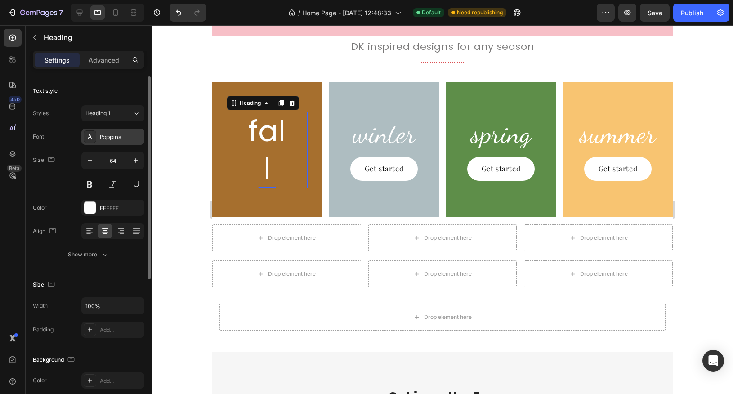
click at [120, 137] on div "Poppins" at bounding box center [121, 137] width 42 height 8
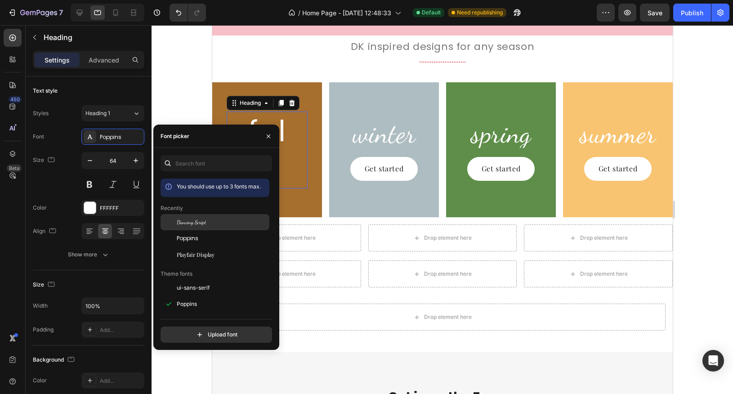
click at [187, 221] on span "Dancing Script" at bounding box center [191, 222] width 29 height 8
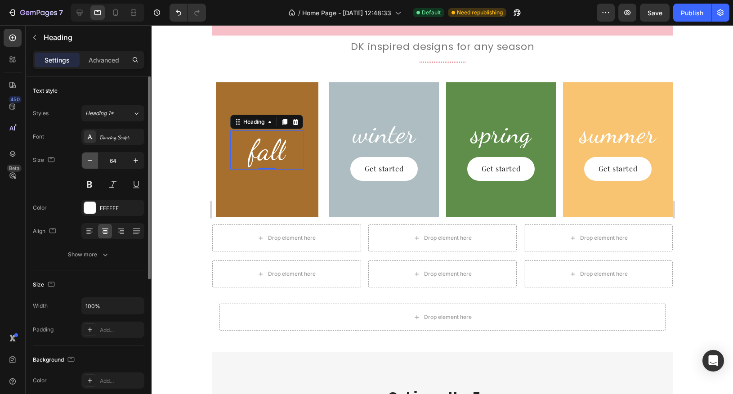
click at [90, 160] on icon "button" at bounding box center [90, 160] width 4 height 1
type input "62"
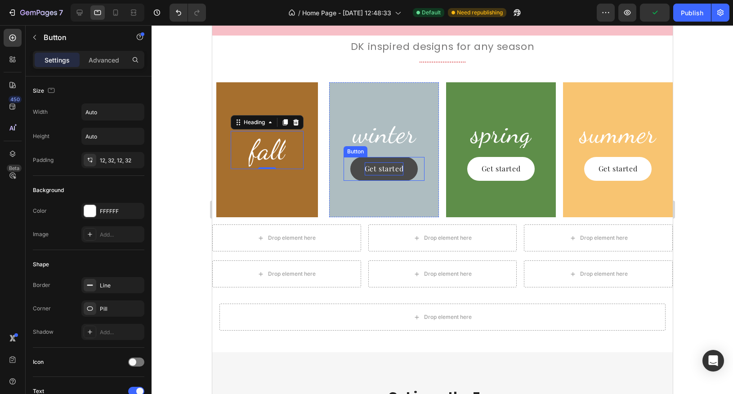
click at [402, 165] on div "Get started" at bounding box center [383, 168] width 39 height 13
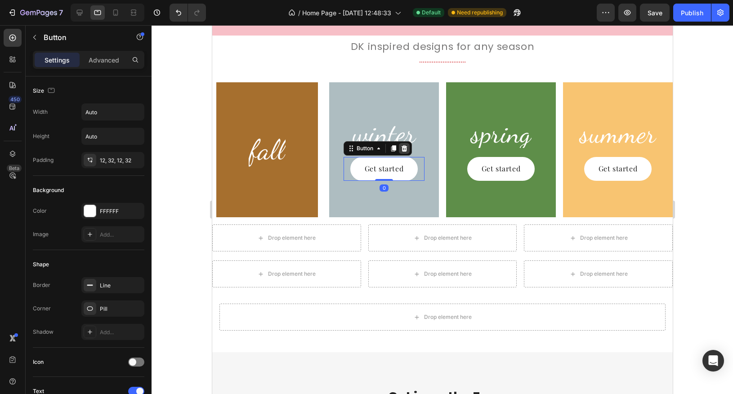
click at [404, 149] on icon at bounding box center [404, 148] width 6 height 6
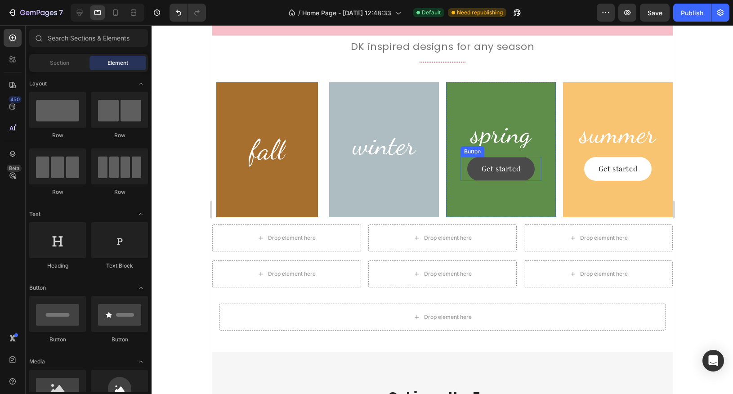
click at [508, 176] on button "Get started" at bounding box center [501, 169] width 68 height 24
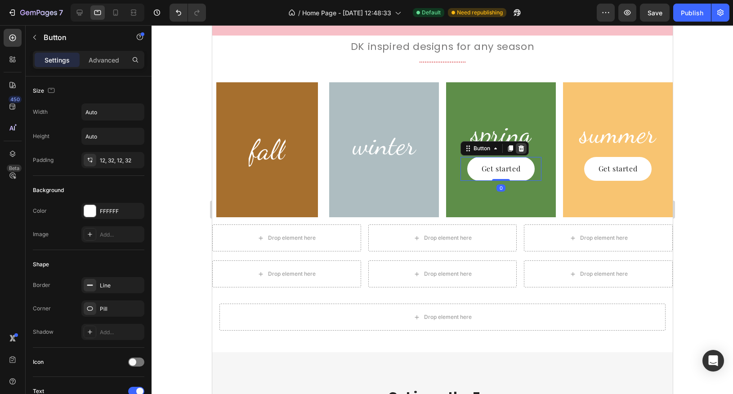
click at [519, 149] on icon at bounding box center [521, 148] width 6 height 6
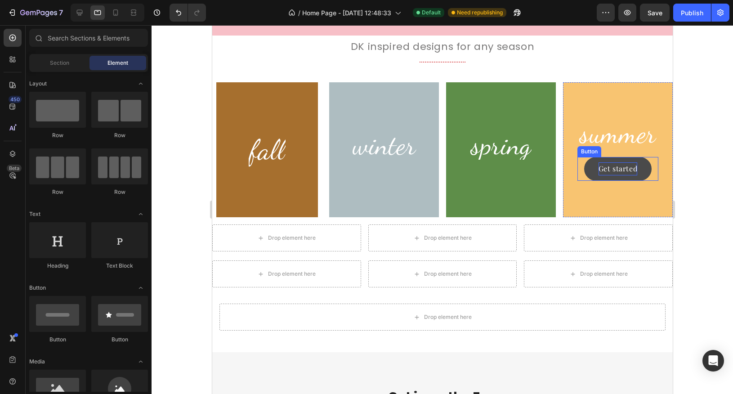
click at [624, 174] on div "Get started" at bounding box center [617, 168] width 39 height 13
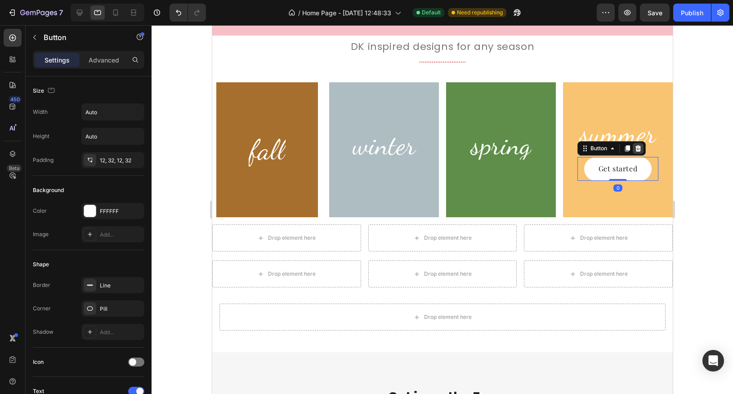
click at [638, 146] on icon at bounding box center [638, 148] width 6 height 6
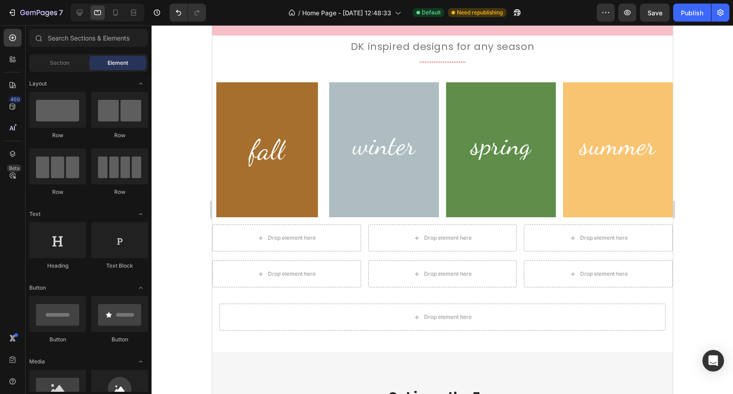
click at [696, 164] on div at bounding box center [442, 209] width 581 height 369
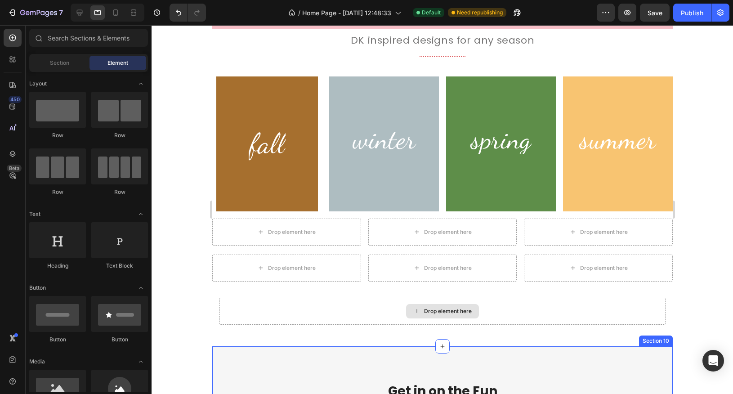
scroll to position [1177, 0]
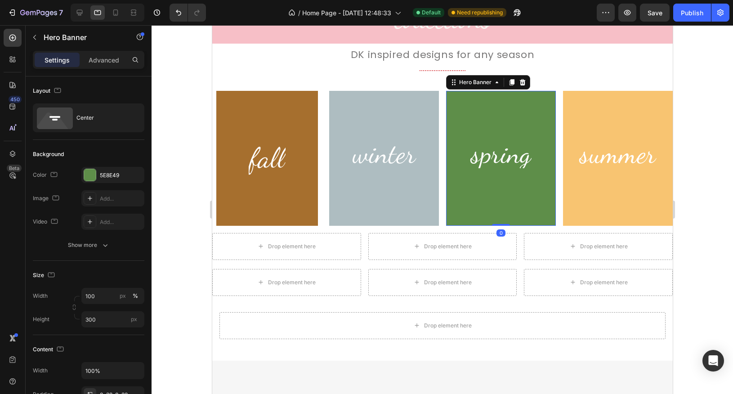
click at [522, 183] on div "Background Image" at bounding box center [501, 158] width 110 height 135
click at [93, 174] on div at bounding box center [90, 175] width 12 height 12
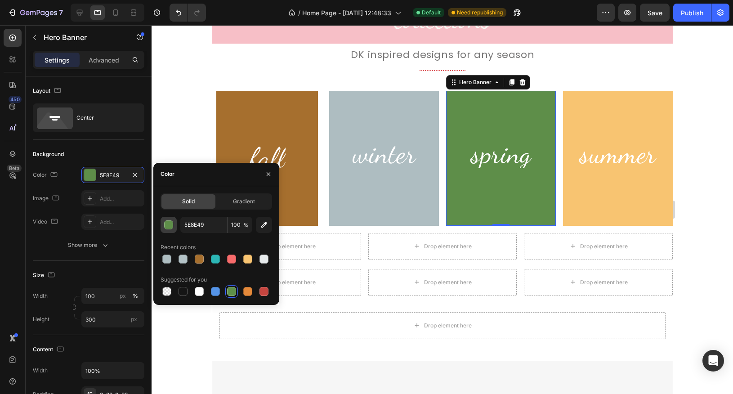
click at [166, 226] on div "button" at bounding box center [169, 225] width 9 height 9
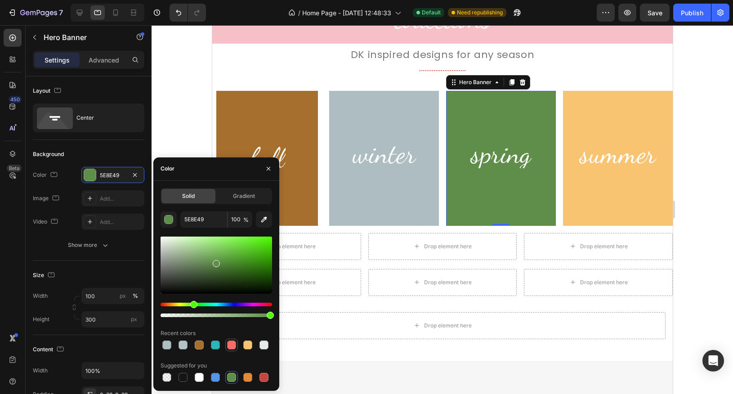
click at [232, 345] on div at bounding box center [231, 344] width 9 height 9
type input "F76B6B"
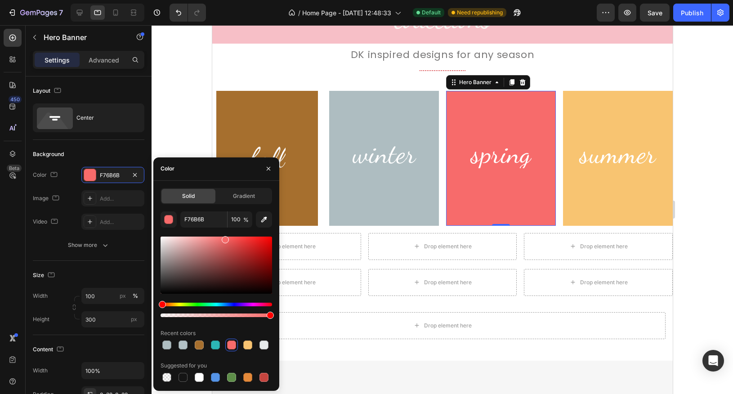
click at [182, 111] on div at bounding box center [442, 209] width 581 height 369
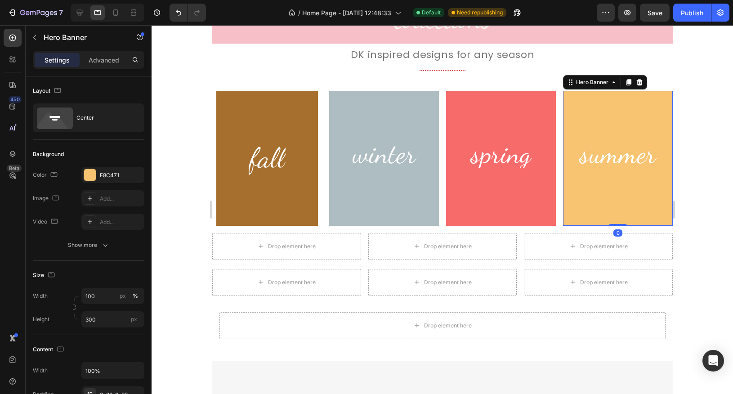
click at [609, 202] on div "Background Image" at bounding box center [617, 158] width 110 height 135
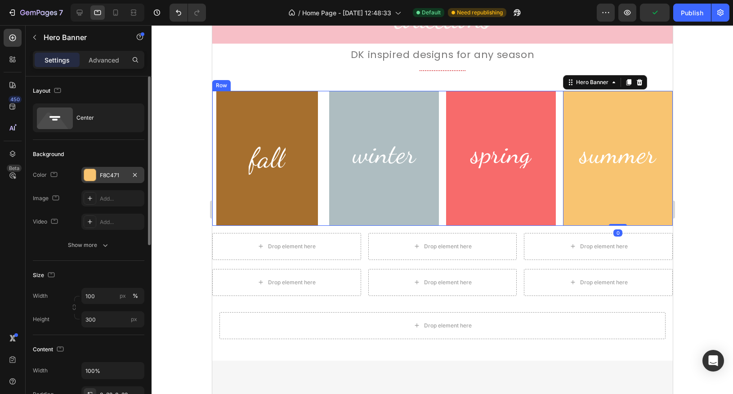
click at [98, 174] on div "F8C471" at bounding box center [112, 175] width 63 height 16
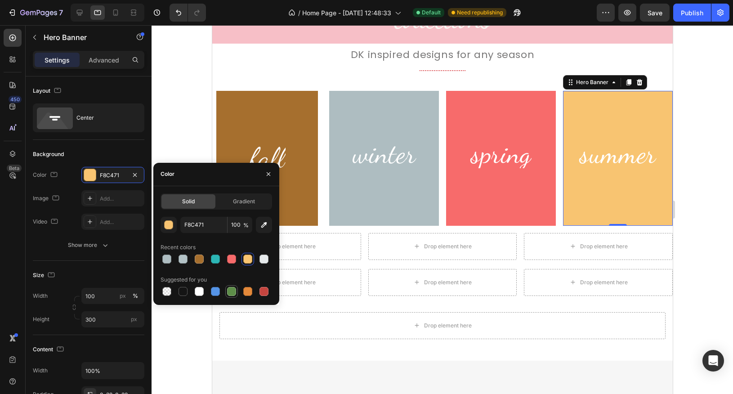
click at [232, 291] on div at bounding box center [231, 291] width 9 height 9
type input "5E8E49"
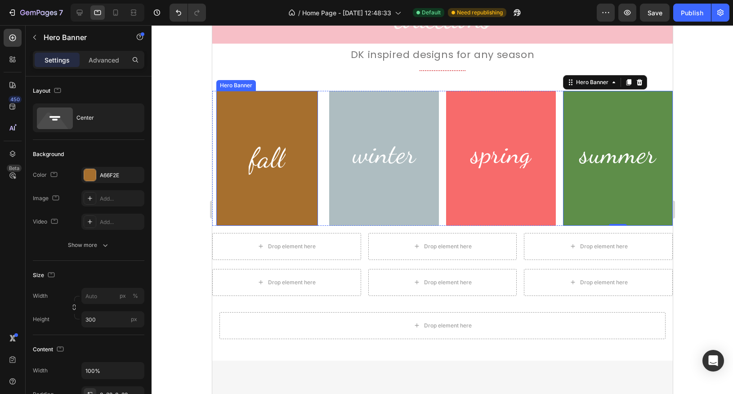
click at [226, 116] on div "Background Image" at bounding box center [267, 158] width 102 height 135
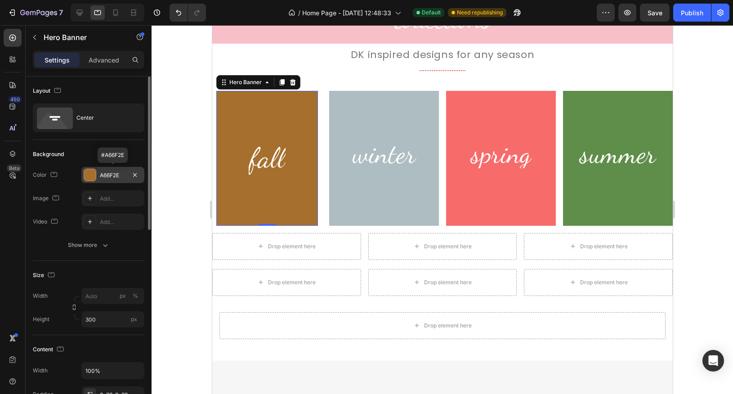
click at [90, 176] on div at bounding box center [90, 175] width 12 height 12
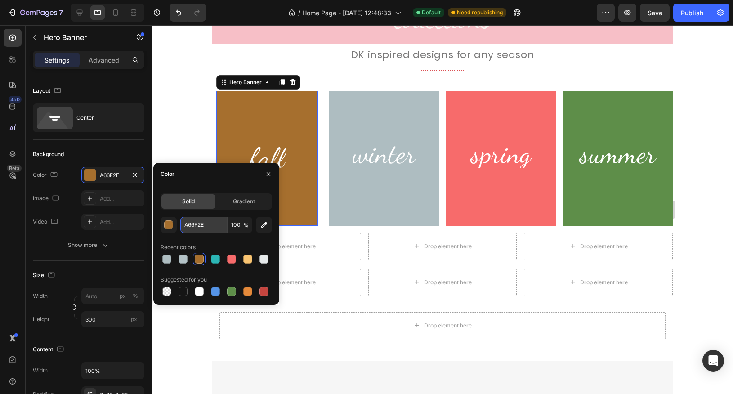
click at [187, 226] on input "A66F2E" at bounding box center [203, 225] width 47 height 16
paste input "F76B6B"
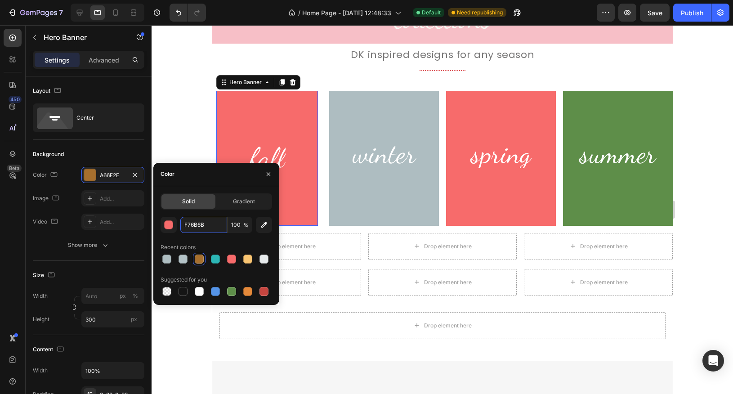
type input "F76B6B"
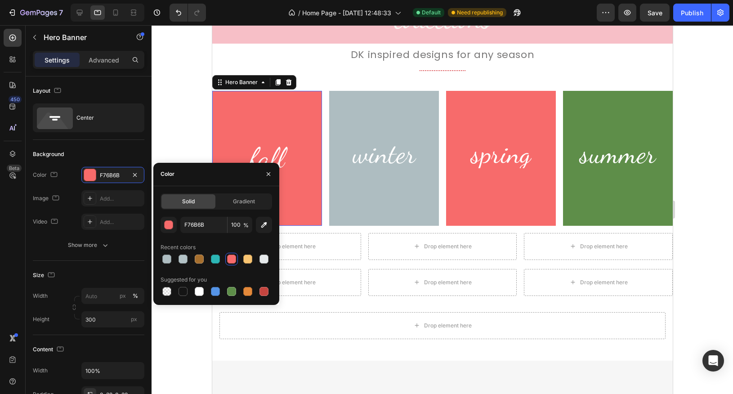
type input "100"
paste input "8C471"
type input "F8C471"
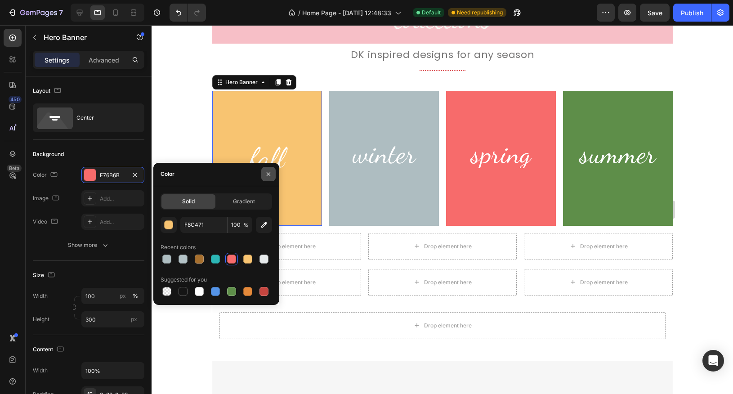
click at [266, 172] on icon "button" at bounding box center [268, 173] width 7 height 7
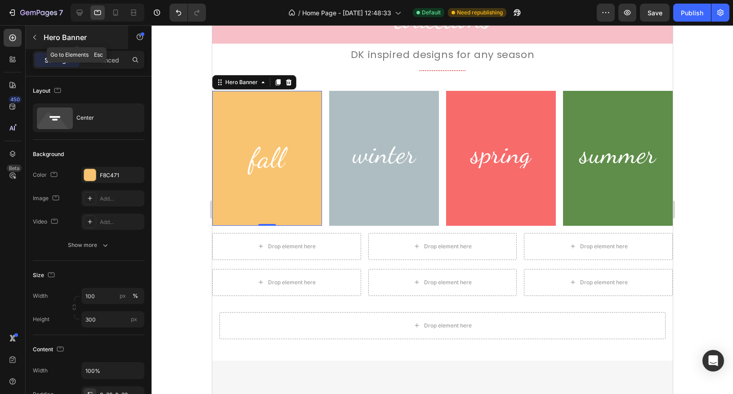
click at [33, 41] on button "button" at bounding box center [34, 37] width 14 height 14
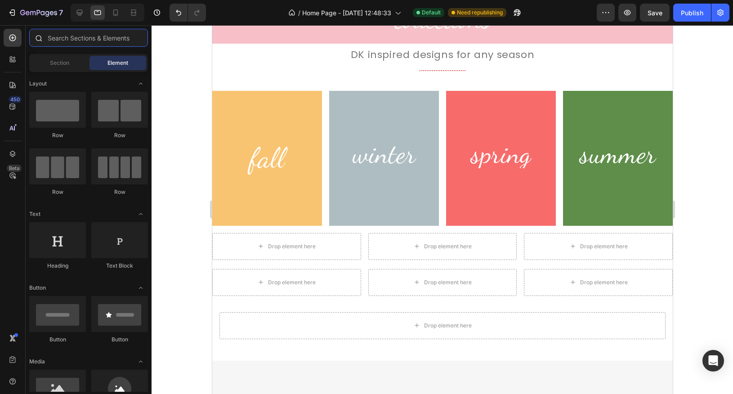
click at [71, 37] on input "text" at bounding box center [88, 38] width 119 height 18
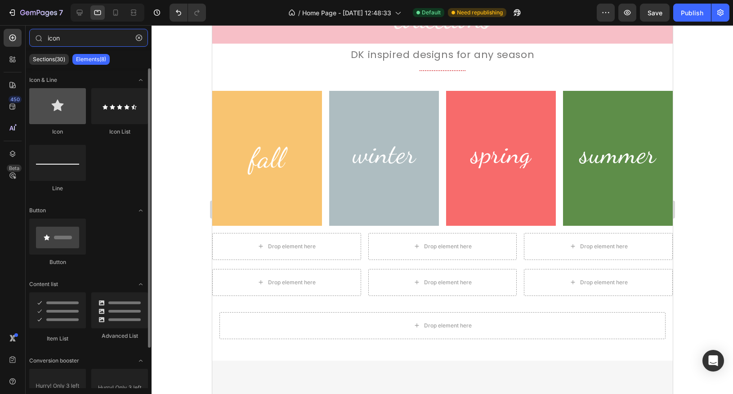
type input "icon"
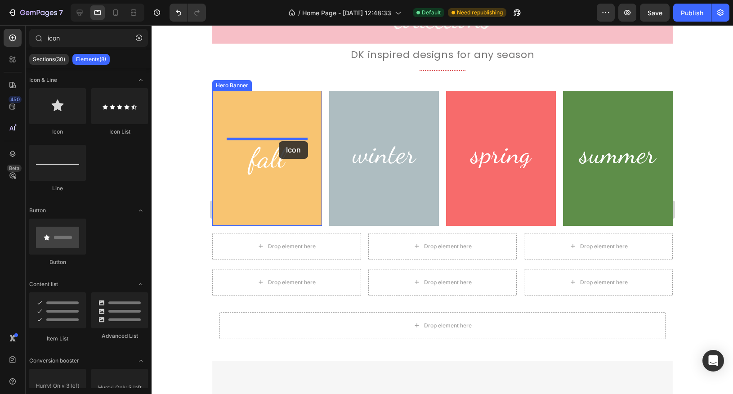
drag, startPoint x: 271, startPoint y: 144, endPoint x: 279, endPoint y: 141, distance: 8.5
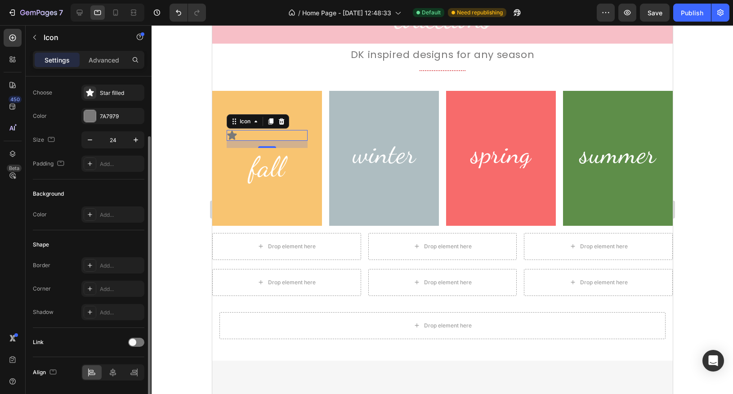
scroll to position [47, 0]
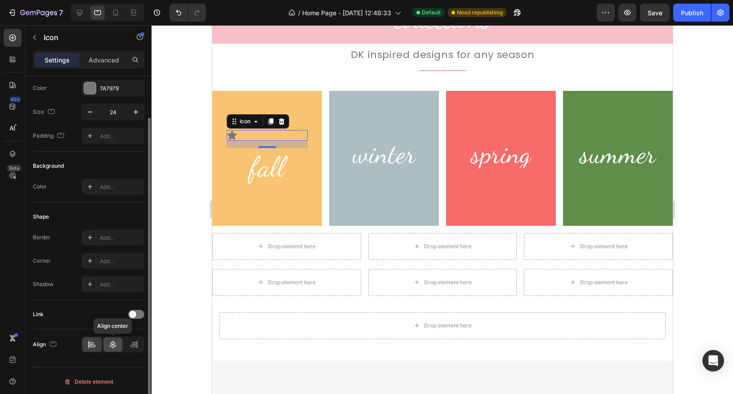
click at [112, 346] on icon at bounding box center [112, 344] width 9 height 9
click at [87, 86] on div at bounding box center [90, 88] width 12 height 12
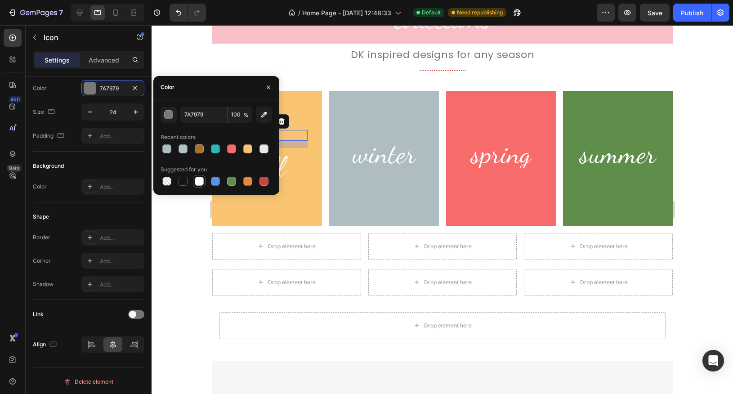
click at [201, 183] on div at bounding box center [199, 181] width 9 height 9
type input "FFFFFF"
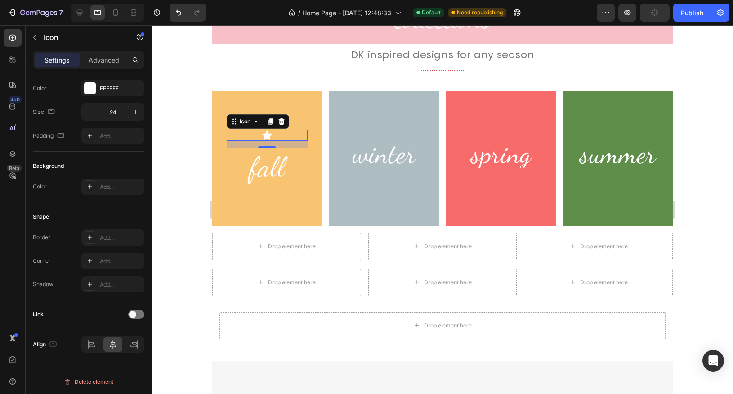
click at [169, 55] on div at bounding box center [442, 209] width 581 height 369
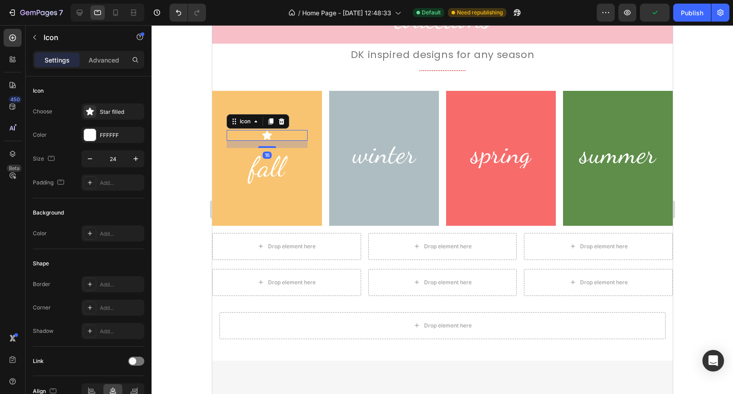
click at [265, 134] on icon at bounding box center [266, 135] width 9 height 9
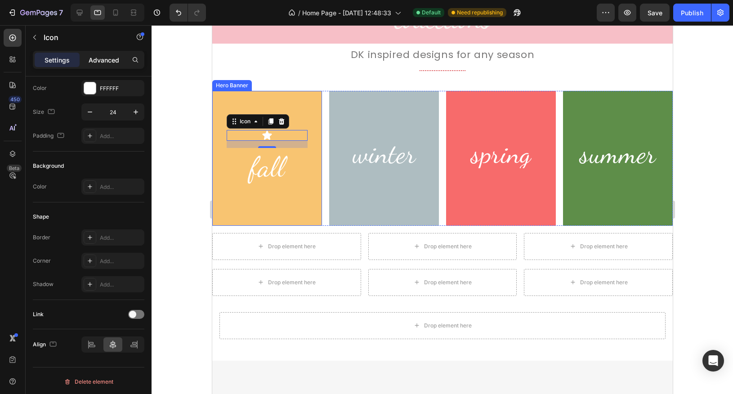
click at [105, 61] on p "Advanced" at bounding box center [104, 59] width 31 height 9
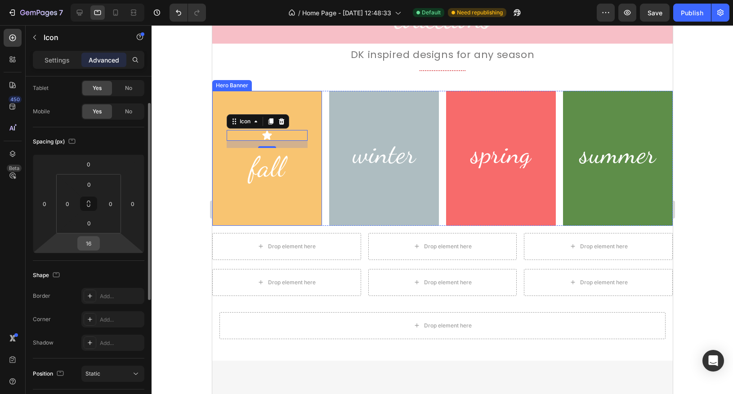
click at [89, 245] on input "16" at bounding box center [89, 242] width 18 height 13
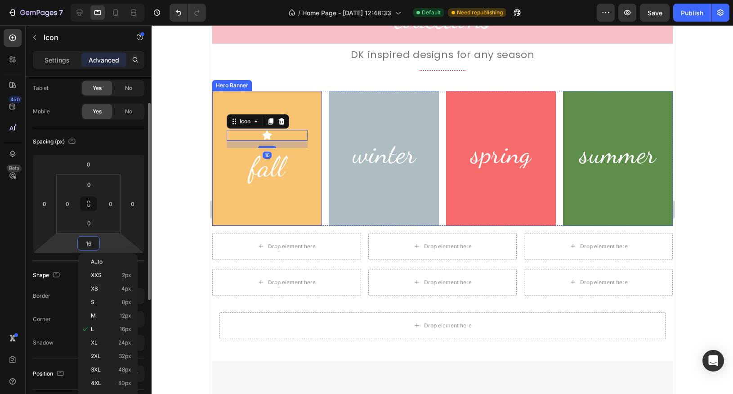
type input "0"
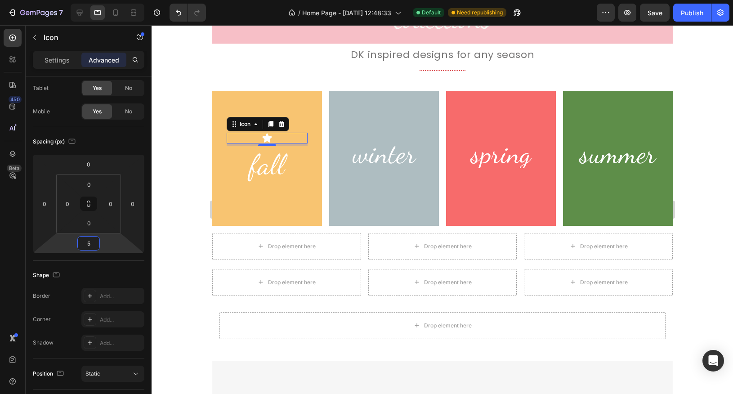
type input "5"
click at [265, 138] on icon at bounding box center [266, 137] width 9 height 9
click at [58, 62] on p "Settings" at bounding box center [57, 59] width 25 height 9
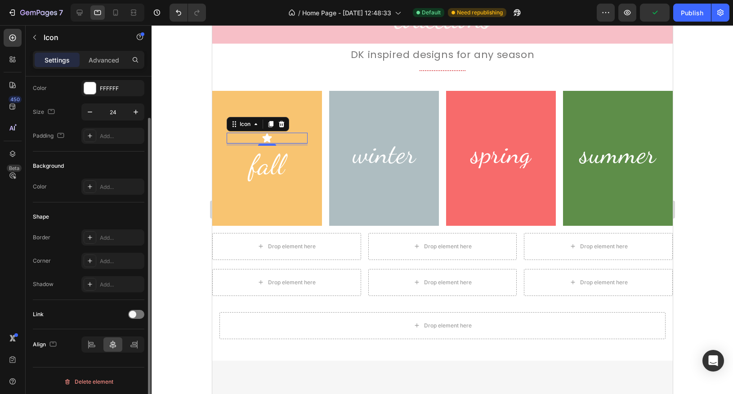
scroll to position [0, 0]
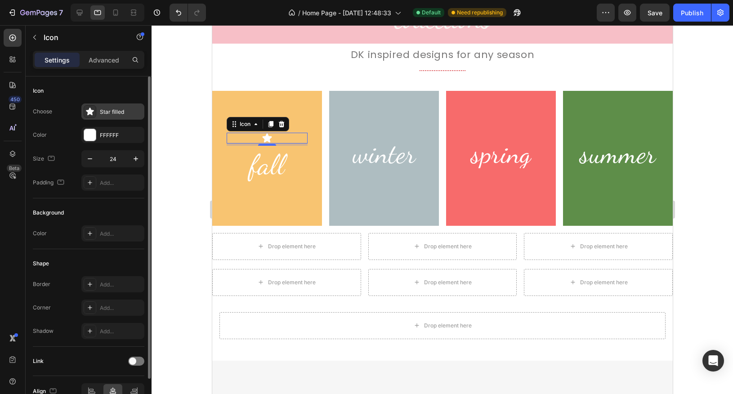
click at [96, 109] on div "Star filled" at bounding box center [112, 111] width 63 height 16
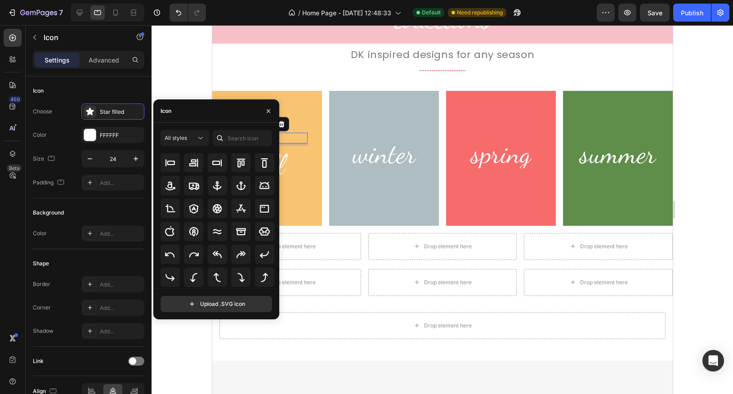
scroll to position [101, 0]
click at [228, 306] on input "file" at bounding box center [216, 303] width 111 height 15
click at [236, 307] on input "file" at bounding box center [216, 303] width 111 height 15
type input "C:\fakepath\spring.svg"
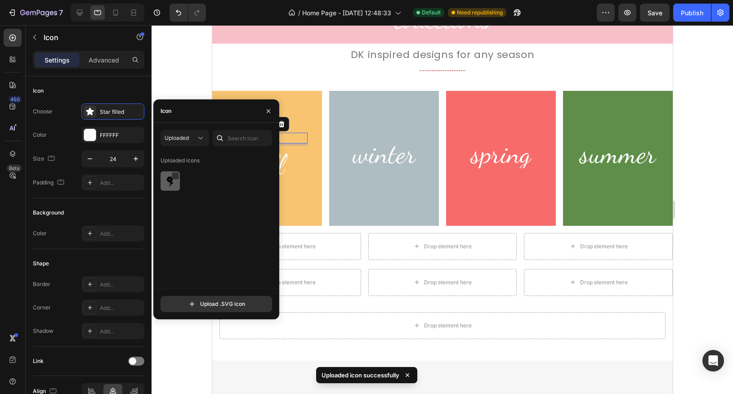
click at [173, 182] on img at bounding box center [170, 181] width 11 height 11
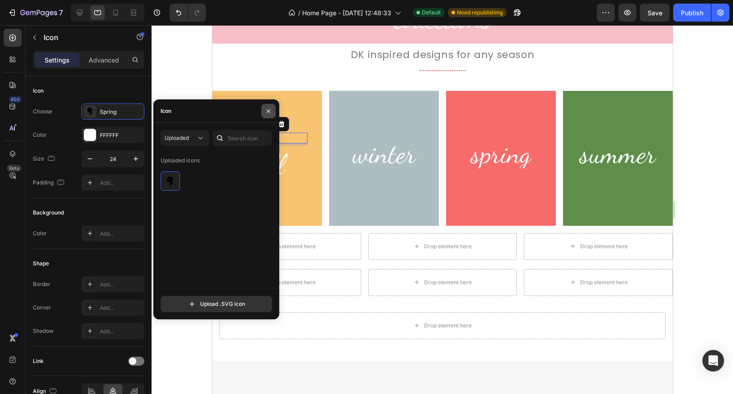
click at [269, 112] on icon "button" at bounding box center [268, 110] width 7 height 7
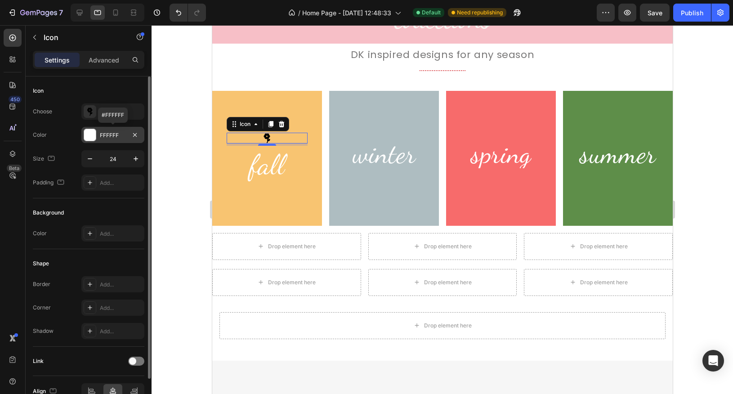
click at [90, 138] on div at bounding box center [90, 135] width 12 height 12
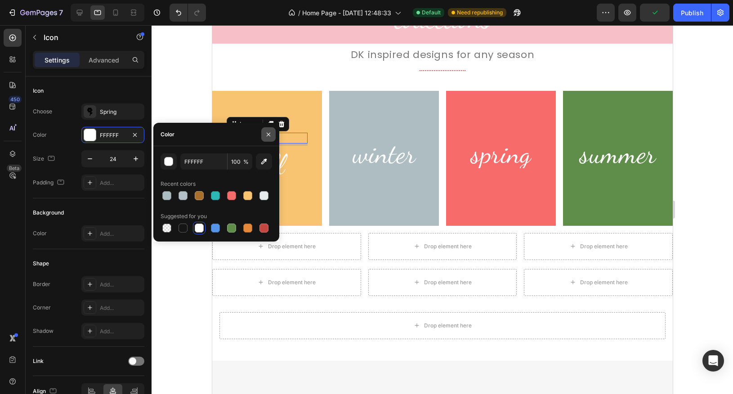
click at [265, 135] on icon "button" at bounding box center [268, 134] width 7 height 7
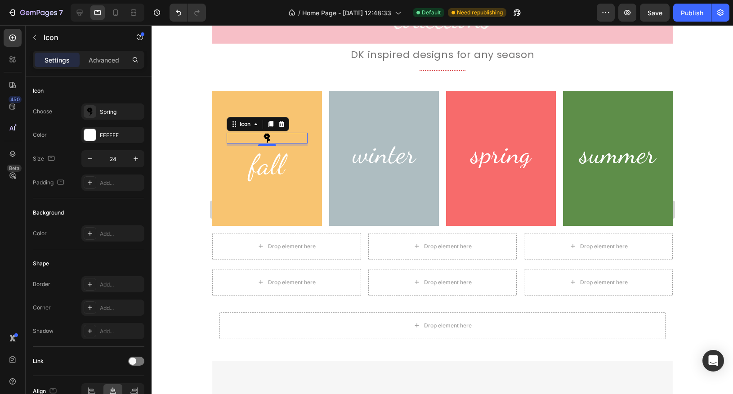
click at [695, 112] on div at bounding box center [442, 209] width 581 height 369
click at [269, 138] on icon at bounding box center [266, 138] width 11 height 11
click at [280, 123] on icon at bounding box center [280, 123] width 7 height 7
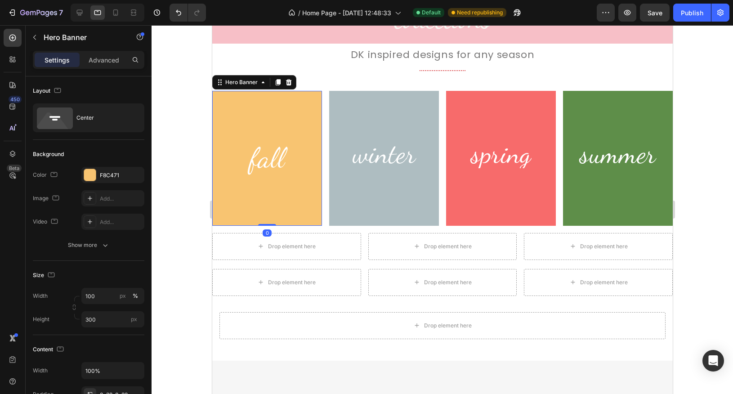
click at [233, 206] on div "Background Image" at bounding box center [267, 158] width 110 height 135
click at [275, 82] on icon at bounding box center [277, 82] width 7 height 7
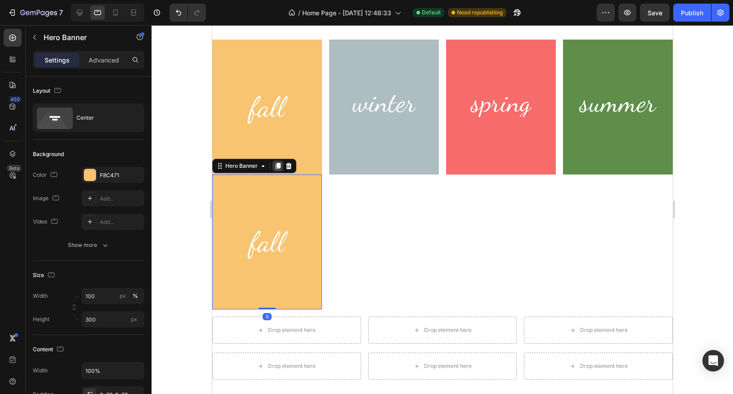
scroll to position [1235, 0]
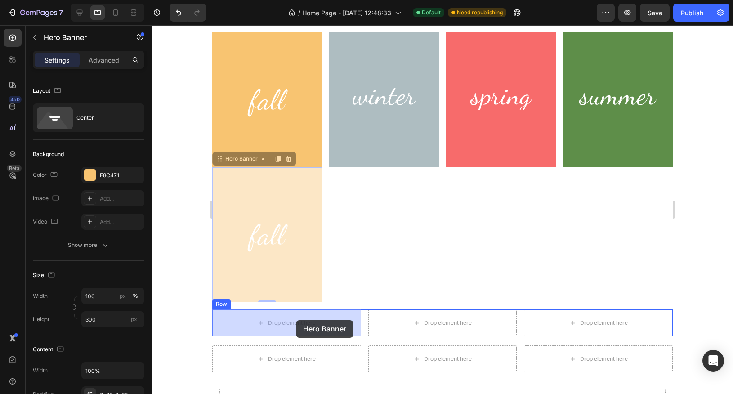
drag, startPoint x: 219, startPoint y: 158, endPoint x: 296, endPoint y: 320, distance: 179.4
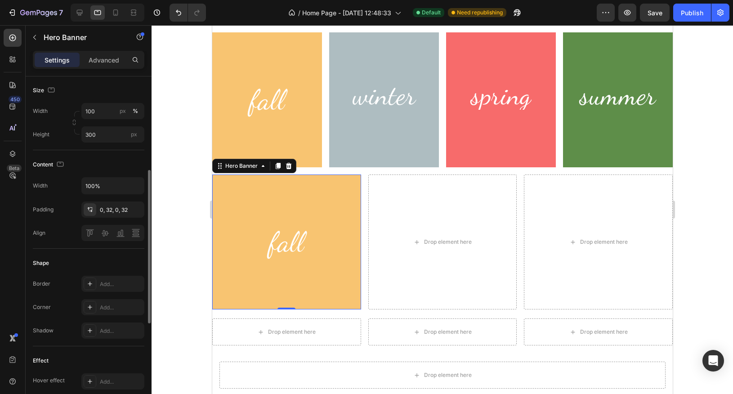
scroll to position [178, 0]
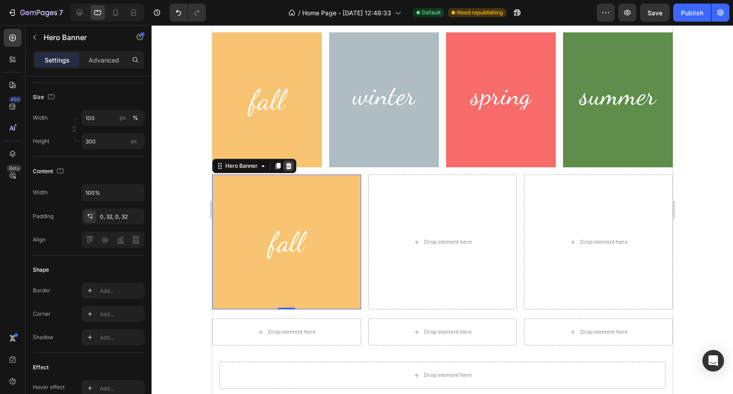
click at [288, 163] on icon at bounding box center [288, 165] width 7 height 7
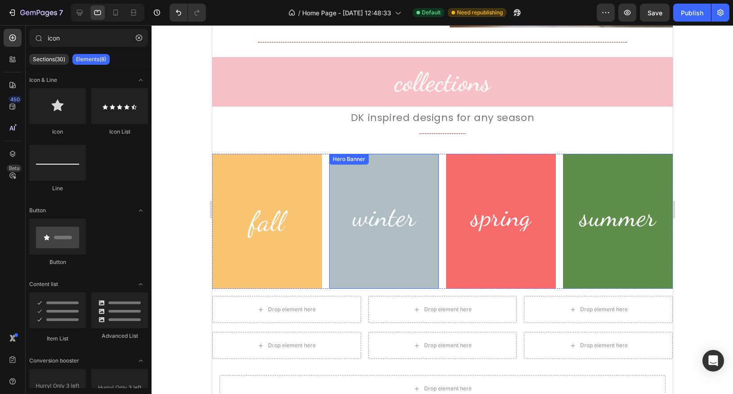
scroll to position [1114, 0]
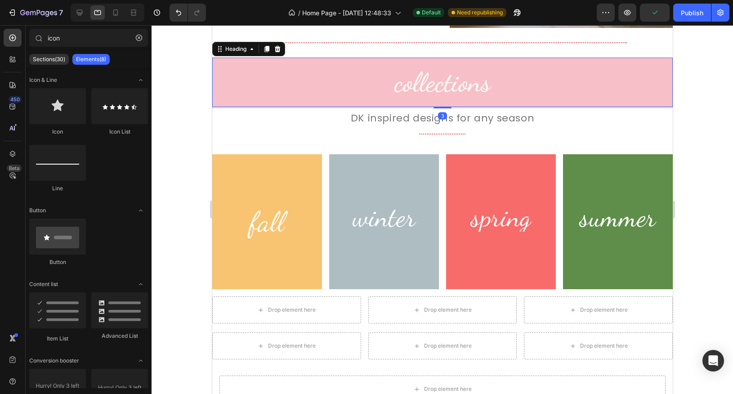
click at [440, 86] on h2 "collections" at bounding box center [442, 82] width 460 height 49
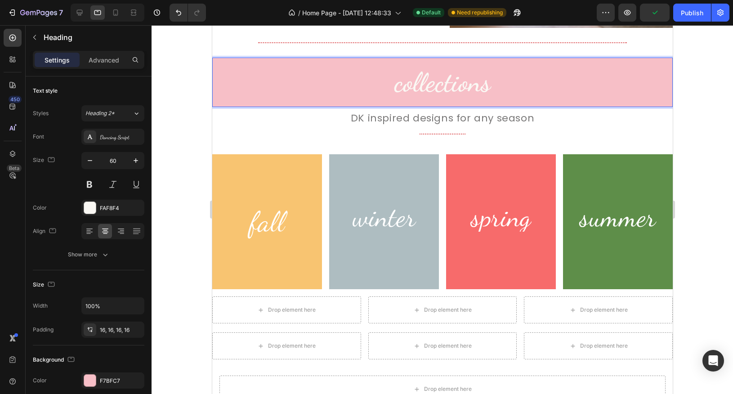
click at [440, 86] on h2 "collections" at bounding box center [442, 82] width 460 height 49
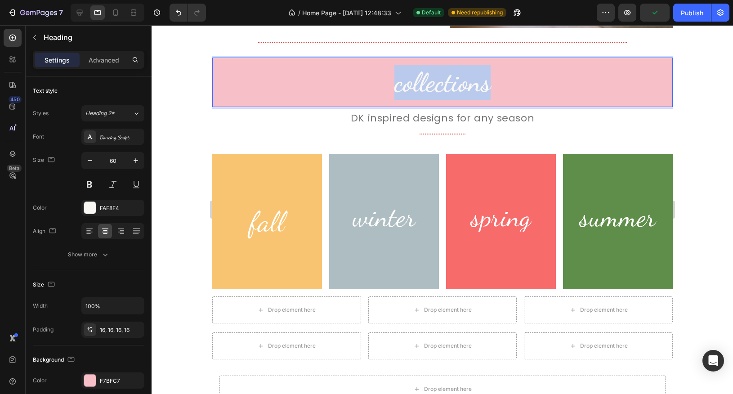
click at [440, 86] on p "collections" at bounding box center [442, 82] width 446 height 35
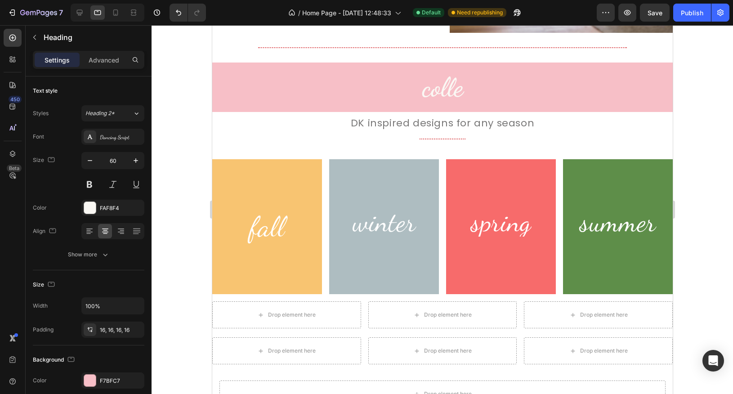
scroll to position [1112, 0]
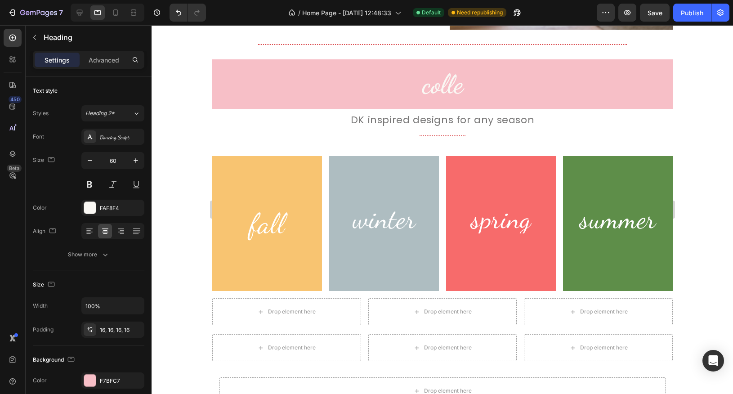
click at [461, 88] on h2 "colle" at bounding box center [442, 83] width 460 height 49
click at [686, 12] on div "Publish" at bounding box center [692, 12] width 22 height 9
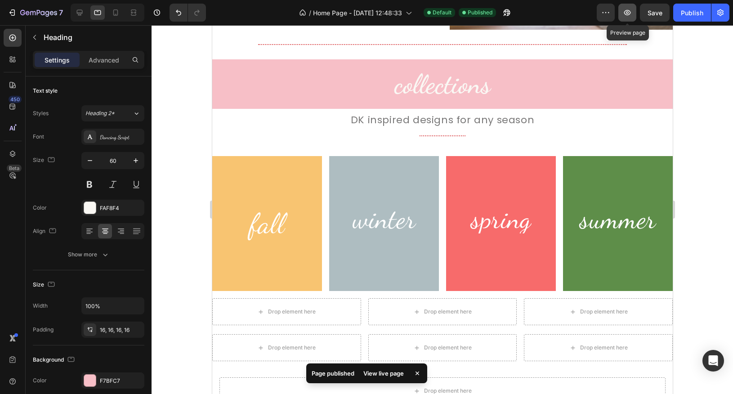
click at [626, 18] on button "button" at bounding box center [627, 13] width 18 height 18
